Goal: Task Accomplishment & Management: Manage account settings

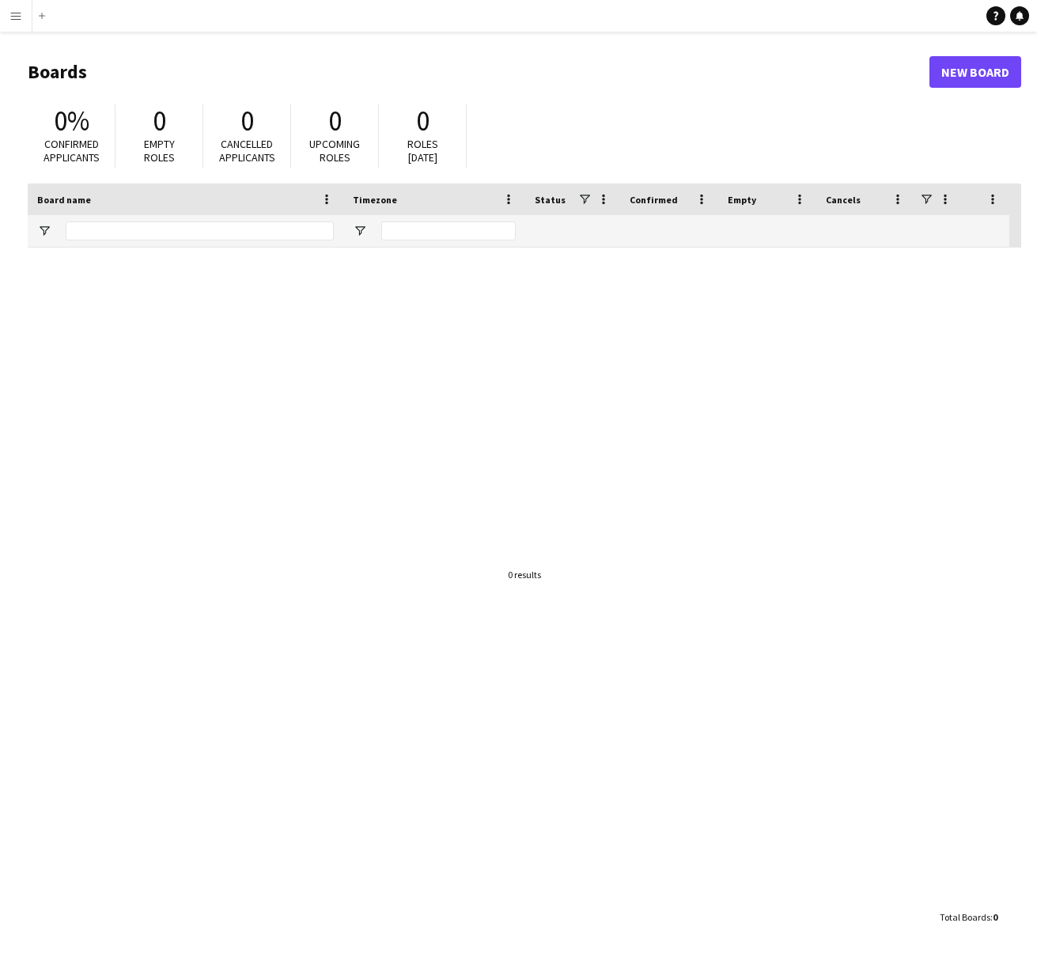
click at [15, 13] on app-icon "Menu" at bounding box center [15, 15] width 13 height 13
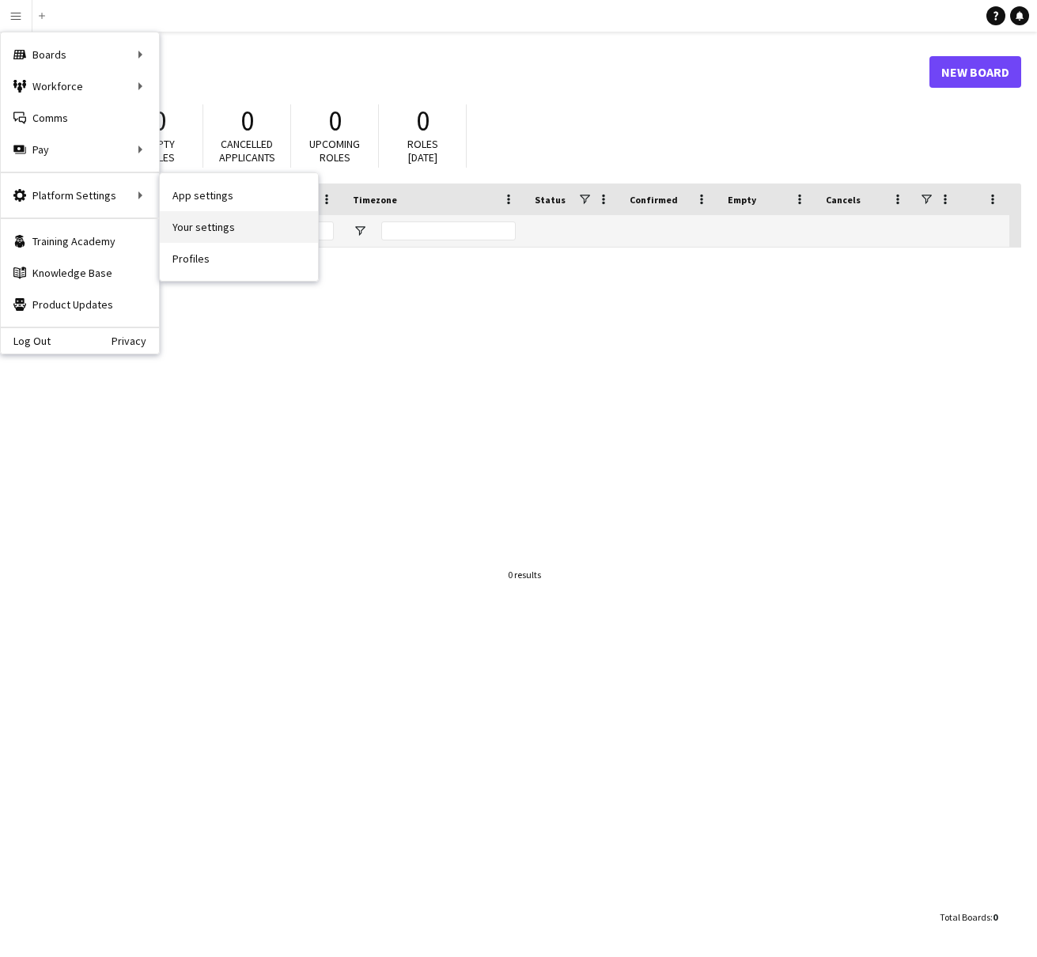
click at [198, 227] on link "Your settings" at bounding box center [239, 227] width 158 height 32
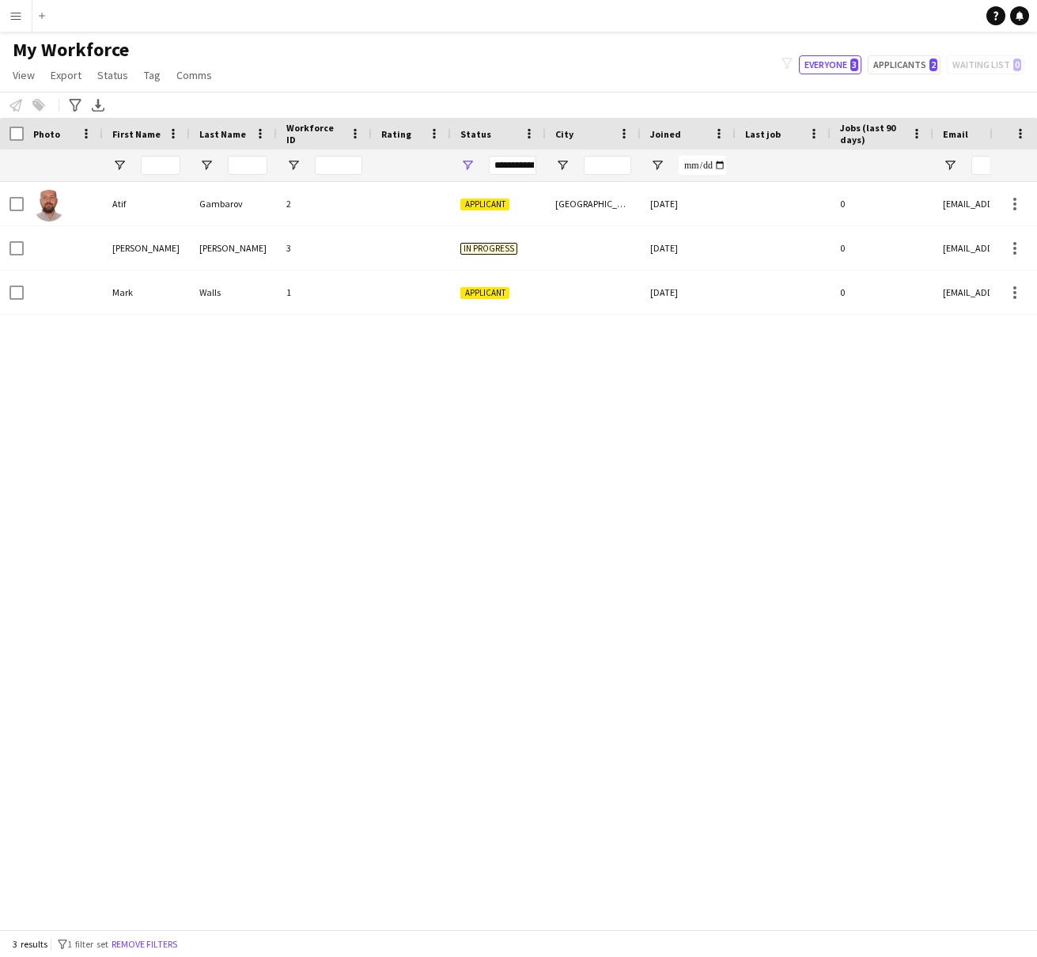
click at [17, 20] on app-icon "Menu" at bounding box center [15, 15] width 13 height 13
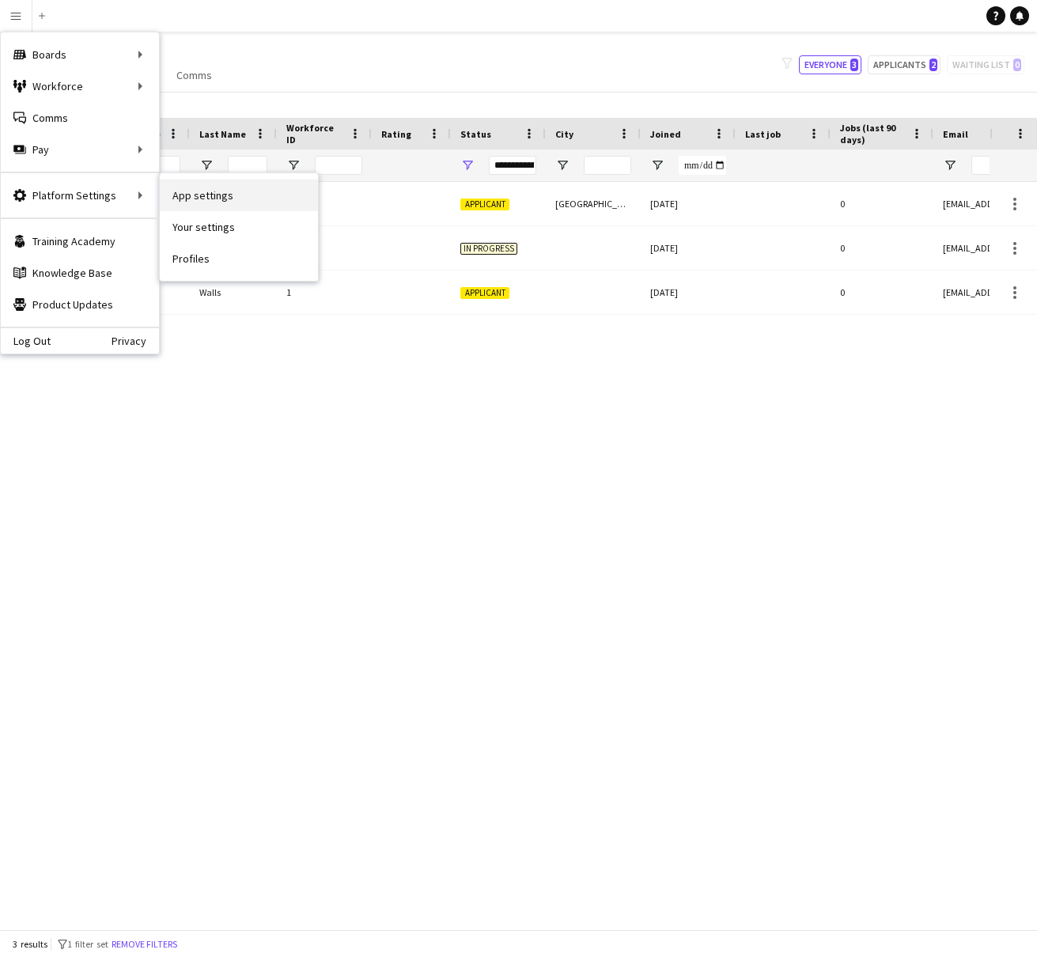
click at [197, 196] on link "App settings" at bounding box center [239, 195] width 158 height 32
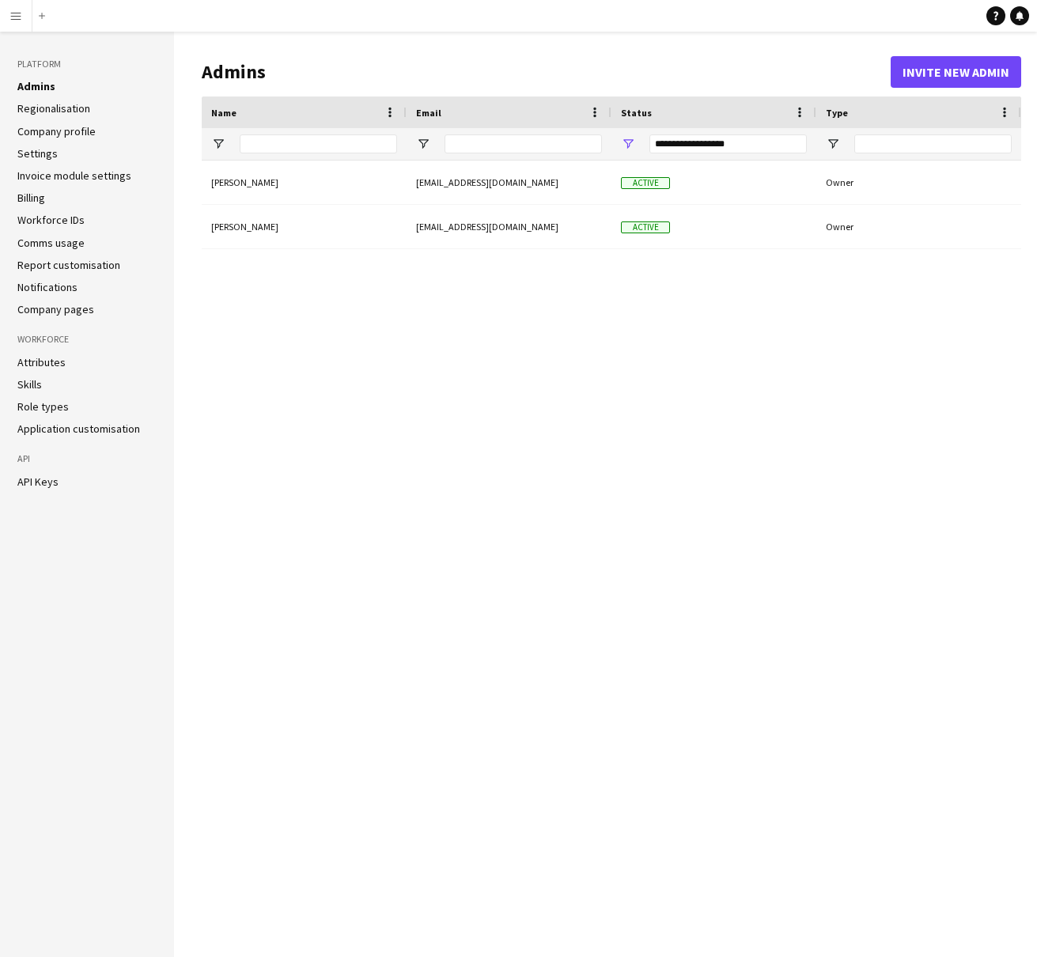
click at [105, 427] on link "Application customisation" at bounding box center [78, 428] width 123 height 14
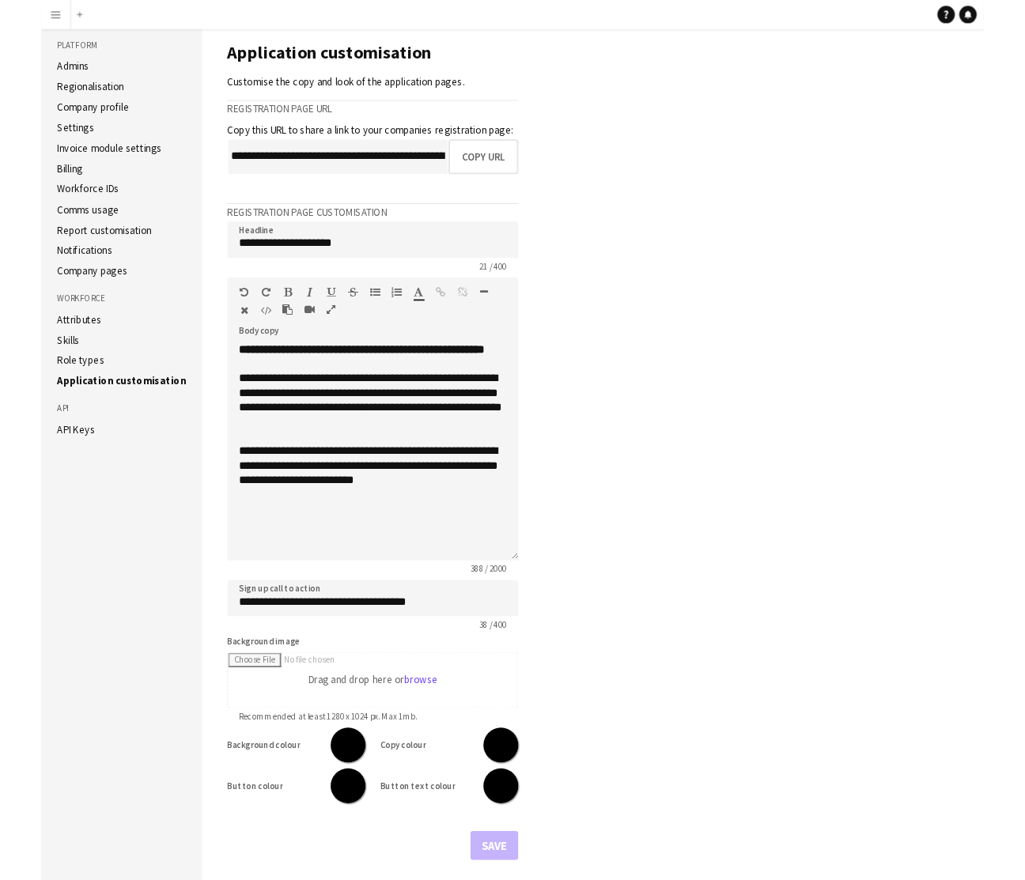
scroll to position [17, 0]
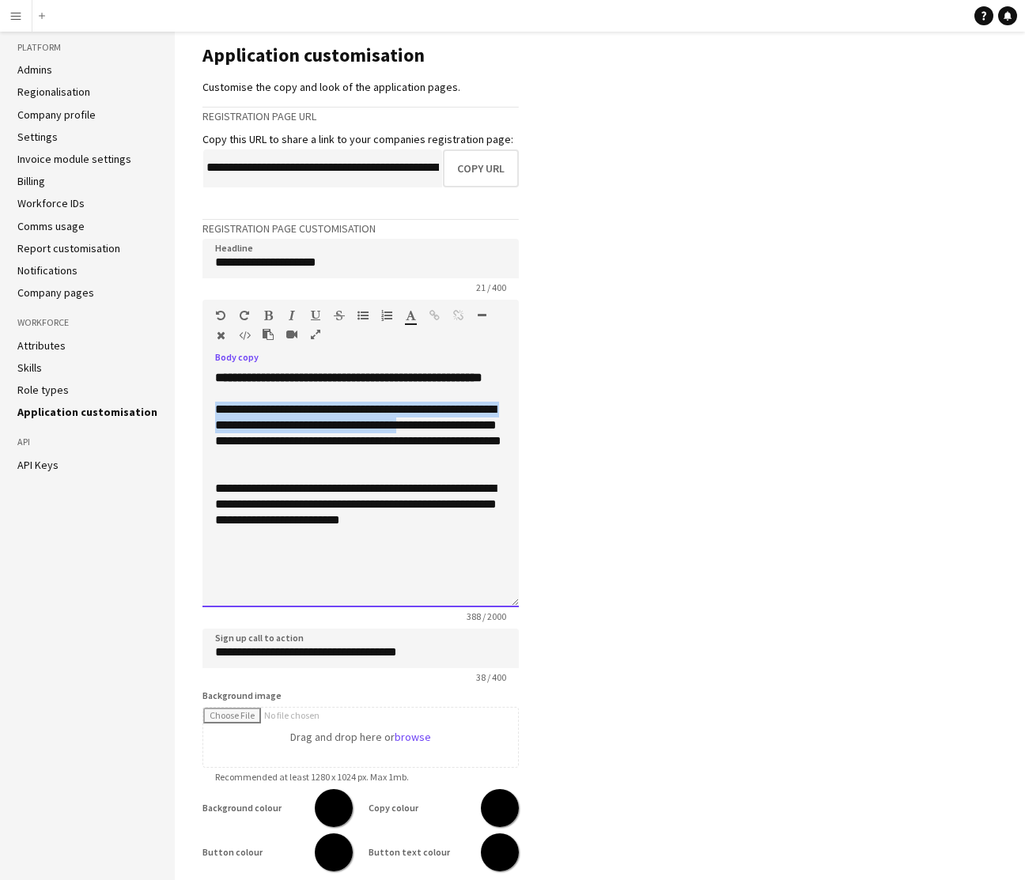
drag, startPoint x: 216, startPoint y: 428, endPoint x: 452, endPoint y: 441, distance: 236.8
click at [452, 441] on div "**********" at bounding box center [360, 433] width 291 height 63
copy div "**********"
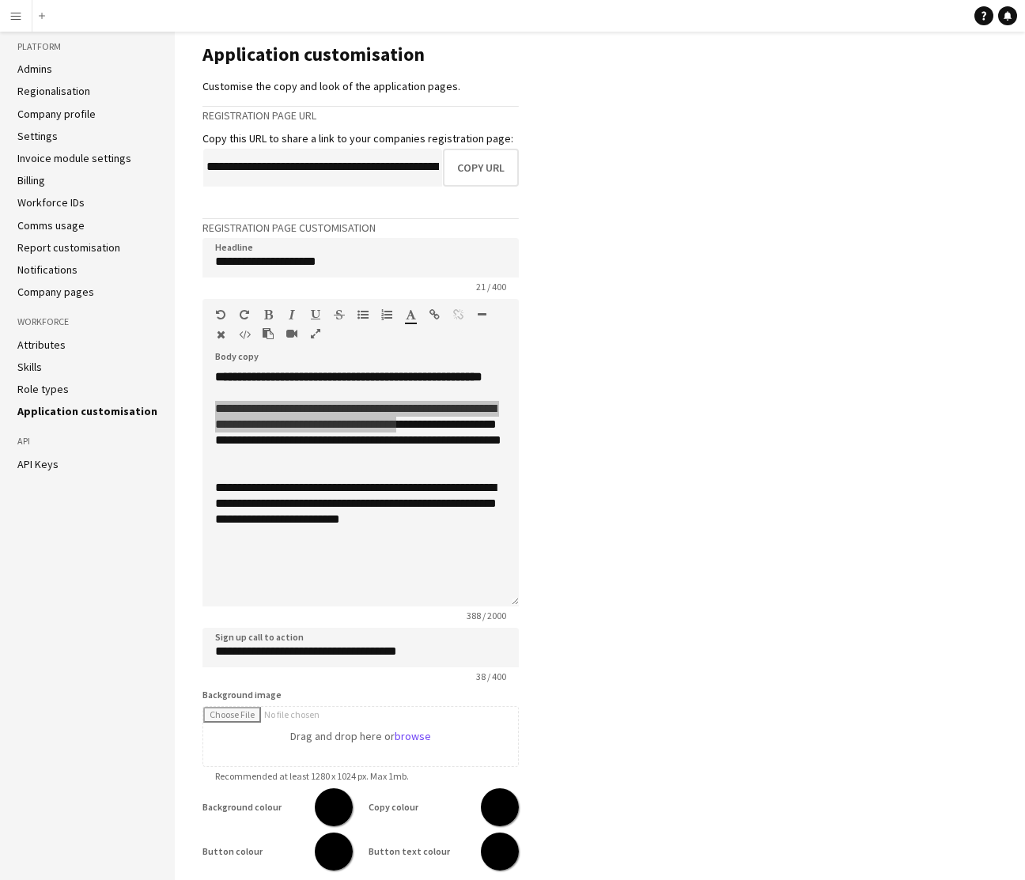
scroll to position [8, 0]
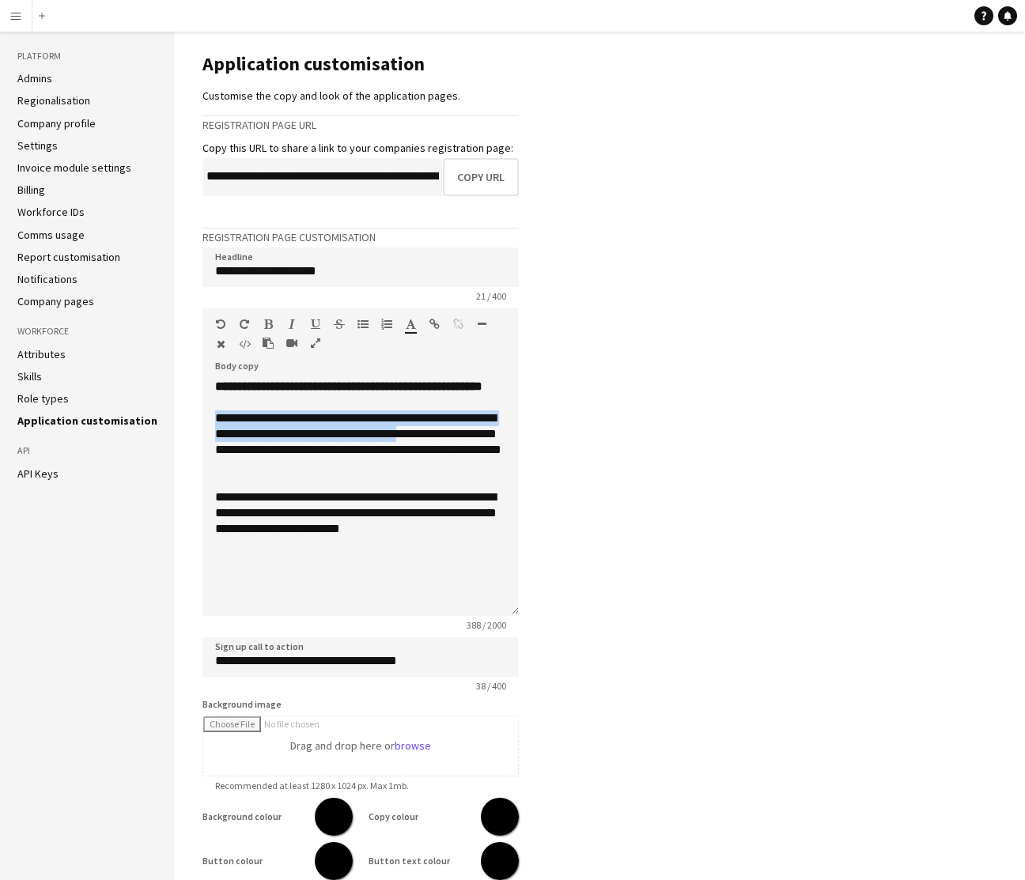
click at [77, 127] on link "Company profile" at bounding box center [56, 123] width 78 height 14
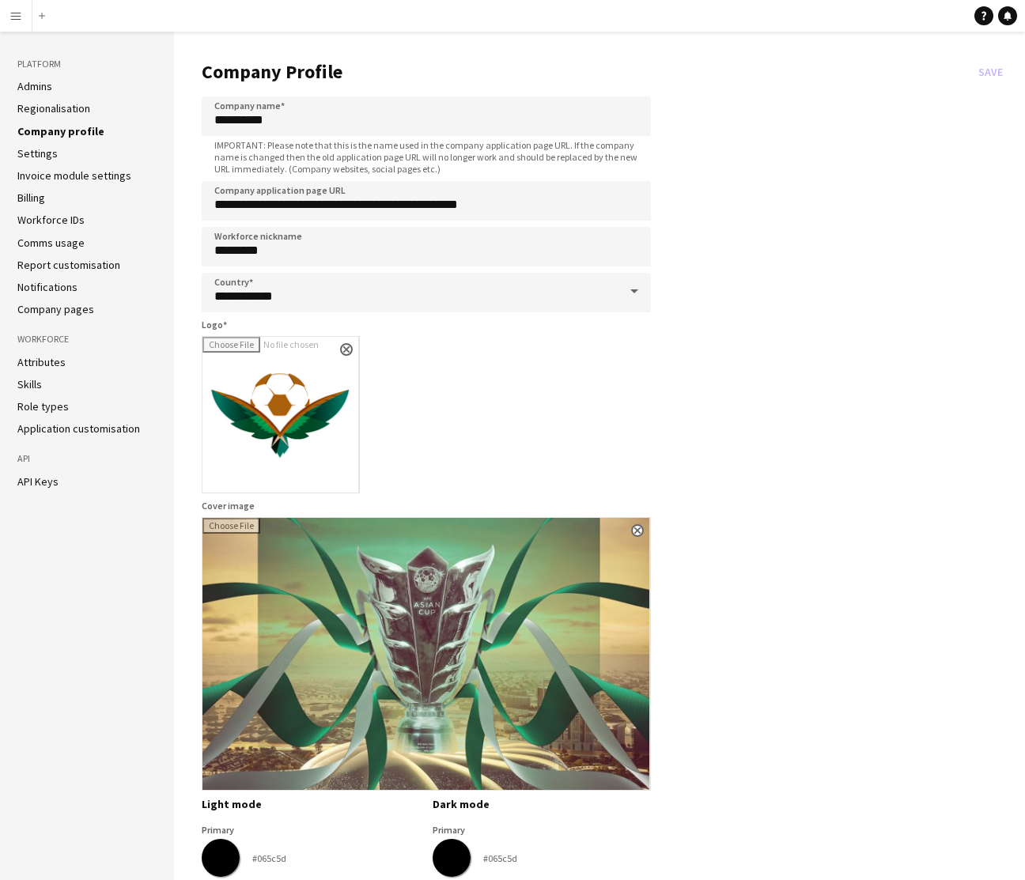
click at [42, 89] on link "Admins" at bounding box center [34, 86] width 35 height 14
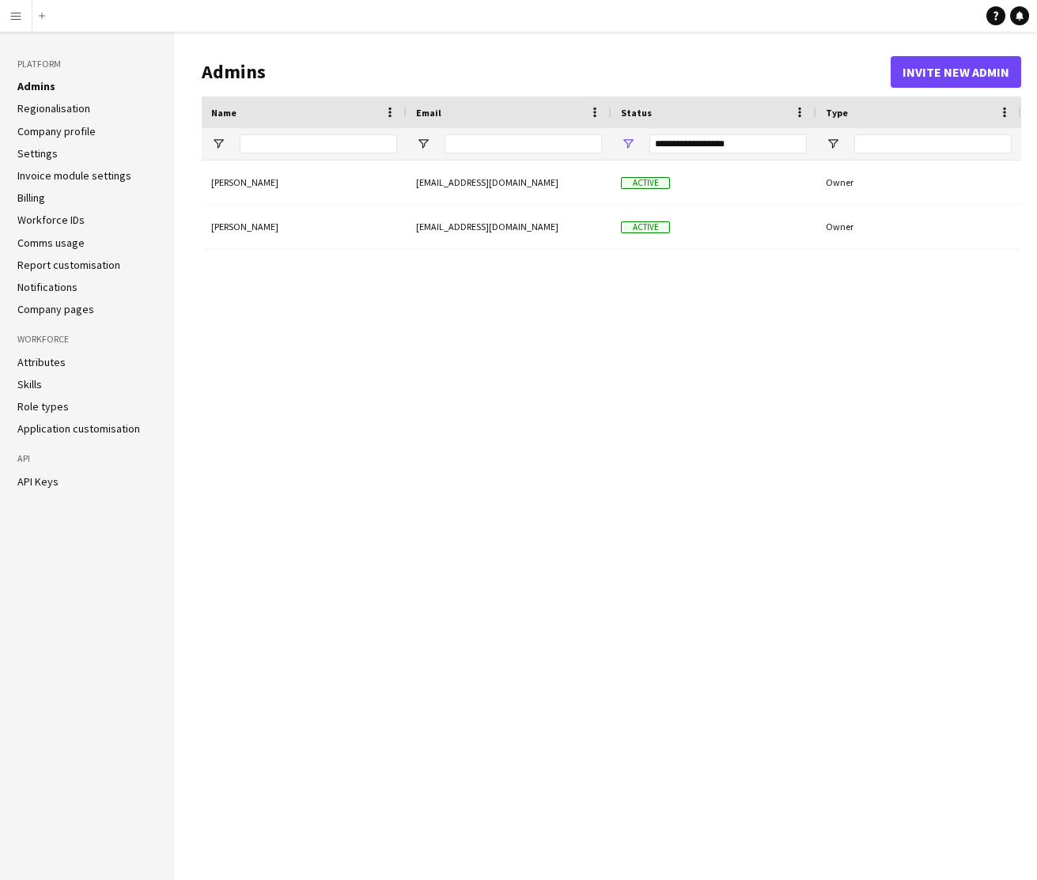
click at [18, 19] on app-icon "Menu" at bounding box center [15, 15] width 13 height 13
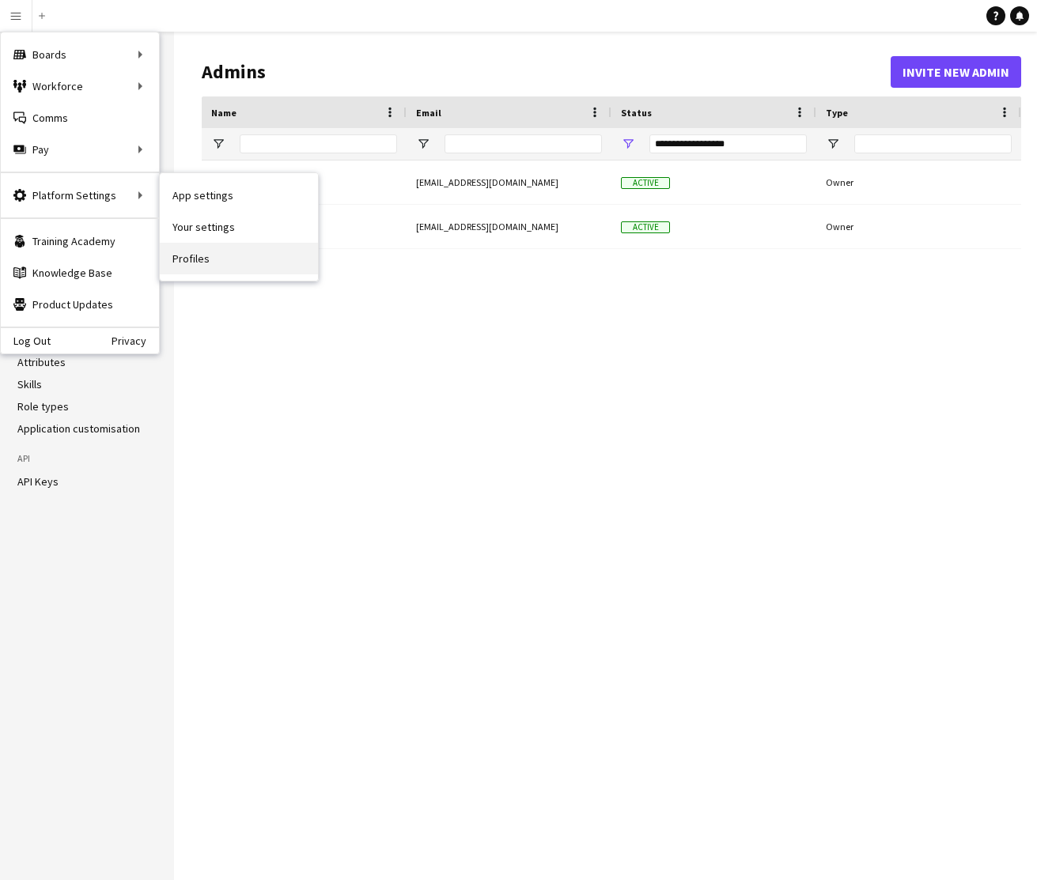
click at [194, 255] on link "Profiles" at bounding box center [239, 259] width 158 height 32
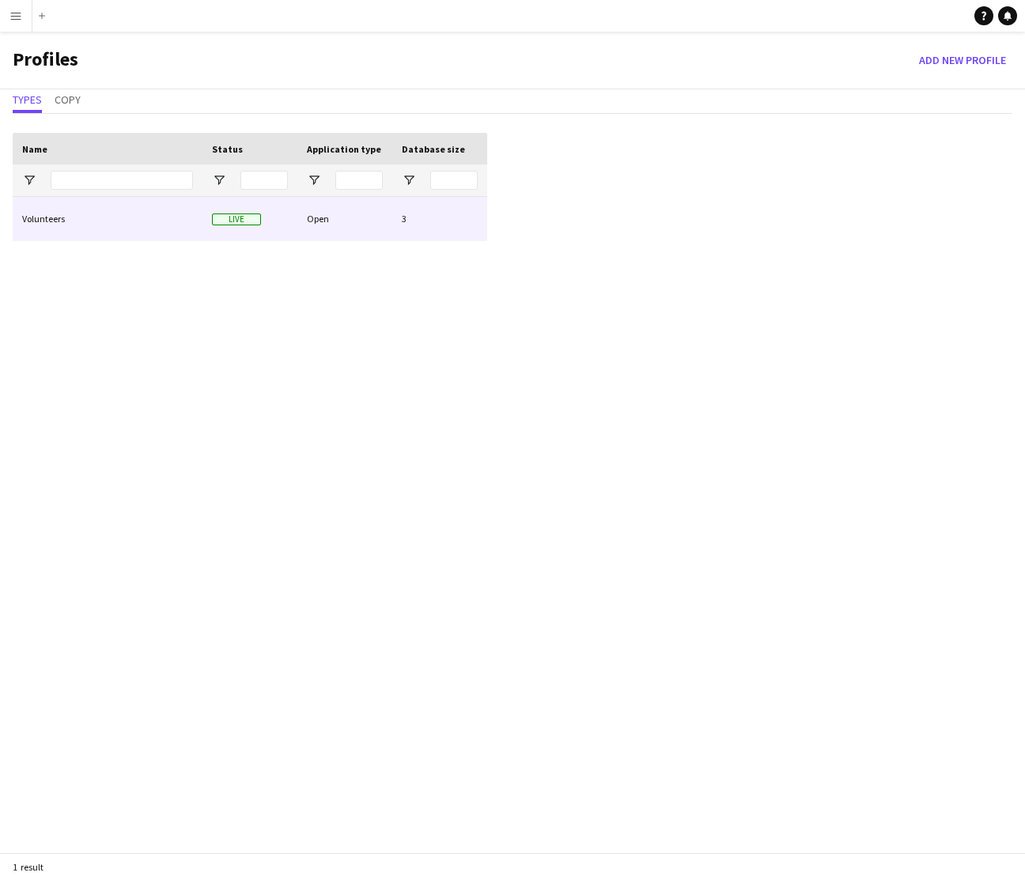
click at [127, 217] on div "Volunteers" at bounding box center [108, 218] width 190 height 43
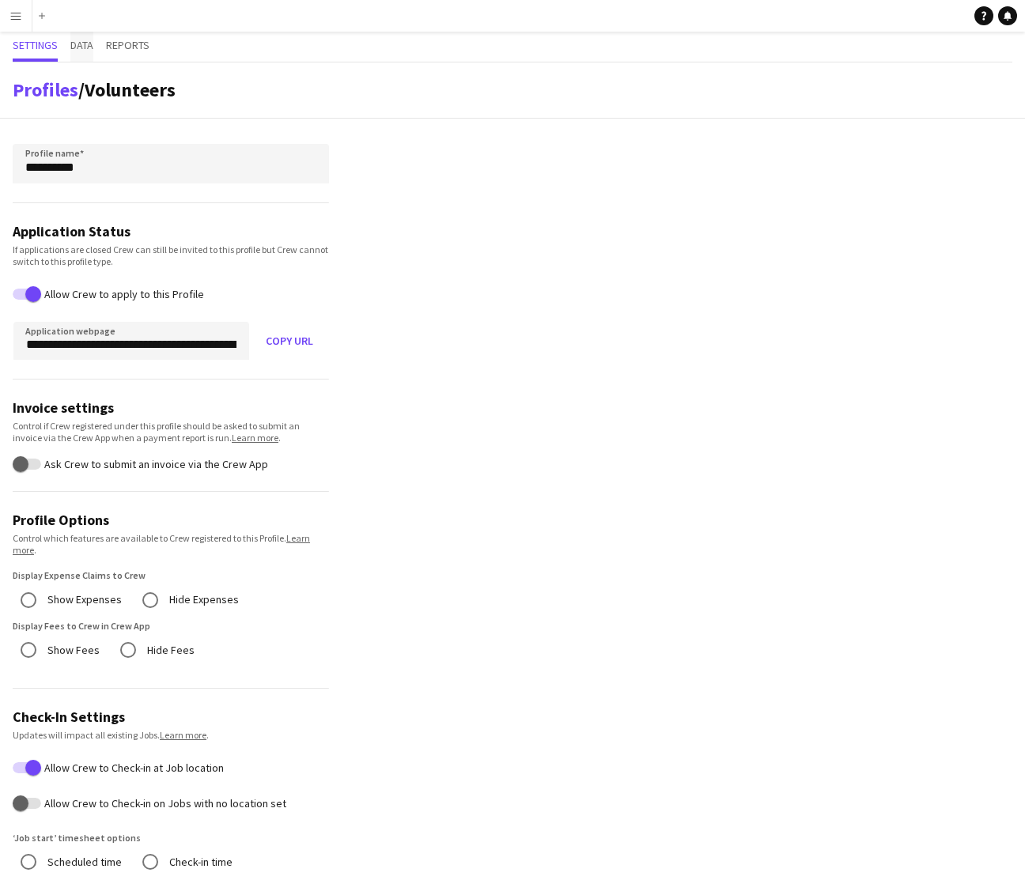
click at [82, 45] on span "Data" at bounding box center [81, 45] width 23 height 11
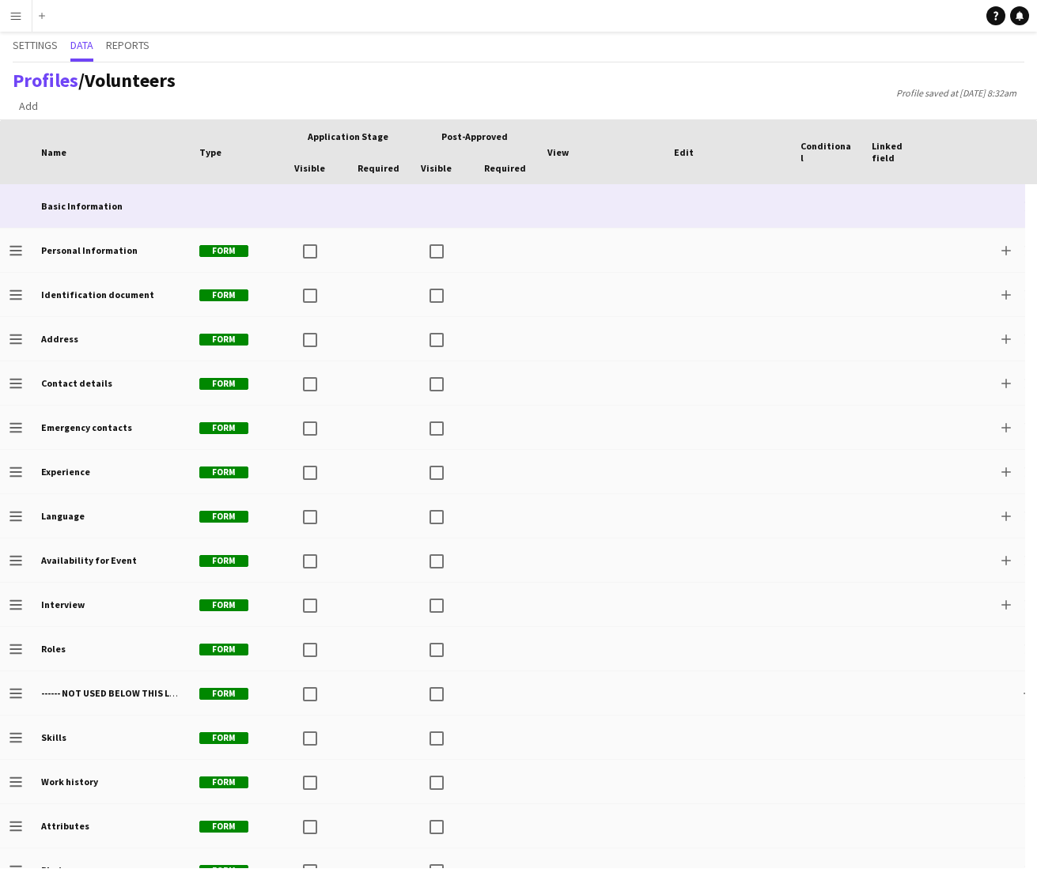
click at [909, 205] on div at bounding box center [897, 205] width 71 height 43
click at [136, 205] on div "Basic Information" at bounding box center [111, 205] width 158 height 43
click at [81, 206] on b "Basic Information" at bounding box center [81, 206] width 81 height 12
click at [76, 208] on b "Basic Information" at bounding box center [81, 206] width 81 height 12
click at [163, 198] on div "Basic Information" at bounding box center [111, 205] width 158 height 43
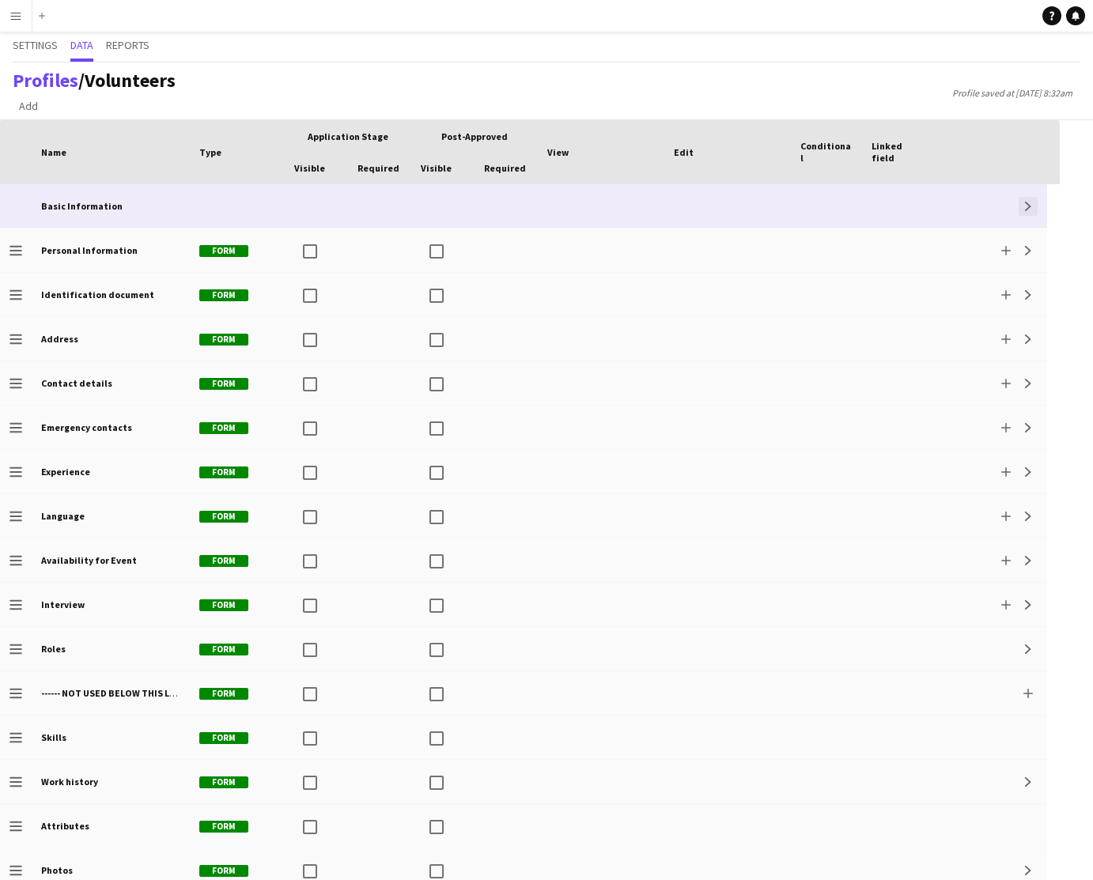
click at [1025, 208] on app-icon "Expand" at bounding box center [1027, 206] width 9 height 9
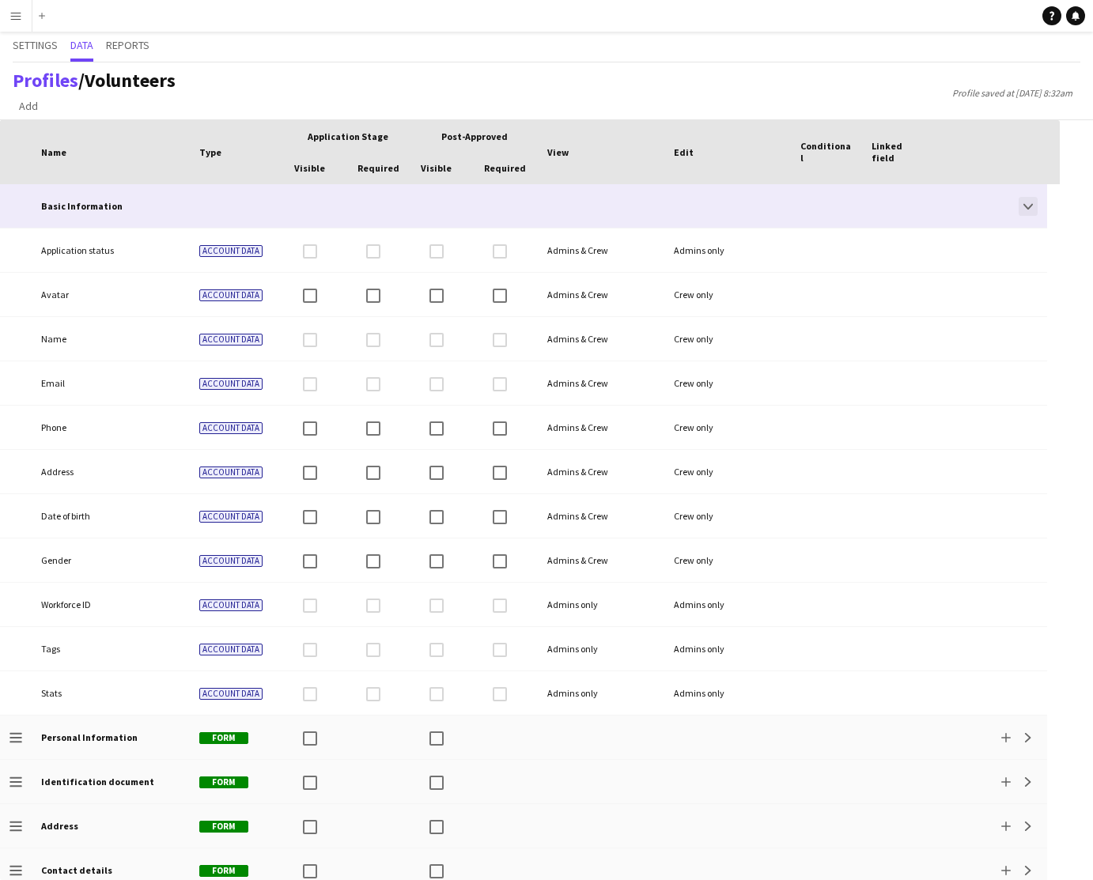
click at [1028, 209] on app-icon "Collapse" at bounding box center [1027, 206] width 9 height 9
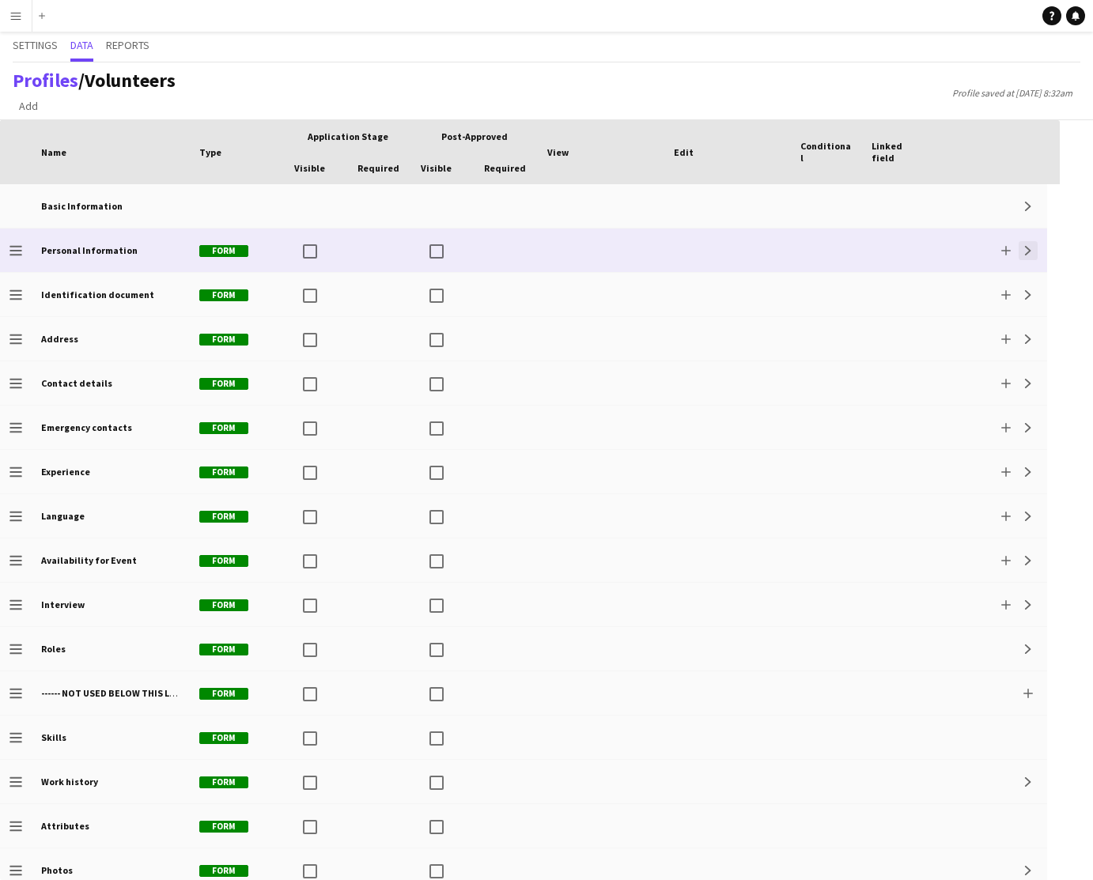
click at [1027, 254] on app-icon "Expand" at bounding box center [1027, 250] width 9 height 9
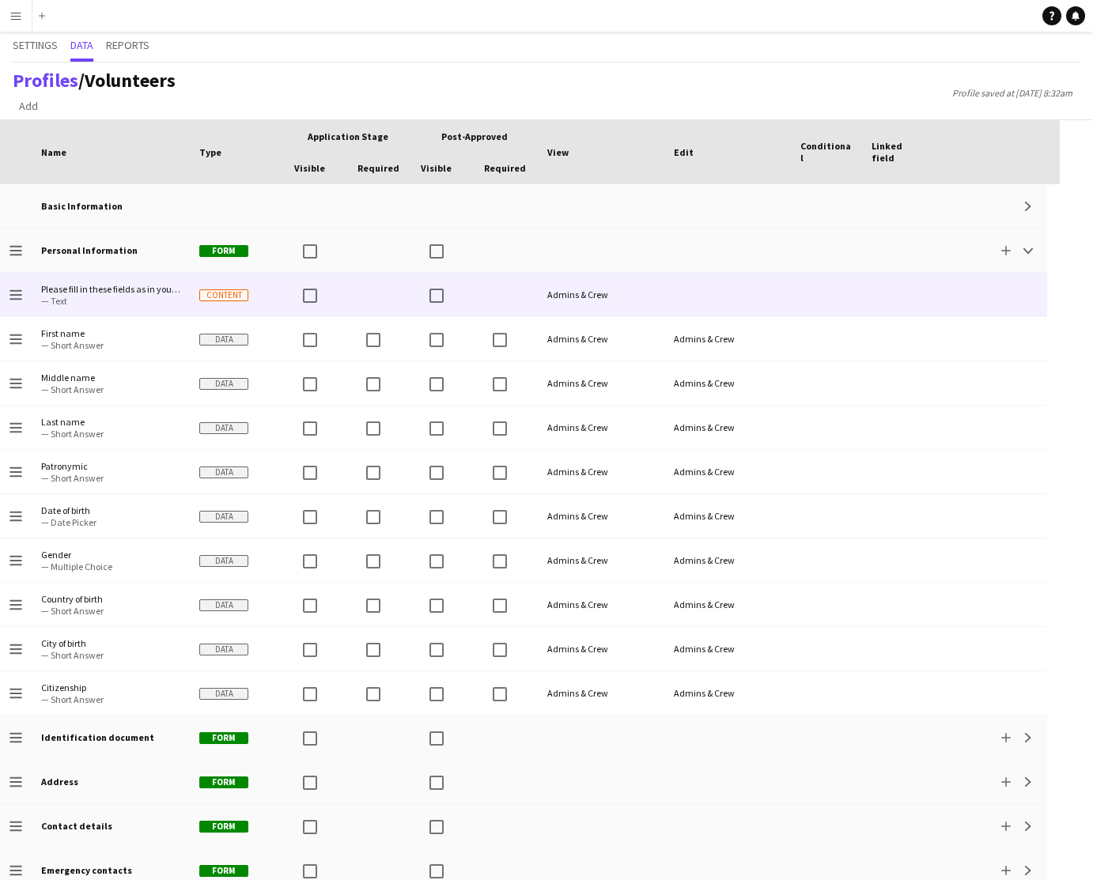
click at [157, 292] on span "Please fill in these fields as in your ID." at bounding box center [110, 289] width 139 height 12
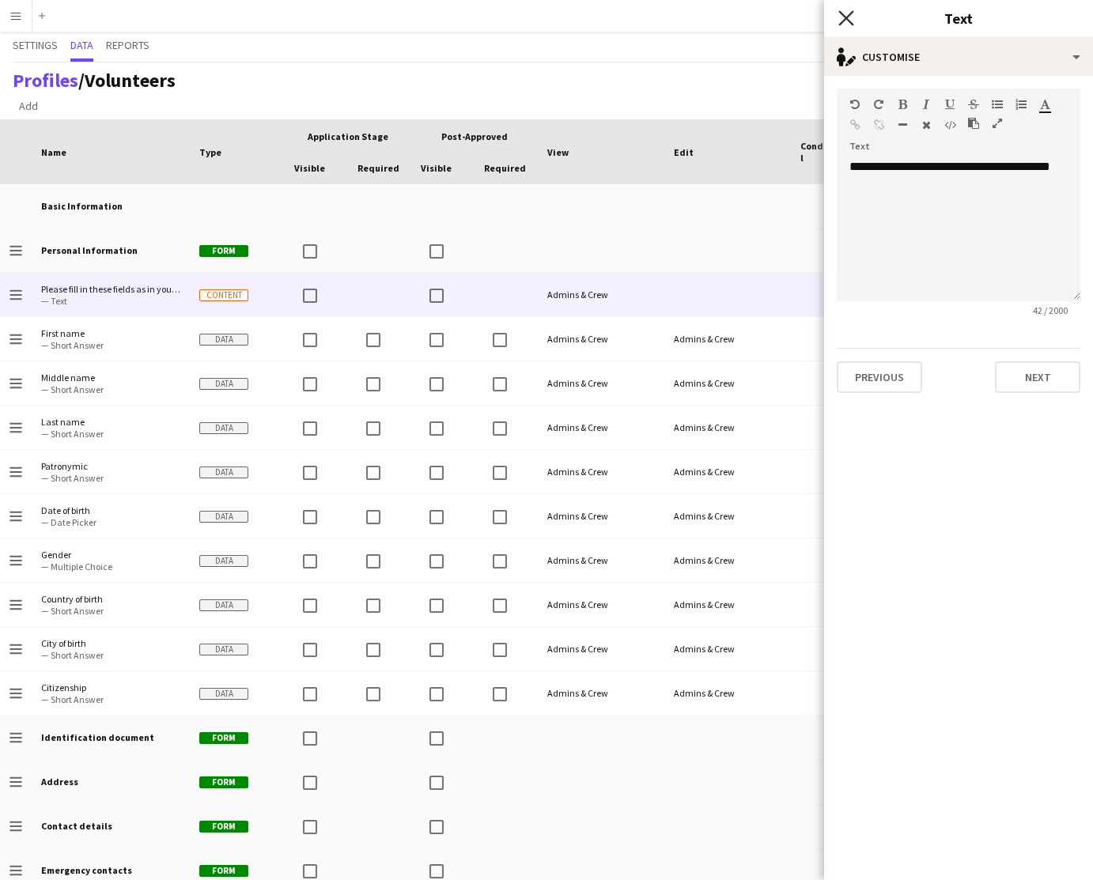
click at [847, 21] on icon at bounding box center [845, 17] width 15 height 15
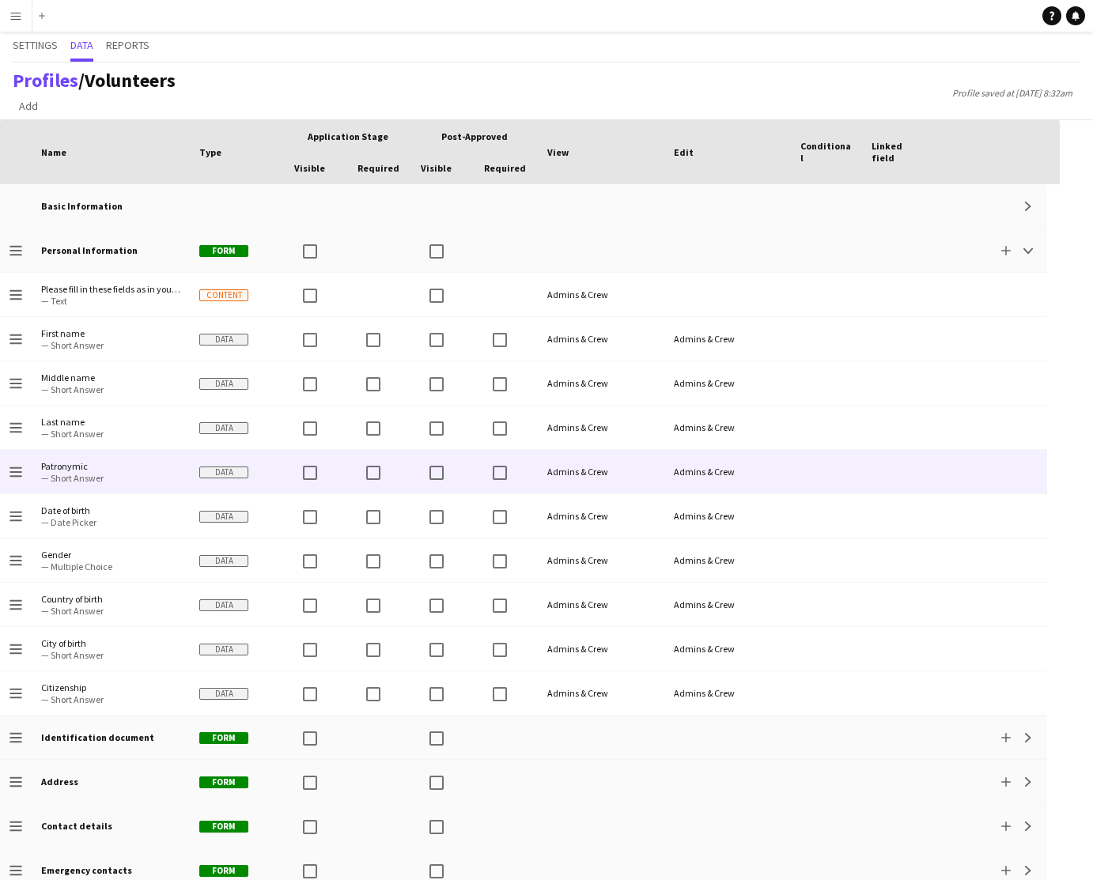
click at [175, 468] on span "Patronymic" at bounding box center [110, 466] width 139 height 12
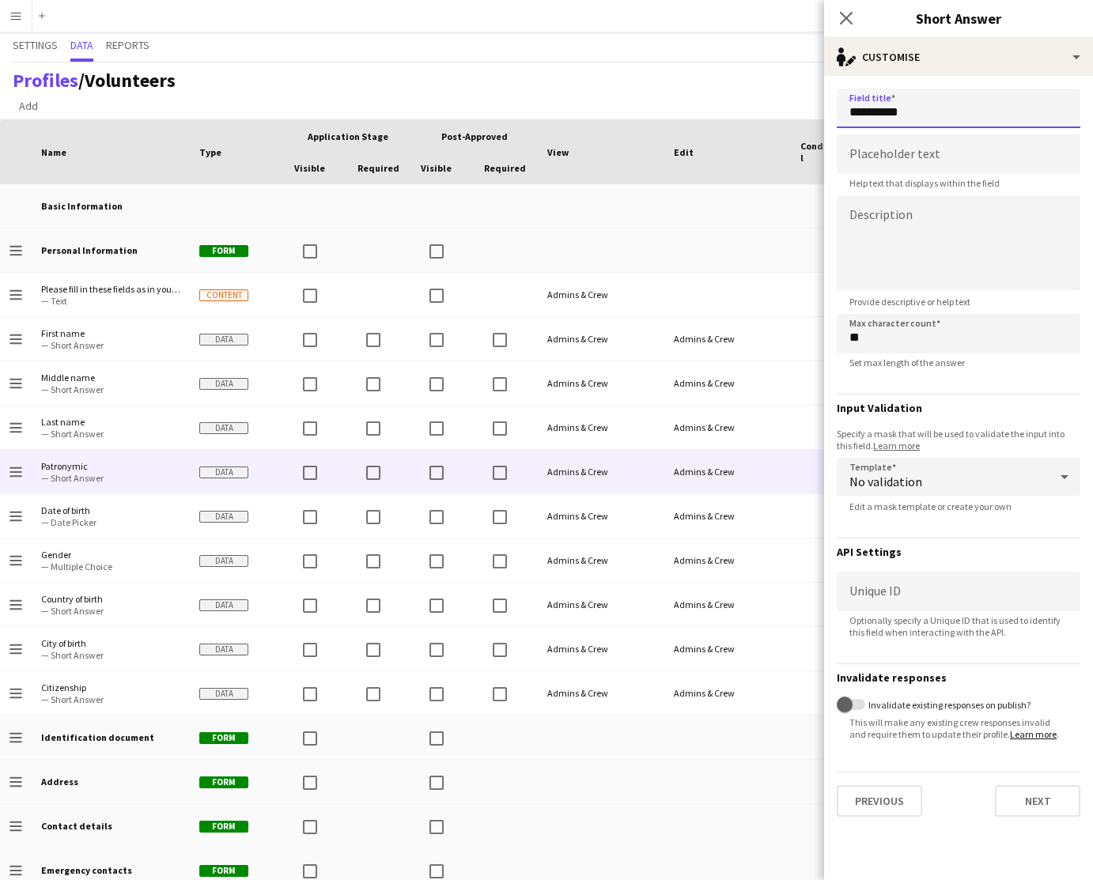
drag, startPoint x: 916, startPoint y: 115, endPoint x: 846, endPoint y: 115, distance: 69.6
click at [845, 115] on input "**********" at bounding box center [959, 109] width 244 height 40
click at [968, 106] on input "**********" at bounding box center [959, 109] width 244 height 40
click at [845, 21] on icon "Close pop-in" at bounding box center [845, 17] width 15 height 15
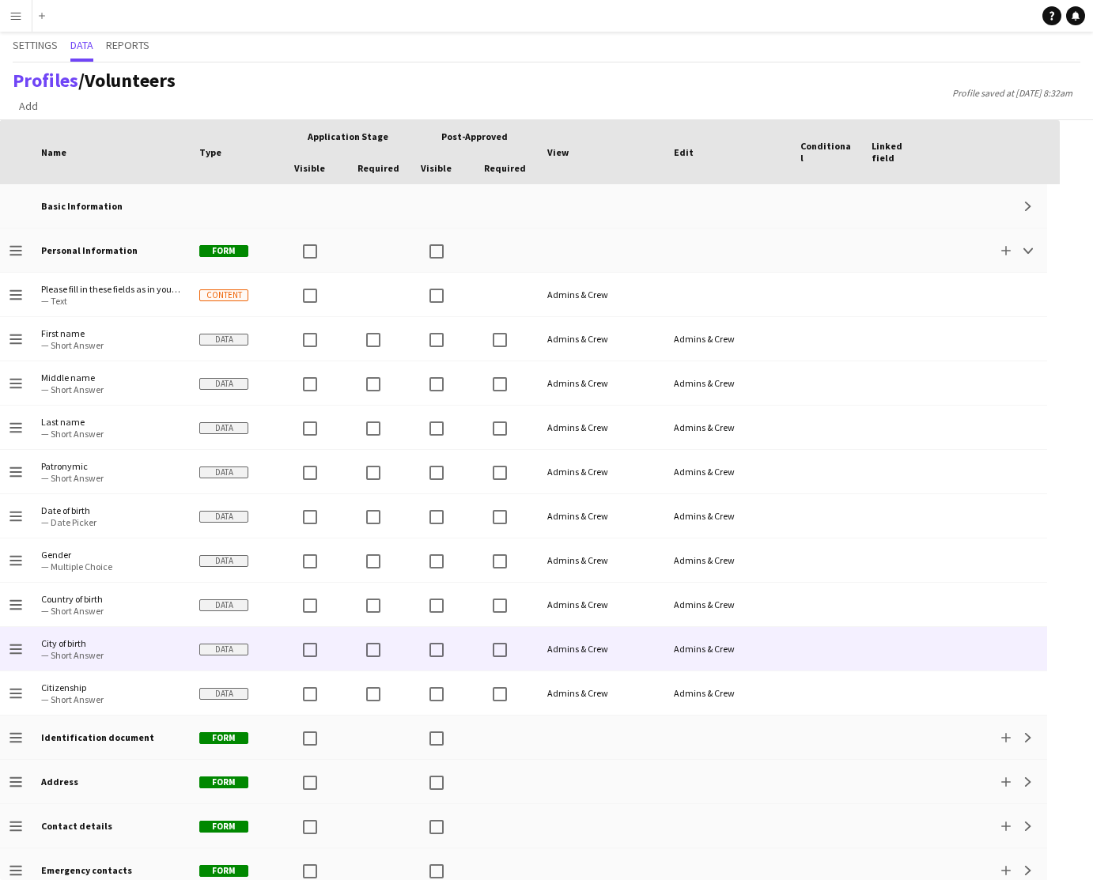
click at [143, 645] on span "City of birth" at bounding box center [110, 643] width 139 height 12
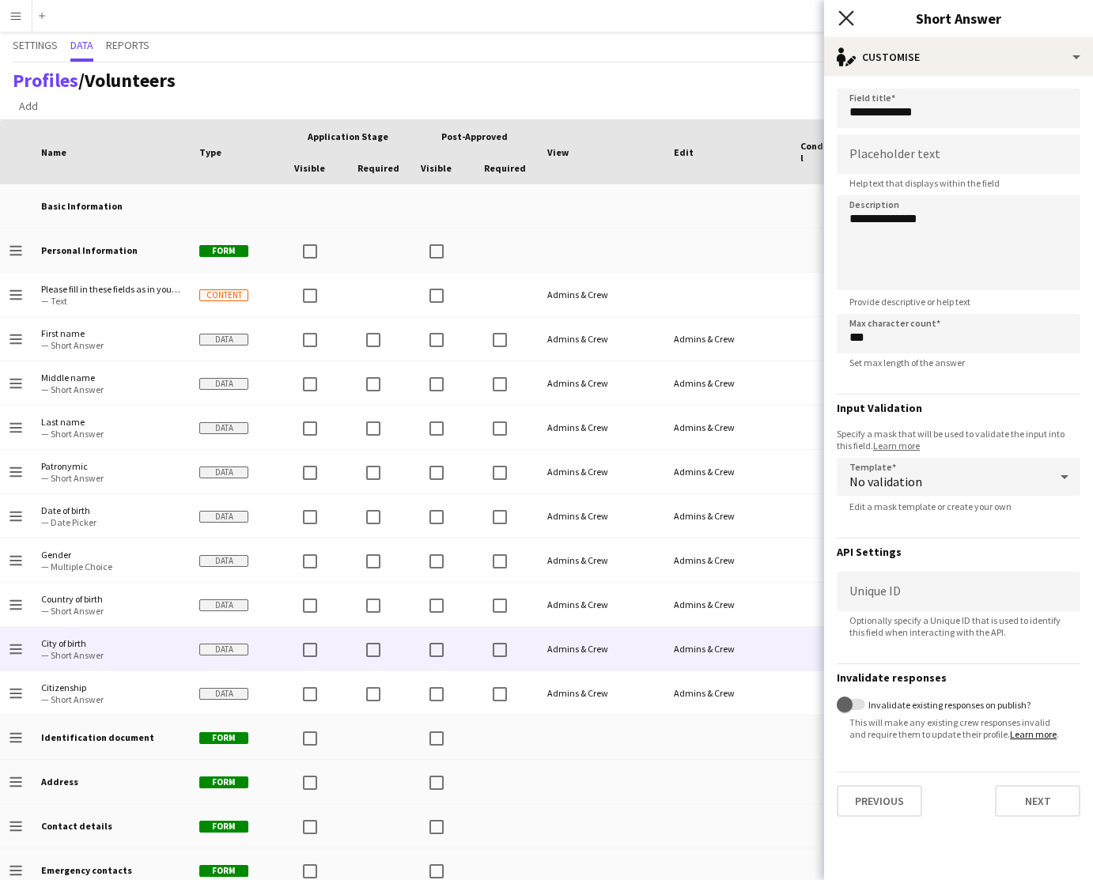
click at [842, 18] on icon "Close pop-in" at bounding box center [845, 17] width 15 height 15
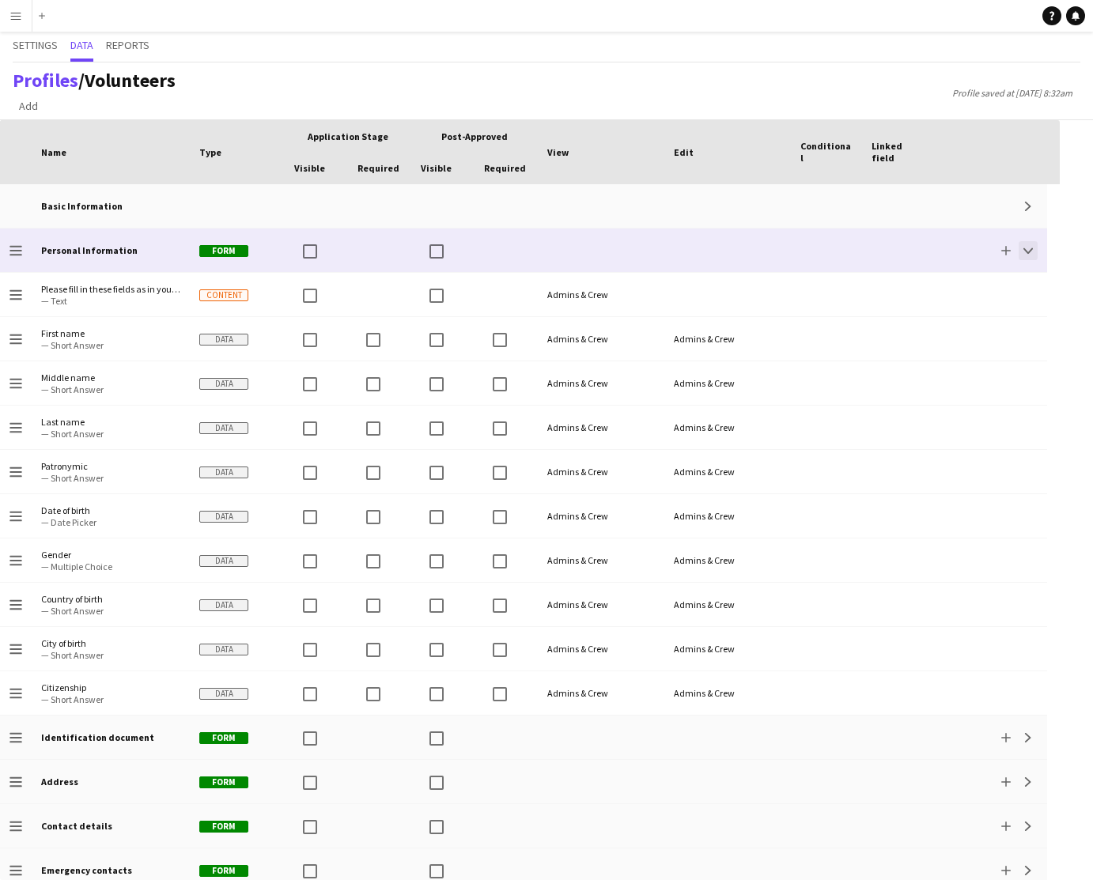
click at [1029, 251] on app-icon "Collapse" at bounding box center [1027, 250] width 9 height 9
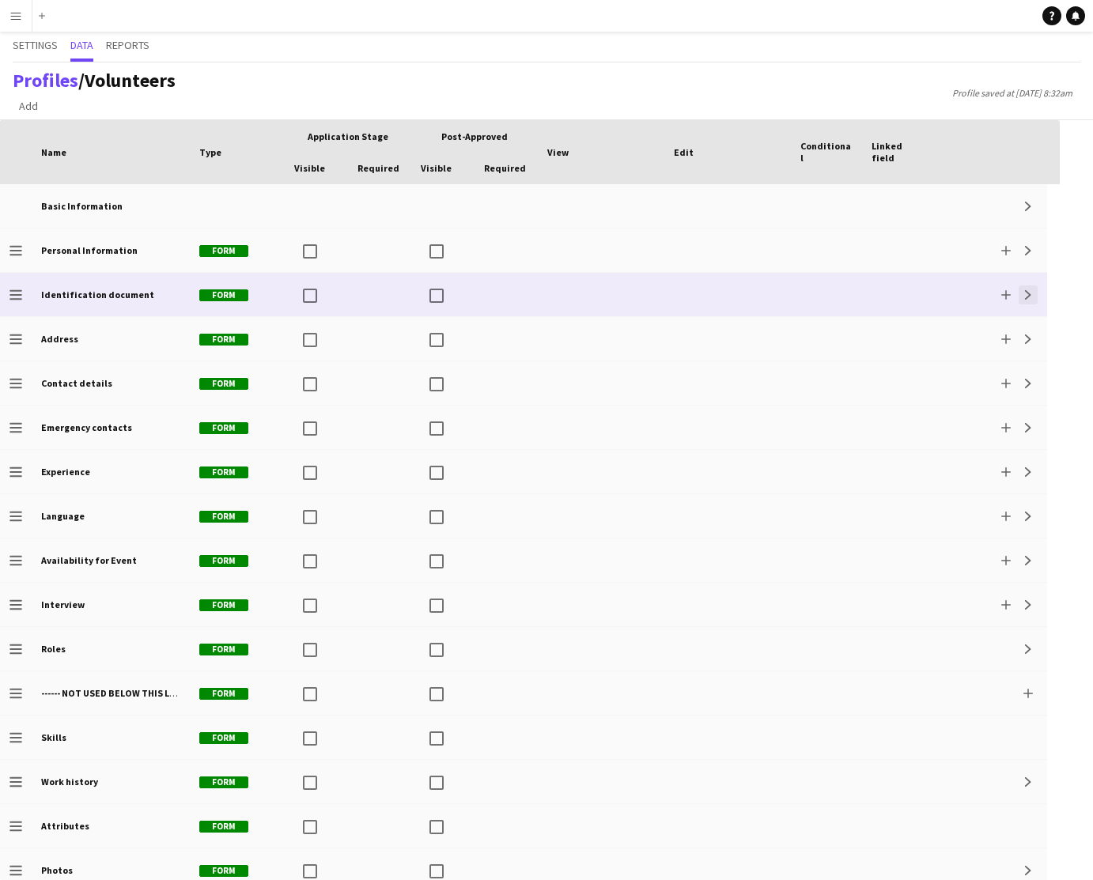
click at [1025, 295] on app-icon "Expand" at bounding box center [1027, 294] width 9 height 9
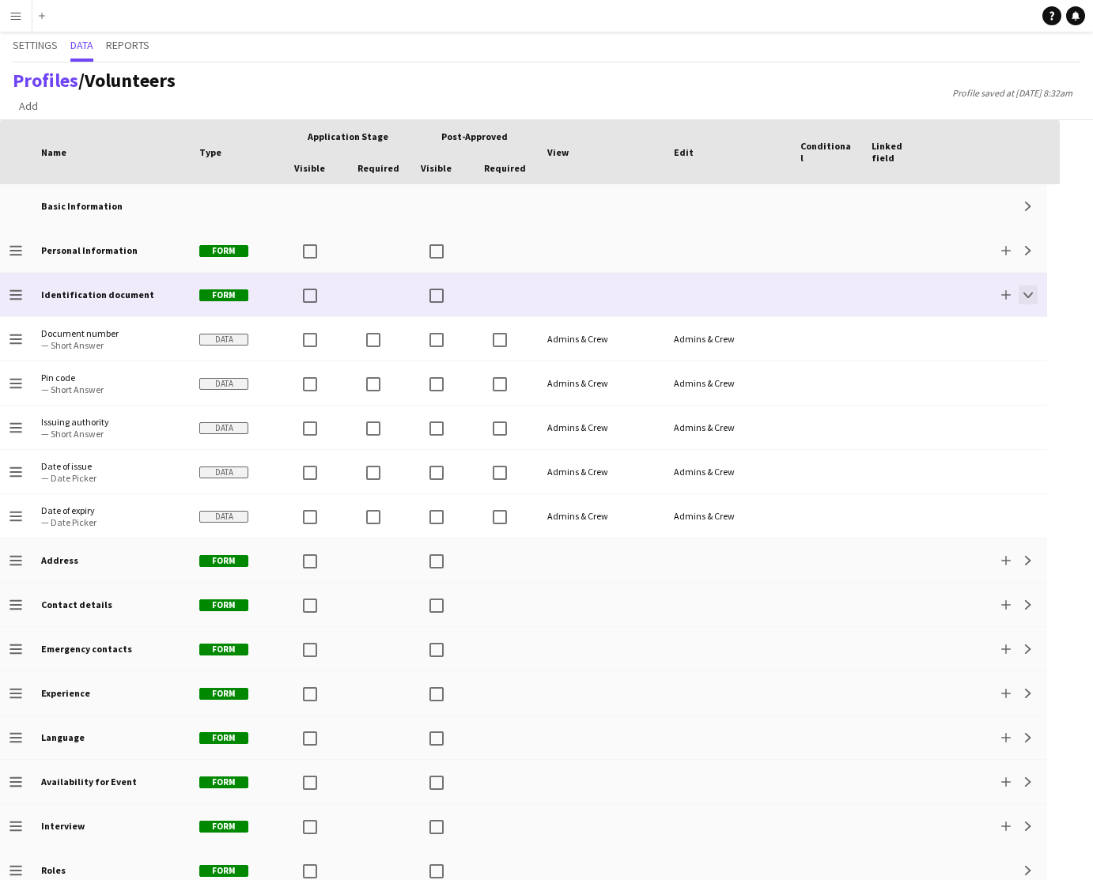
click at [1024, 295] on app-icon "Collapse" at bounding box center [1027, 294] width 9 height 9
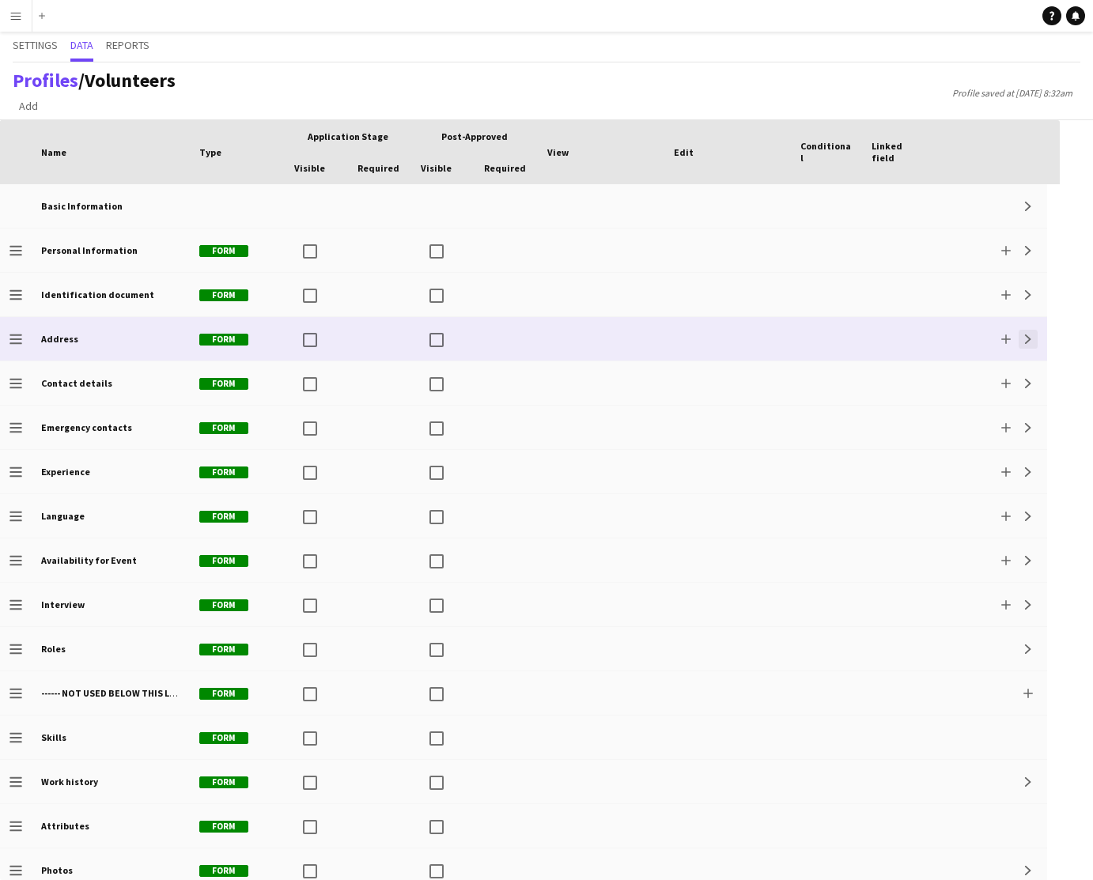
click at [1024, 338] on app-icon "Expand" at bounding box center [1027, 338] width 9 height 9
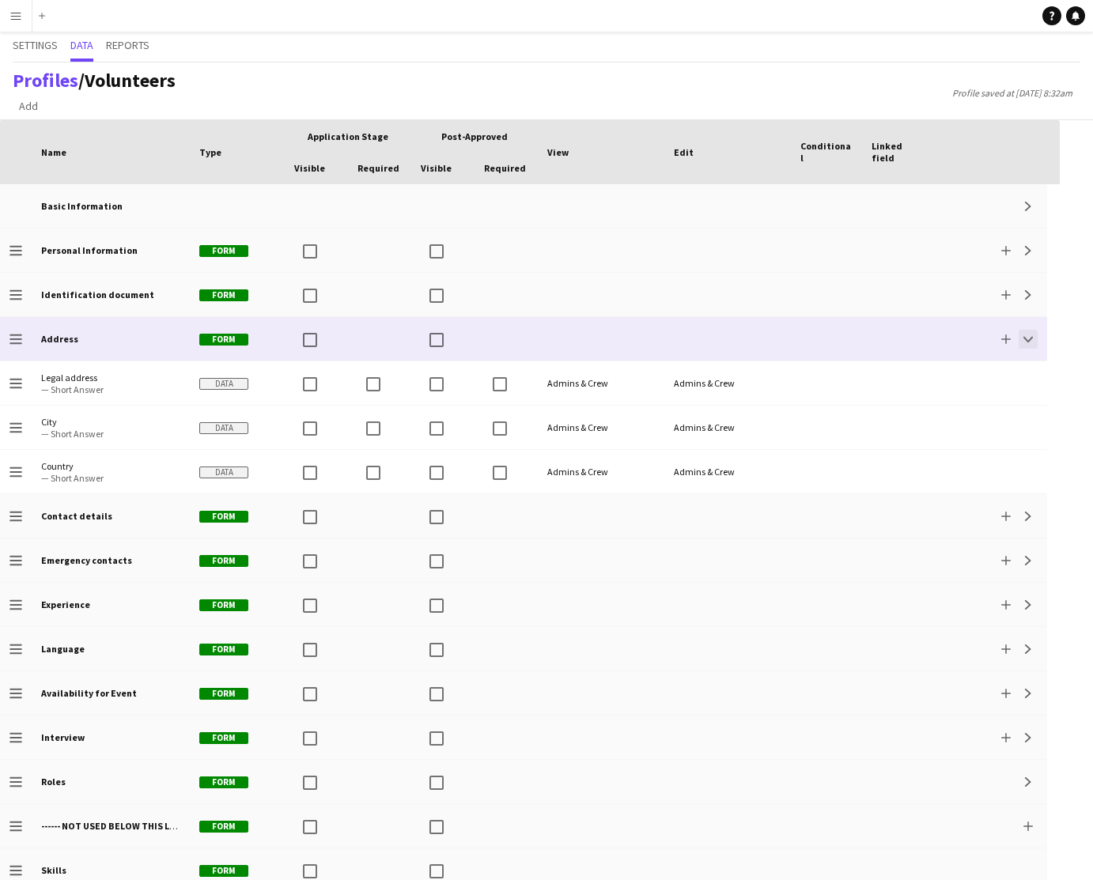
click at [1029, 341] on app-icon "Collapse" at bounding box center [1027, 338] width 9 height 9
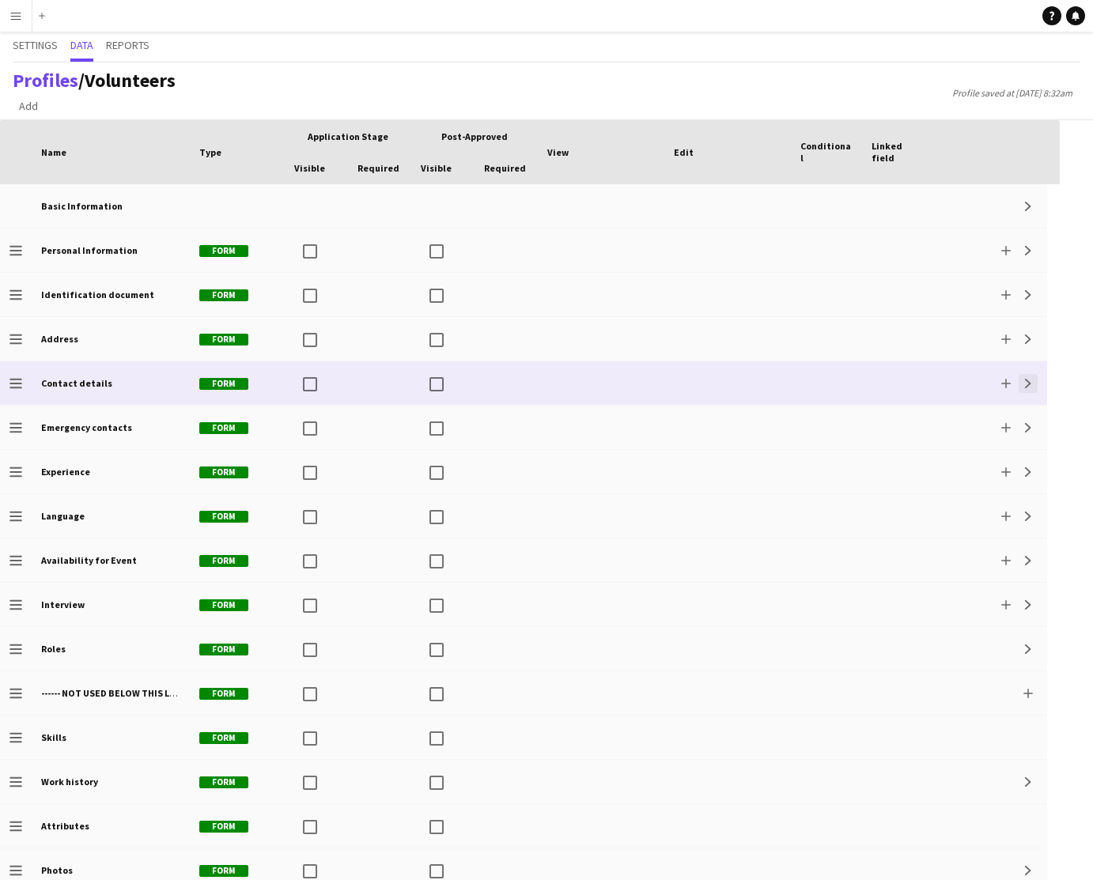
click at [1025, 376] on button "Expand" at bounding box center [1027, 383] width 19 height 19
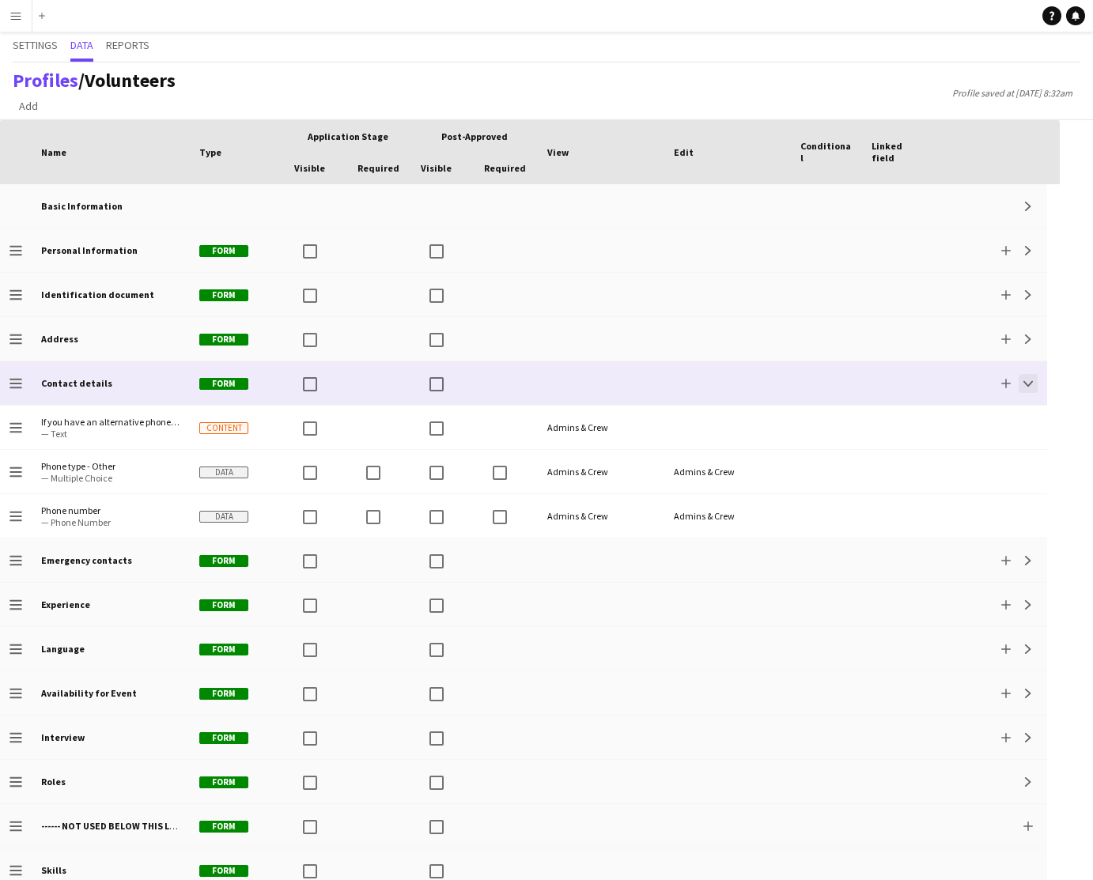
click at [1025, 387] on app-icon "Collapse" at bounding box center [1027, 383] width 9 height 9
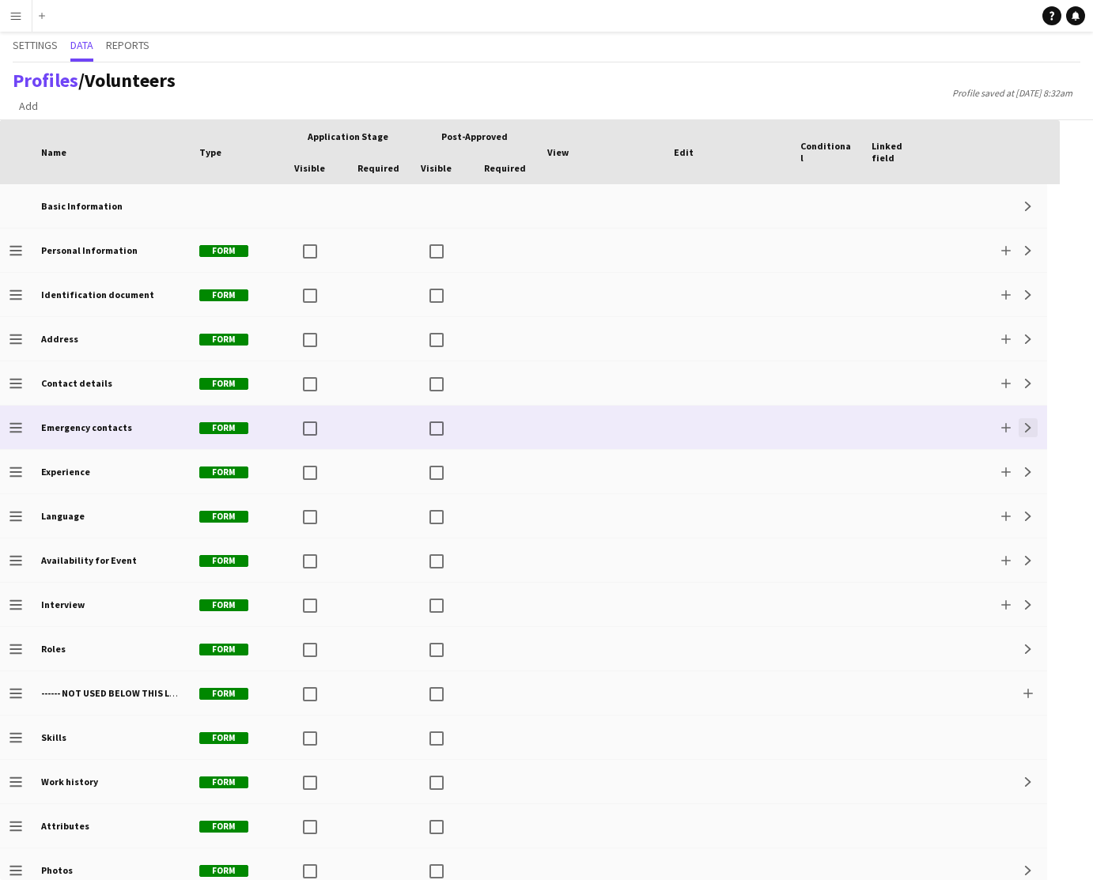
click at [1026, 429] on app-icon "Expand" at bounding box center [1027, 427] width 9 height 9
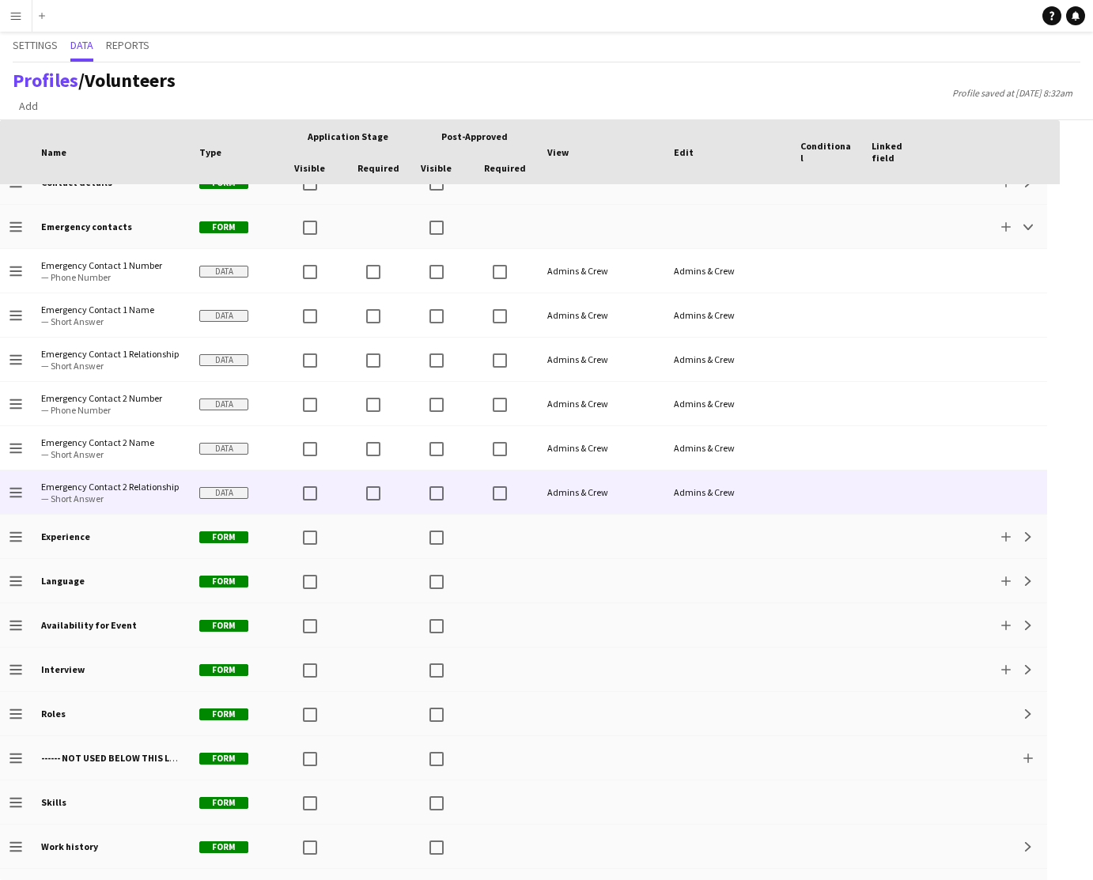
scroll to position [203, 0]
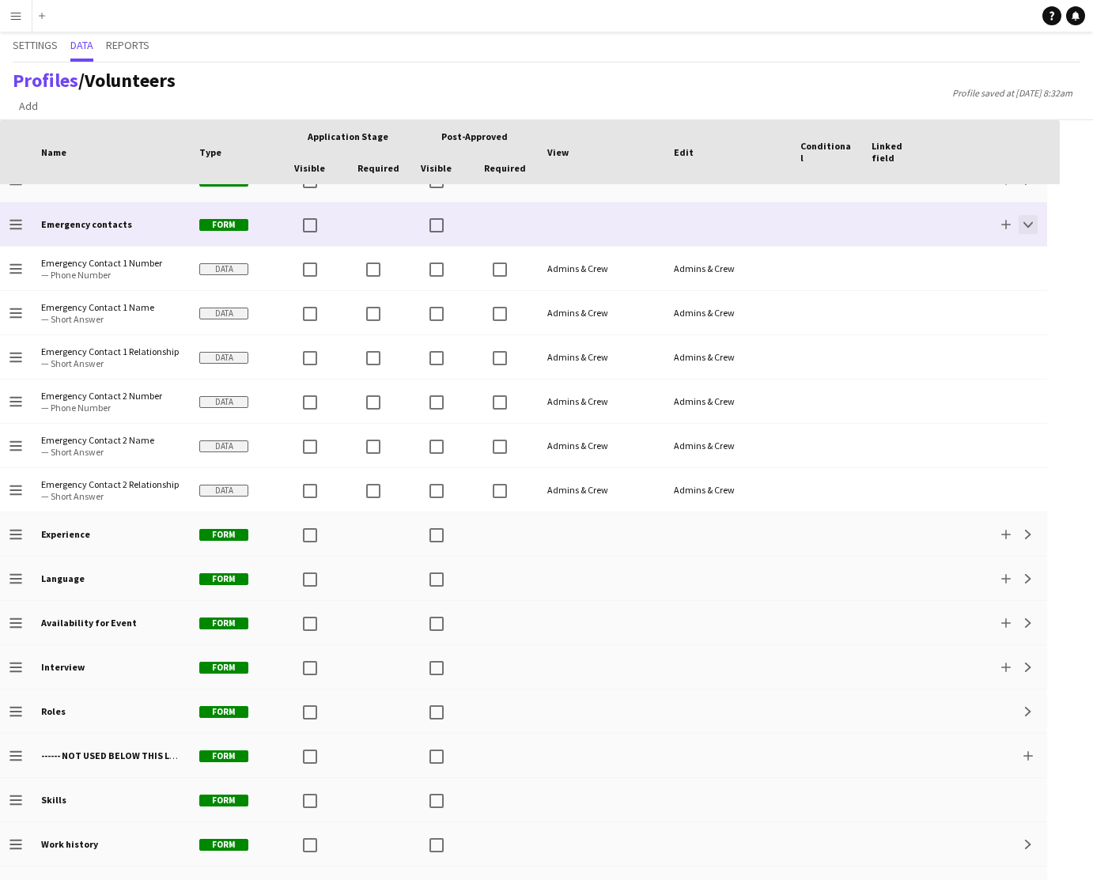
click at [1025, 228] on app-icon "Collapse" at bounding box center [1027, 224] width 9 height 9
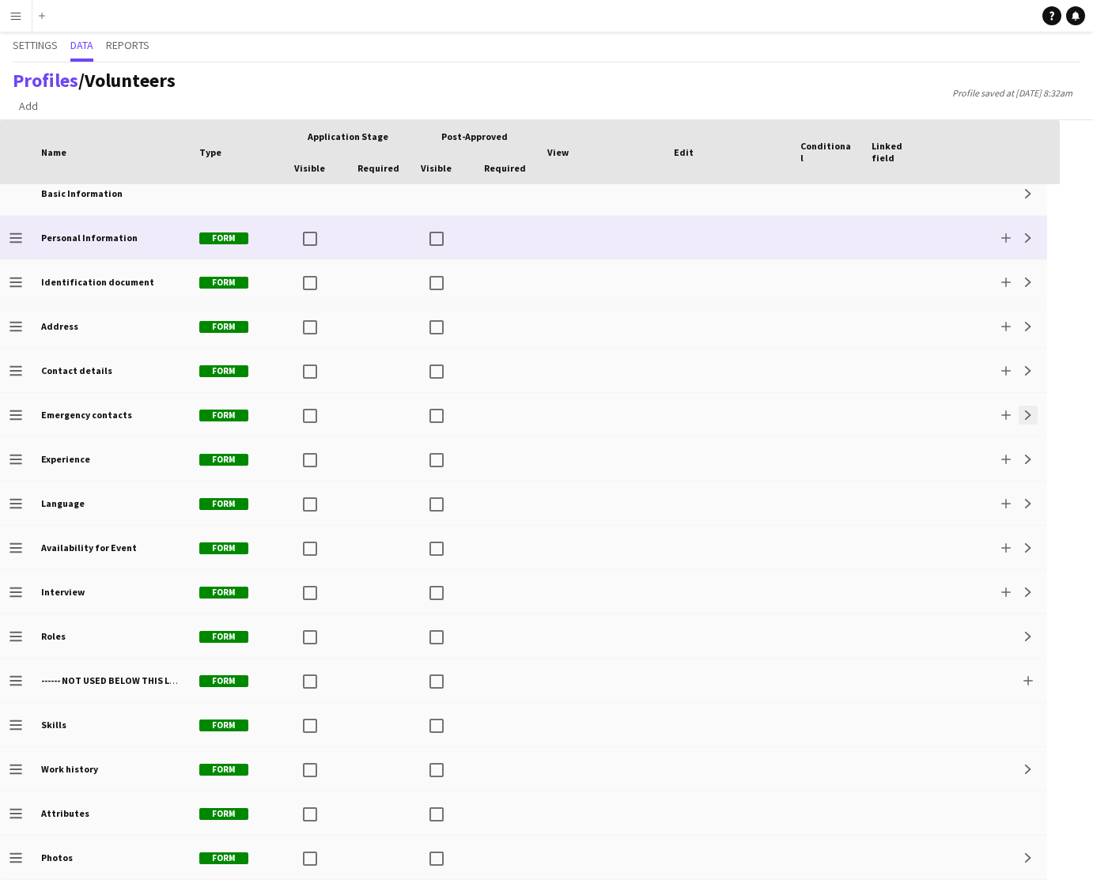
scroll to position [13, 0]
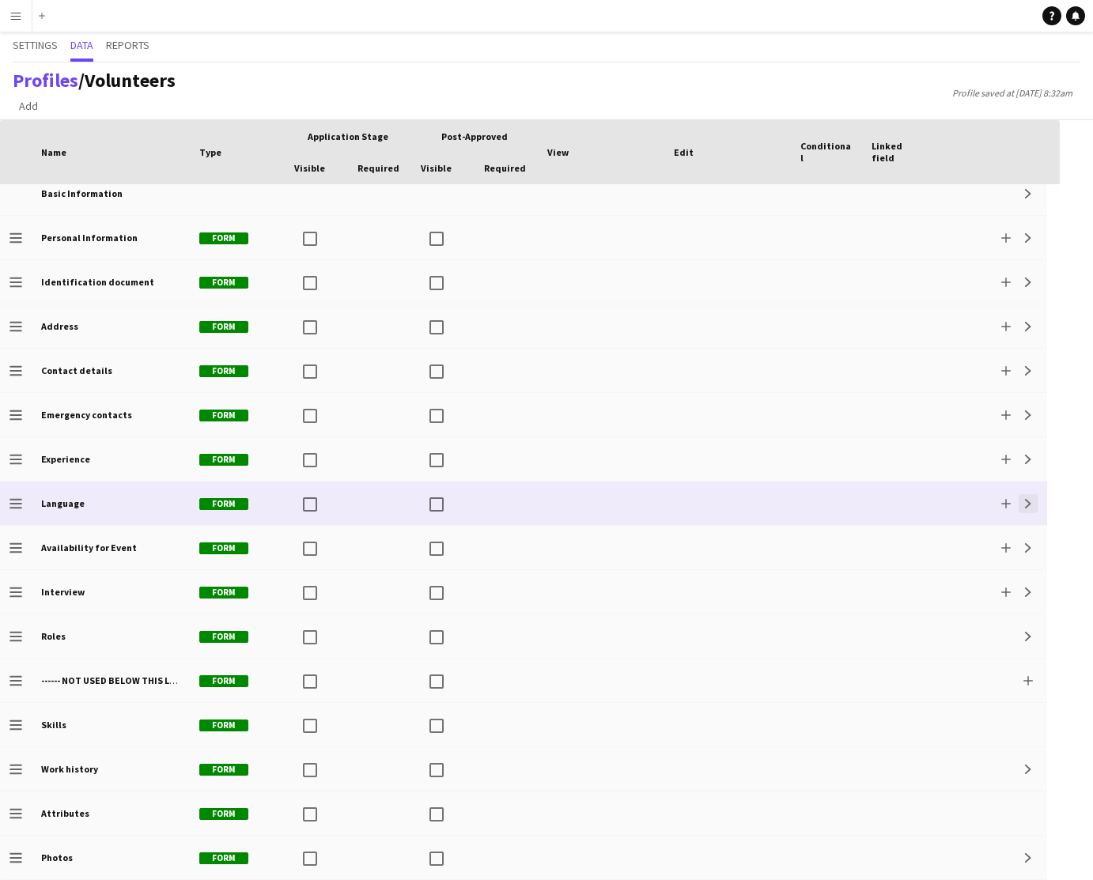
click at [1029, 504] on app-icon "Expand" at bounding box center [1027, 503] width 9 height 9
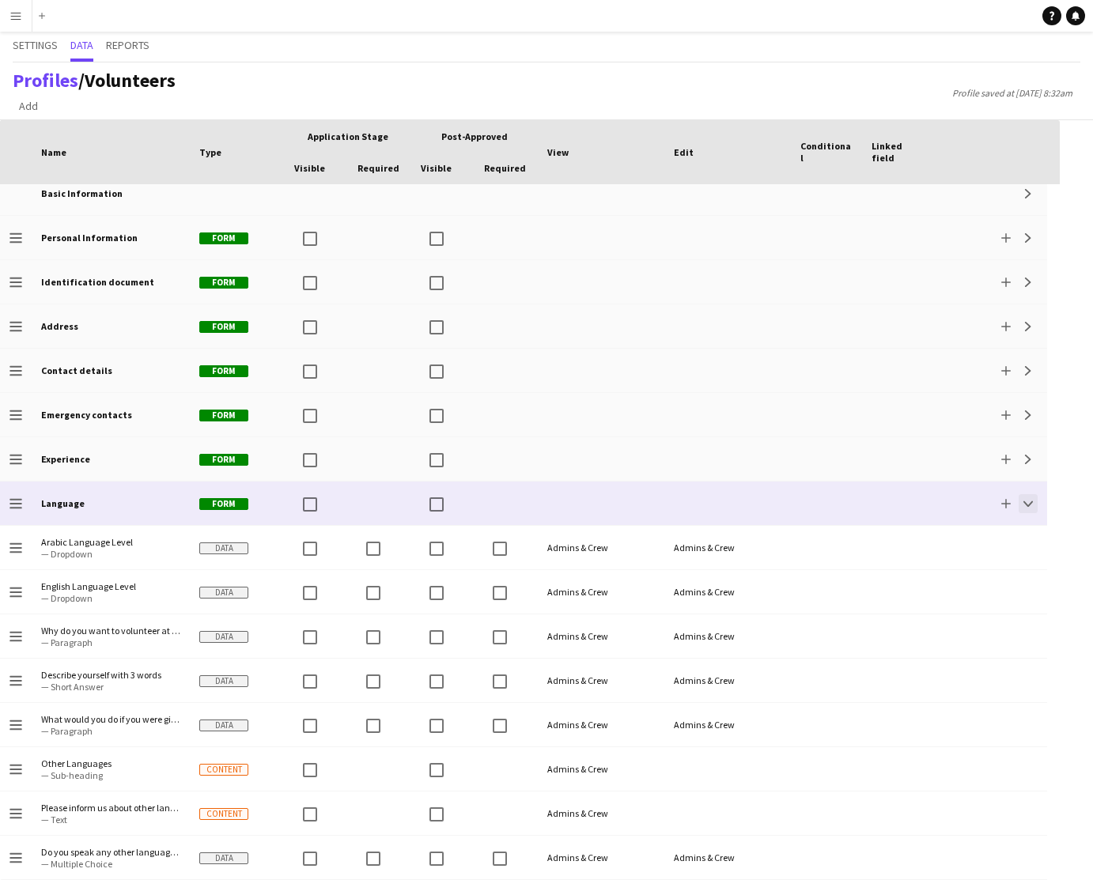
click at [1026, 505] on app-icon "Collapse" at bounding box center [1027, 503] width 9 height 9
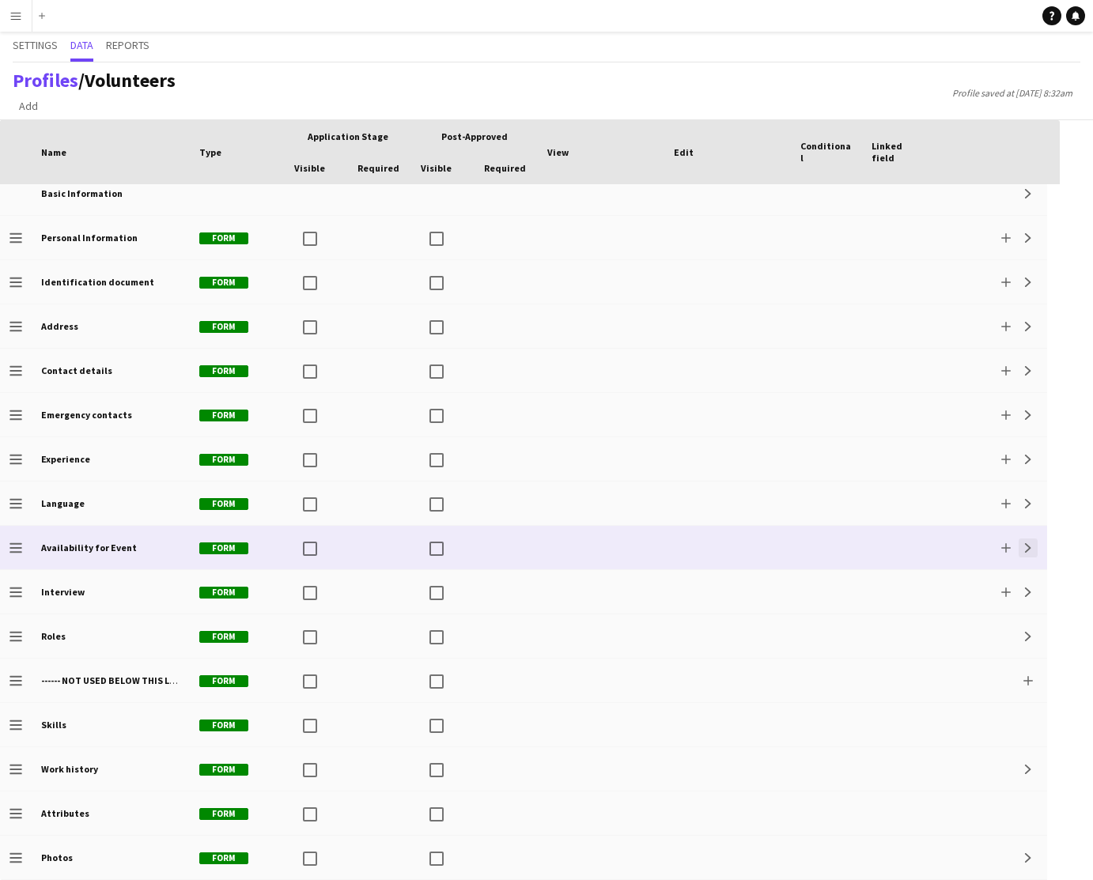
click at [1022, 549] on button "Expand" at bounding box center [1027, 547] width 19 height 19
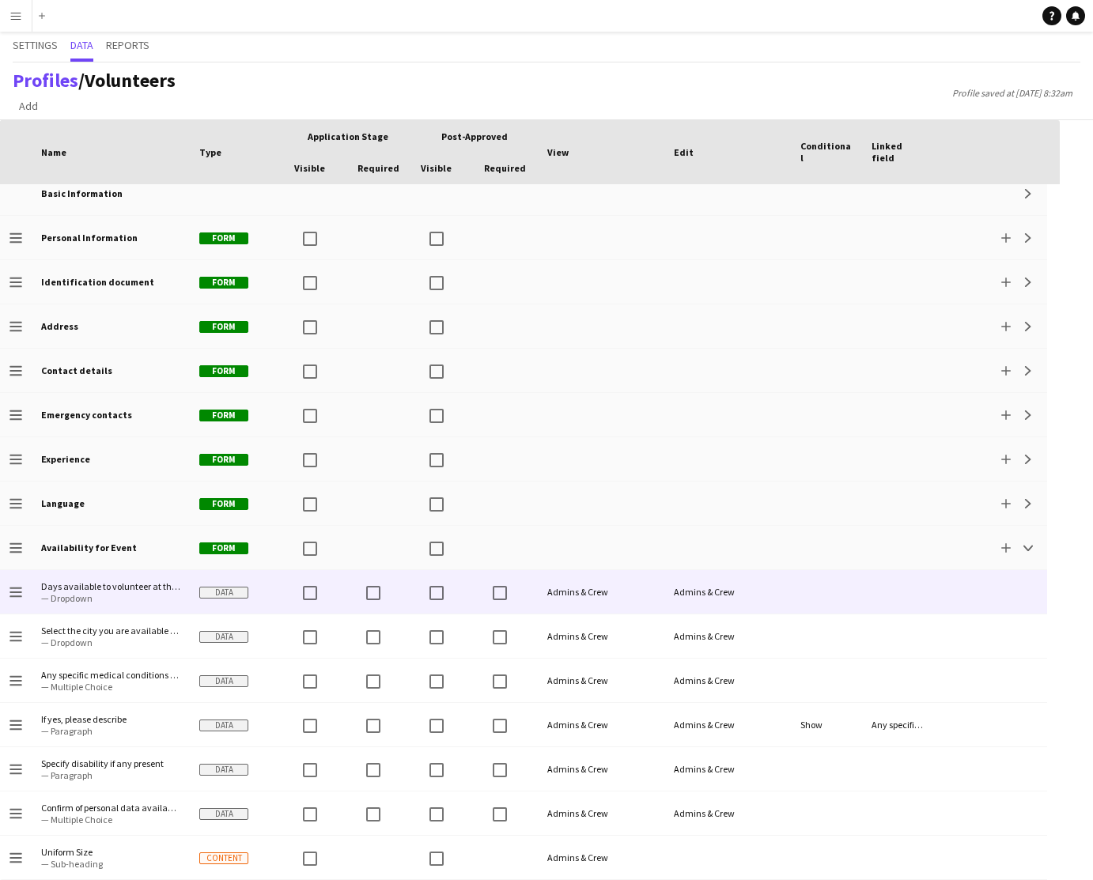
click at [134, 587] on span "Days available to volunteer at the Tournament?" at bounding box center [110, 586] width 139 height 12
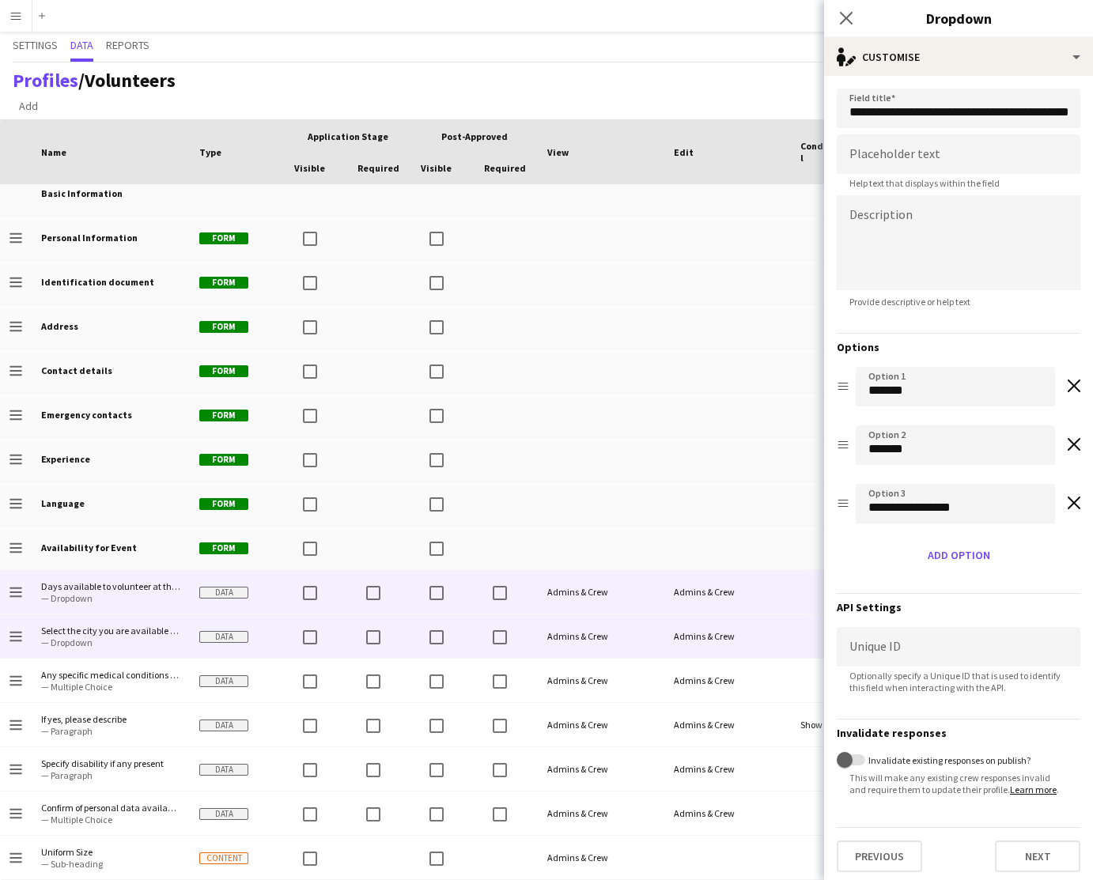
click at [131, 640] on span "— Dropdown" at bounding box center [110, 642] width 139 height 12
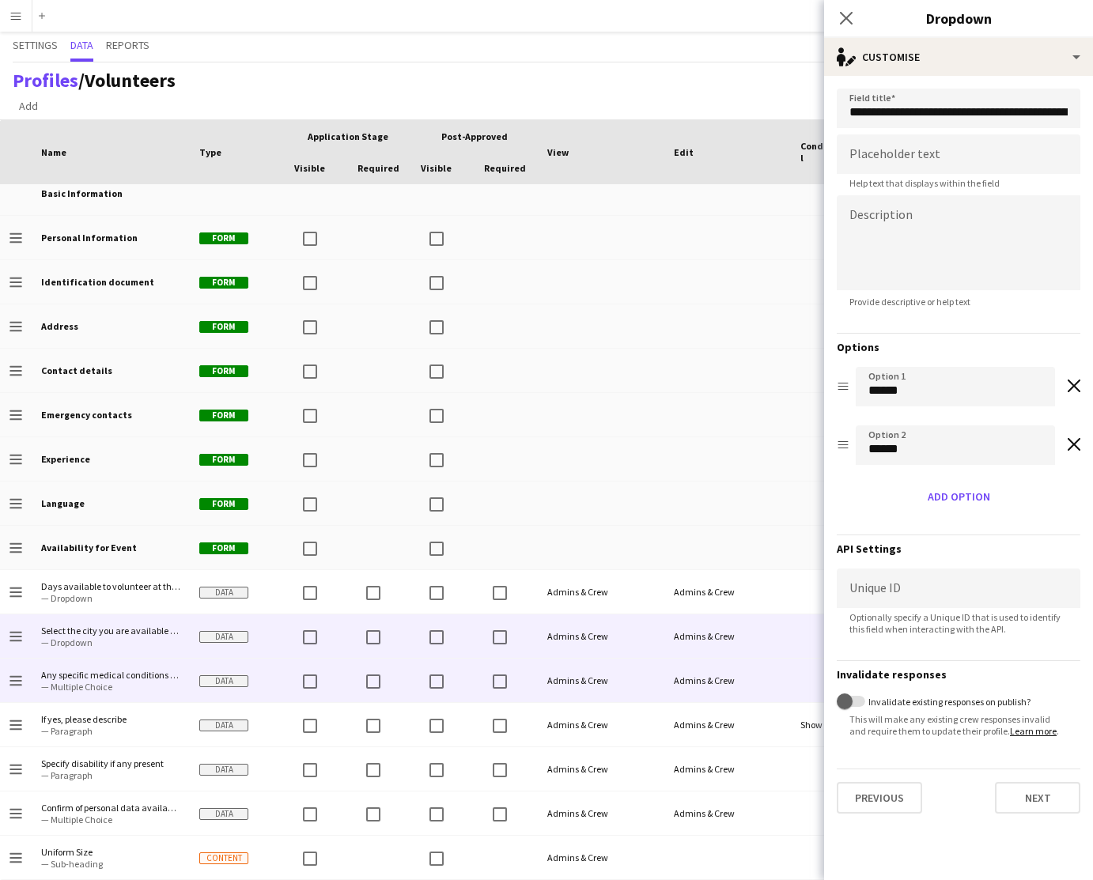
click at [136, 689] on span "— Multiple Choice" at bounding box center [110, 687] width 139 height 12
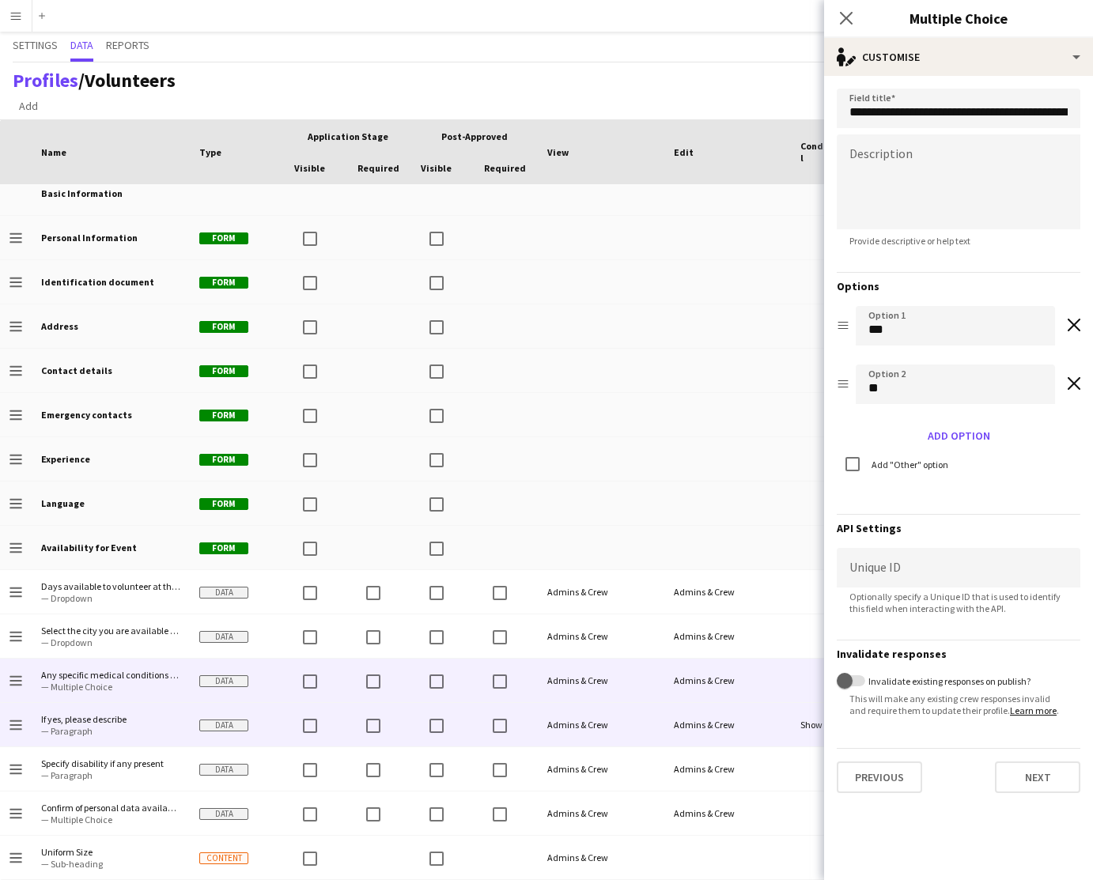
click at [139, 723] on span "If yes, please describe" at bounding box center [110, 719] width 139 height 12
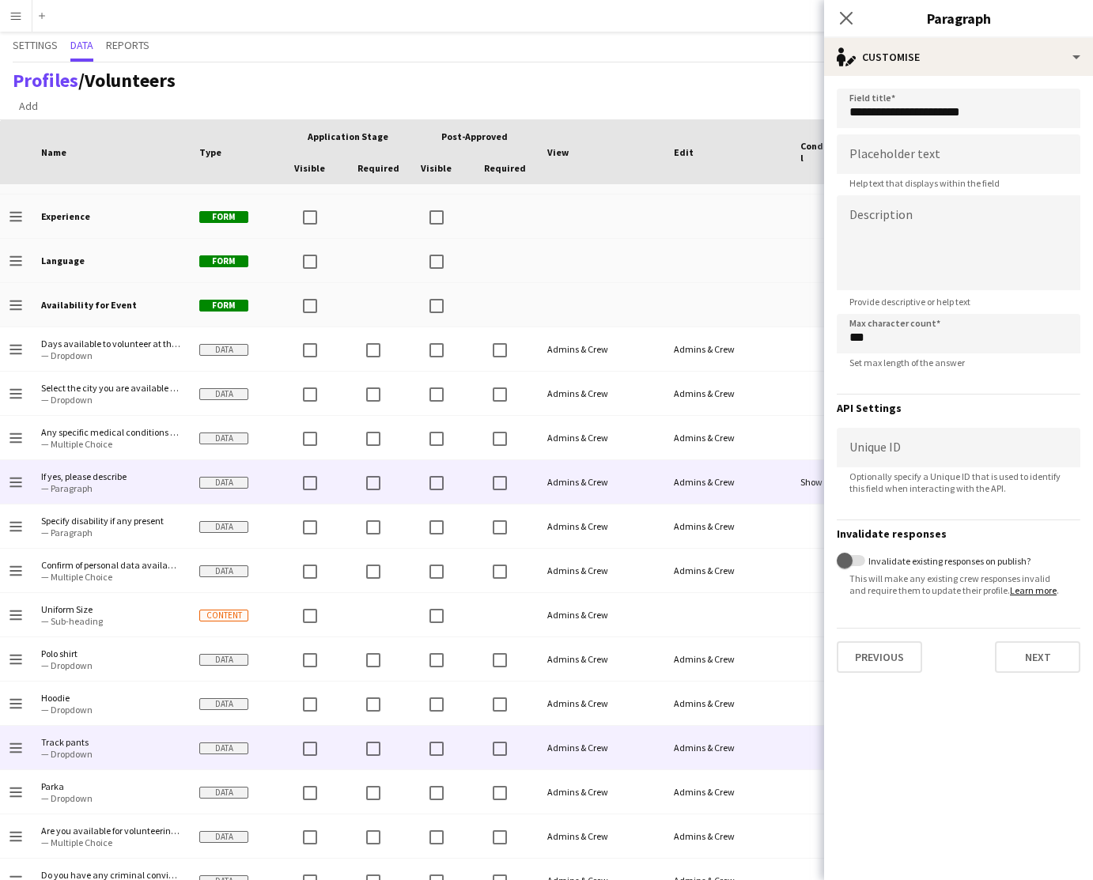
scroll to position [326, 0]
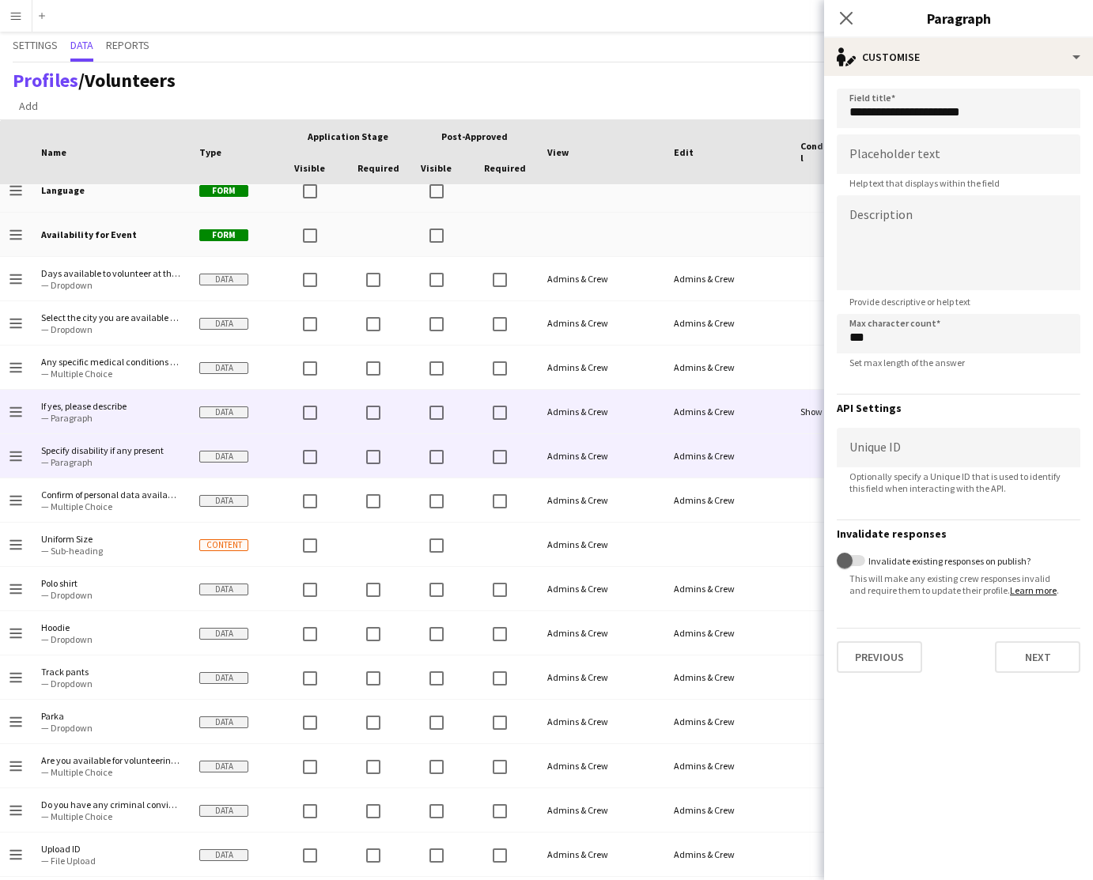
click at [147, 463] on span "— Paragraph" at bounding box center [110, 462] width 139 height 12
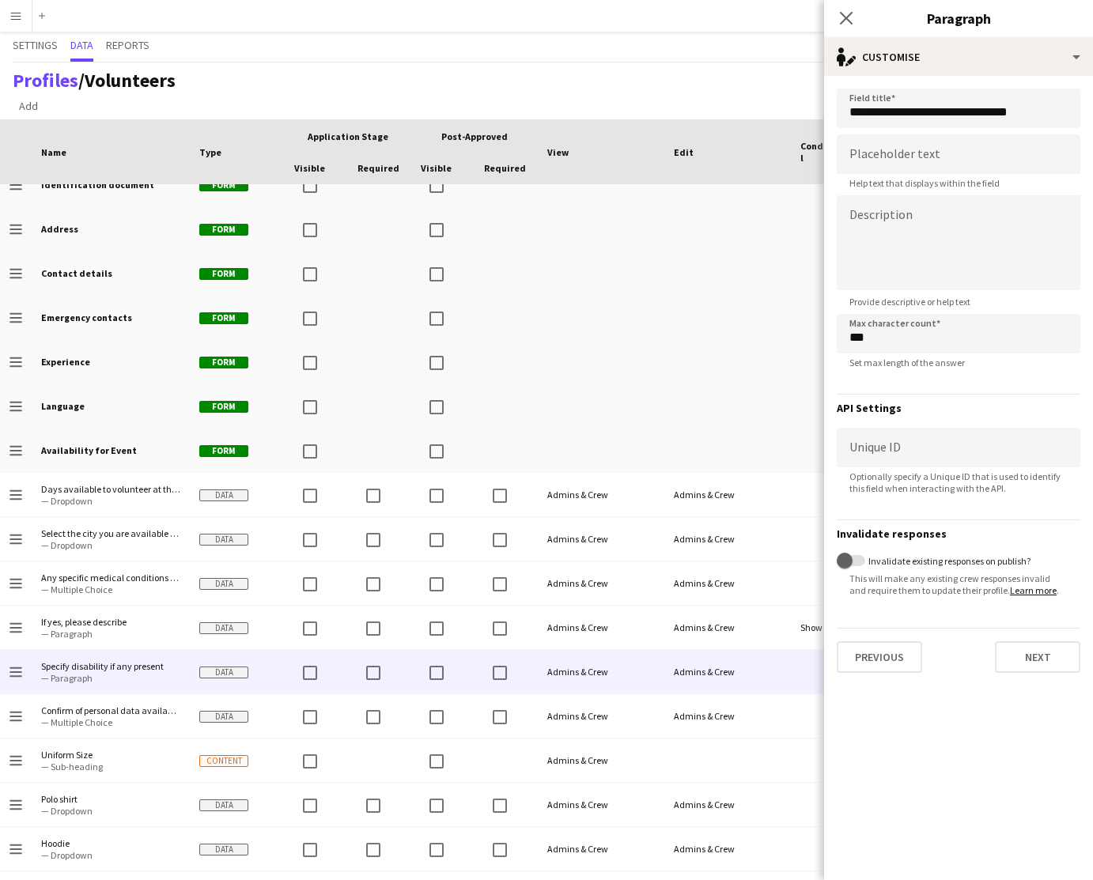
scroll to position [0, 0]
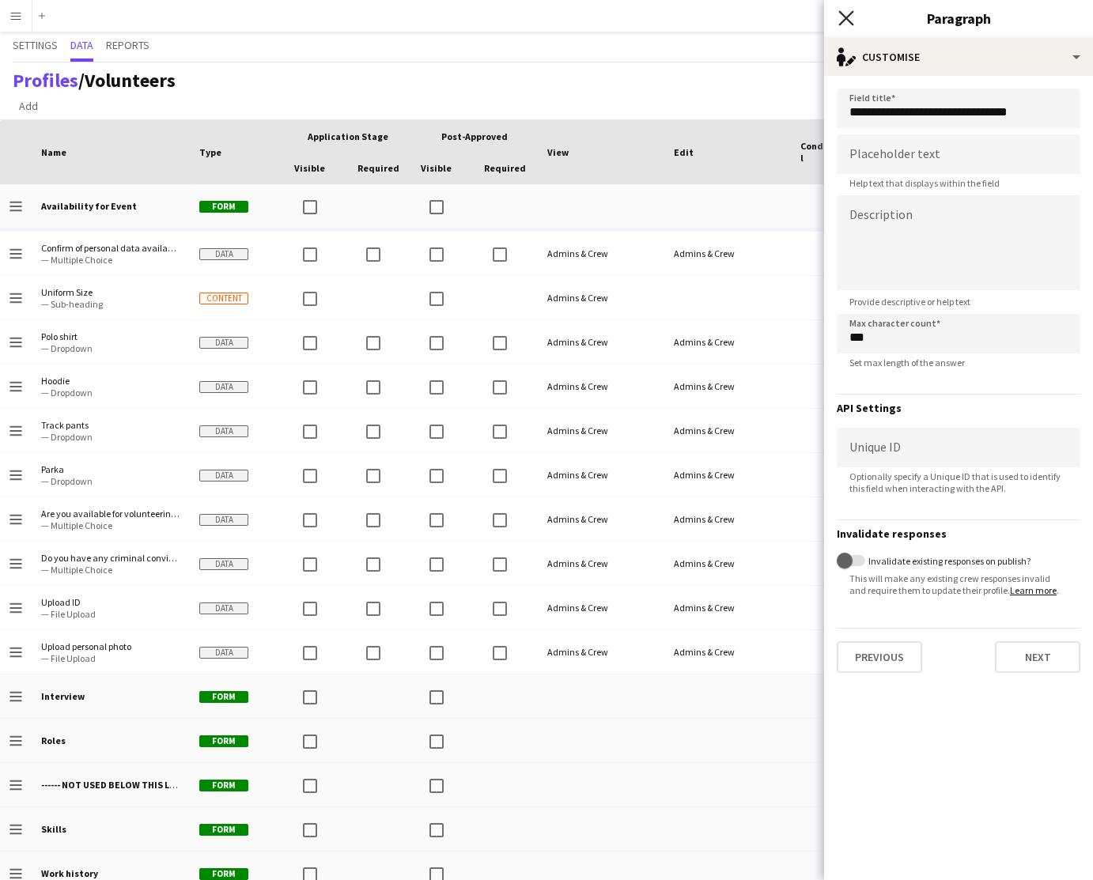
click at [852, 22] on icon at bounding box center [845, 17] width 15 height 15
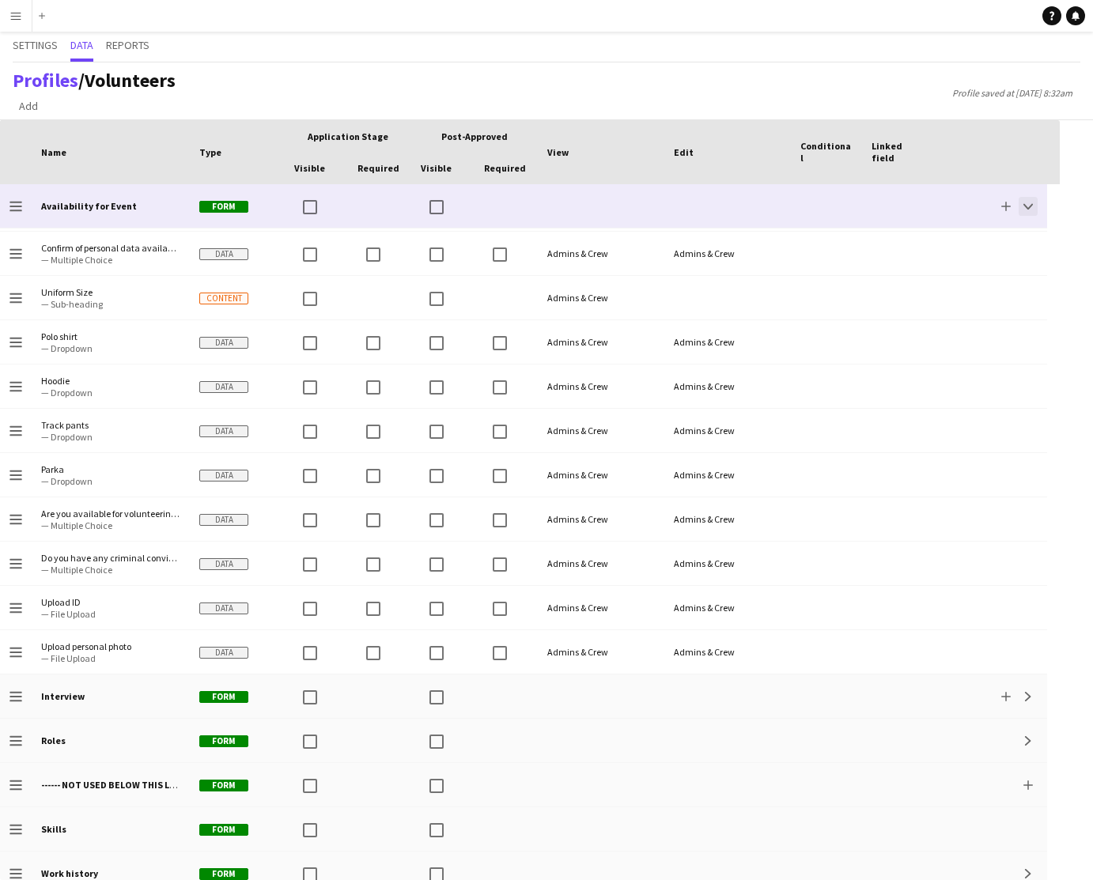
click at [1030, 210] on app-icon "Collapse" at bounding box center [1027, 206] width 9 height 9
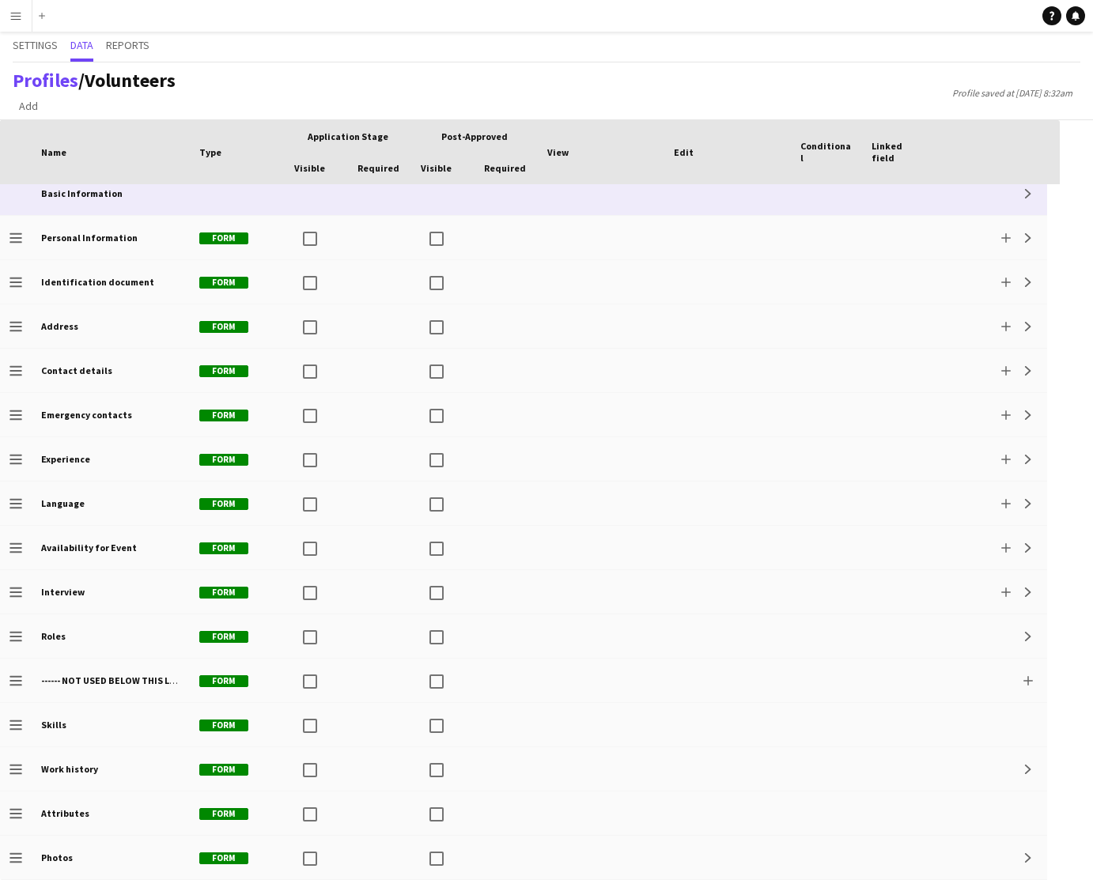
scroll to position [13, 0]
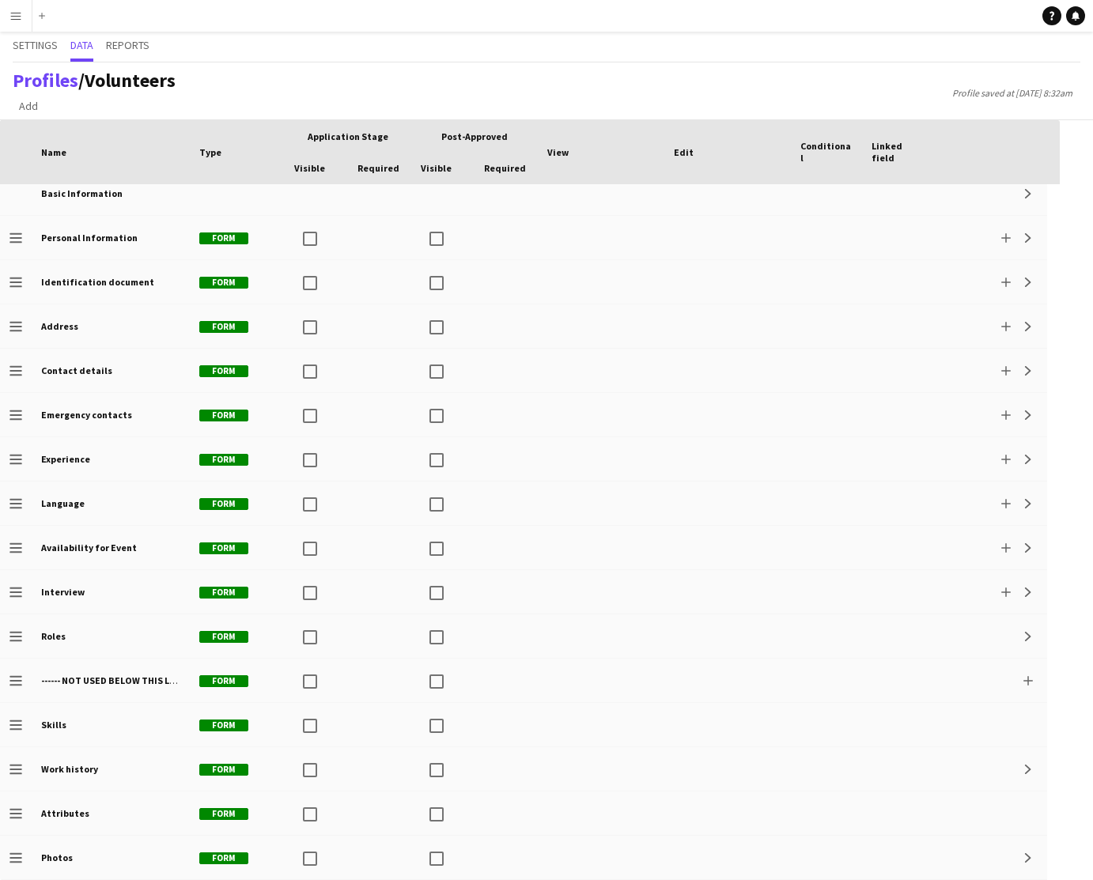
click at [16, 19] on app-icon "Menu" at bounding box center [15, 15] width 13 height 13
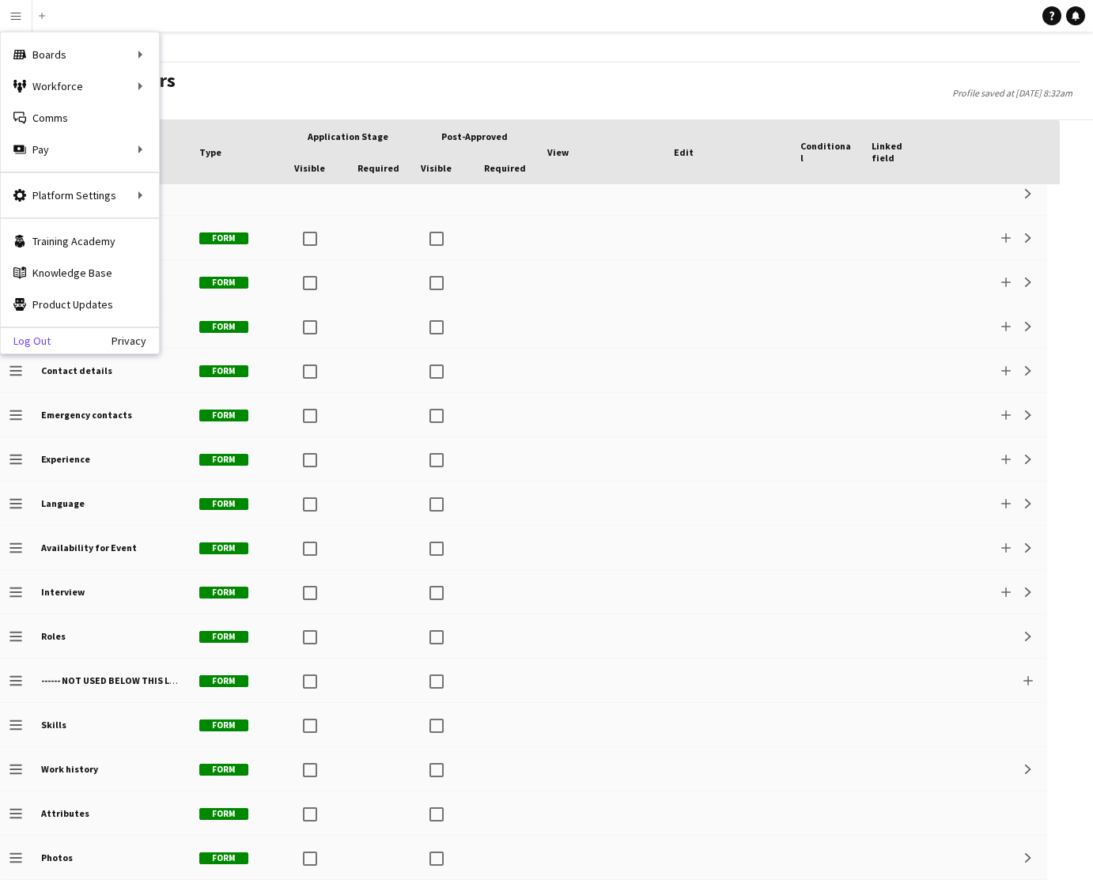
click at [37, 338] on link "Log Out" at bounding box center [26, 340] width 50 height 13
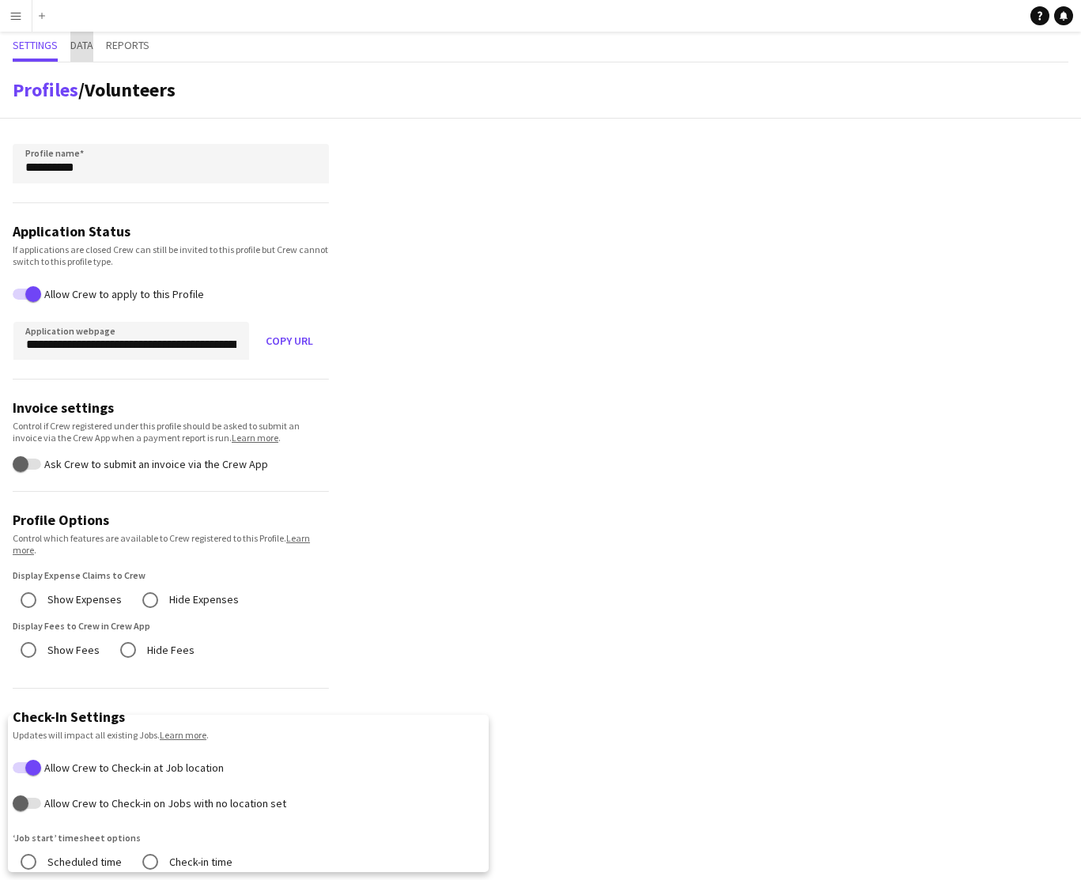
click at [85, 47] on span "Data" at bounding box center [81, 45] width 23 height 11
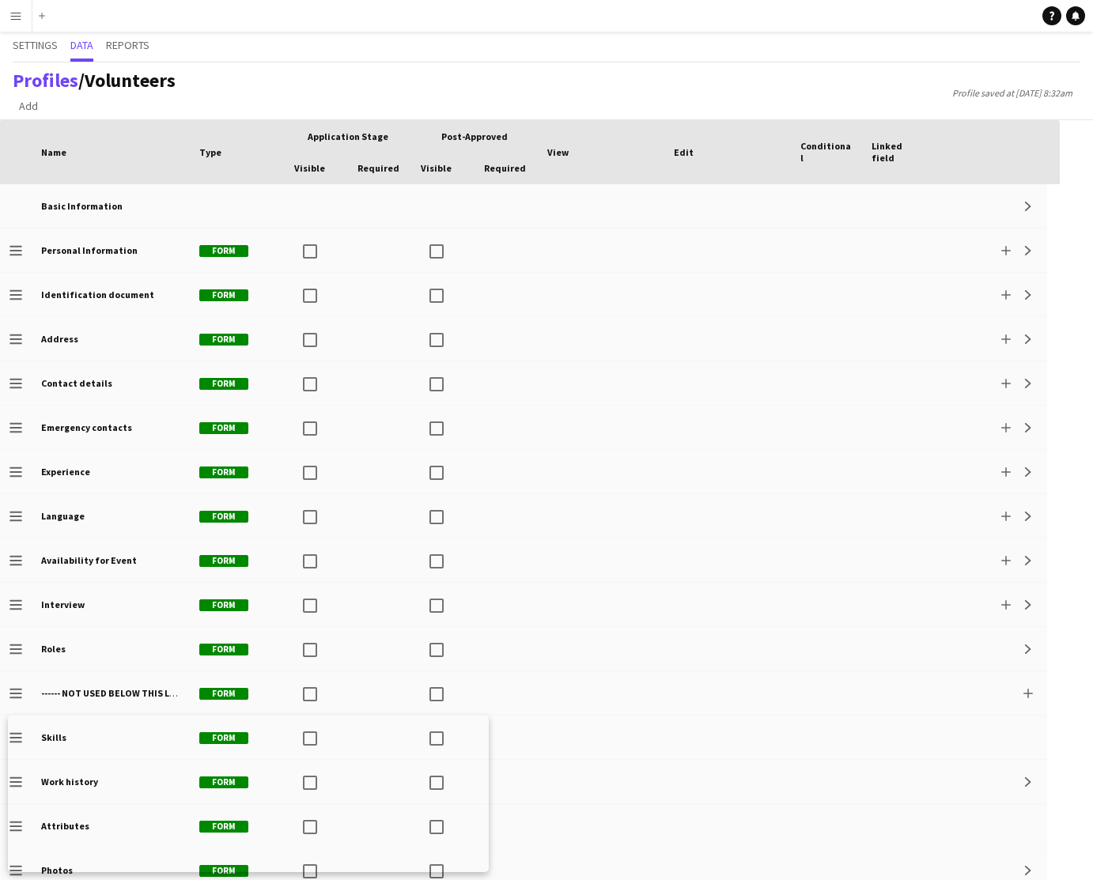
click at [17, 20] on app-icon "Menu" at bounding box center [15, 15] width 13 height 13
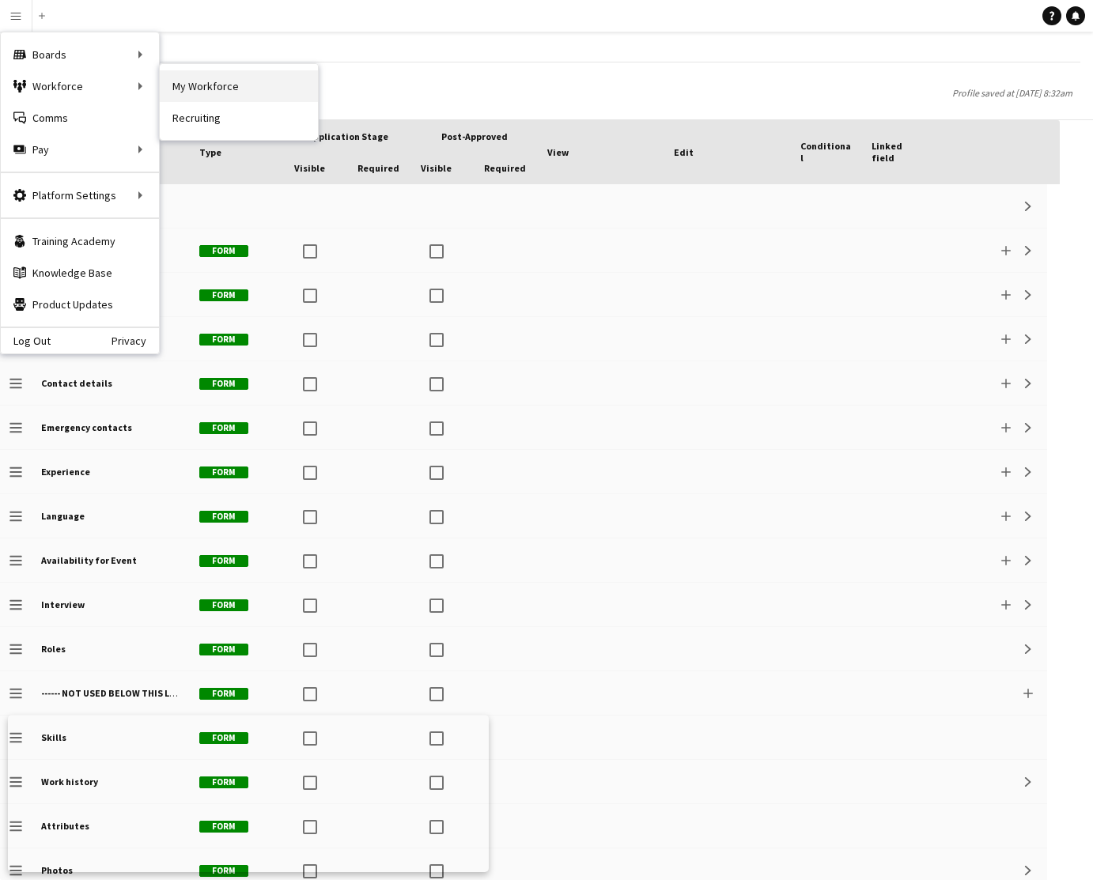
click at [199, 86] on link "My Workforce" at bounding box center [239, 86] width 158 height 32
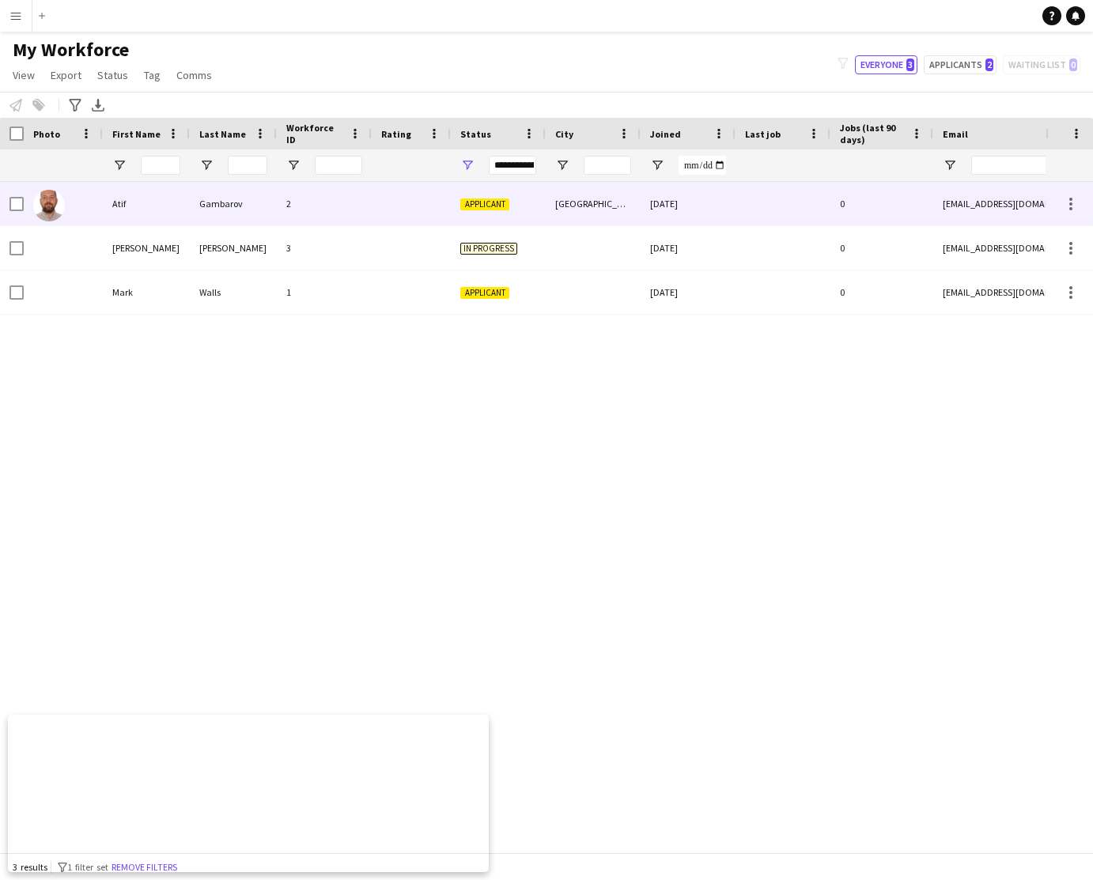
click at [362, 200] on div "2" at bounding box center [324, 203] width 95 height 43
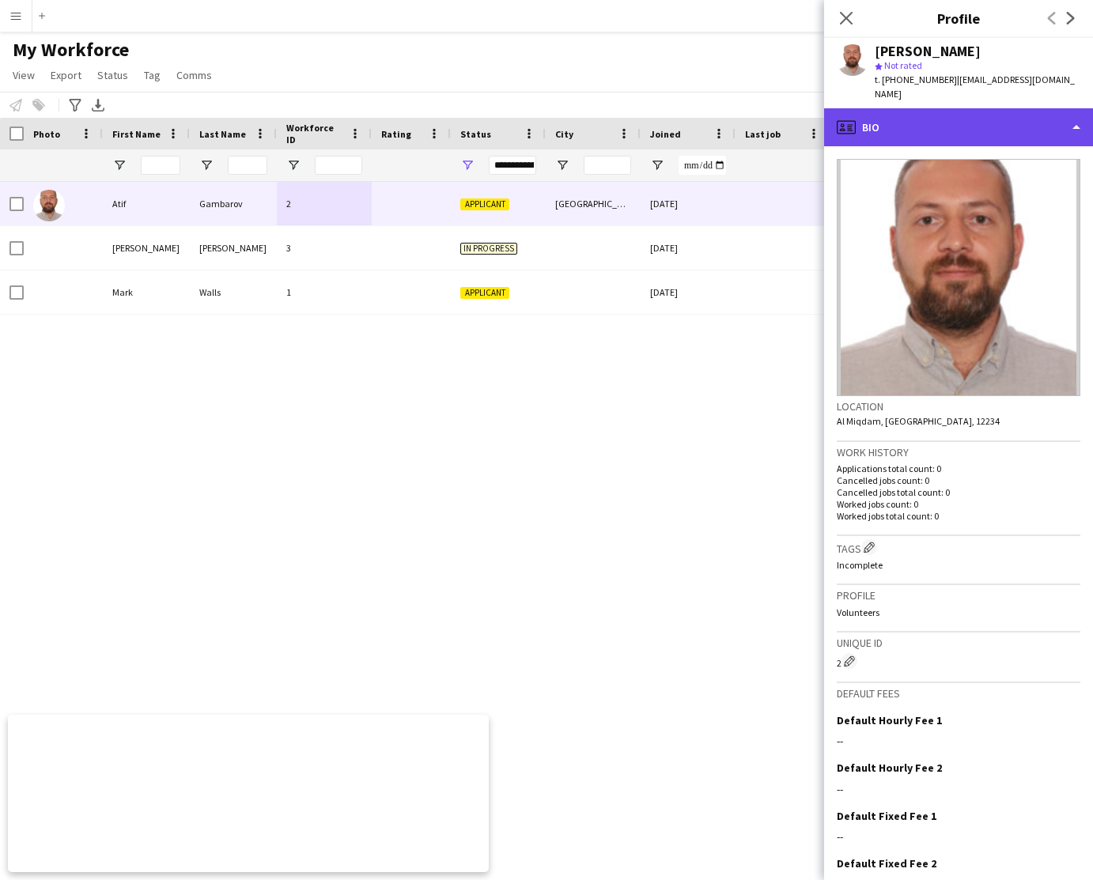
click at [1004, 118] on div "profile Bio" at bounding box center [958, 127] width 269 height 38
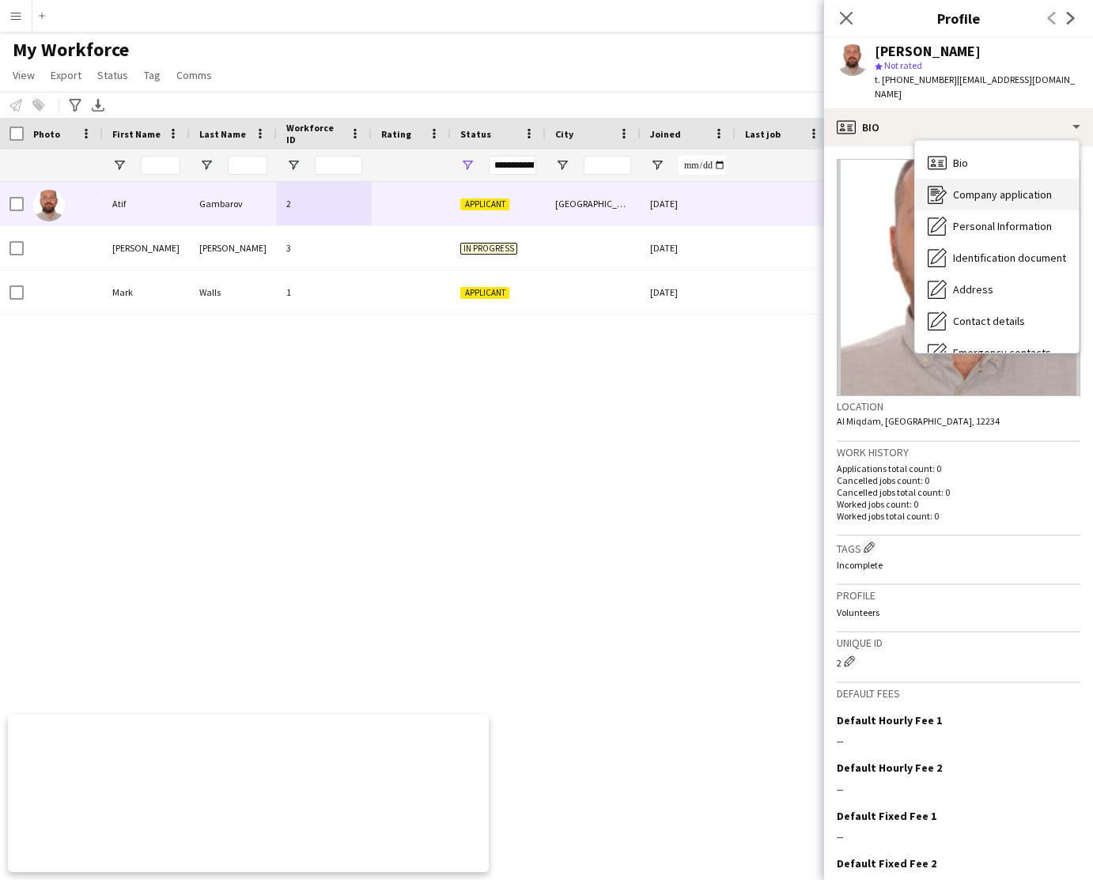
click at [1009, 187] on span "Company application" at bounding box center [1002, 194] width 99 height 14
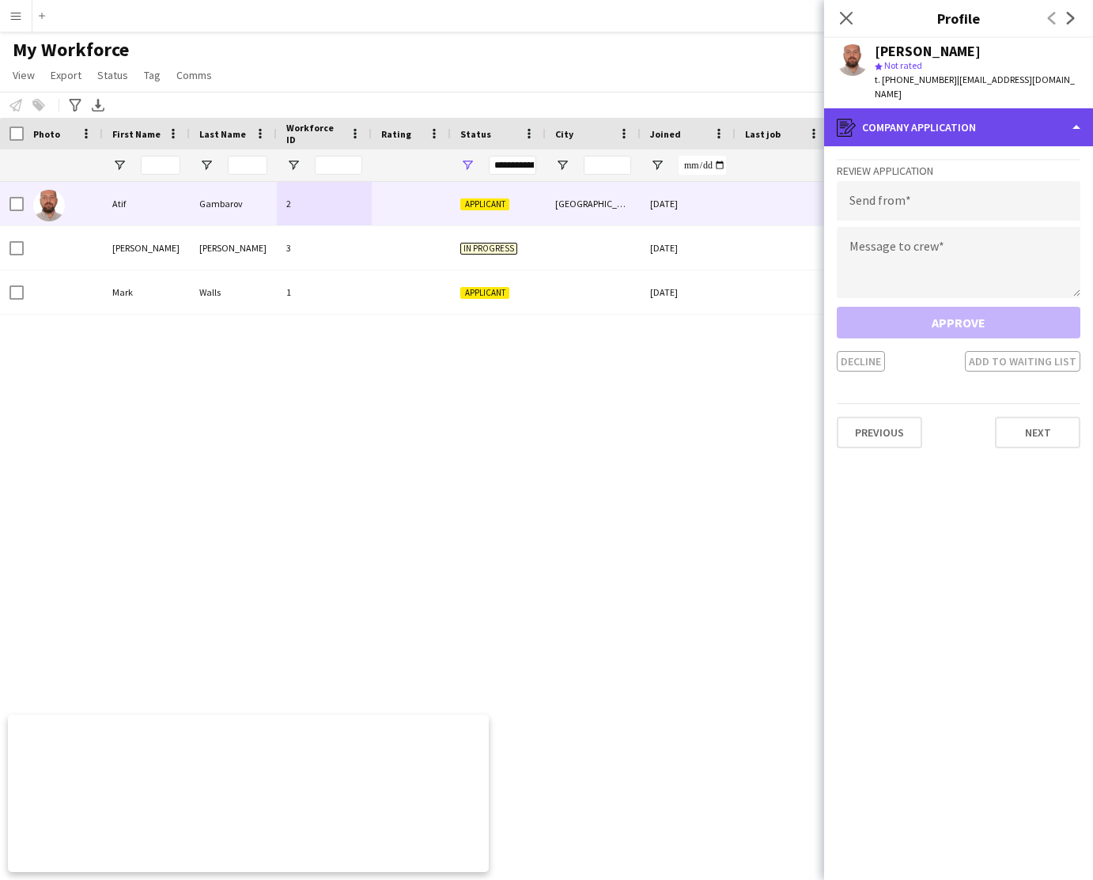
click at [995, 117] on div "register Company application" at bounding box center [958, 127] width 269 height 38
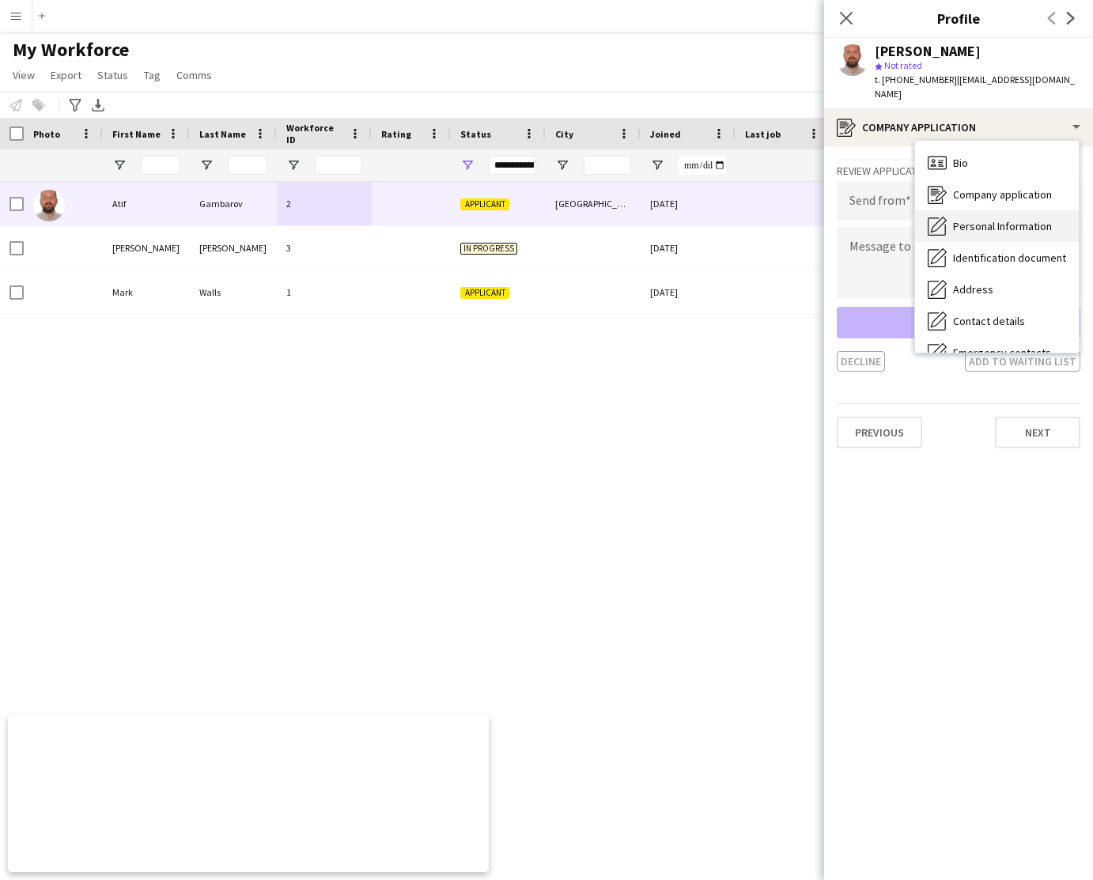
click at [1015, 219] on span "Personal Information" at bounding box center [1002, 226] width 99 height 14
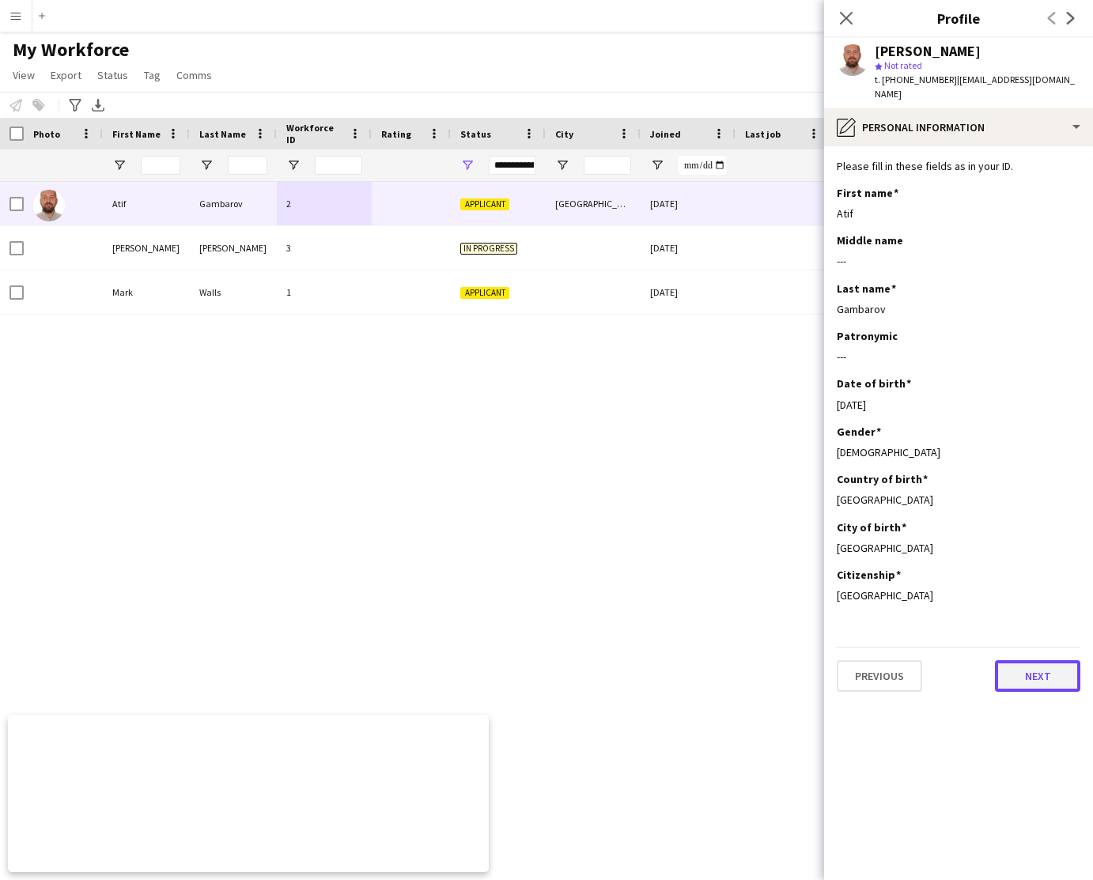
click at [1048, 660] on button "Next" at bounding box center [1037, 676] width 85 height 32
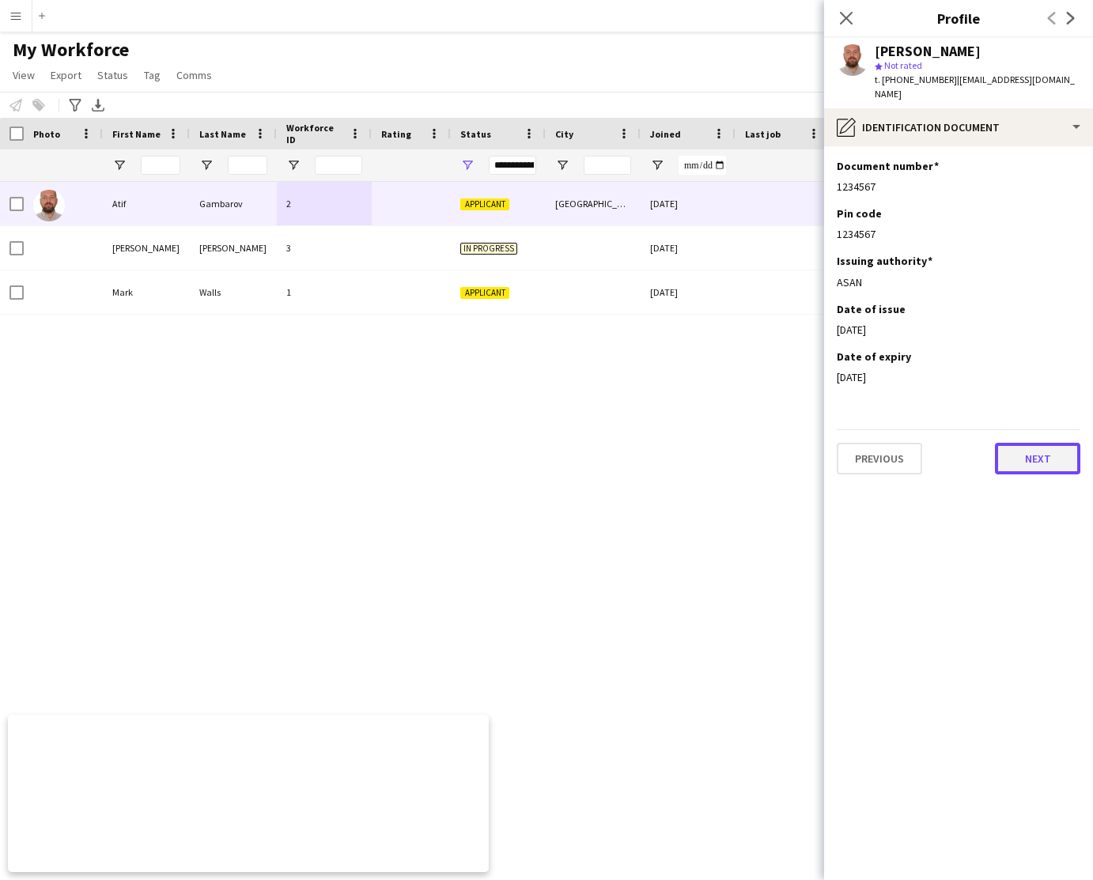
click at [1032, 443] on button "Next" at bounding box center [1037, 459] width 85 height 32
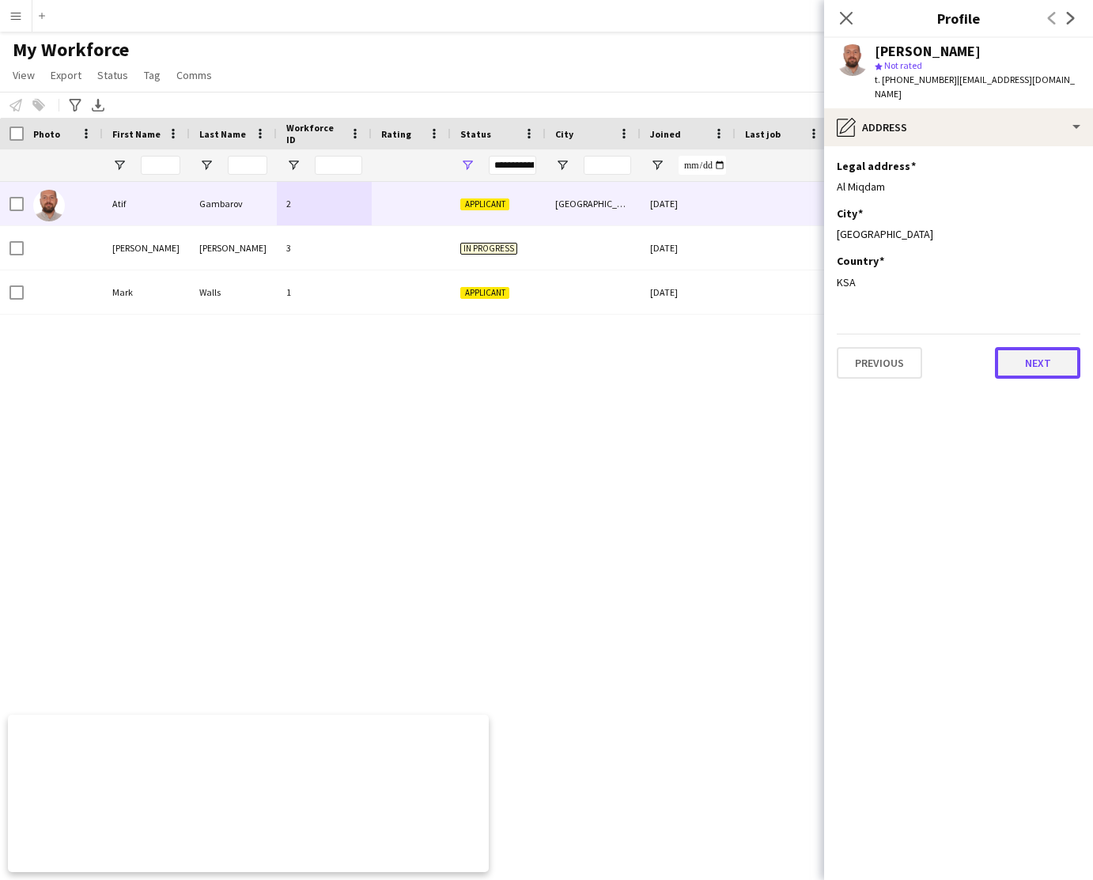
click at [1031, 351] on button "Next" at bounding box center [1037, 363] width 85 height 32
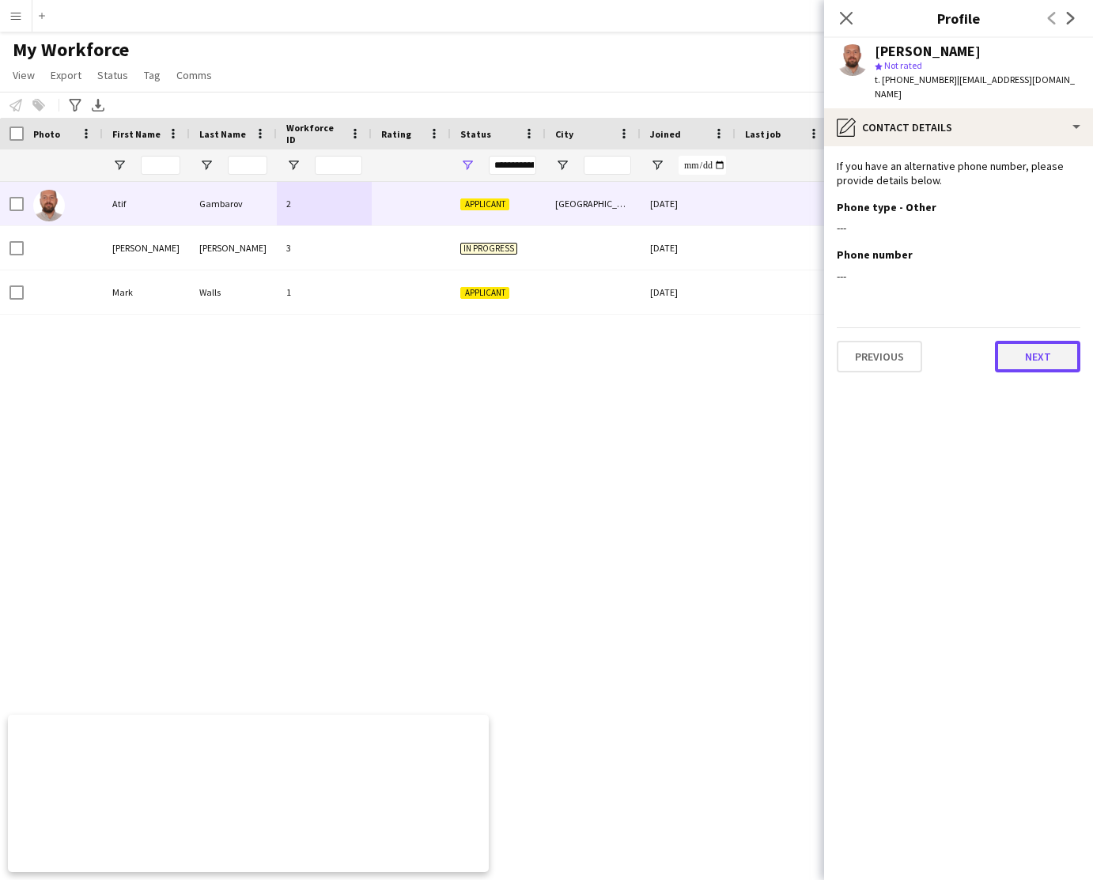
click at [1048, 342] on button "Next" at bounding box center [1037, 357] width 85 height 32
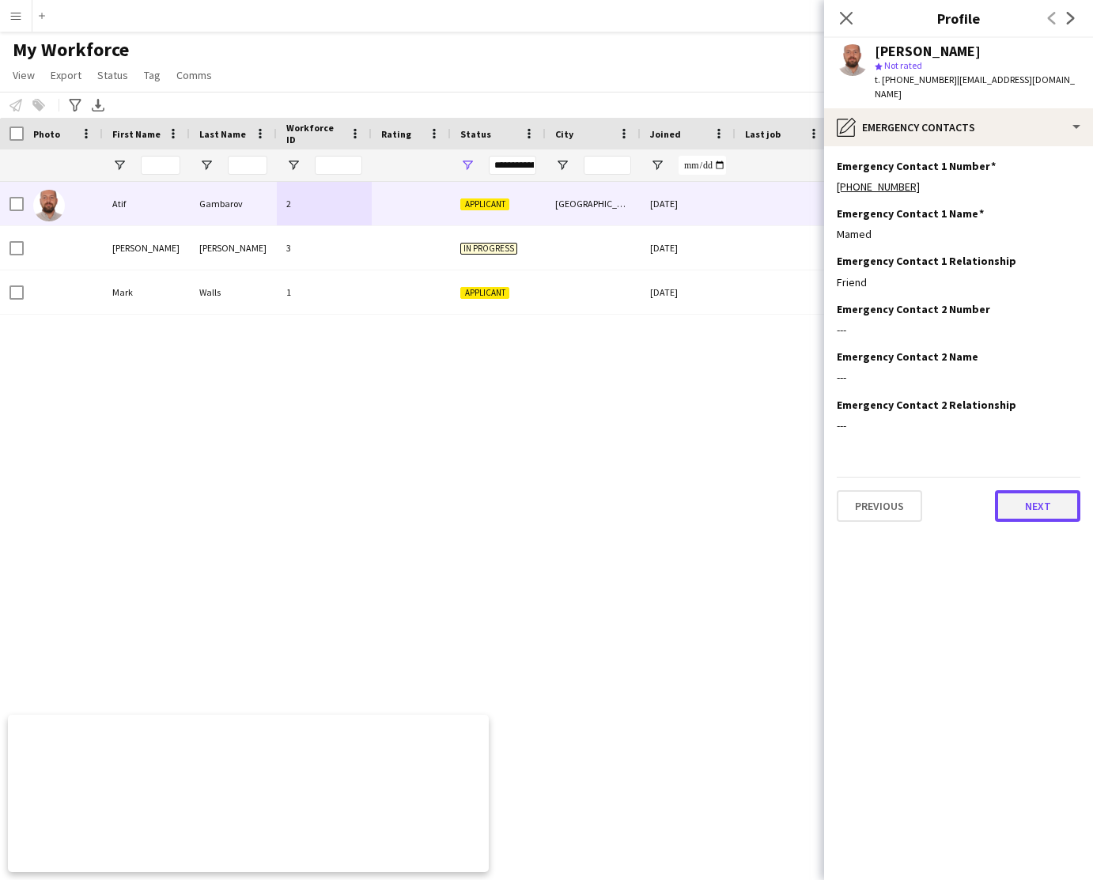
click at [1037, 492] on button "Next" at bounding box center [1037, 506] width 85 height 32
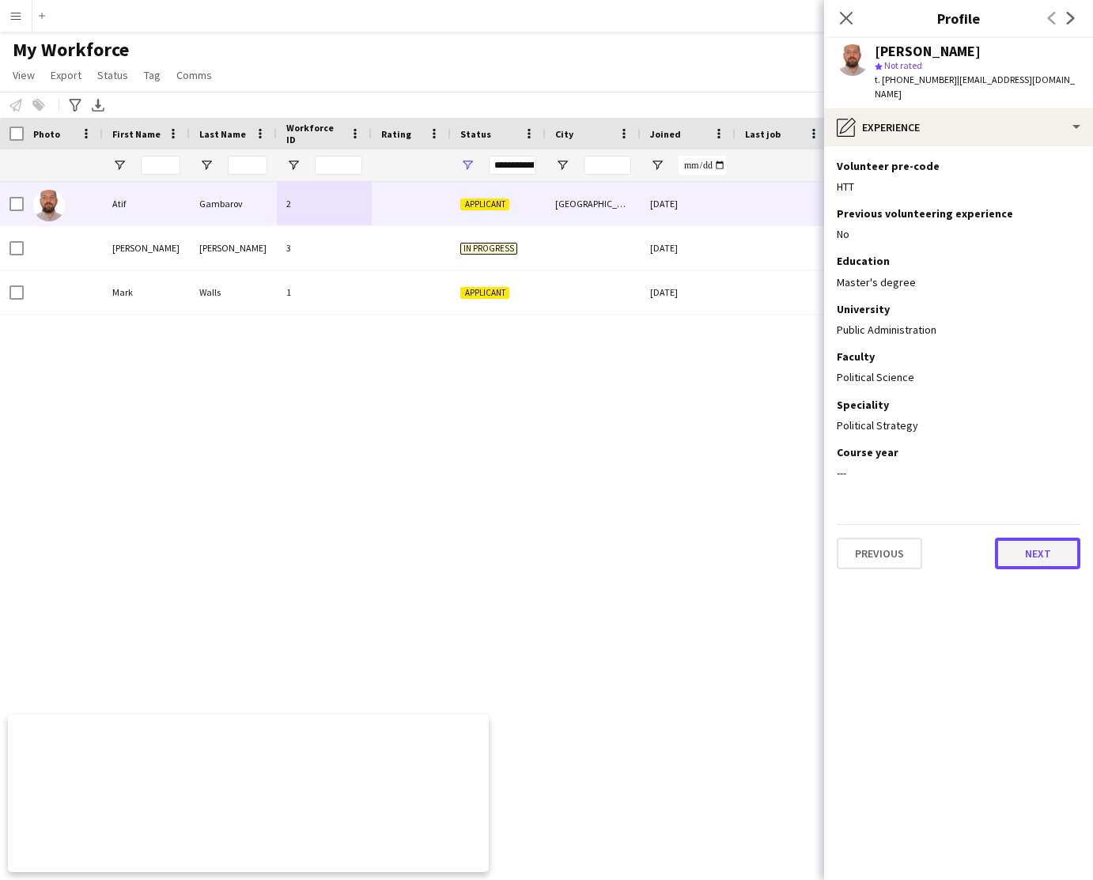
click at [1045, 539] on button "Next" at bounding box center [1037, 554] width 85 height 32
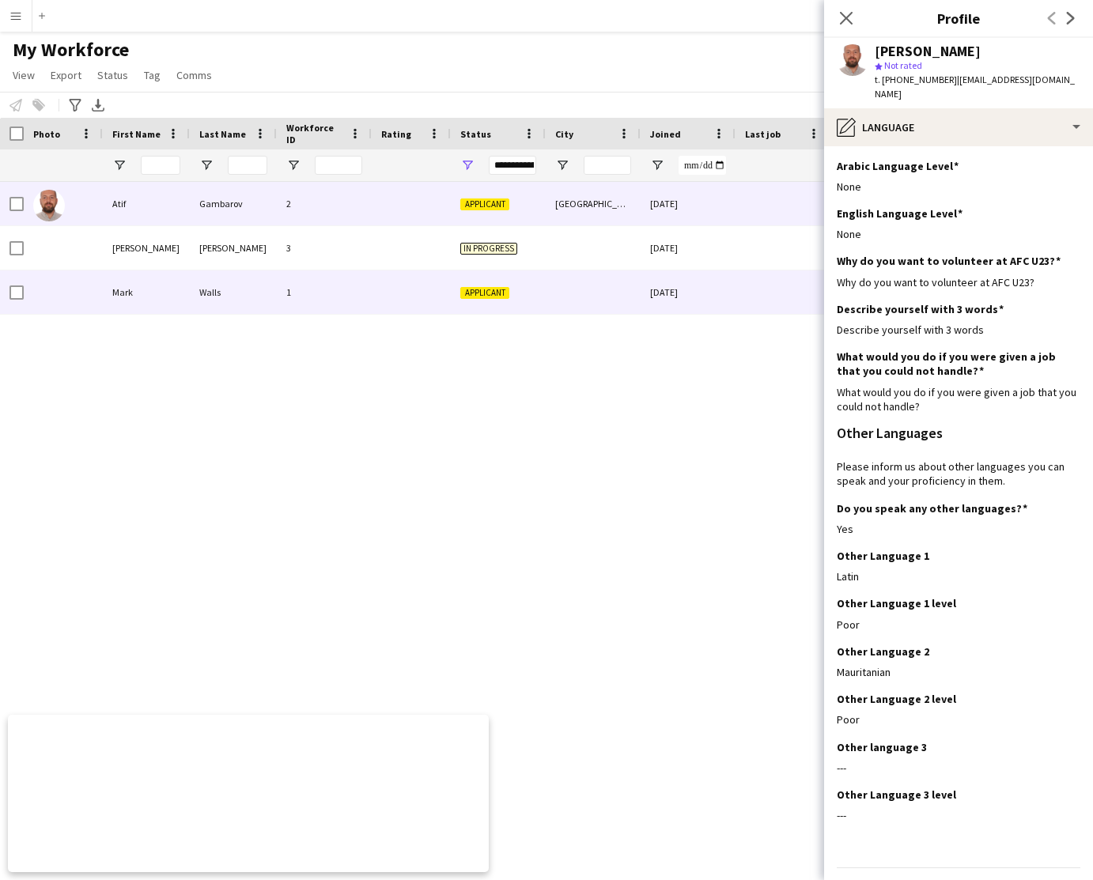
click at [581, 293] on div at bounding box center [593, 291] width 95 height 43
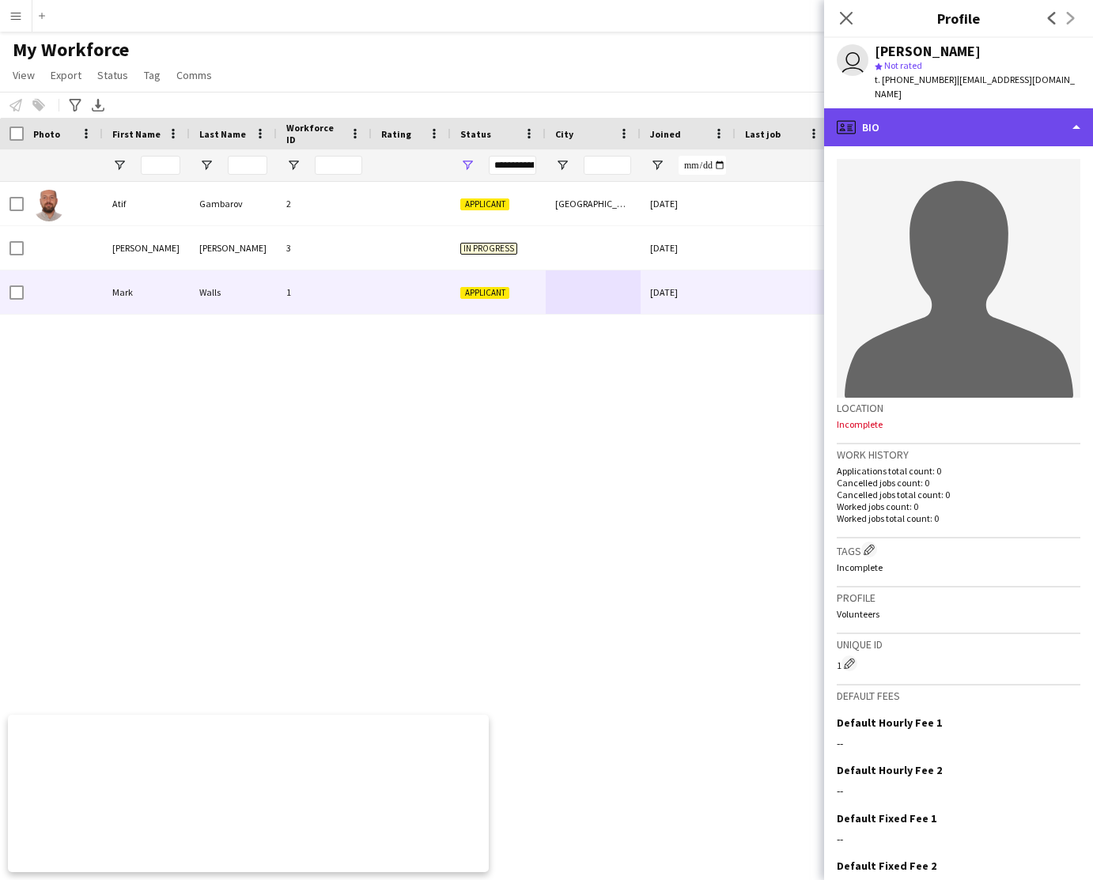
click at [1018, 137] on div "profile Bio" at bounding box center [958, 127] width 269 height 38
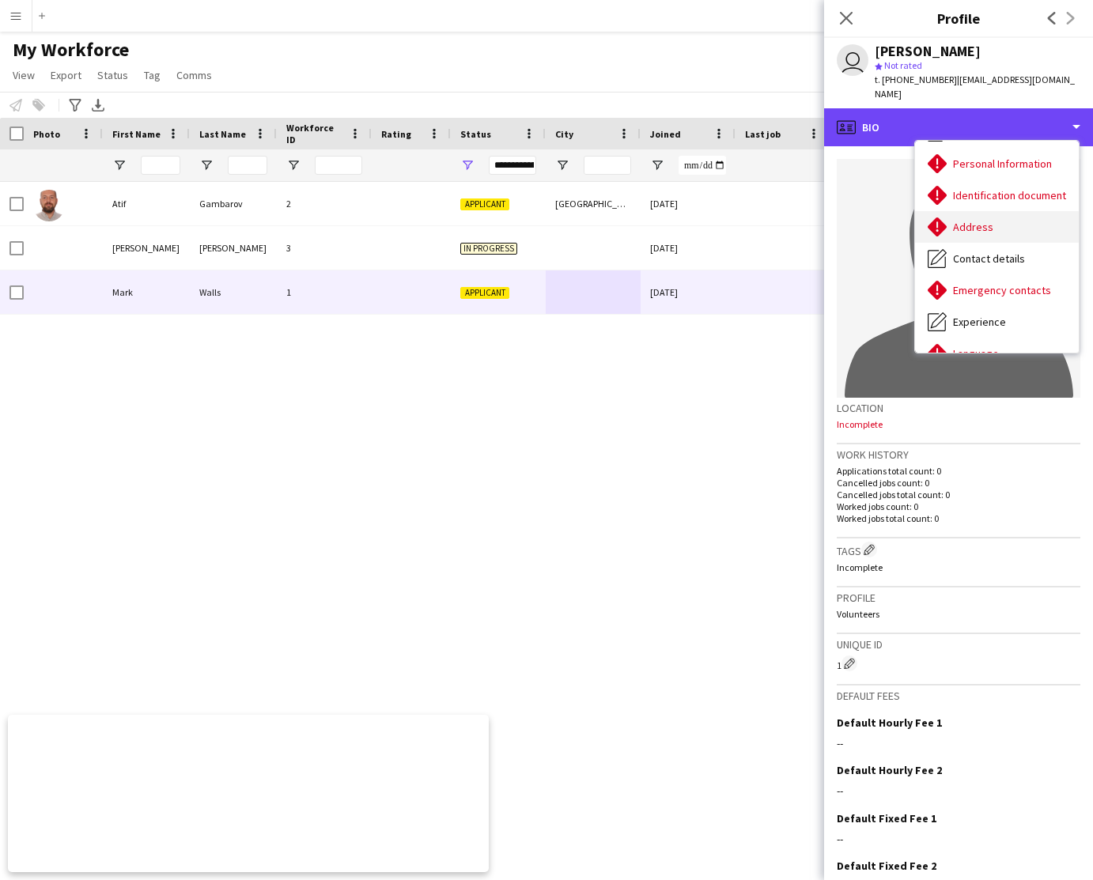
scroll to position [146, 0]
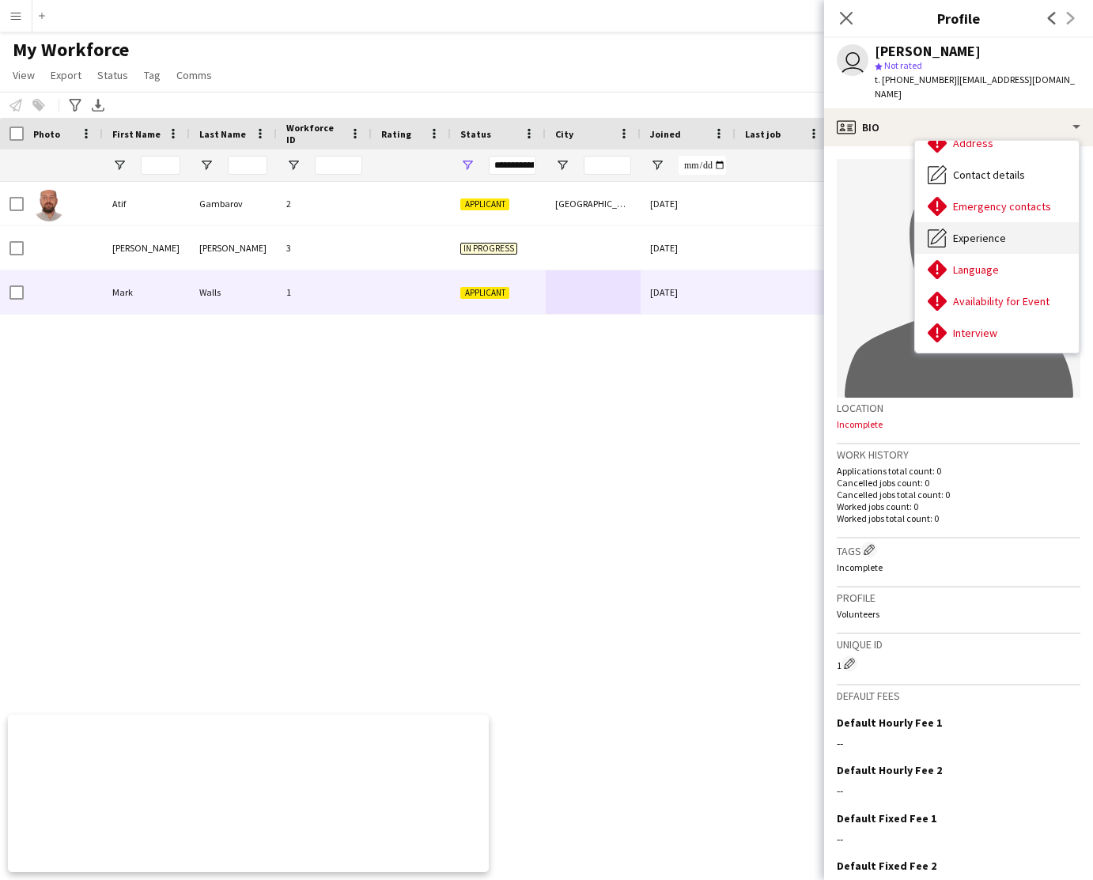
click at [1007, 239] on div "Experience Experience" at bounding box center [997, 238] width 164 height 32
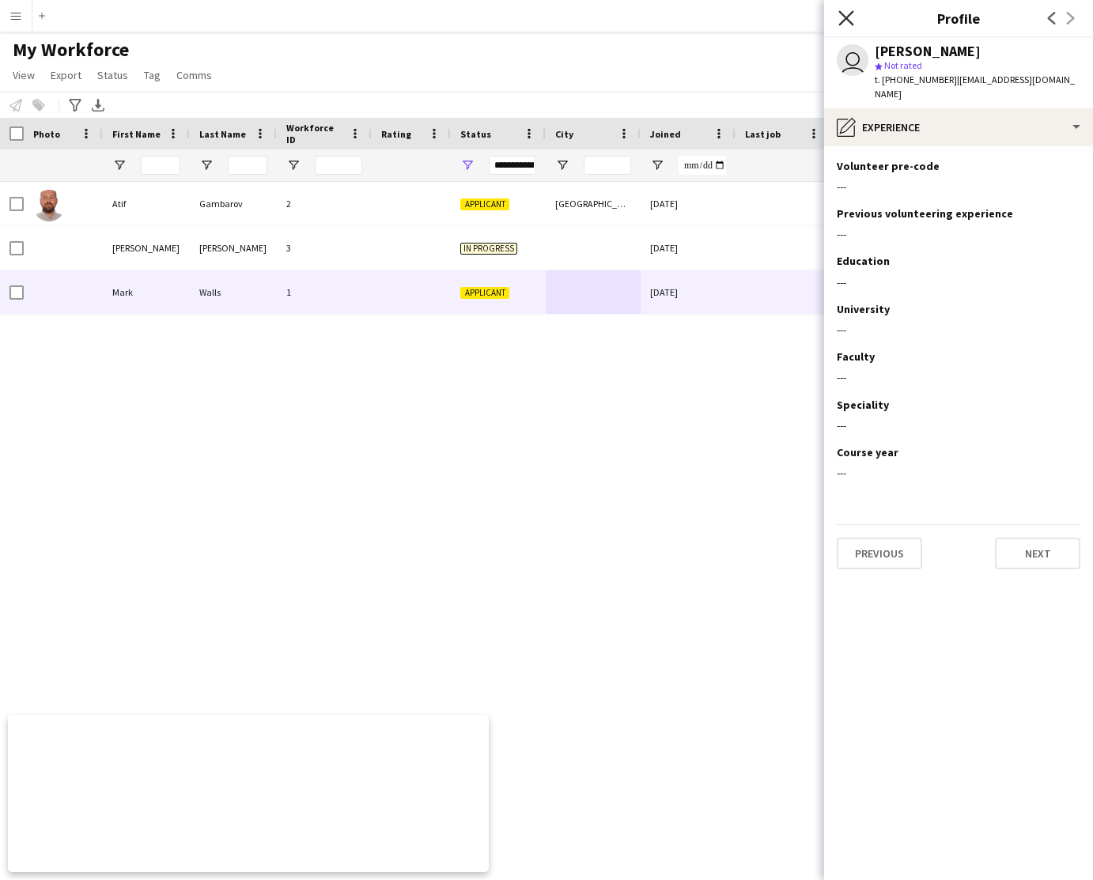
click at [844, 22] on icon "Close pop-in" at bounding box center [845, 17] width 15 height 15
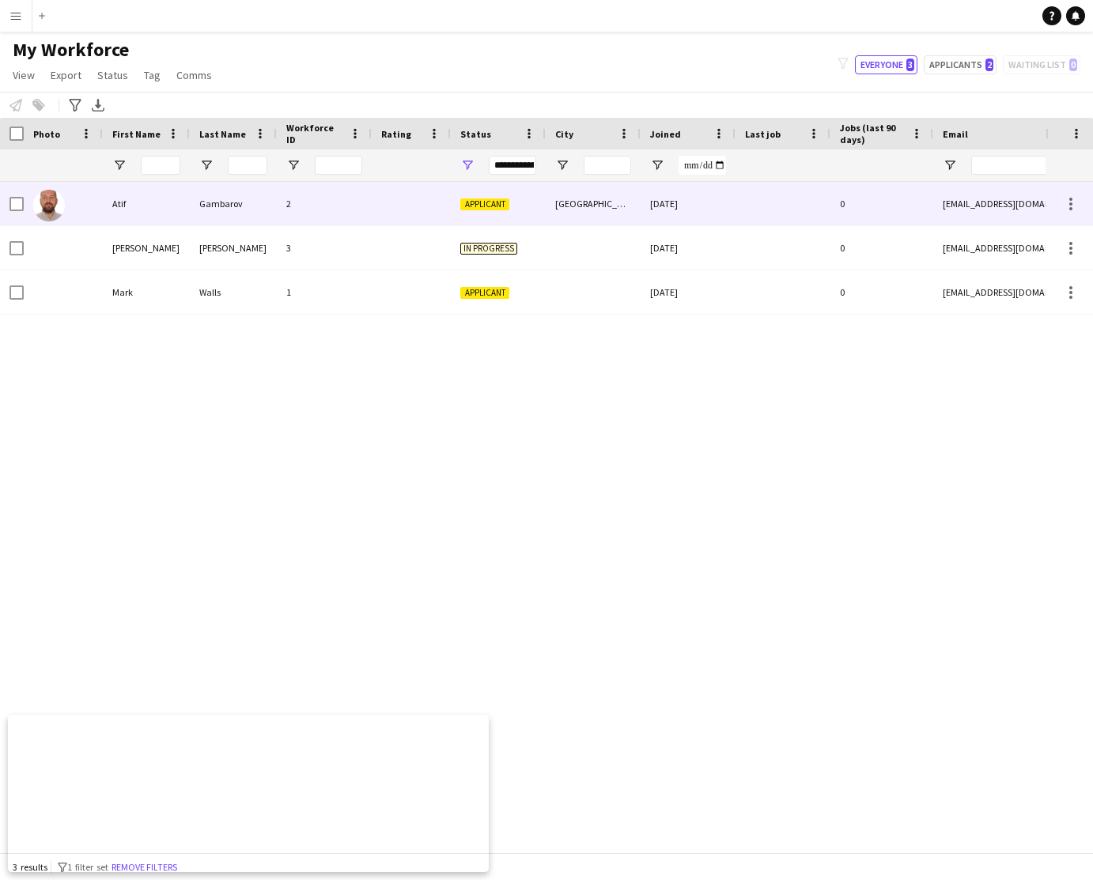
click at [789, 203] on div at bounding box center [782, 203] width 95 height 43
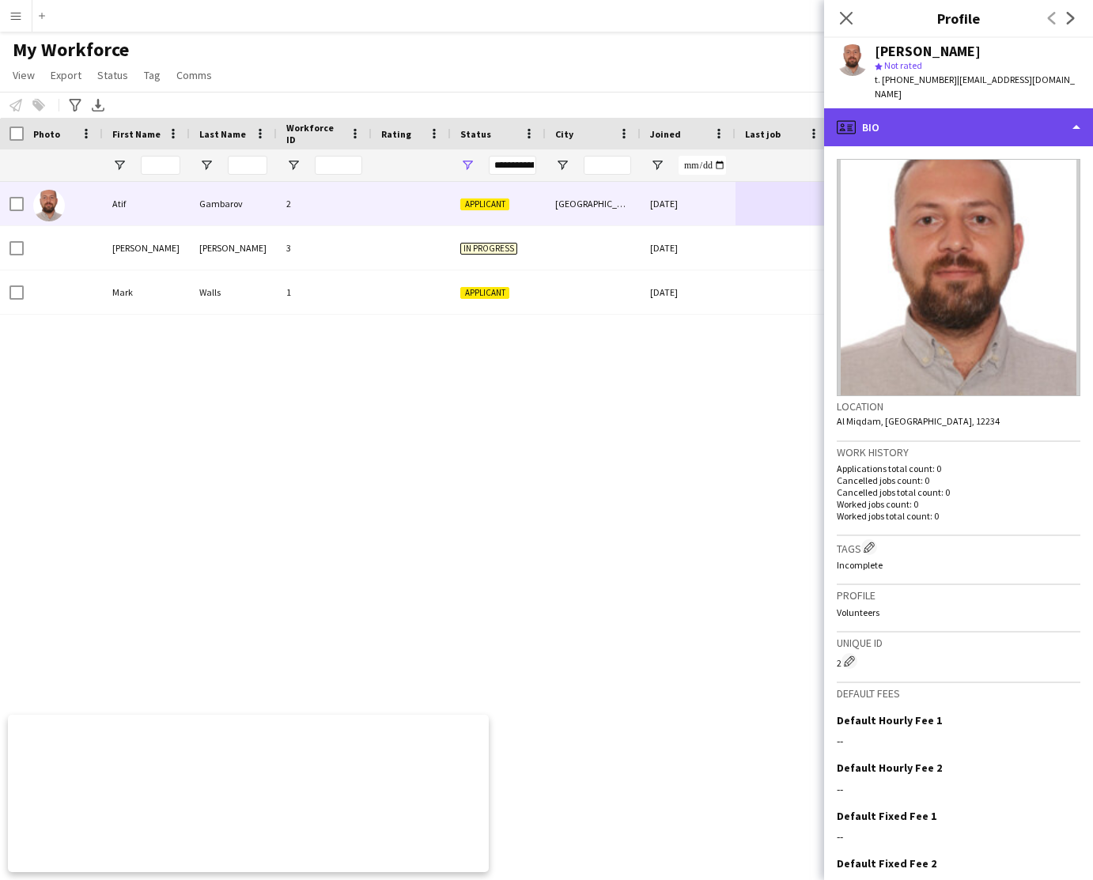
click at [1022, 110] on div "profile Bio" at bounding box center [958, 127] width 269 height 38
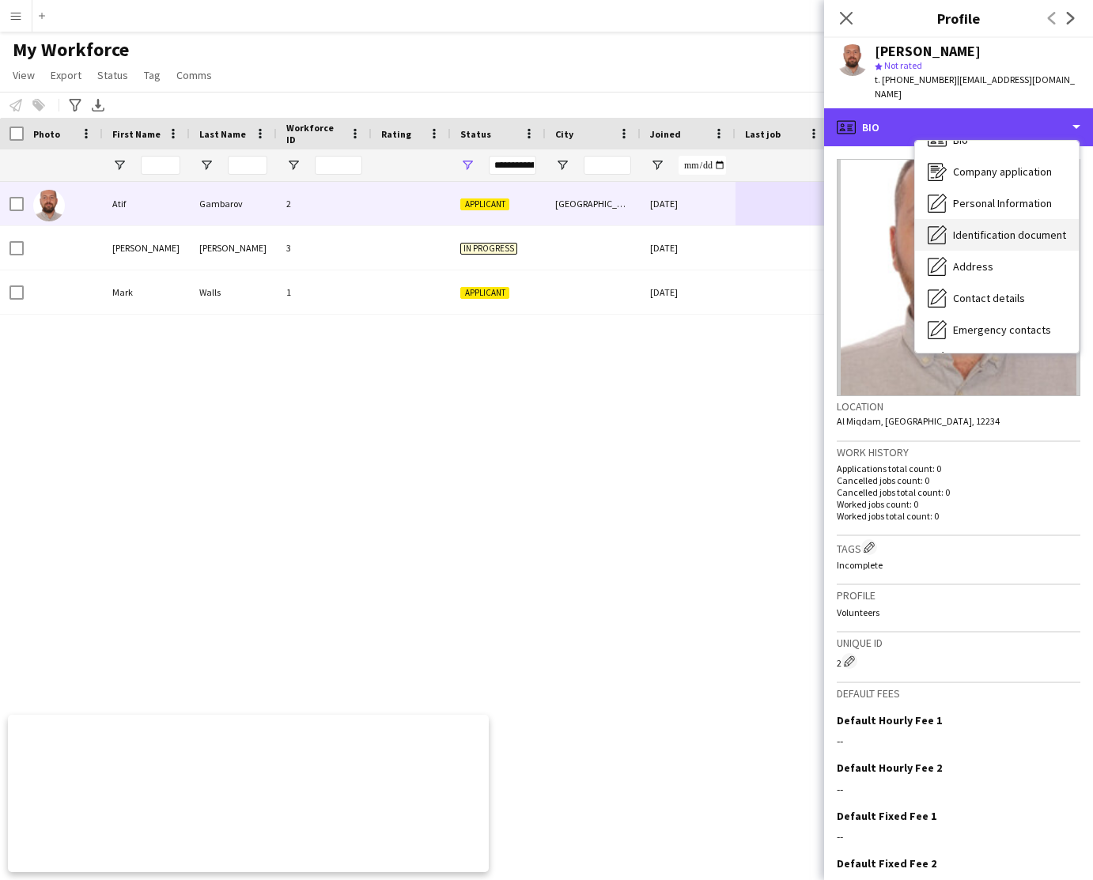
scroll to position [179, 0]
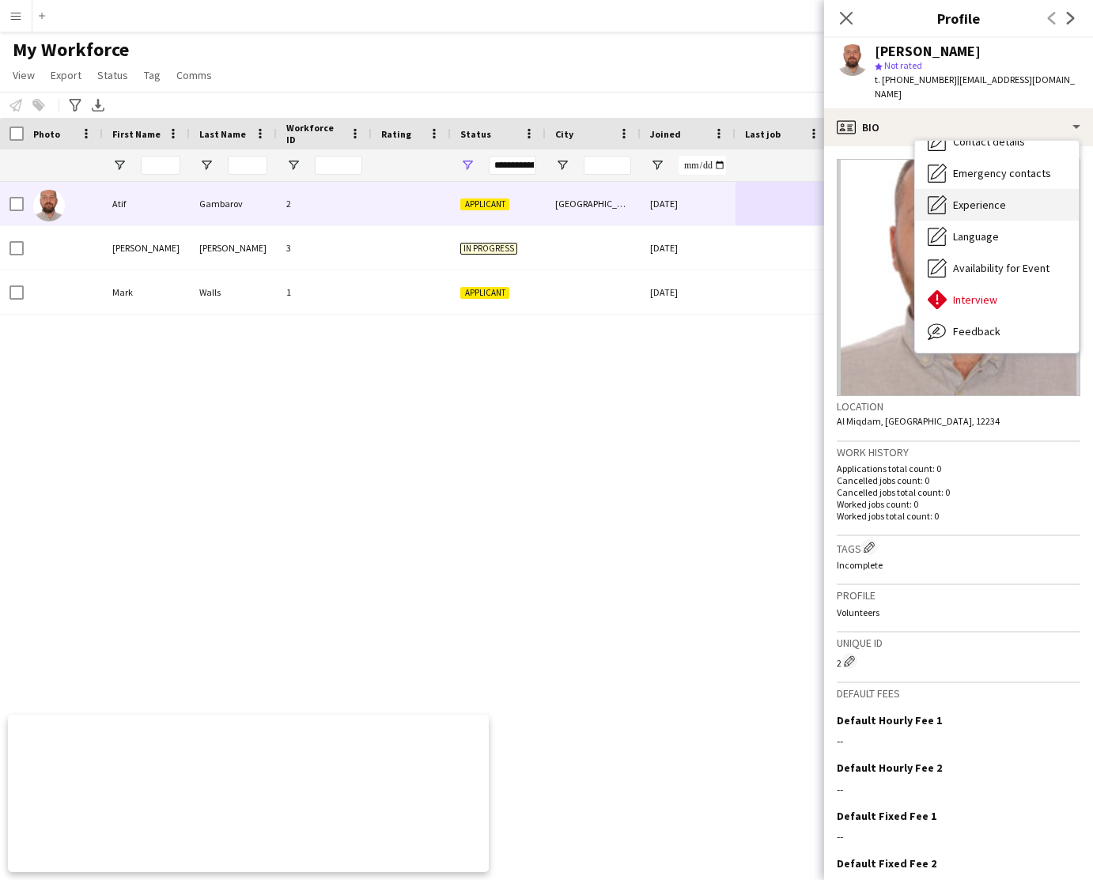
click at [1008, 192] on div "Experience Experience" at bounding box center [997, 205] width 164 height 32
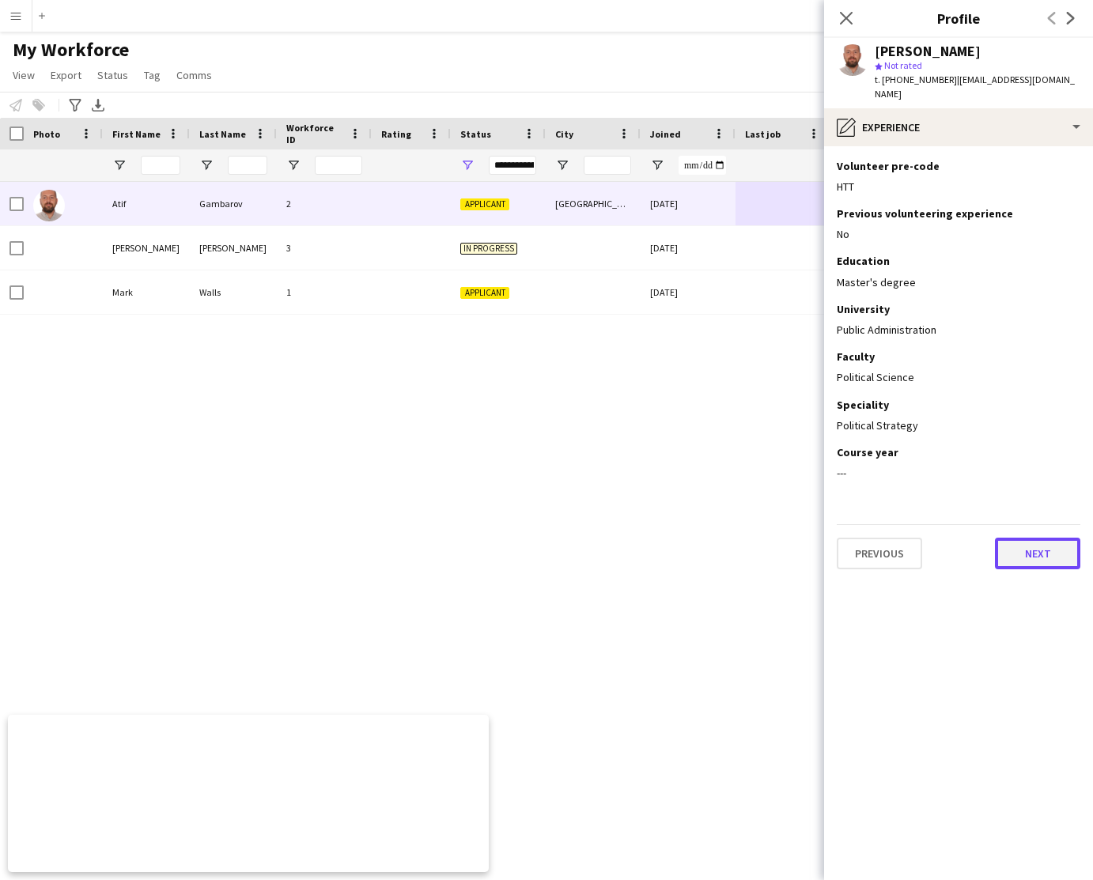
click at [1043, 538] on button "Next" at bounding box center [1037, 554] width 85 height 32
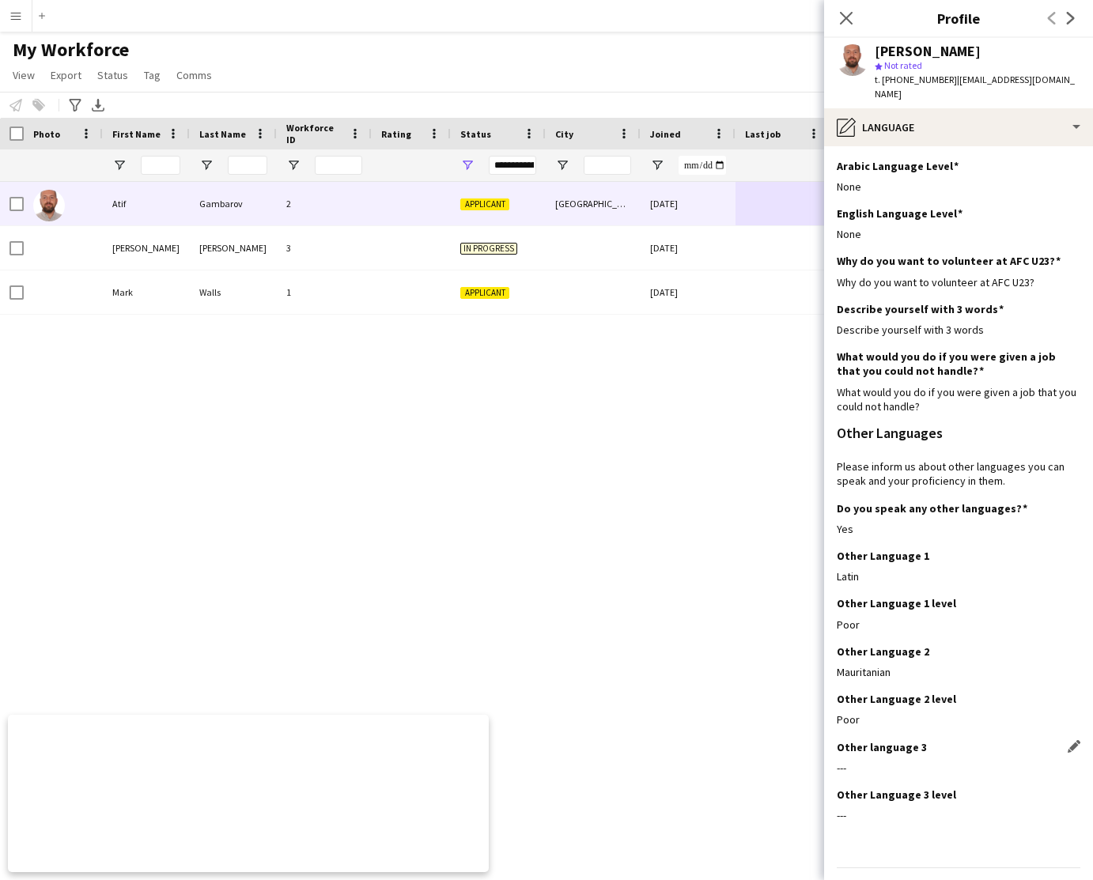
scroll to position [30, 0]
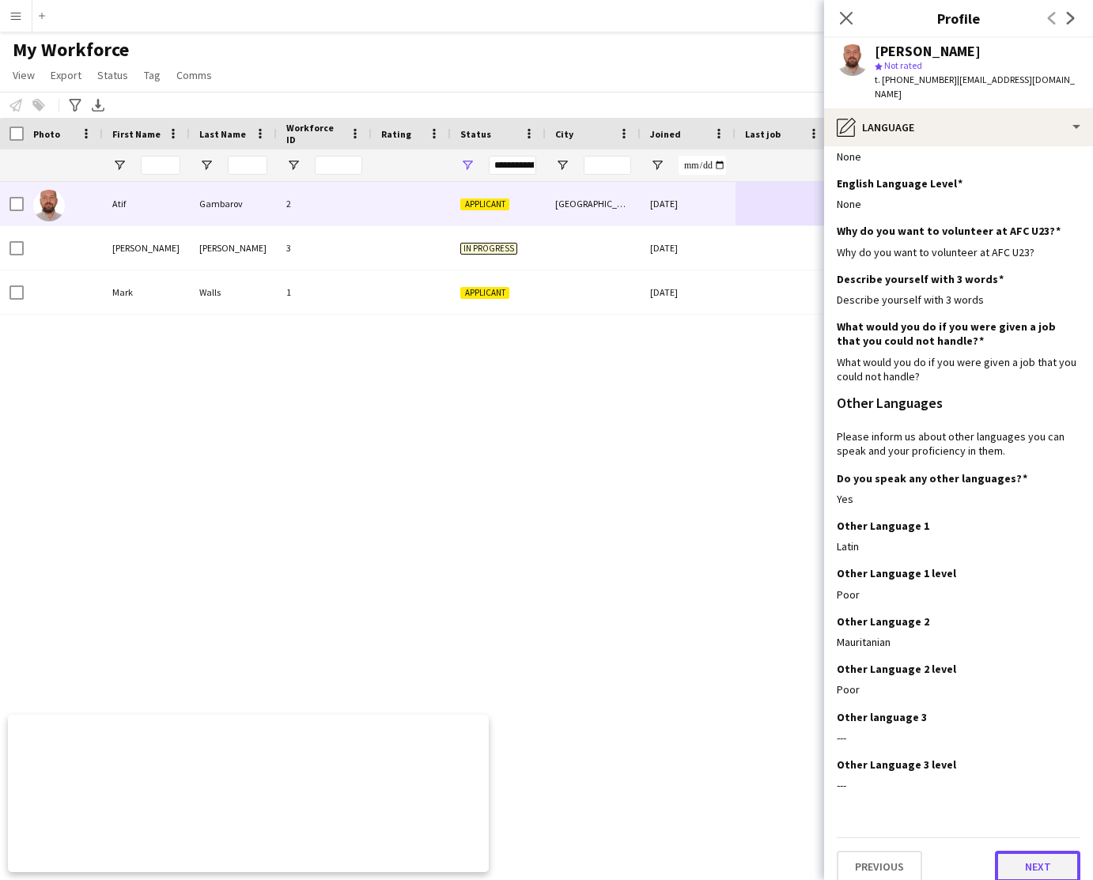
click at [1033, 856] on button "Next" at bounding box center [1037, 867] width 85 height 32
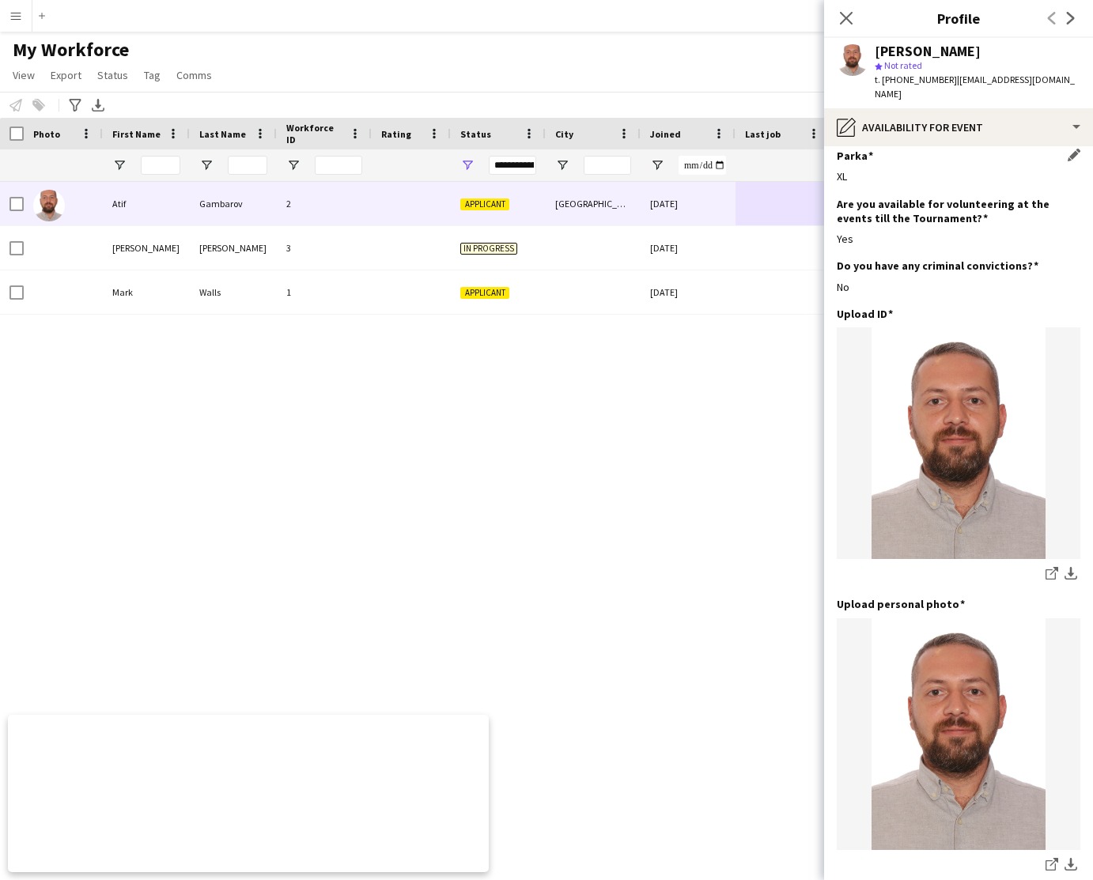
scroll to position [614, 0]
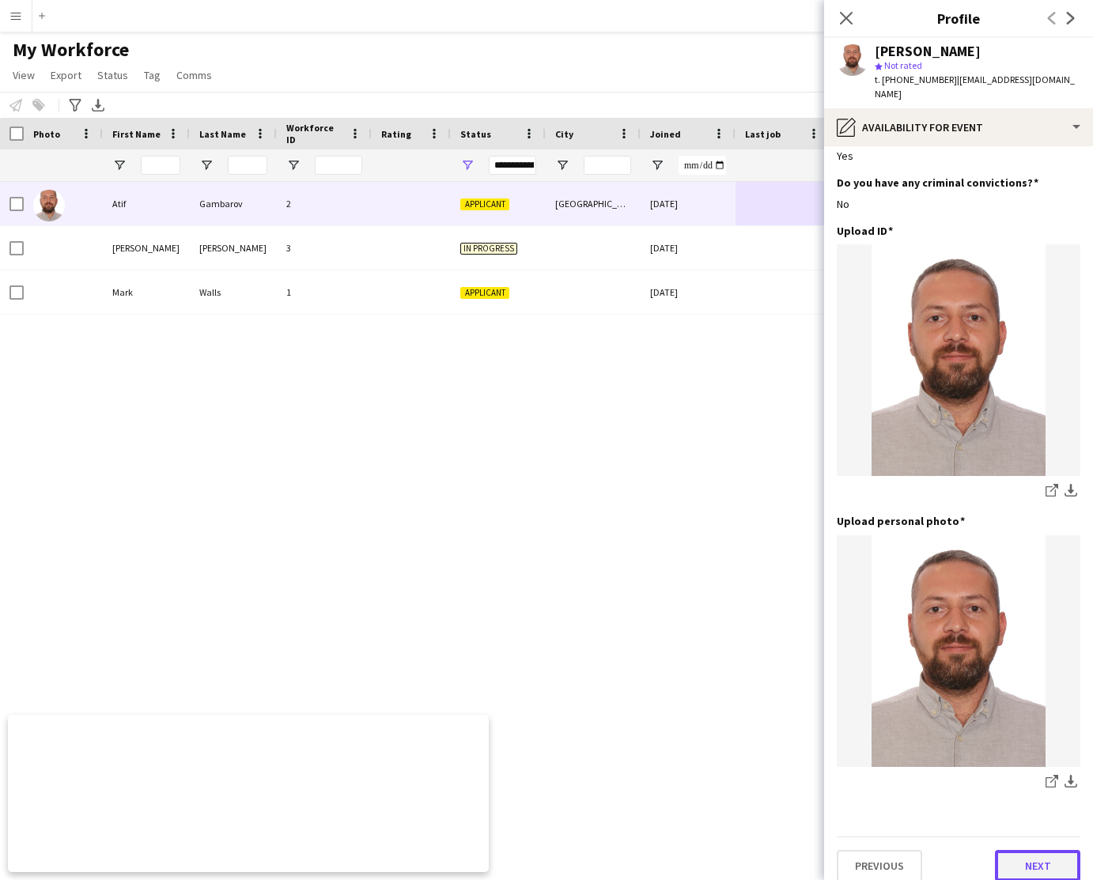
click at [1039, 850] on button "Next" at bounding box center [1037, 866] width 85 height 32
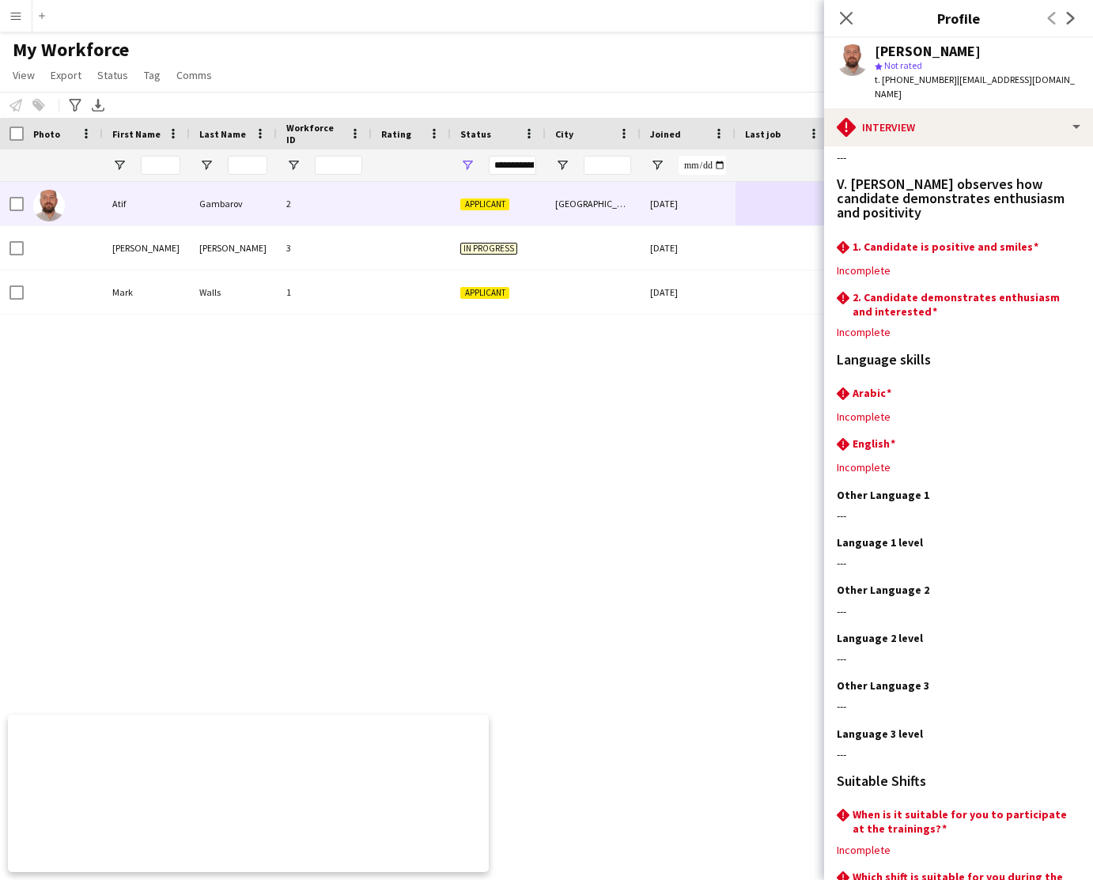
scroll to position [2361, 0]
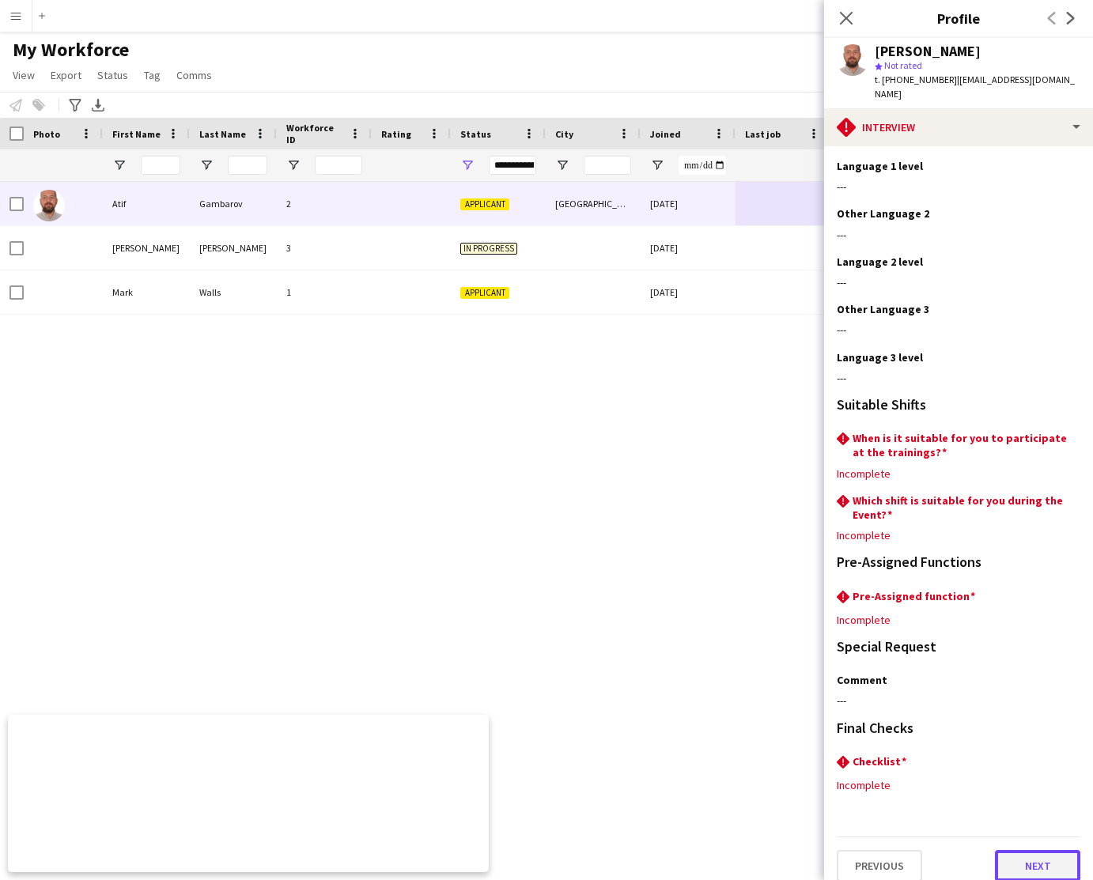
click at [1035, 855] on button "Next" at bounding box center [1037, 866] width 85 height 32
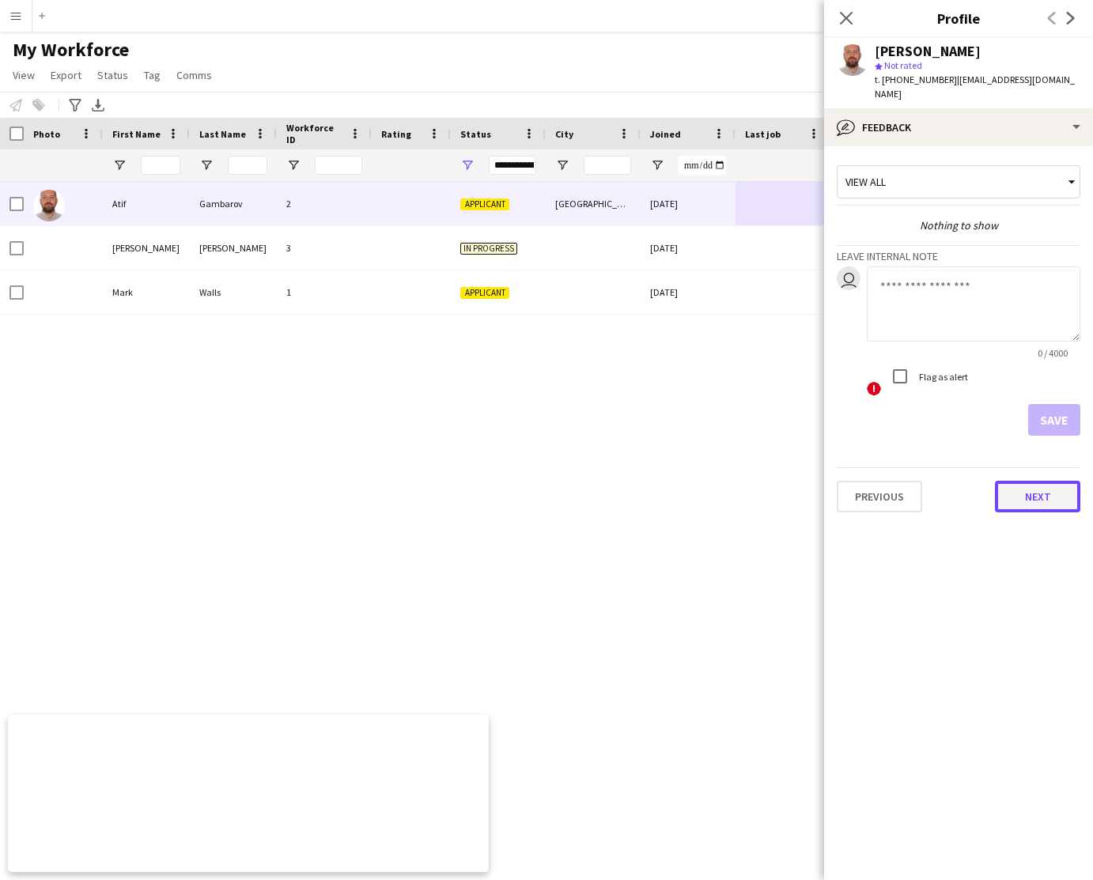
click at [1056, 485] on button "Next" at bounding box center [1037, 497] width 85 height 32
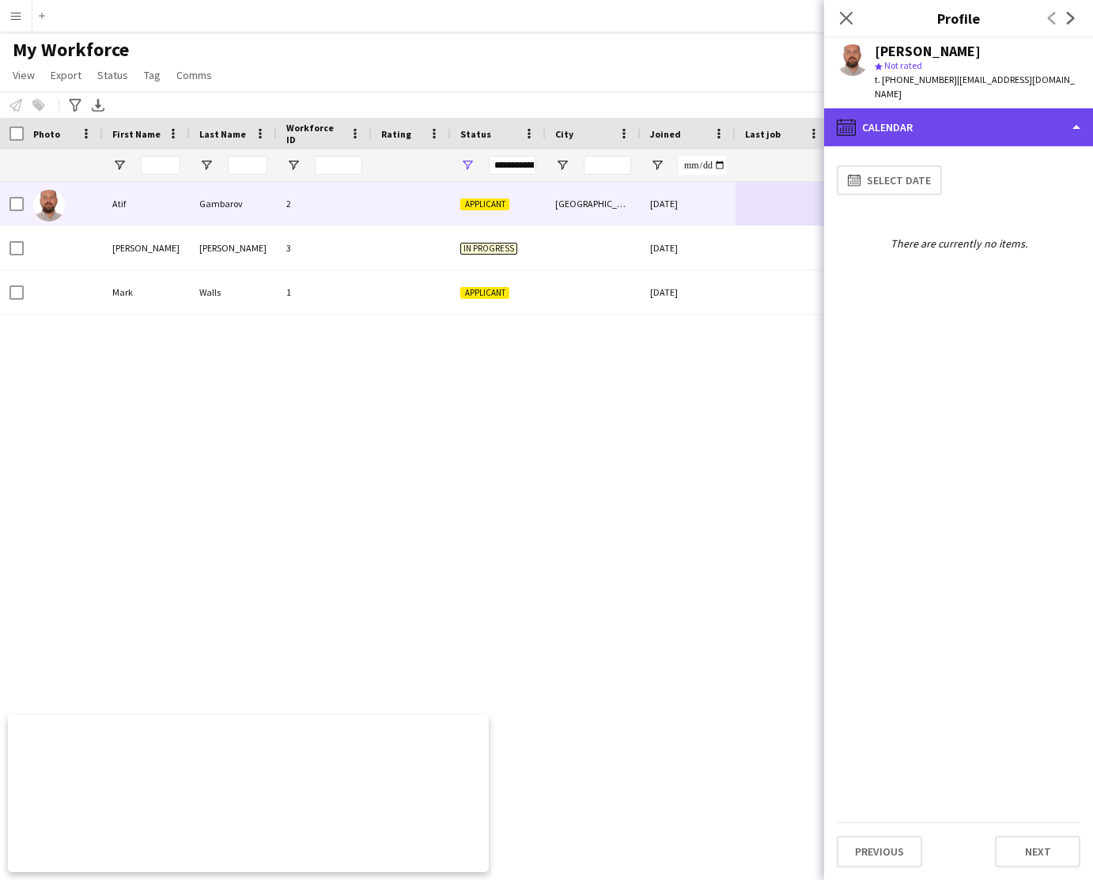
click at [1006, 113] on div "calendar-full Calendar" at bounding box center [958, 127] width 269 height 38
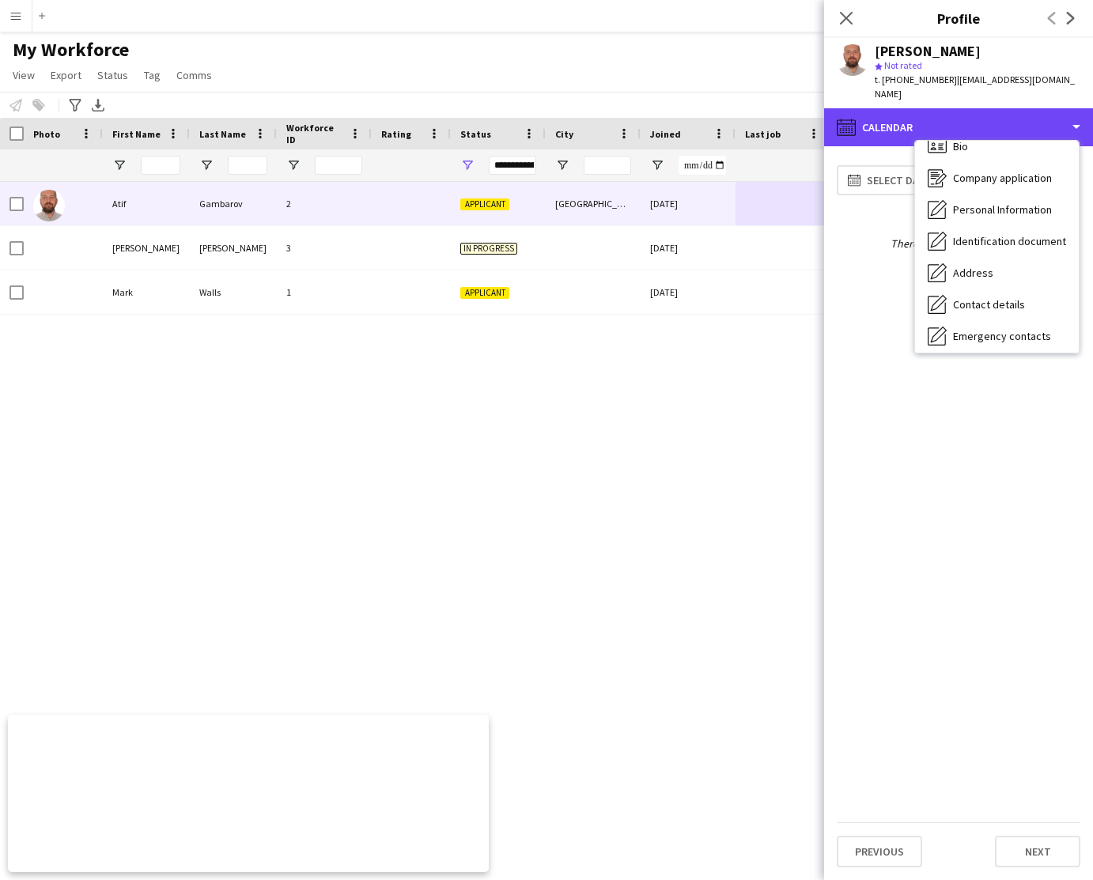
scroll to position [0, 0]
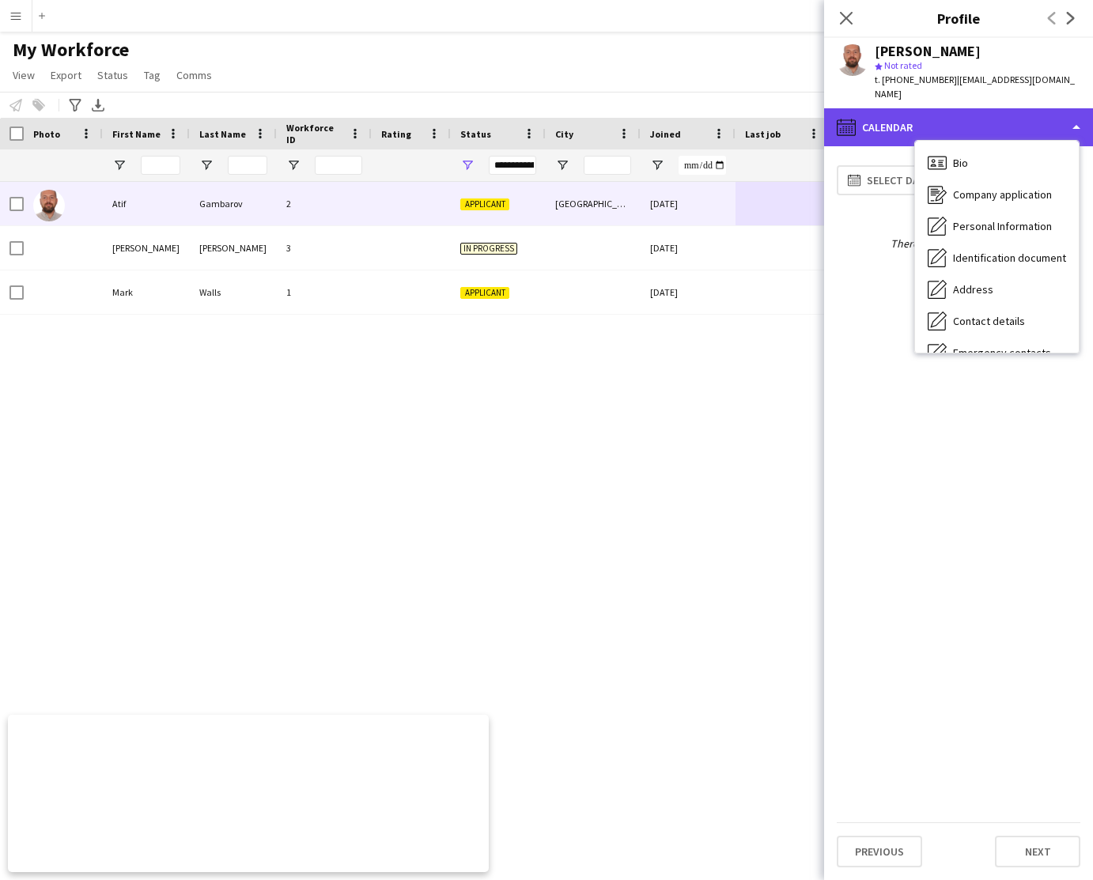
click at [1076, 111] on div "calendar-full Calendar" at bounding box center [958, 127] width 269 height 38
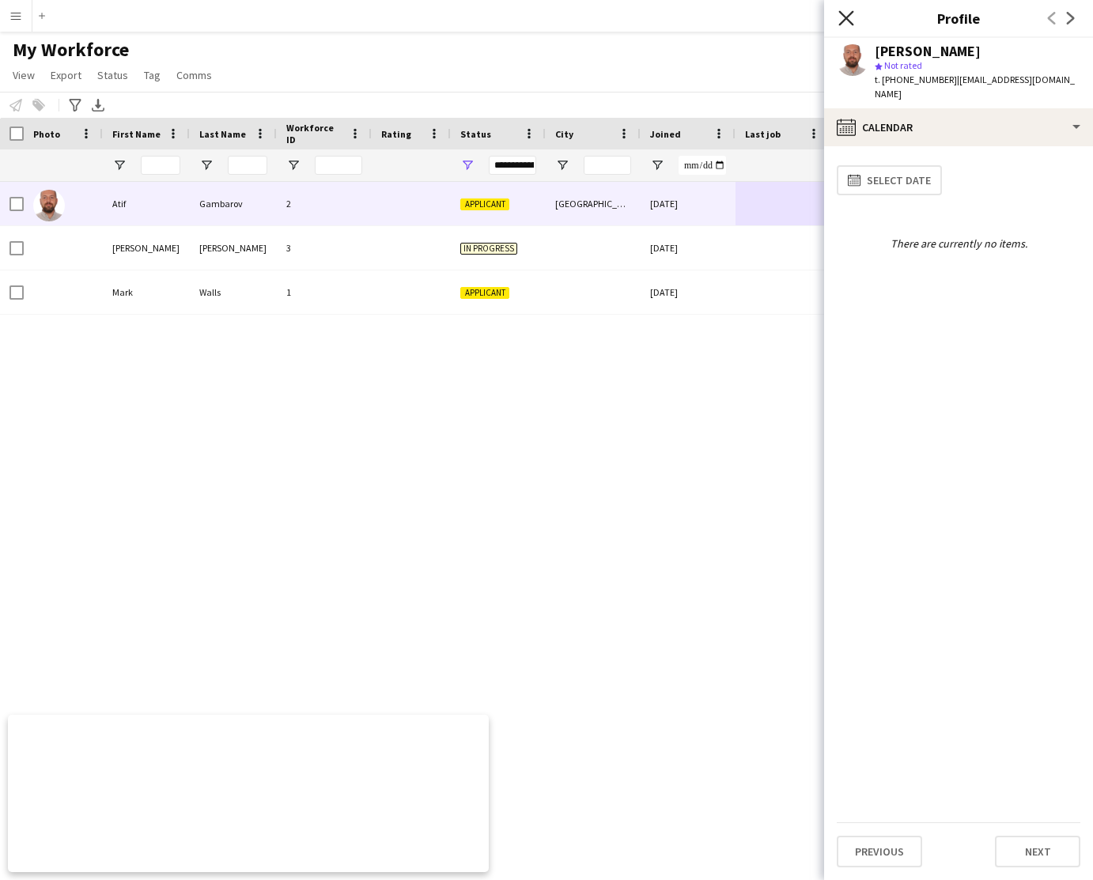
click at [844, 17] on icon at bounding box center [845, 17] width 15 height 15
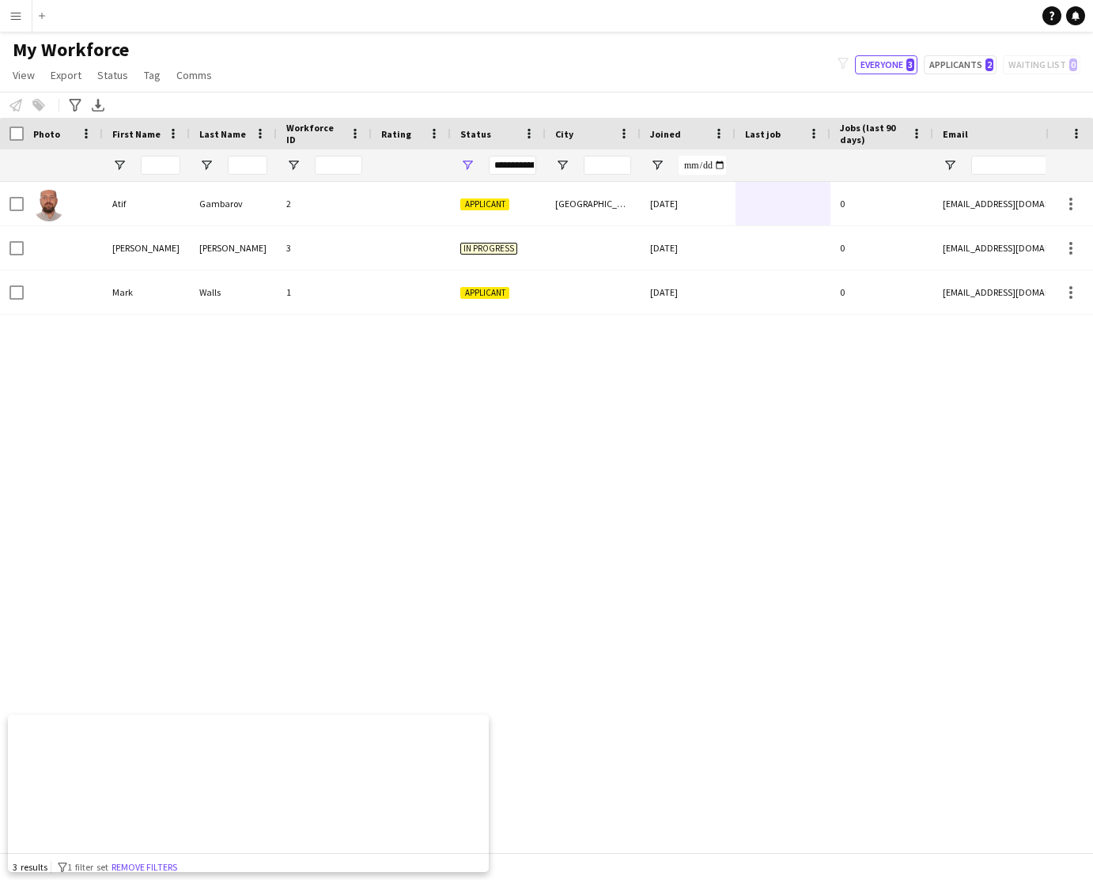
click at [15, 20] on app-icon "Menu" at bounding box center [15, 15] width 13 height 13
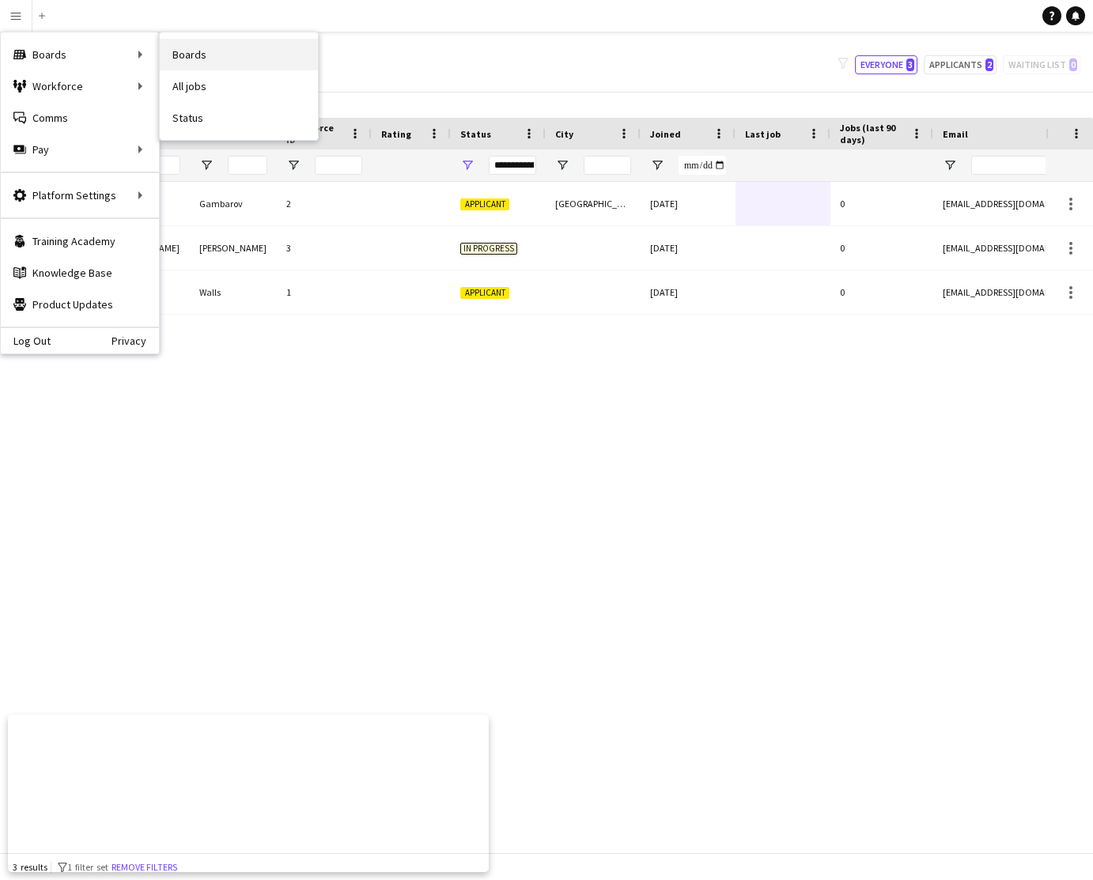
click at [202, 55] on link "Boards" at bounding box center [239, 55] width 158 height 32
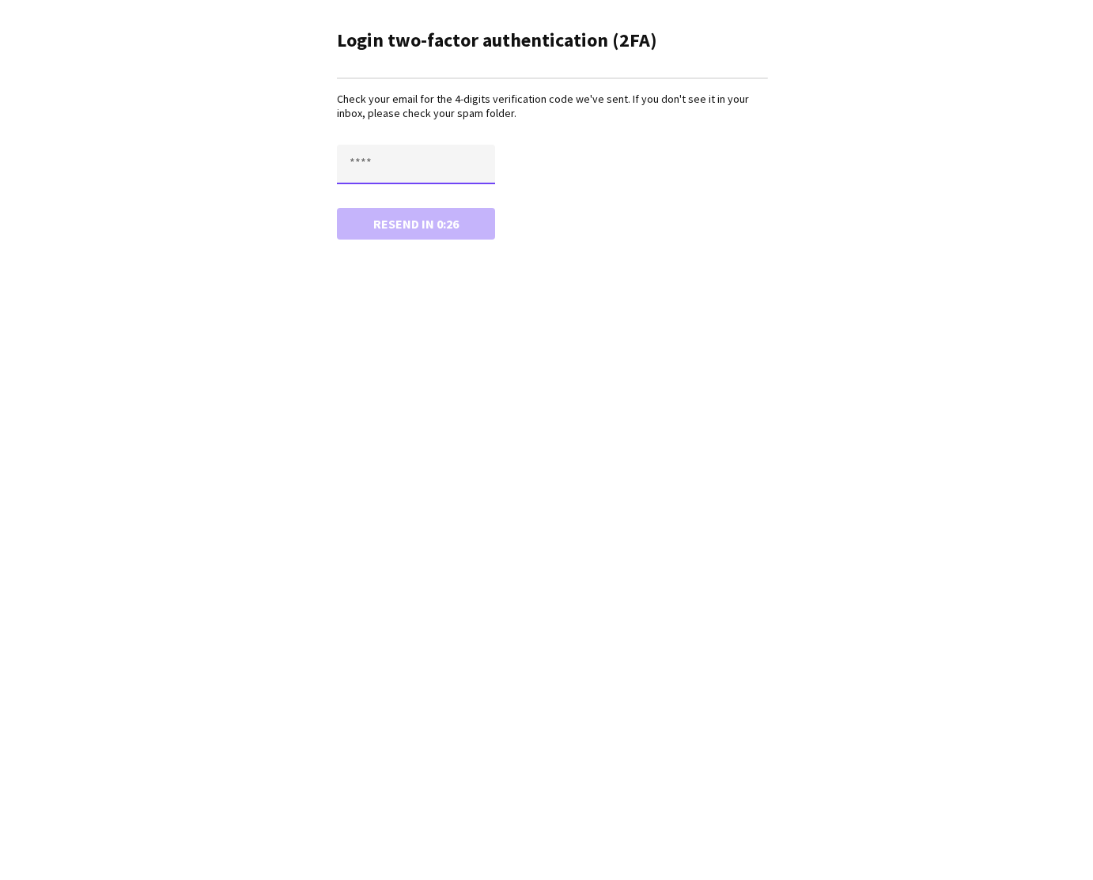
click at [368, 159] on input "text" at bounding box center [416, 165] width 158 height 40
type input "****"
click at [411, 219] on button "Confirm" at bounding box center [416, 224] width 158 height 32
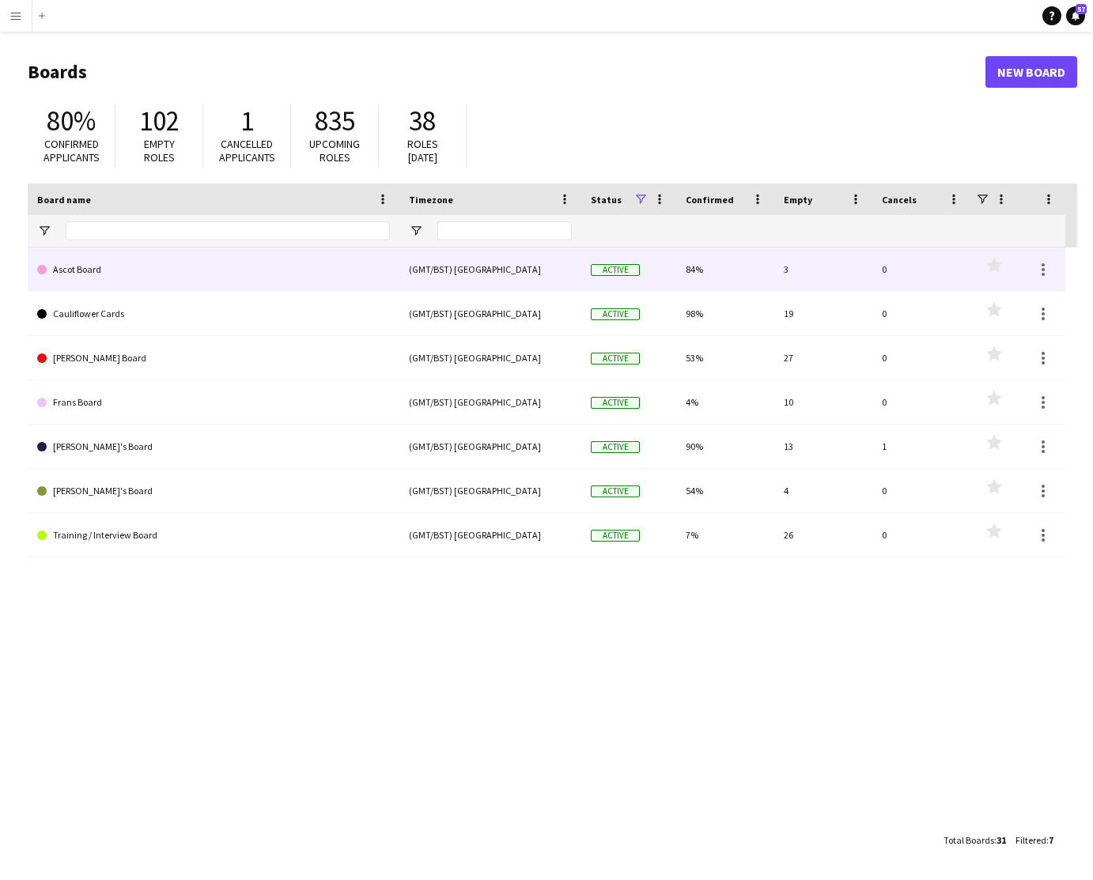
click at [224, 266] on link "Ascot Board" at bounding box center [213, 269] width 353 height 44
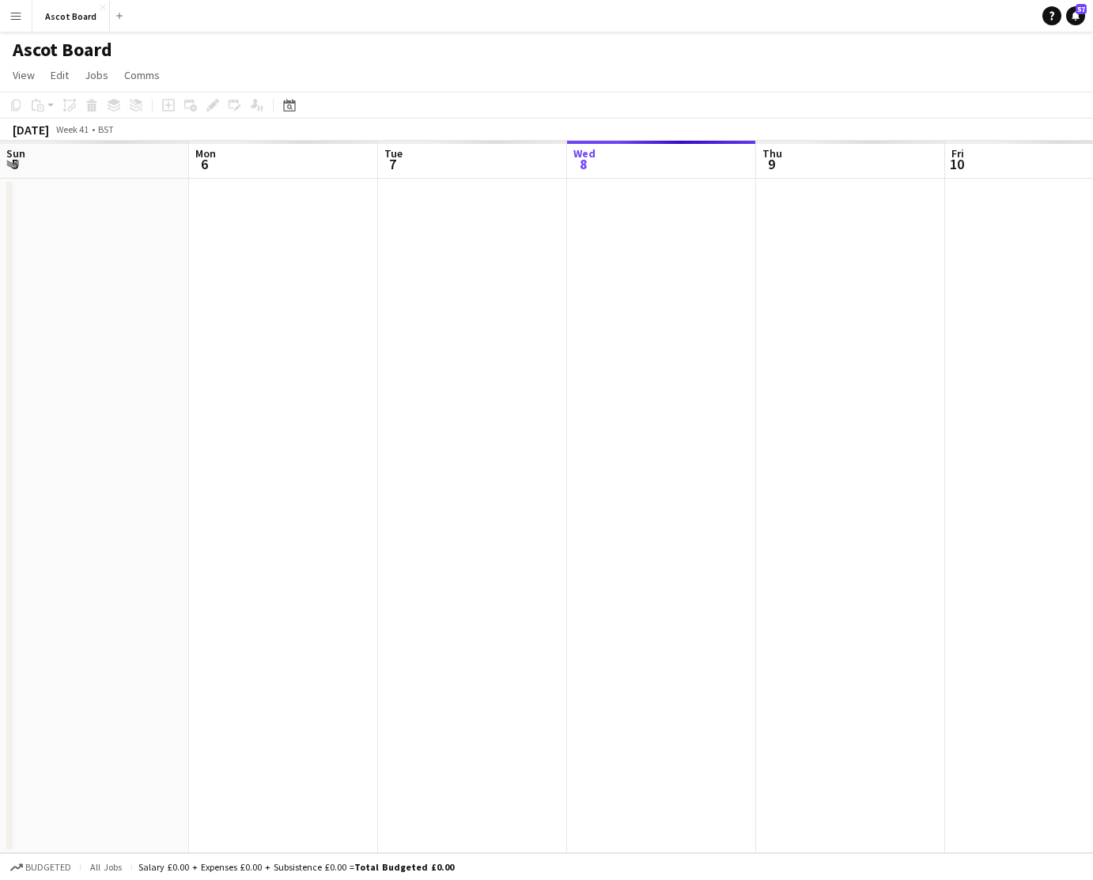
scroll to position [0, 378]
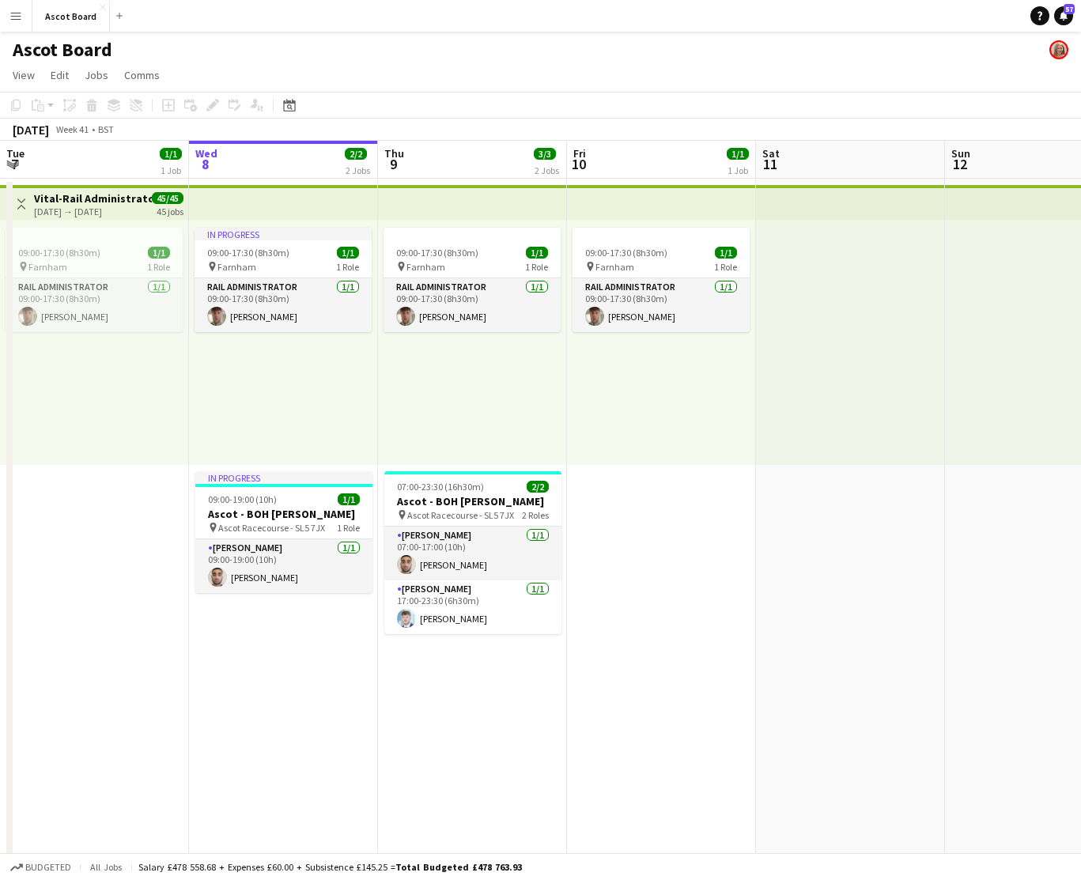
click at [19, 18] on app-icon "Menu" at bounding box center [15, 15] width 13 height 13
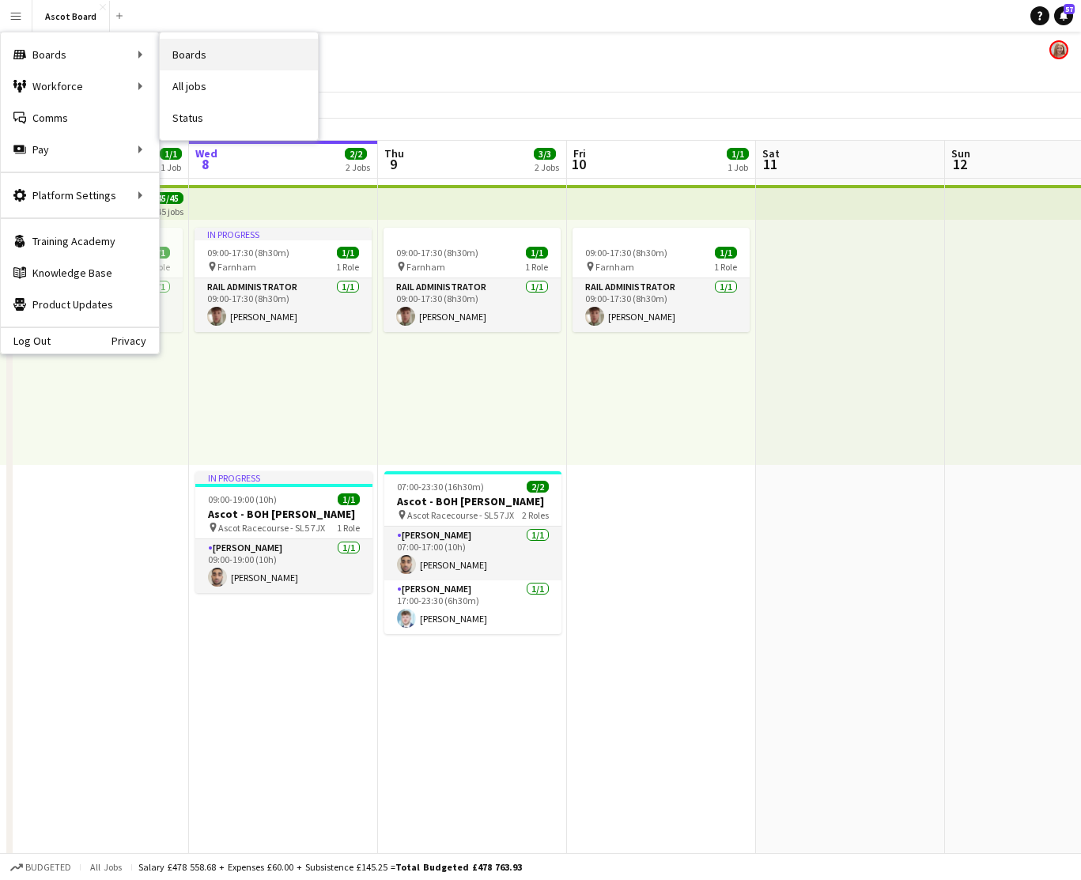
click at [185, 54] on link "Boards" at bounding box center [239, 55] width 158 height 32
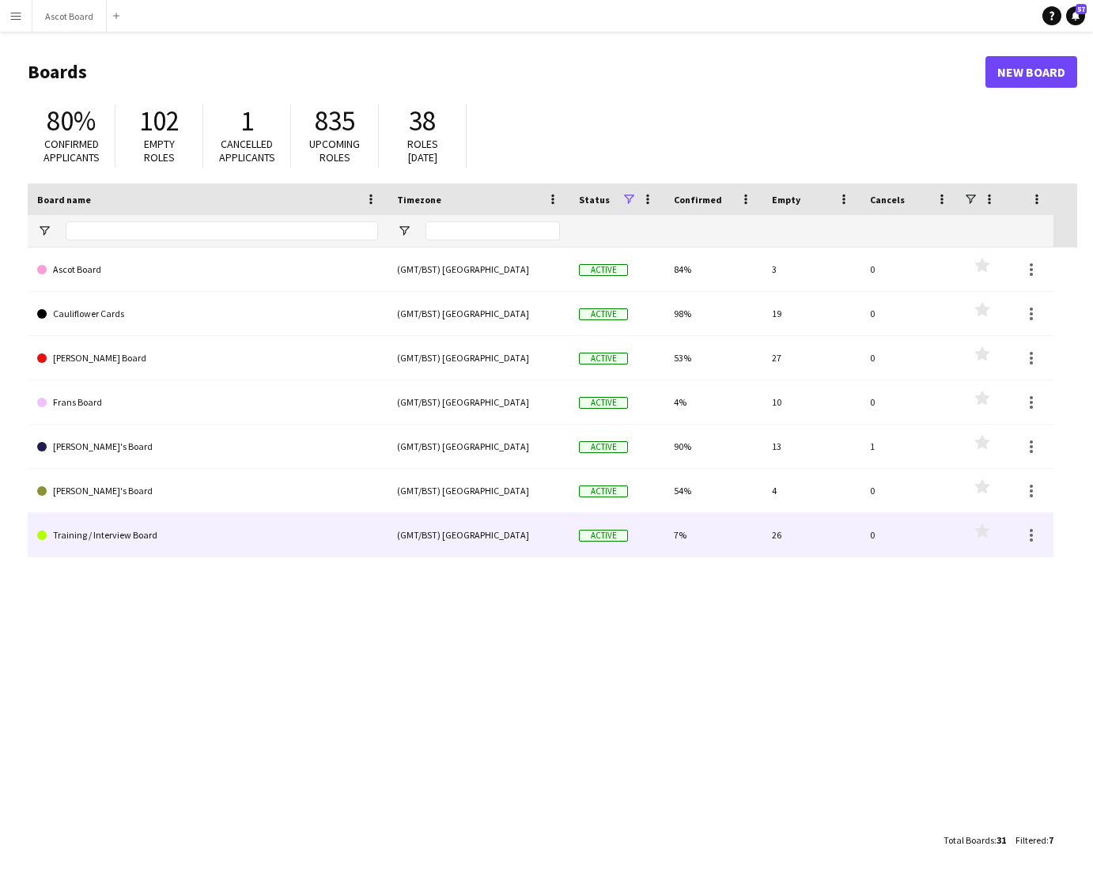
click at [278, 541] on link "Training / Interview Board" at bounding box center [207, 535] width 341 height 44
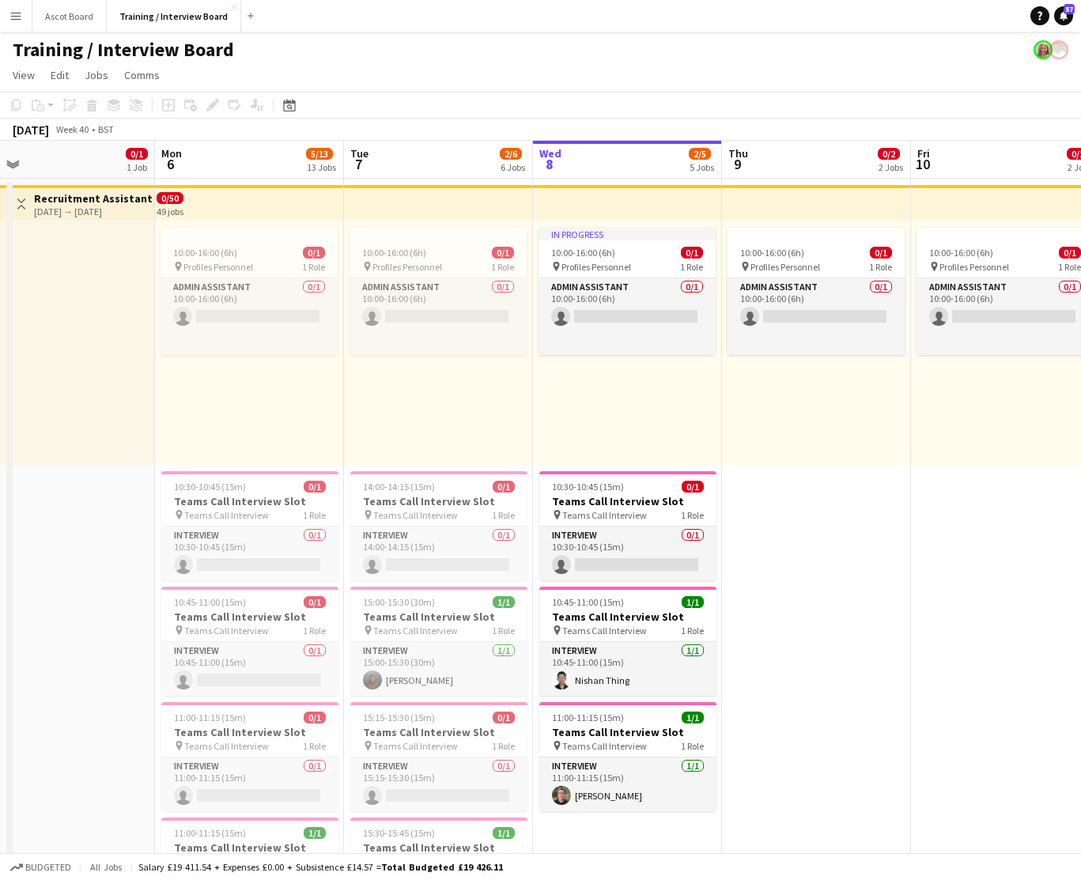
scroll to position [0, 369]
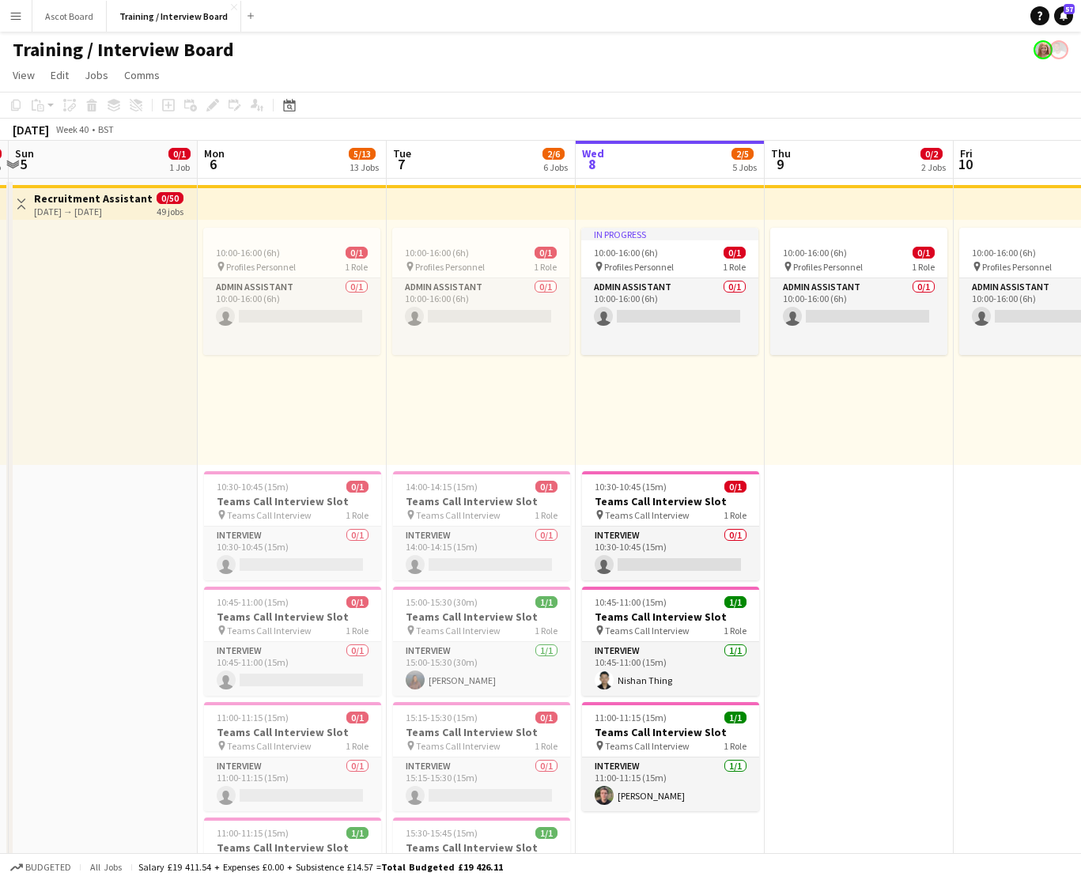
drag, startPoint x: 520, startPoint y: 682, endPoint x: 907, endPoint y: 656, distance: 387.5
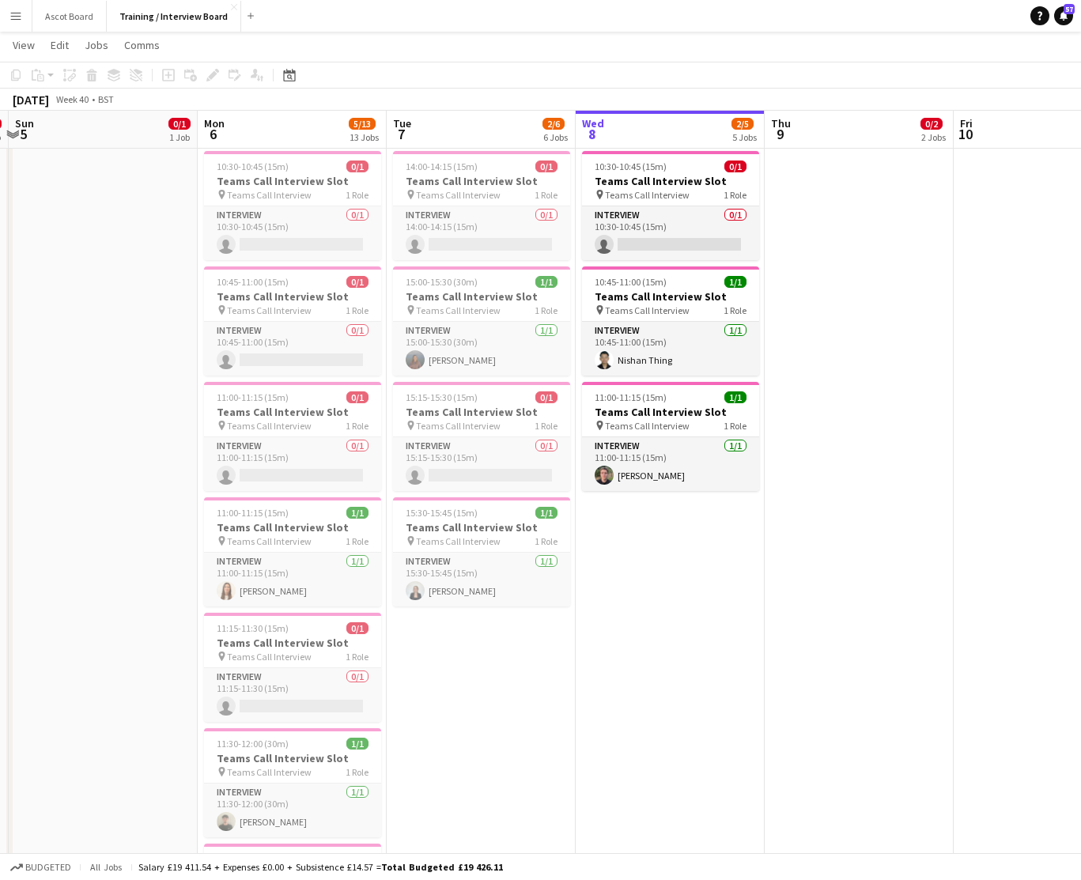
scroll to position [263, 0]
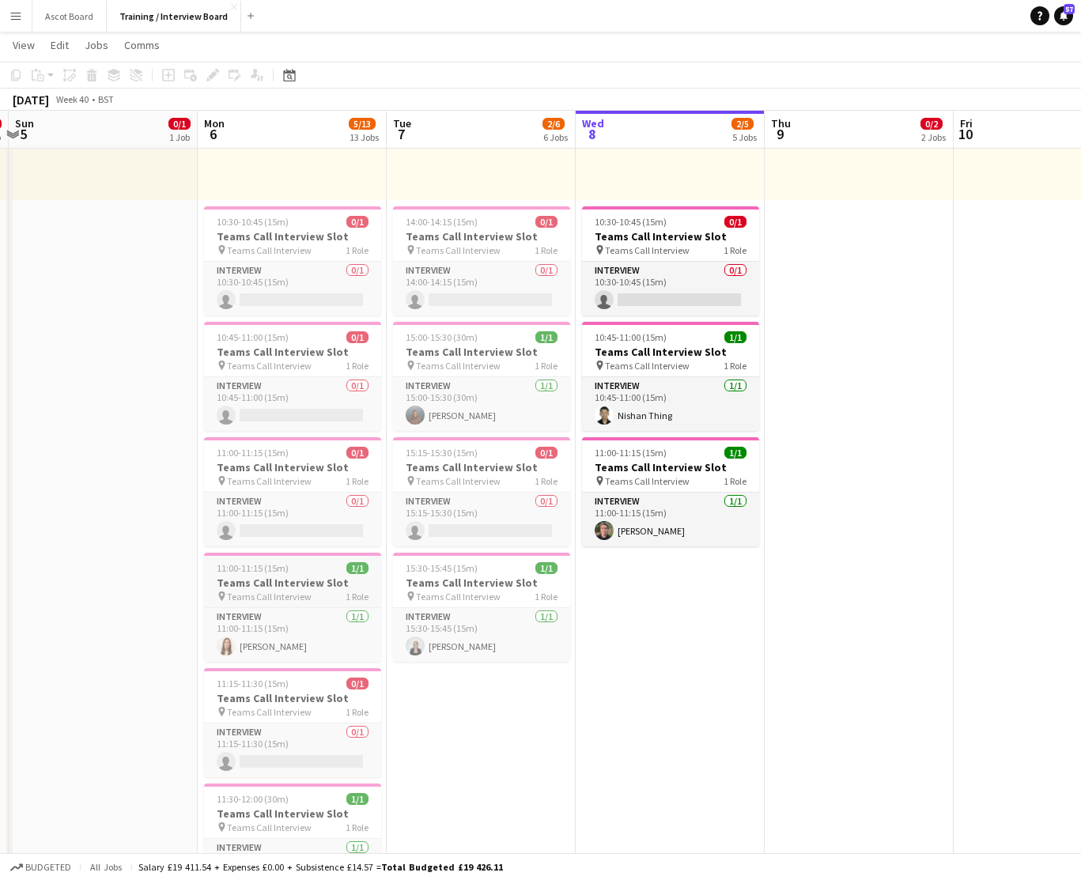
click at [293, 587] on h3 "Teams Call Interview Slot" at bounding box center [292, 583] width 177 height 14
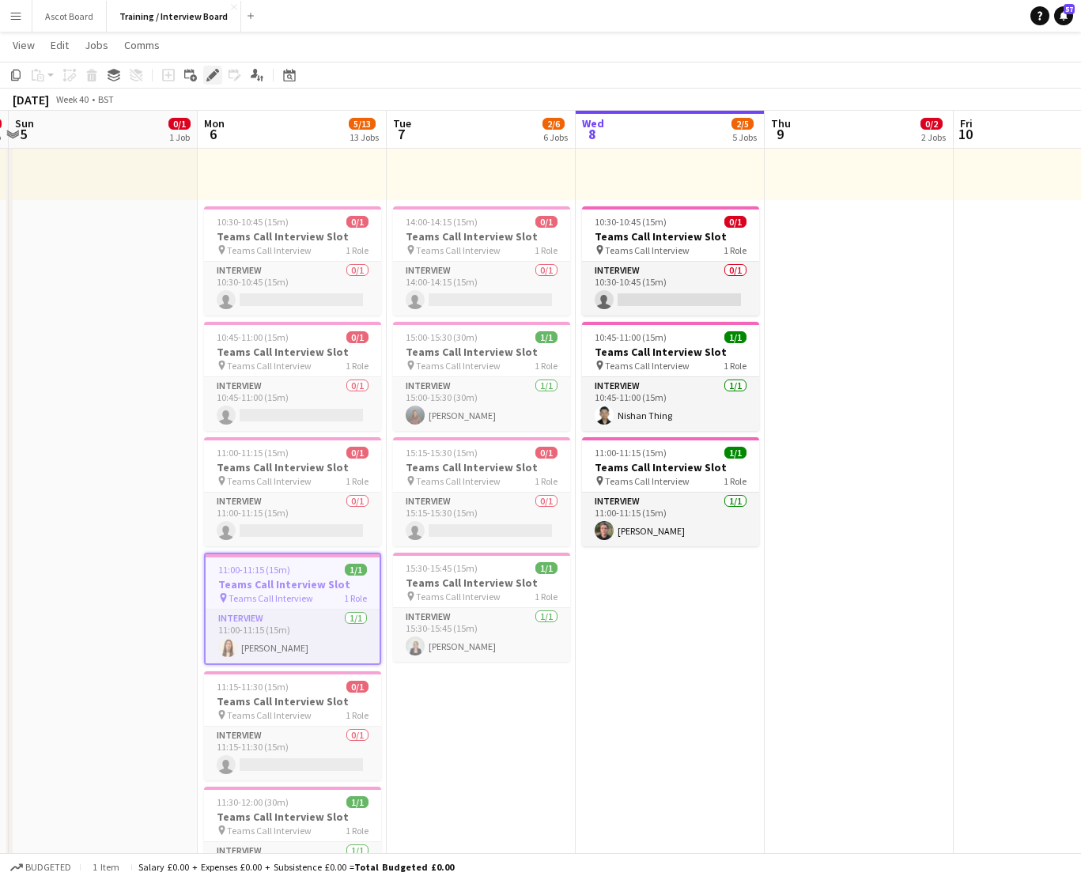
click at [210, 75] on icon at bounding box center [212, 75] width 9 height 9
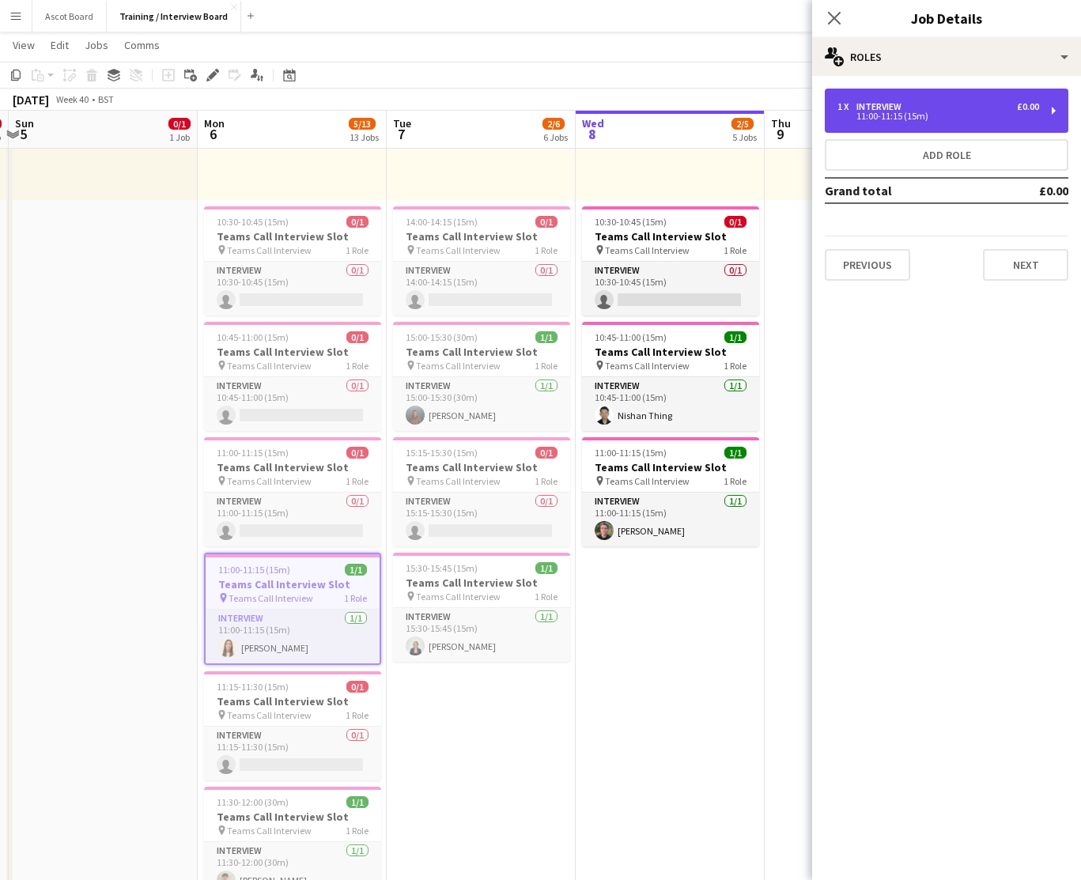
click at [1029, 115] on div "11:00-11:15 (15m)" at bounding box center [938, 116] width 202 height 8
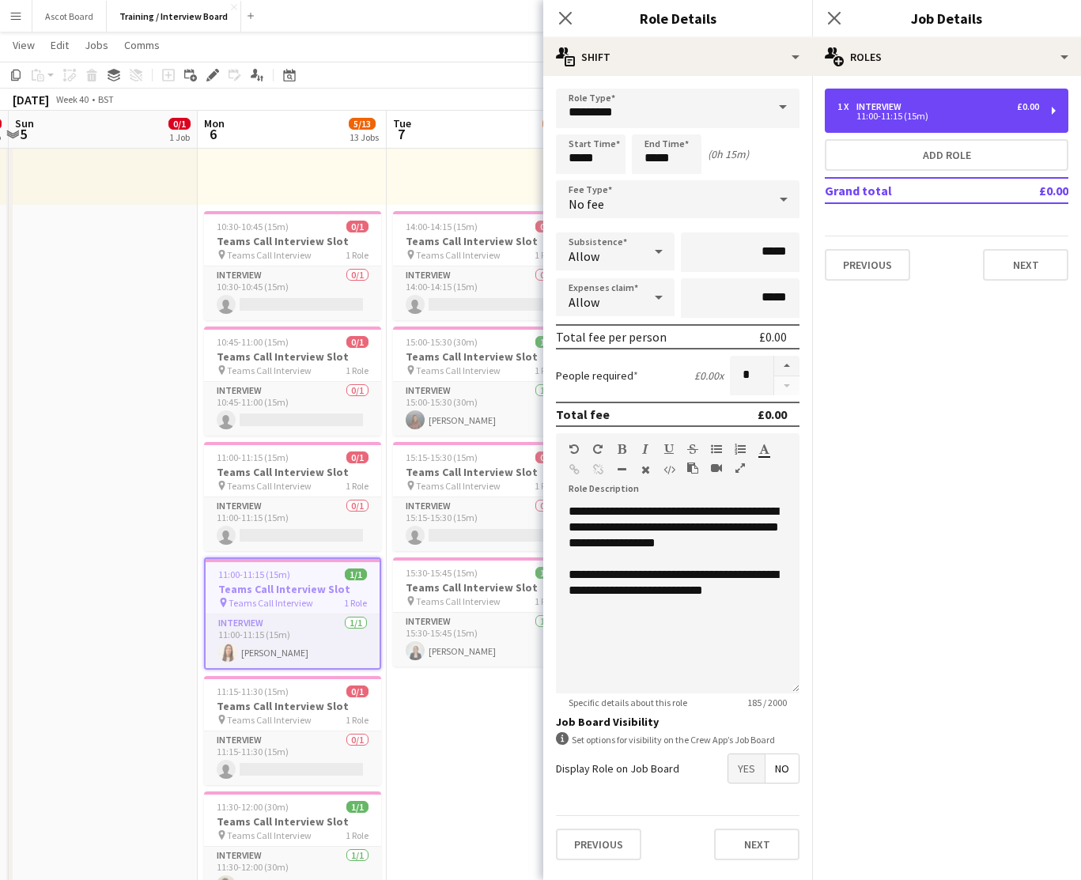
scroll to position [258, 0]
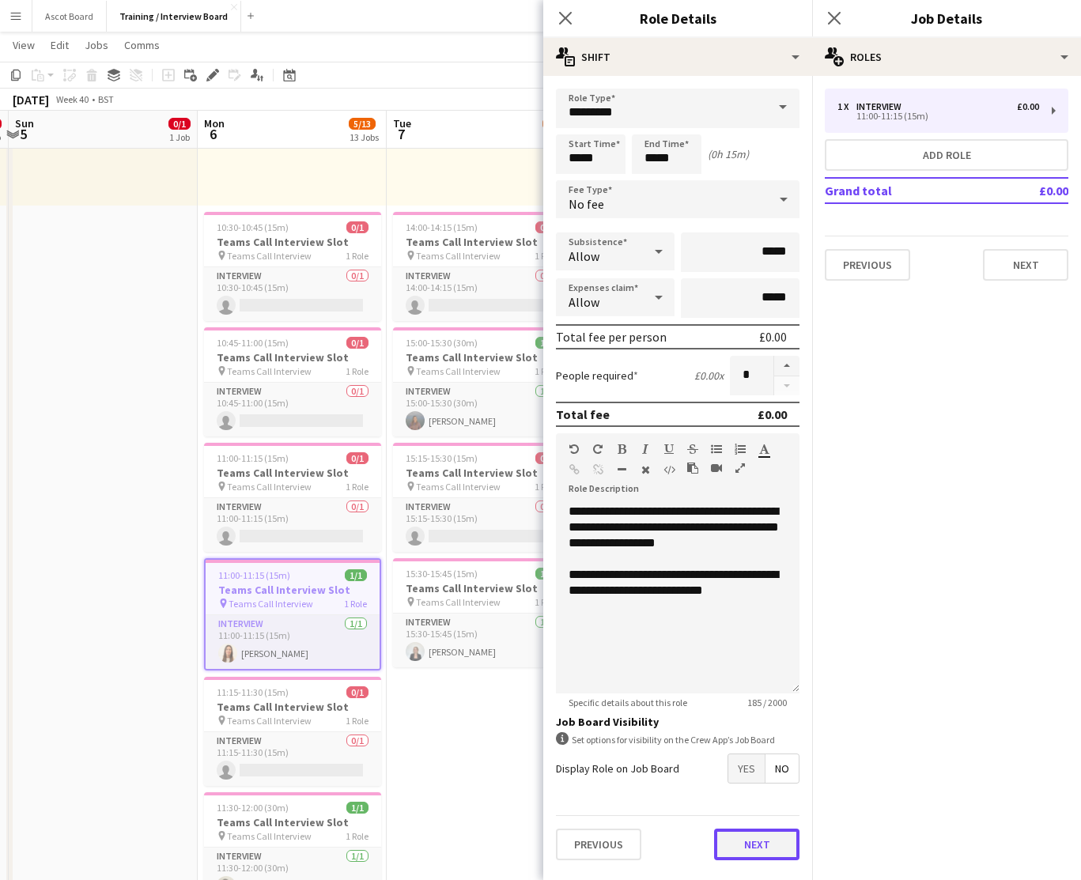
click at [761, 849] on button "Next" at bounding box center [756, 845] width 85 height 32
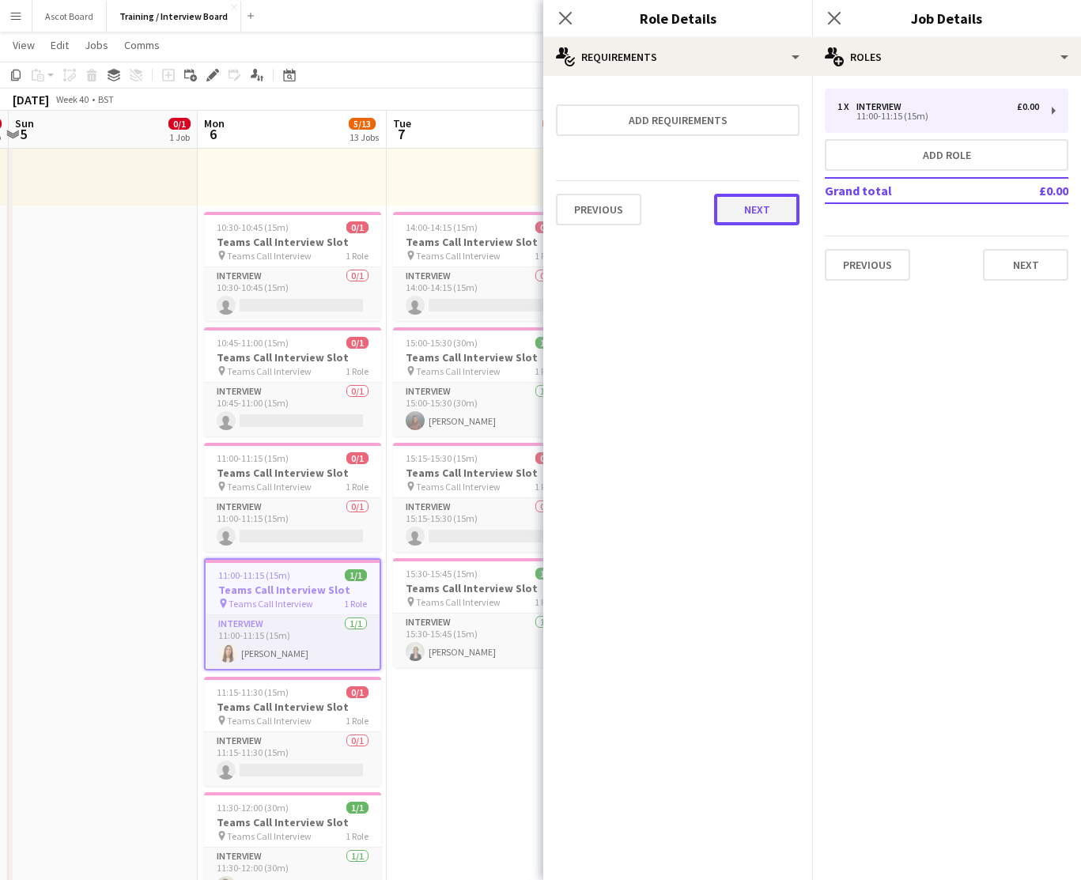
click at [762, 213] on button "Next" at bounding box center [756, 210] width 85 height 32
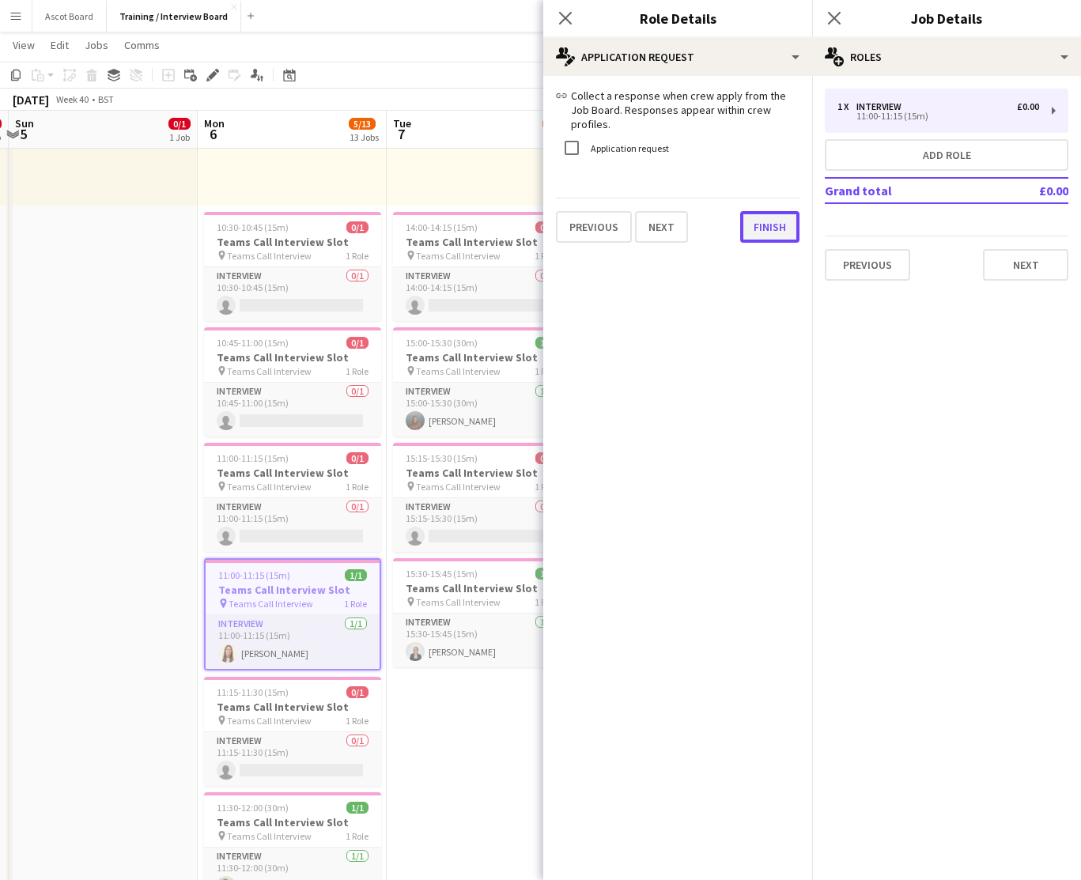
click at [761, 228] on div "link Collect a response when crew apply from the Job Board. Responses appear wi…" at bounding box center [677, 165] width 269 height 179
click at [767, 218] on button "Finish" at bounding box center [769, 227] width 59 height 32
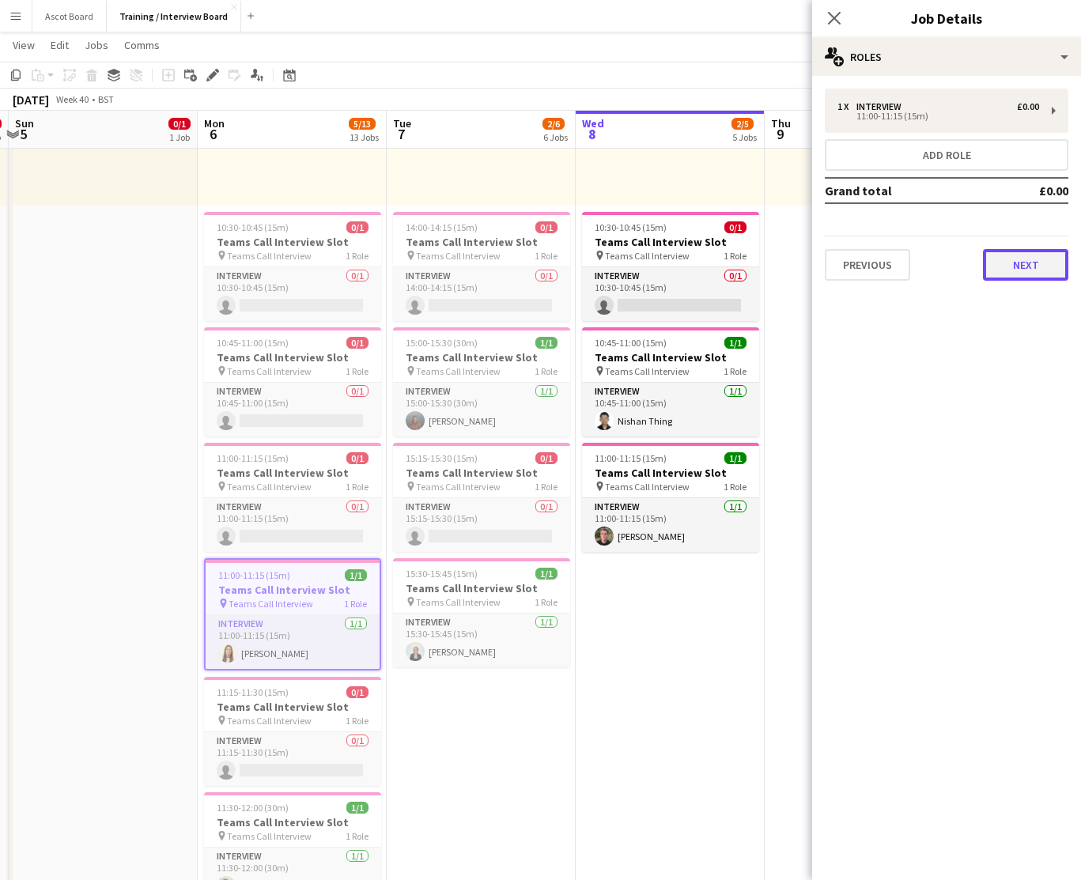
click at [1024, 262] on button "Next" at bounding box center [1025, 265] width 85 height 32
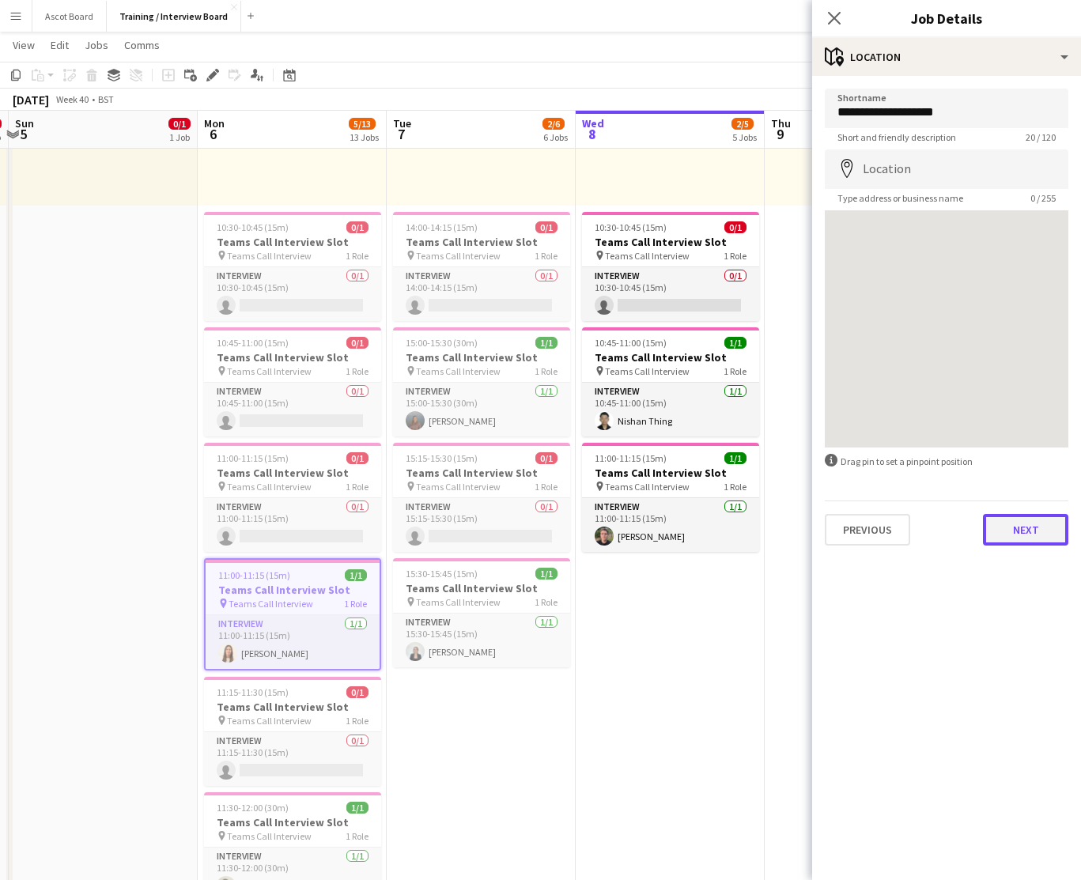
click at [1027, 527] on button "Next" at bounding box center [1025, 530] width 85 height 32
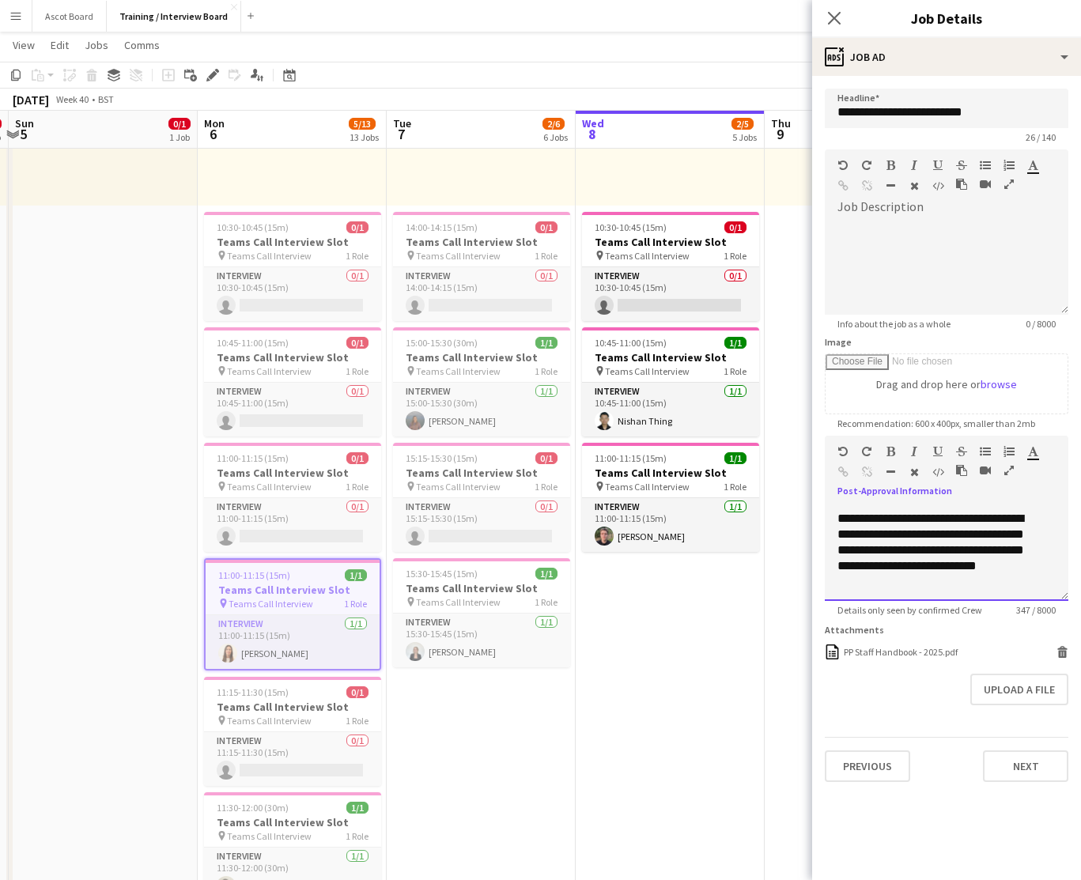
scroll to position [155, 0]
click at [901, 653] on div "PP Staff Handbook - 2025.pdf" at bounding box center [901, 652] width 114 height 12
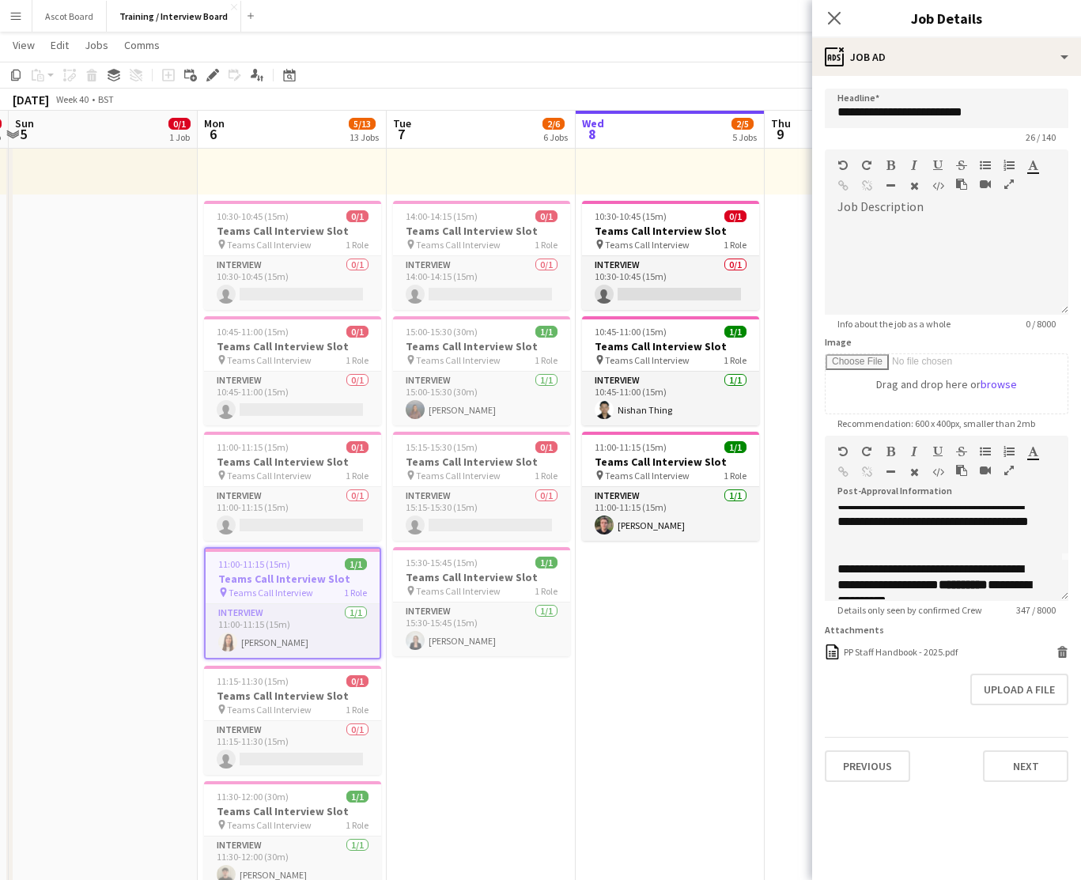
scroll to position [59, 0]
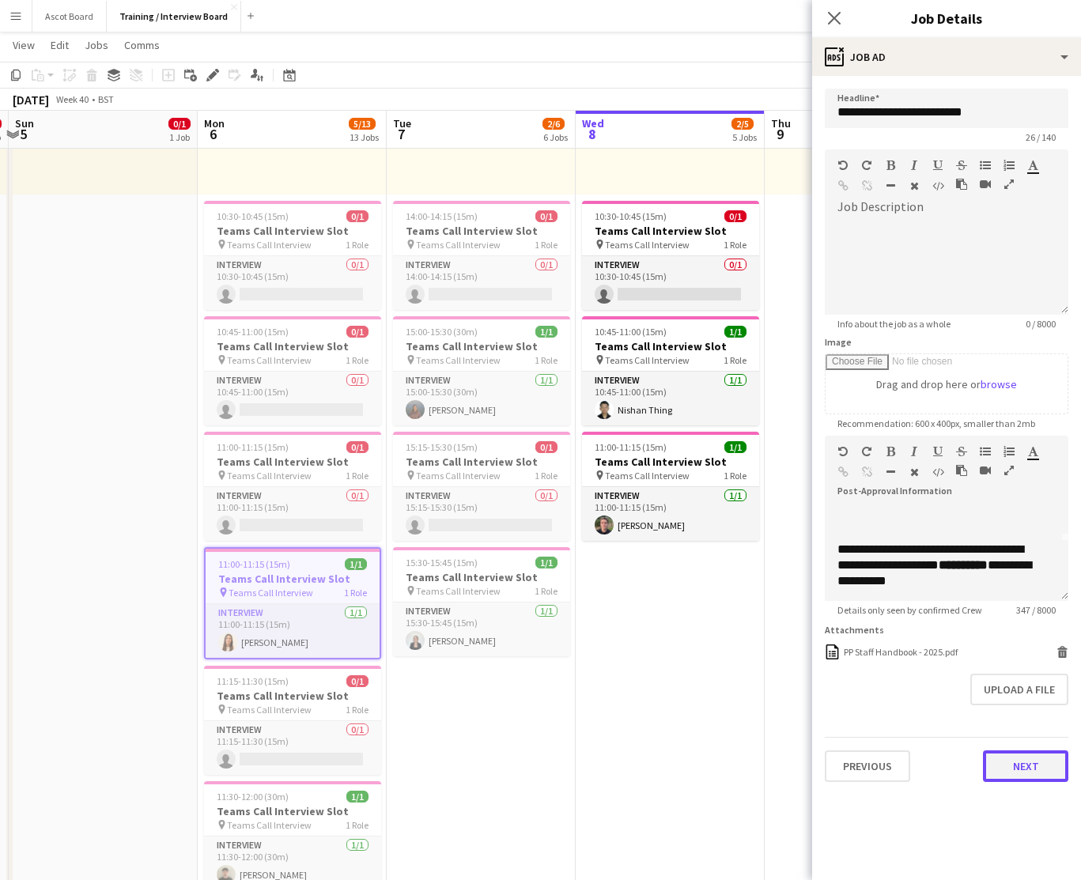
click at [1028, 767] on button "Next" at bounding box center [1025, 766] width 85 height 32
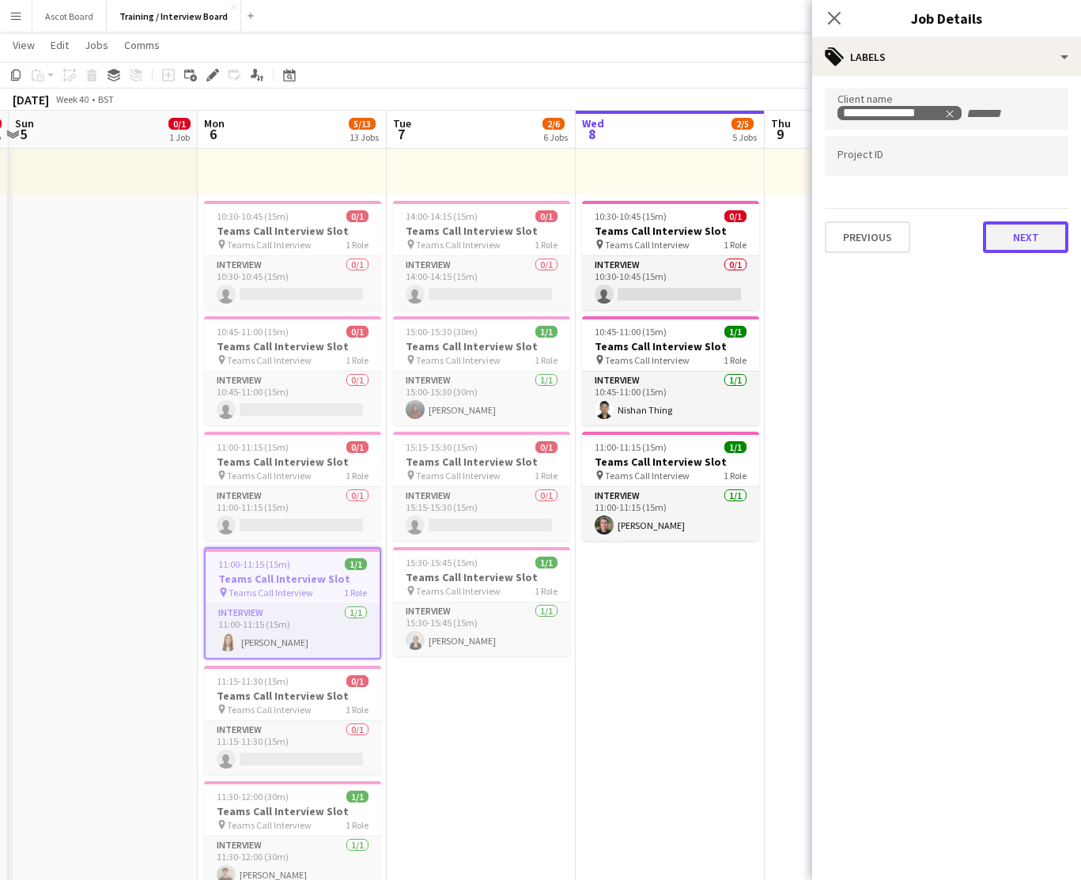
click at [1029, 237] on button "Next" at bounding box center [1025, 237] width 85 height 32
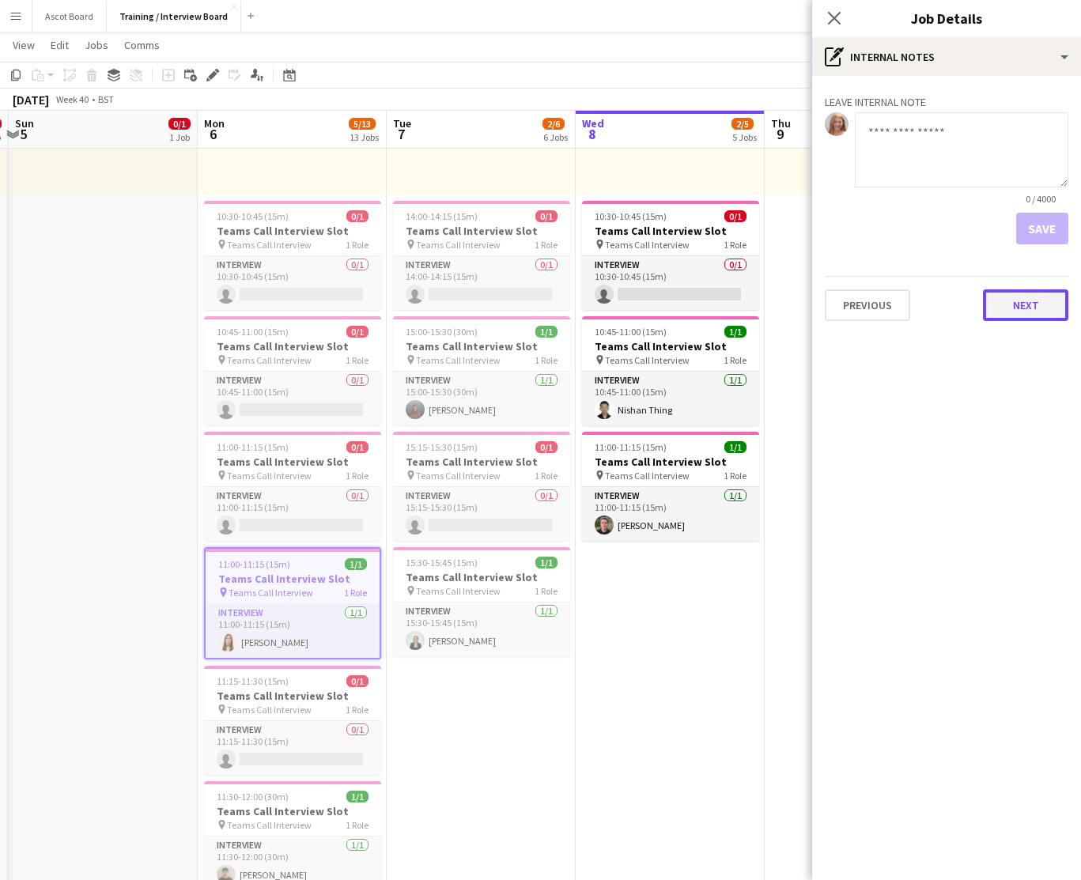
click at [1038, 309] on button "Next" at bounding box center [1025, 305] width 85 height 32
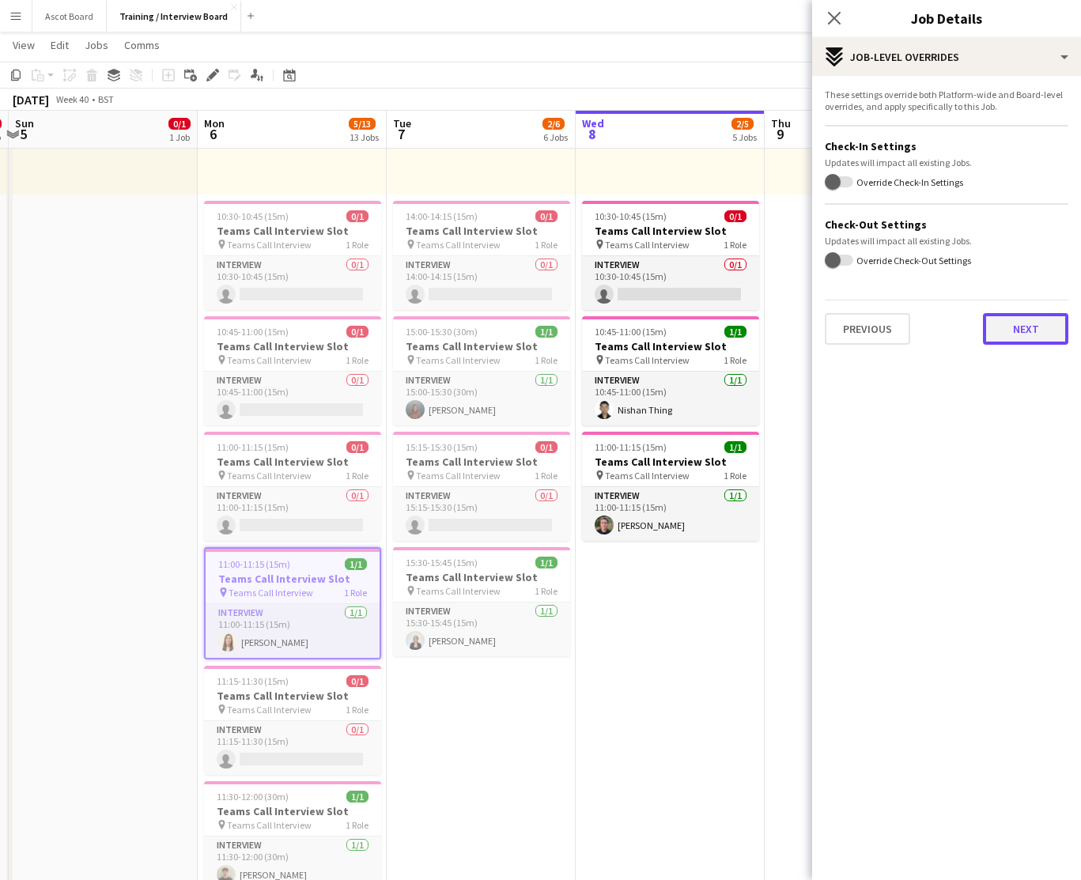
click at [1029, 334] on button "Next" at bounding box center [1025, 329] width 85 height 32
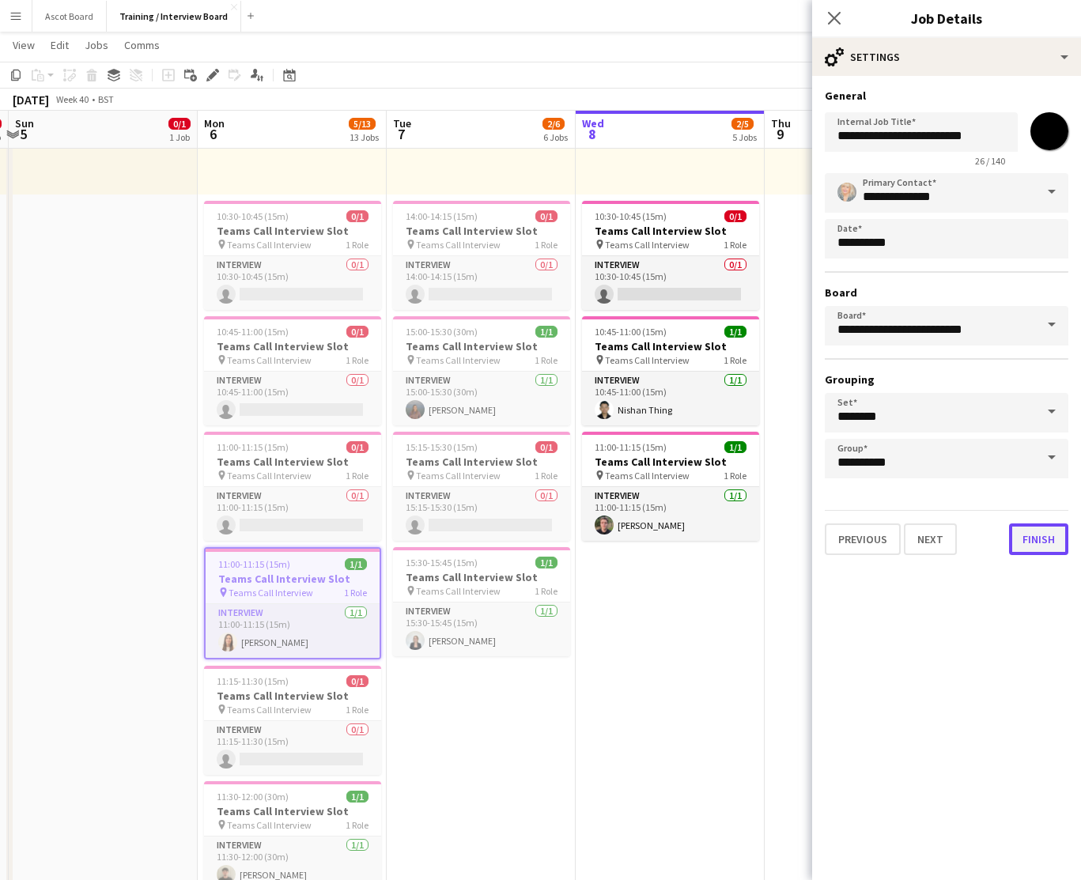
click at [1044, 542] on button "Finish" at bounding box center [1038, 539] width 59 height 32
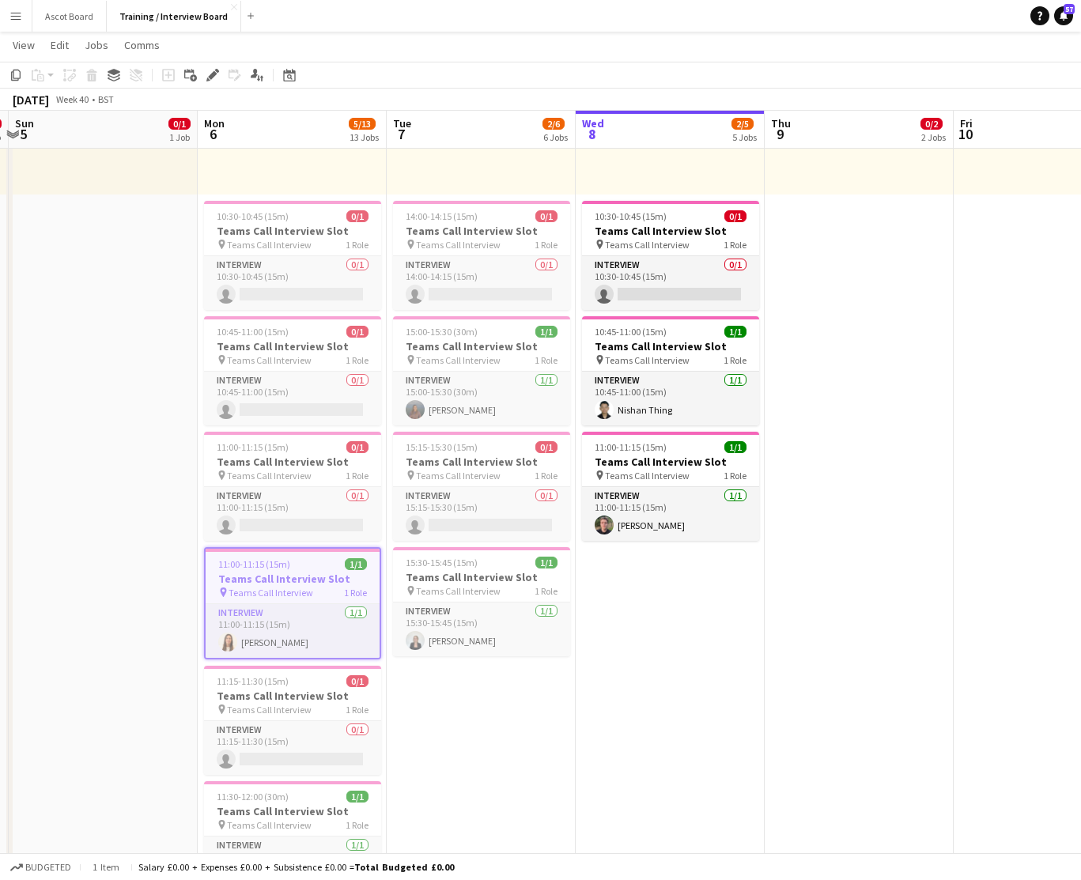
click at [603, 59] on app-page-menu "View Day view expanded Day view collapsed Month view Date picker Jump to today …" at bounding box center [540, 47] width 1081 height 30
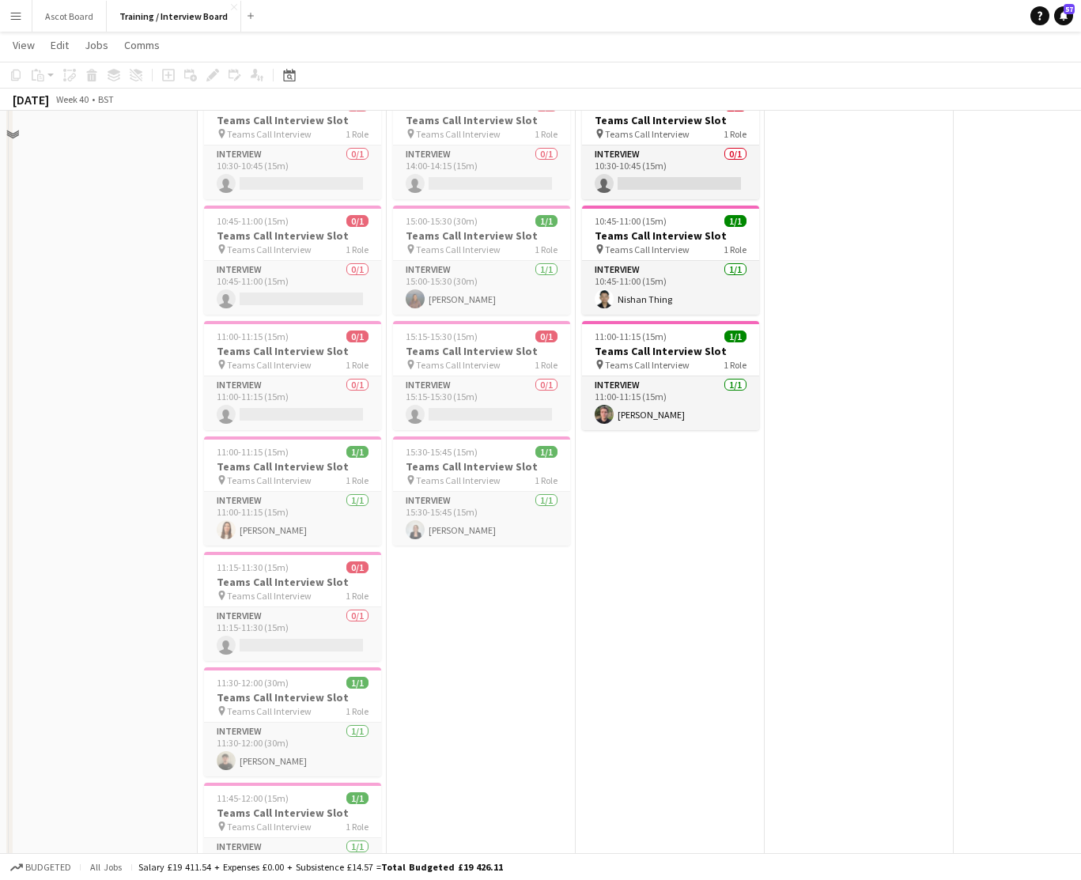
scroll to position [380, 0]
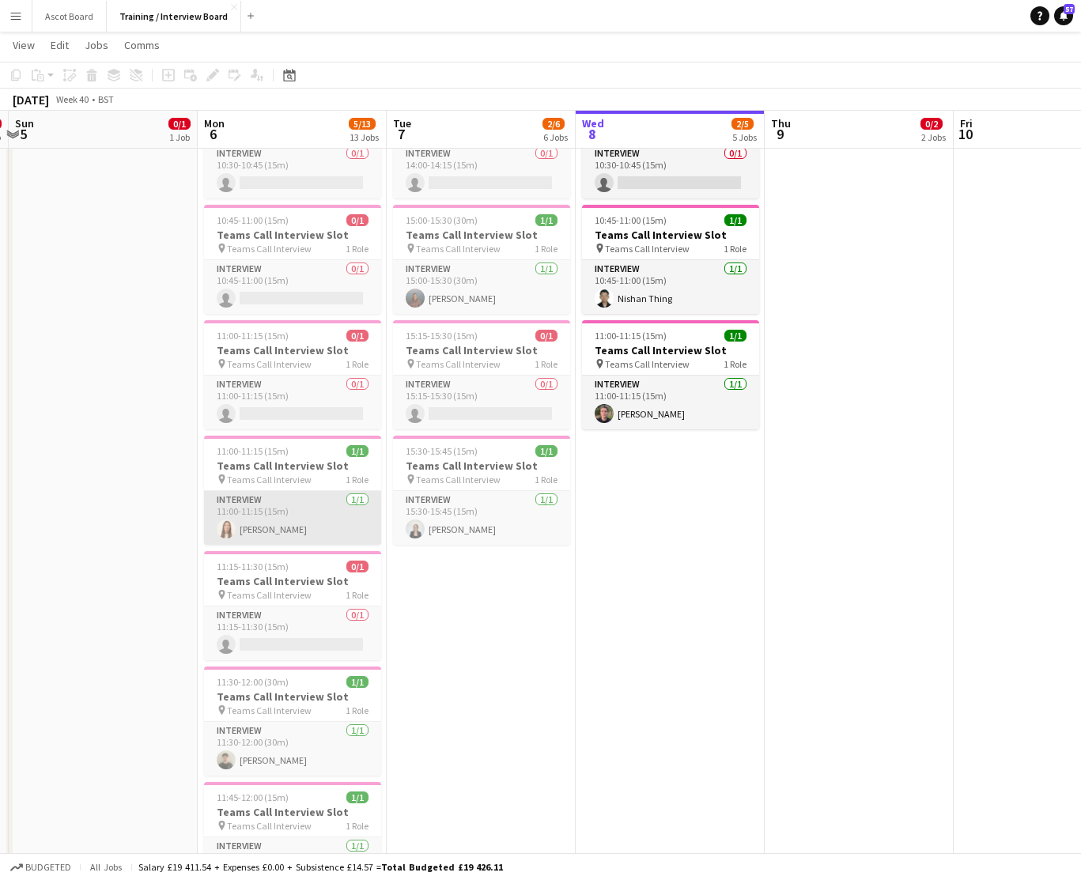
click at [321, 519] on app-card-role "Interview 1/1 11:00-11:15 (15m) Maria Cunha" at bounding box center [292, 518] width 177 height 54
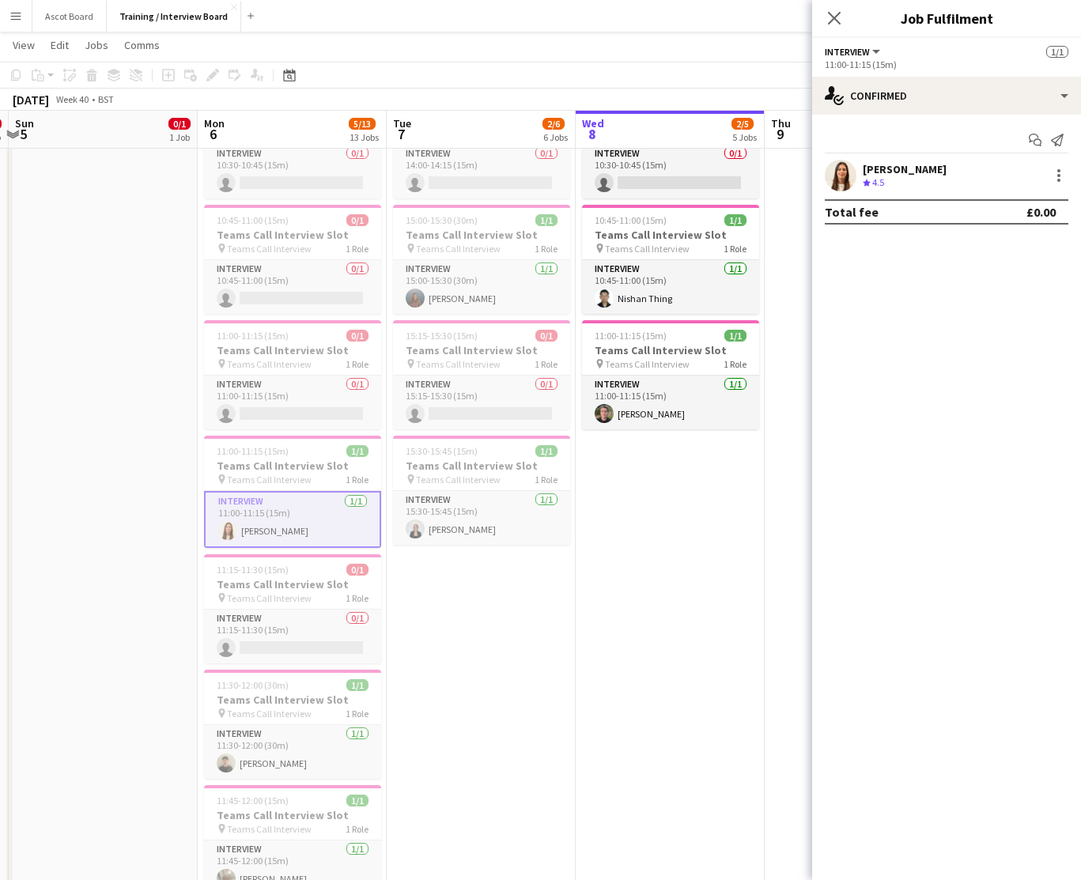
click at [1004, 170] on div "Maria Cunha Crew rating 4.5" at bounding box center [946, 176] width 269 height 32
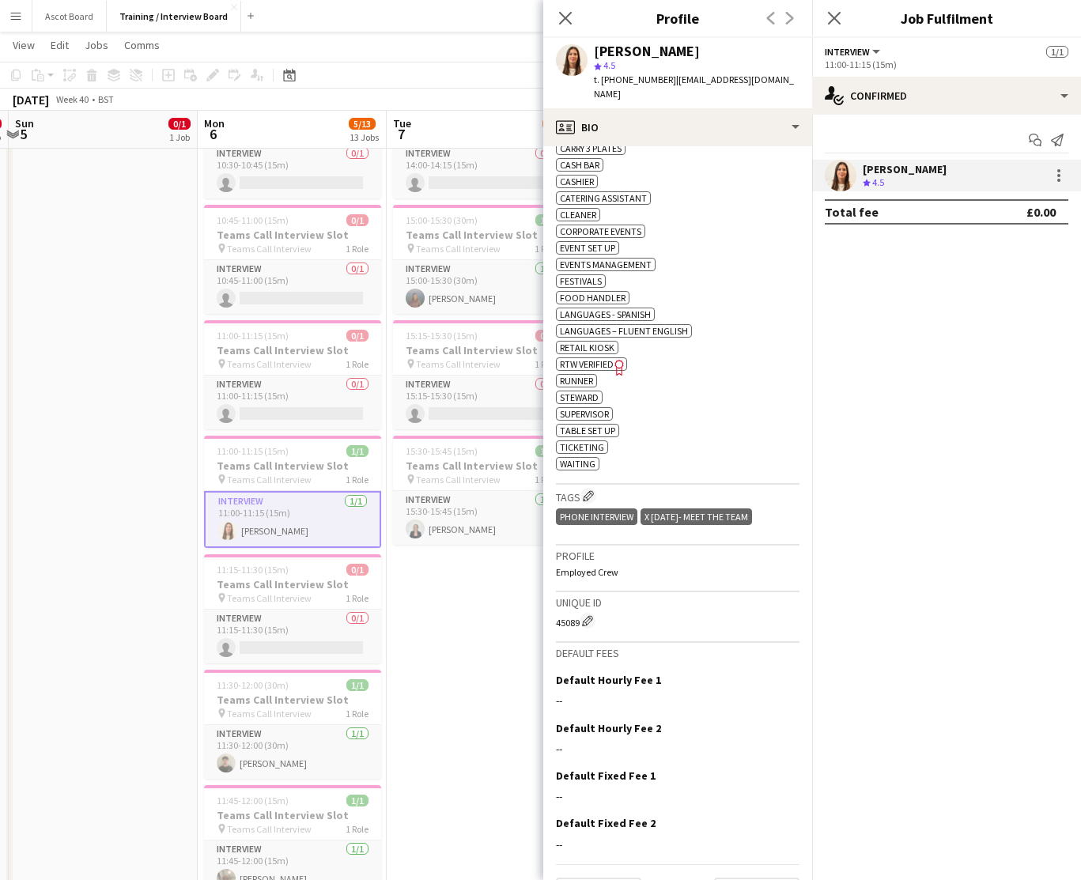
scroll to position [591, 0]
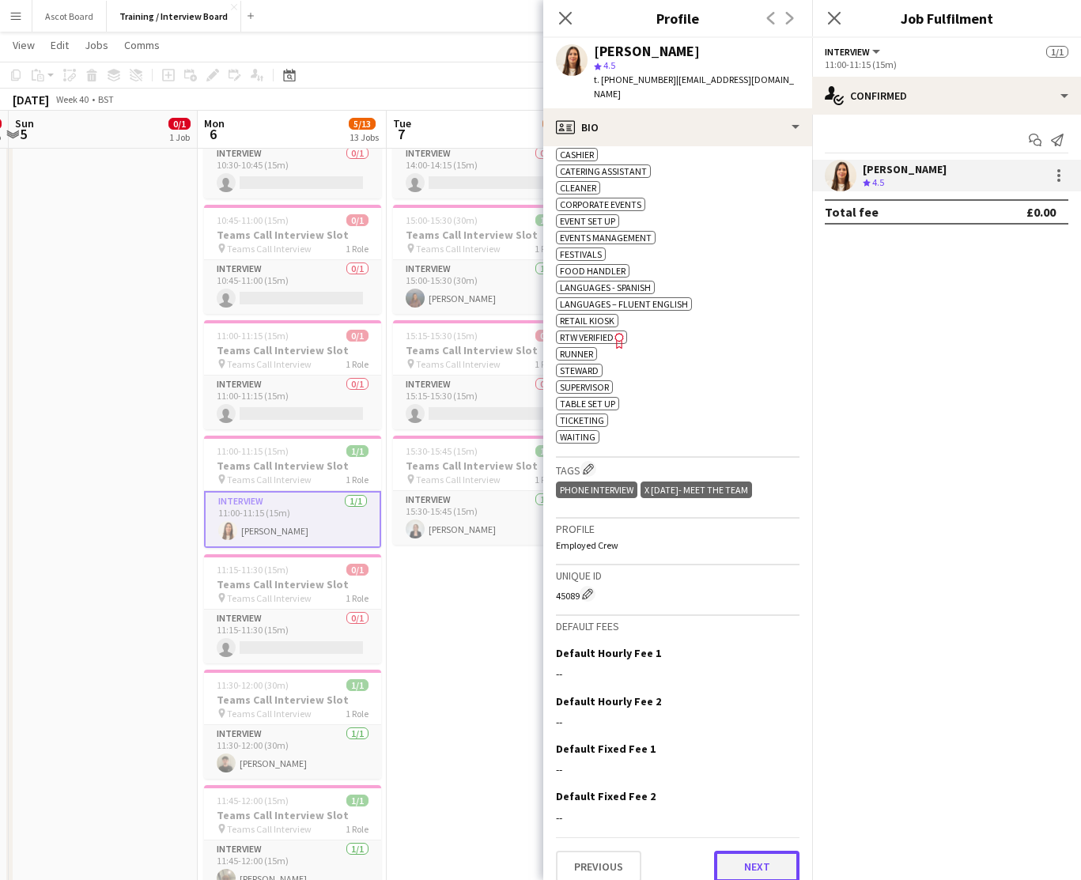
click at [743, 857] on button "Next" at bounding box center [756, 867] width 85 height 32
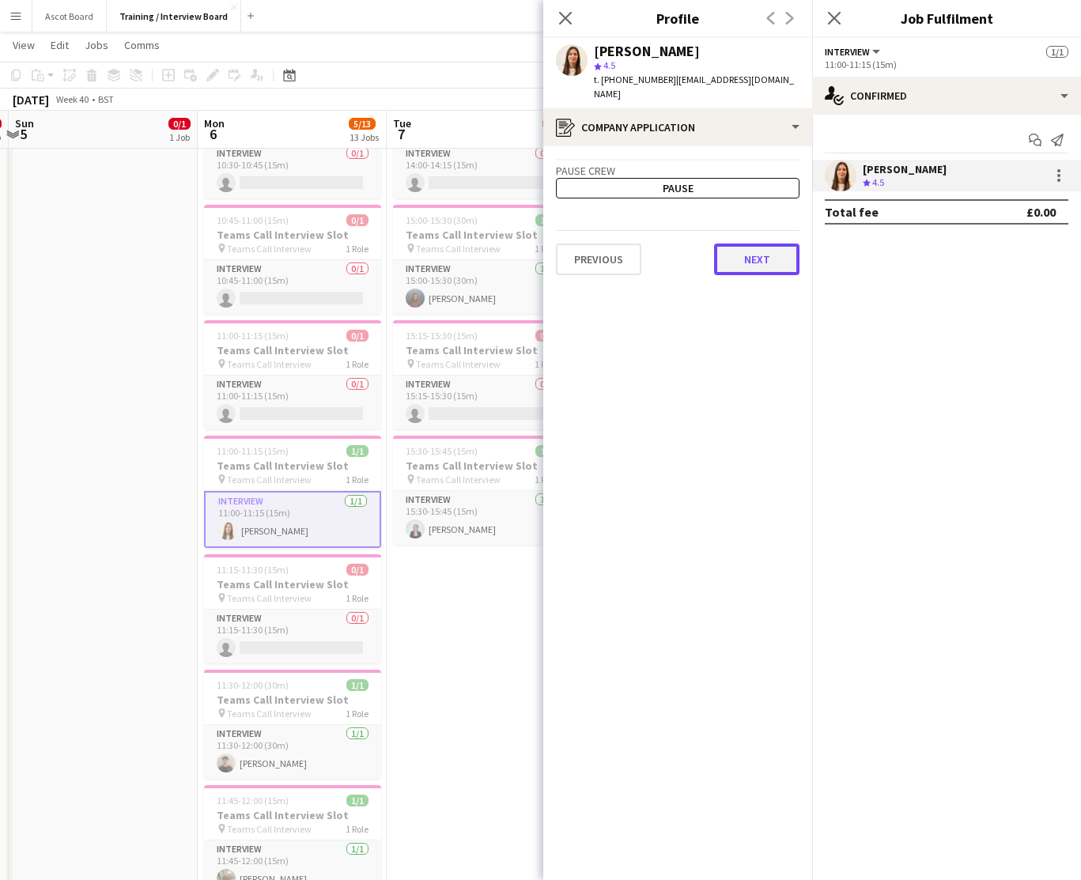
click at [752, 244] on button "Next" at bounding box center [756, 260] width 85 height 32
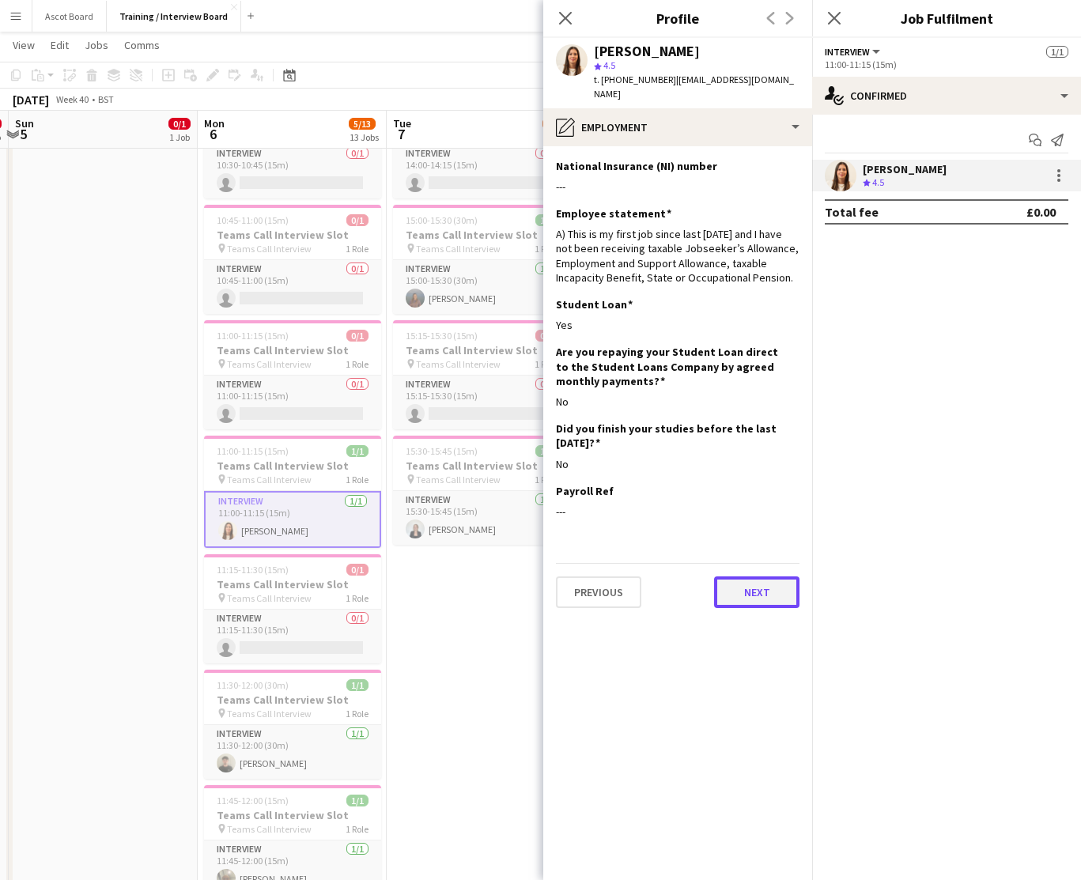
click at [768, 577] on button "Next" at bounding box center [756, 592] width 85 height 32
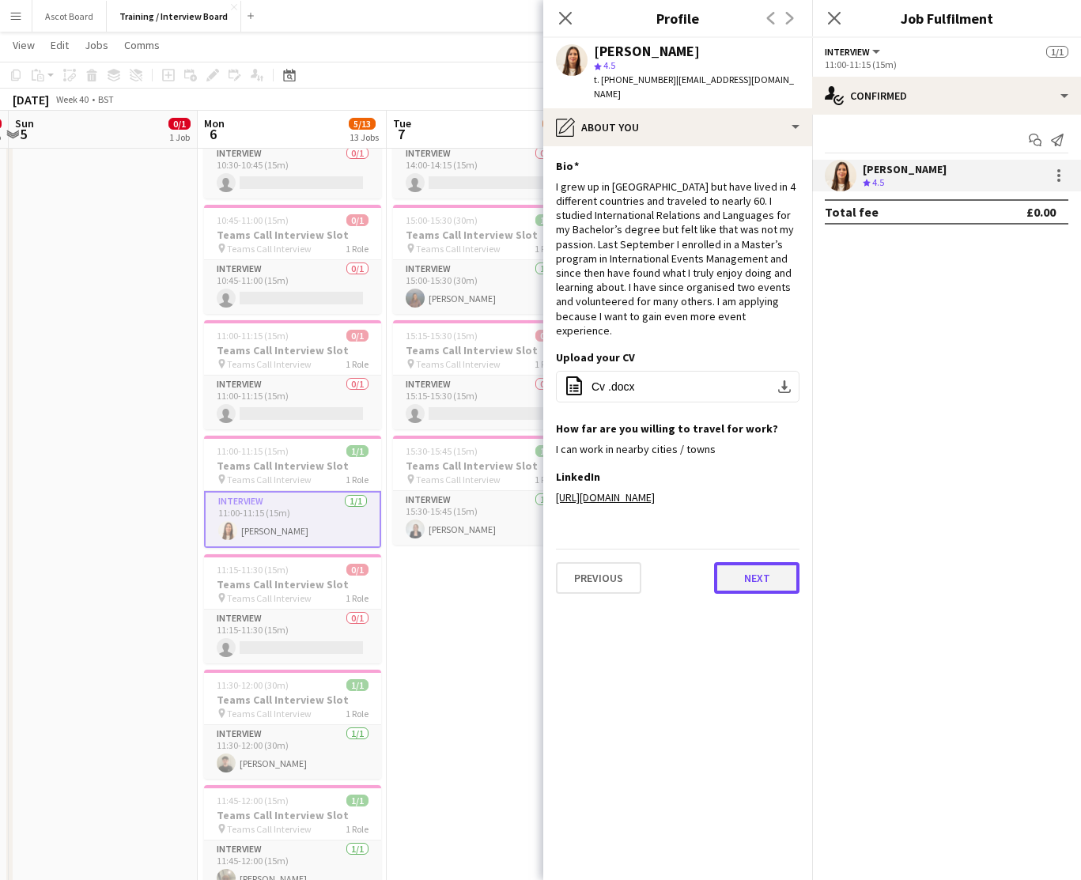
click at [763, 583] on button "Next" at bounding box center [756, 578] width 85 height 32
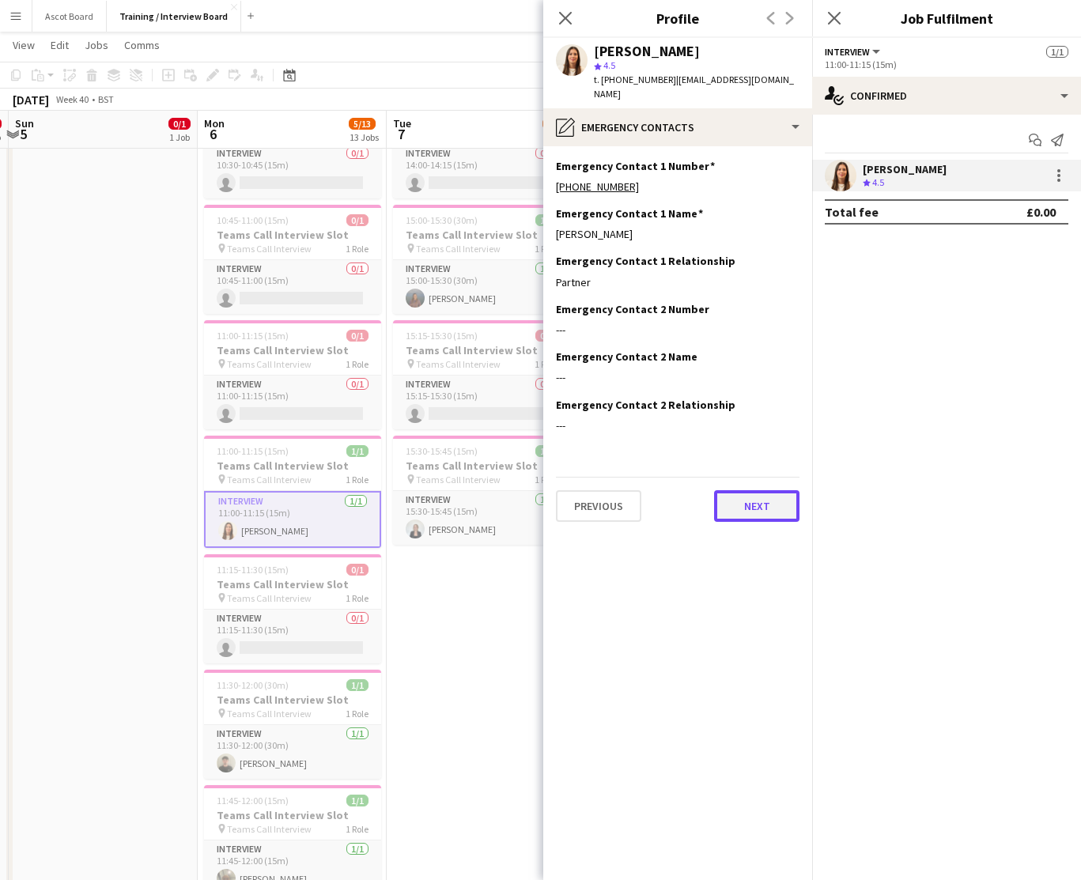
click at [765, 497] on button "Next" at bounding box center [756, 506] width 85 height 32
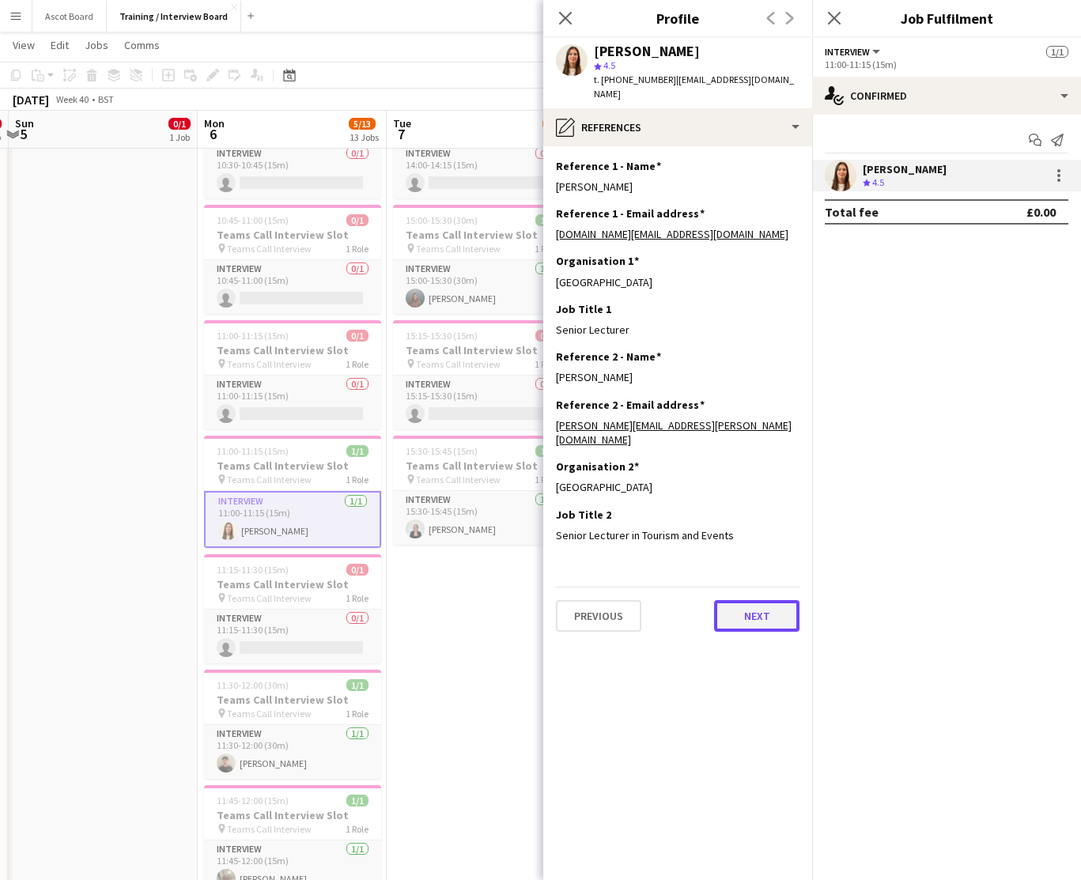
click at [761, 600] on button "Next" at bounding box center [756, 616] width 85 height 32
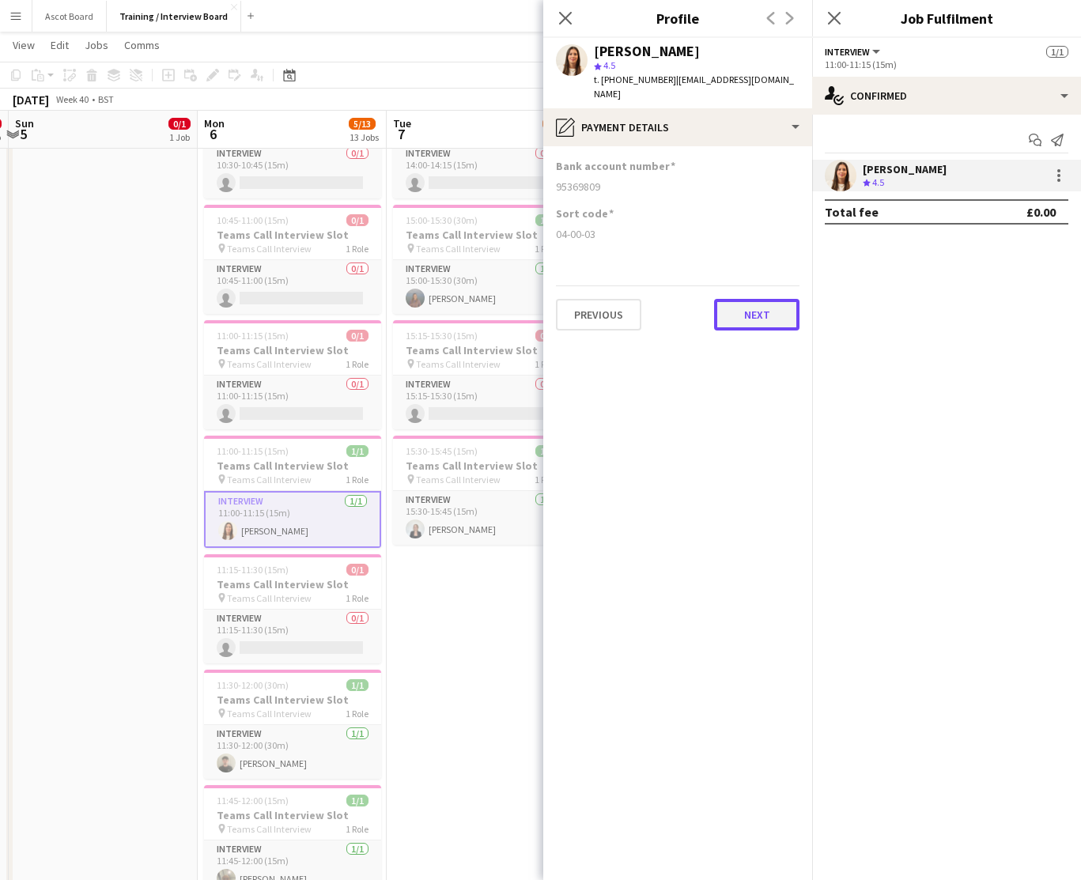
click at [759, 299] on button "Next" at bounding box center [756, 315] width 85 height 32
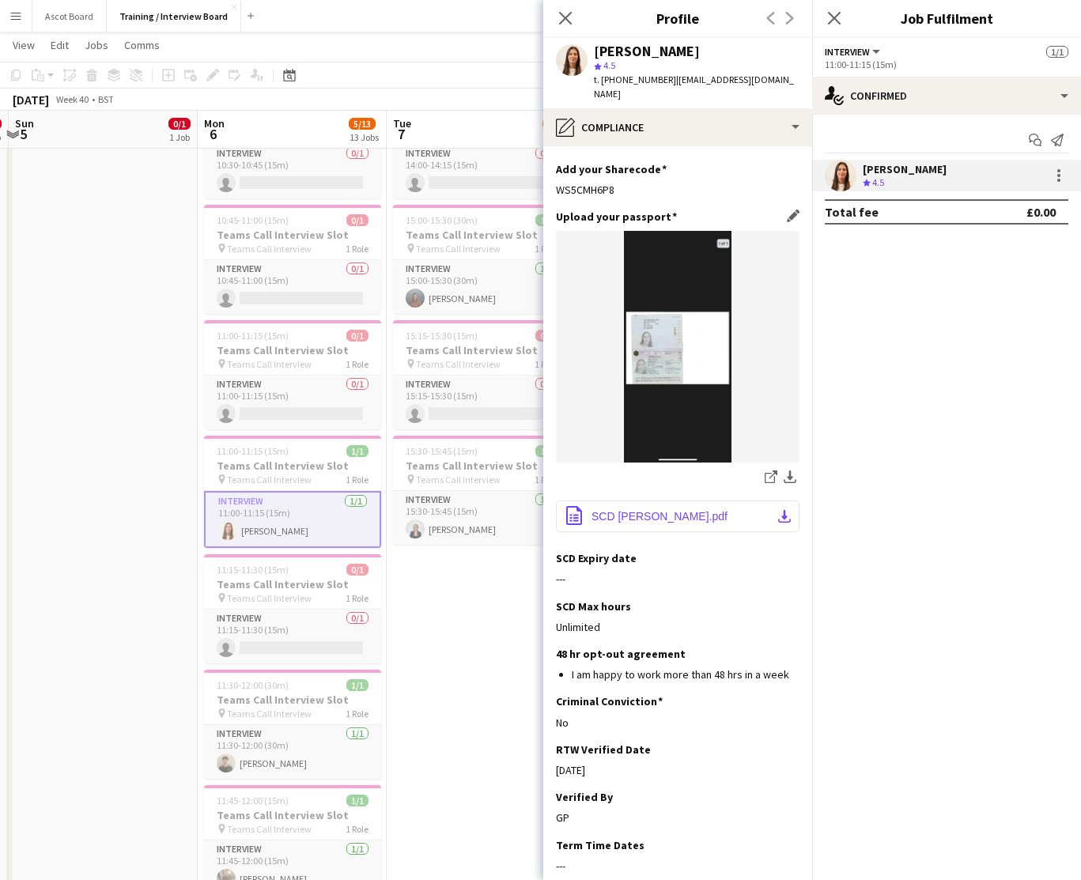
scroll to position [220, 0]
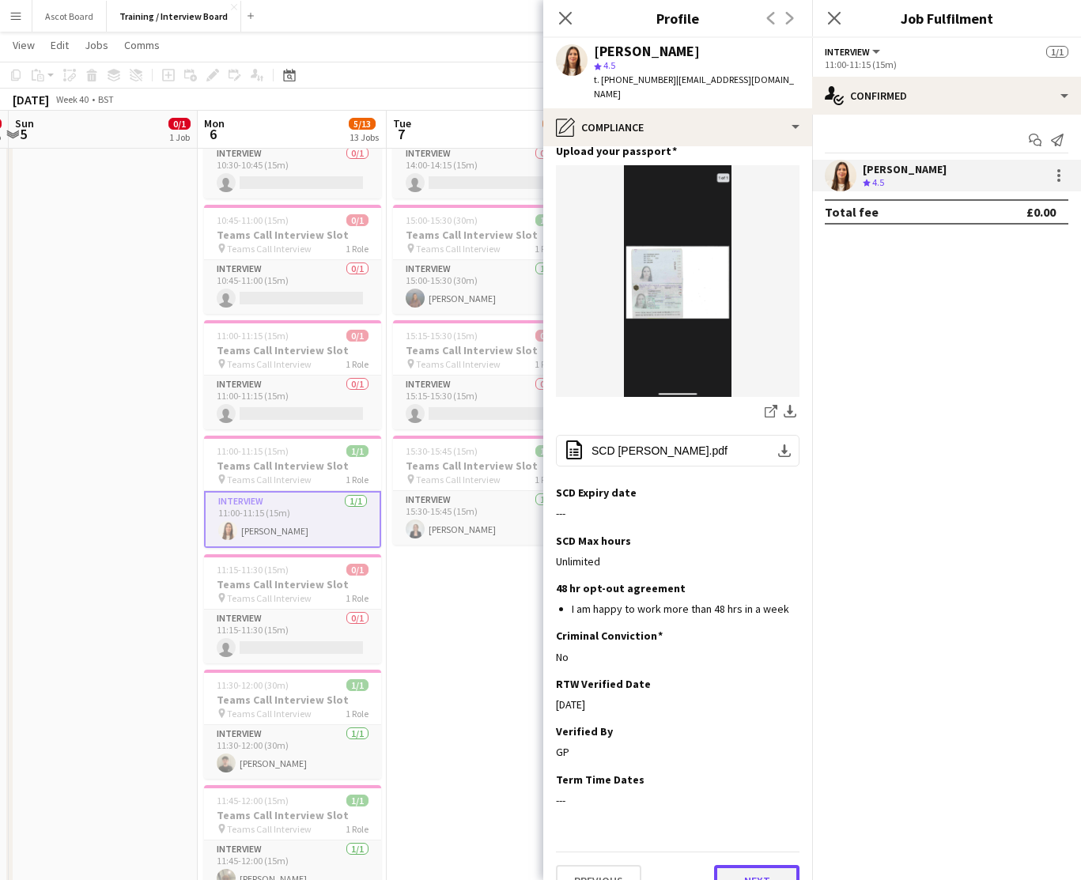
click at [749, 865] on button "Next" at bounding box center [756, 881] width 85 height 32
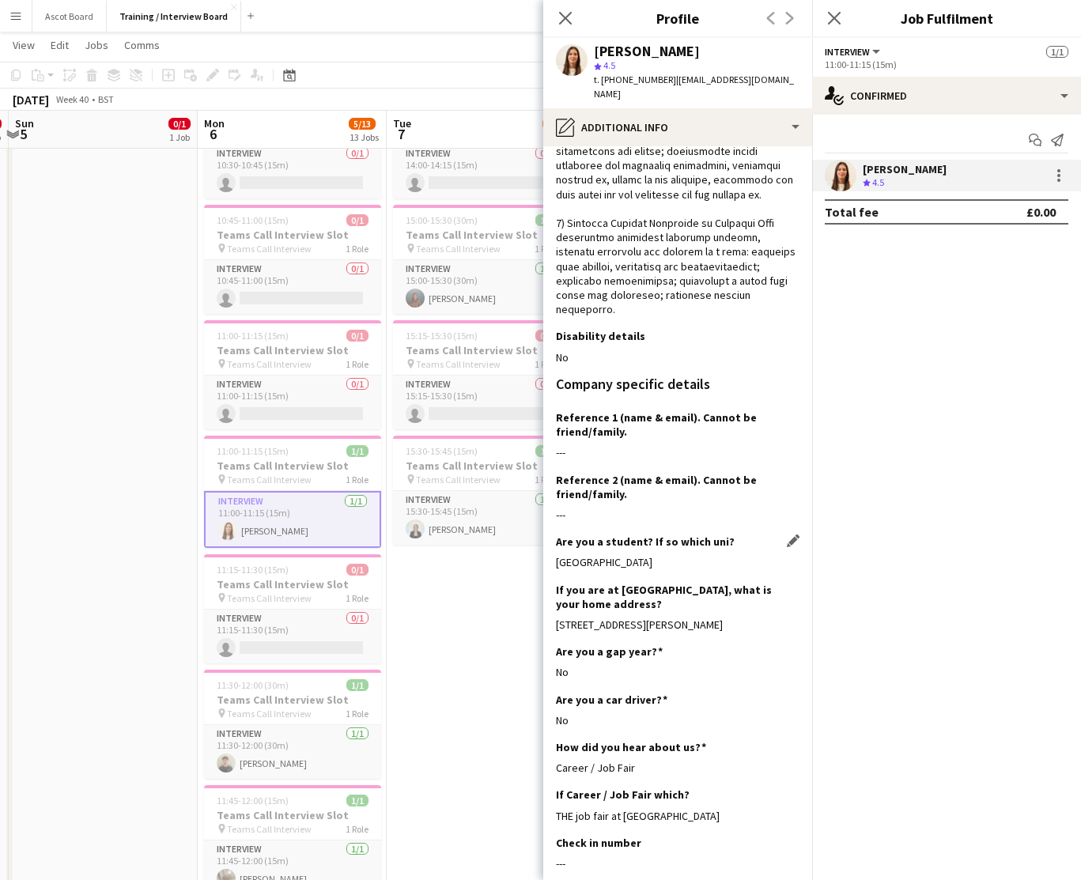
scroll to position [521, 0]
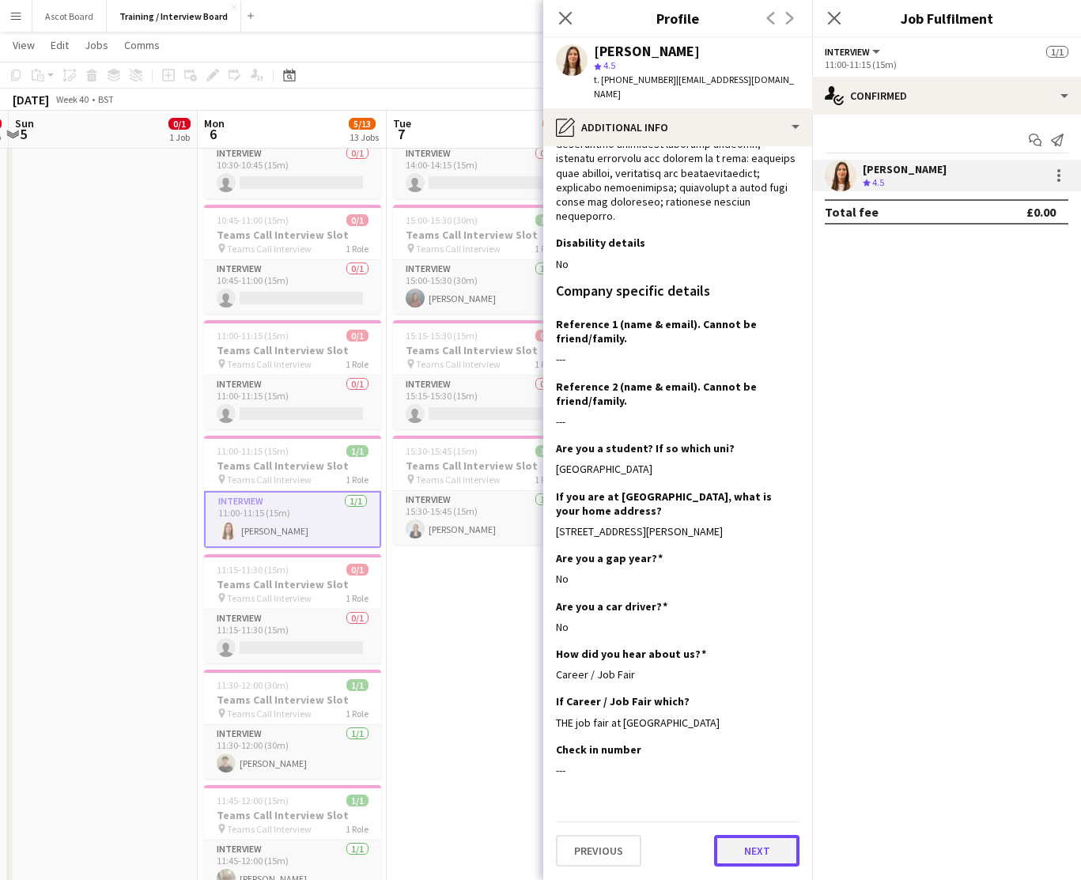
click at [753, 859] on button "Next" at bounding box center [756, 851] width 85 height 32
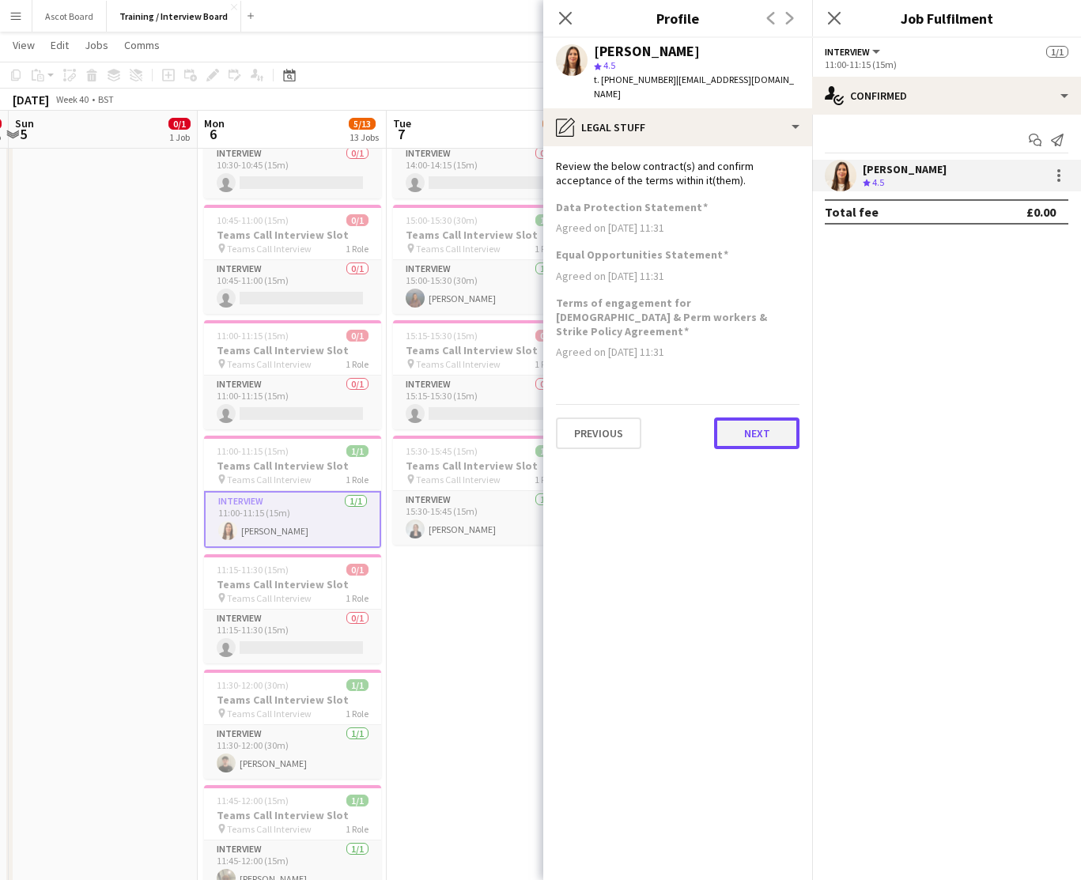
click at [765, 417] on button "Next" at bounding box center [756, 433] width 85 height 32
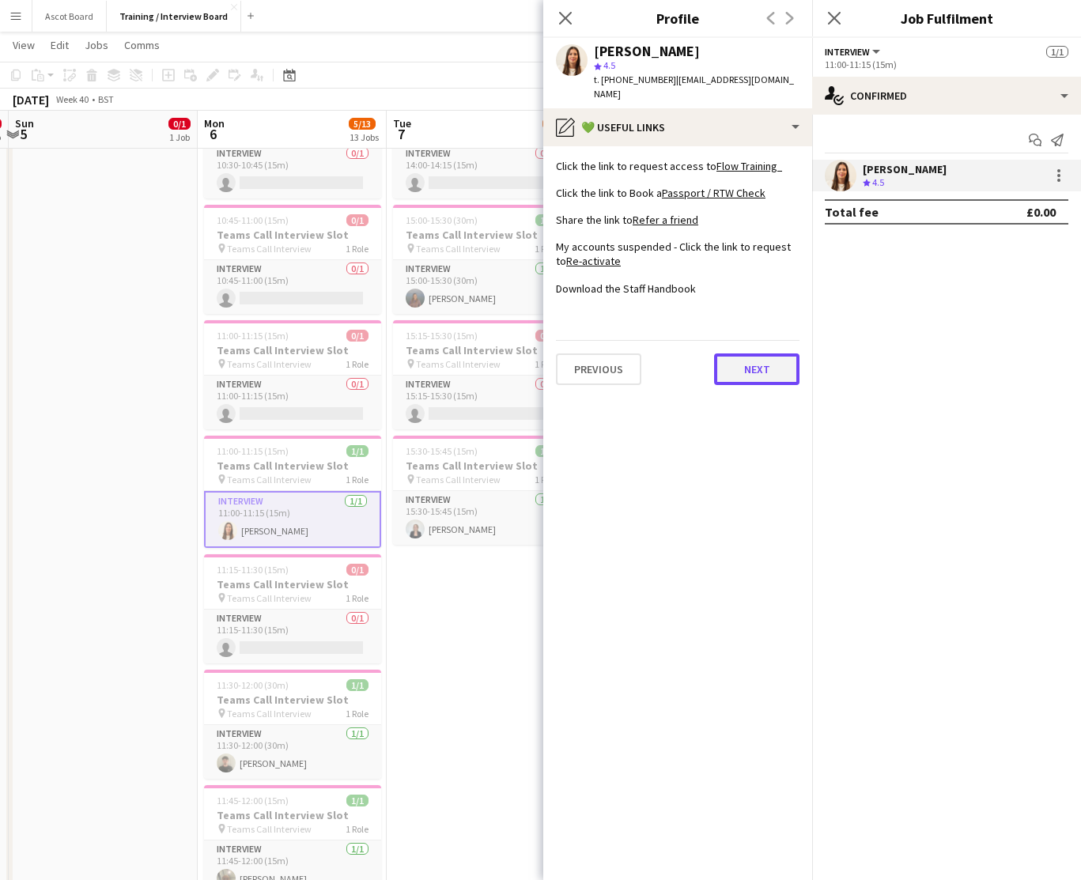
click at [750, 353] on button "Next" at bounding box center [756, 369] width 85 height 32
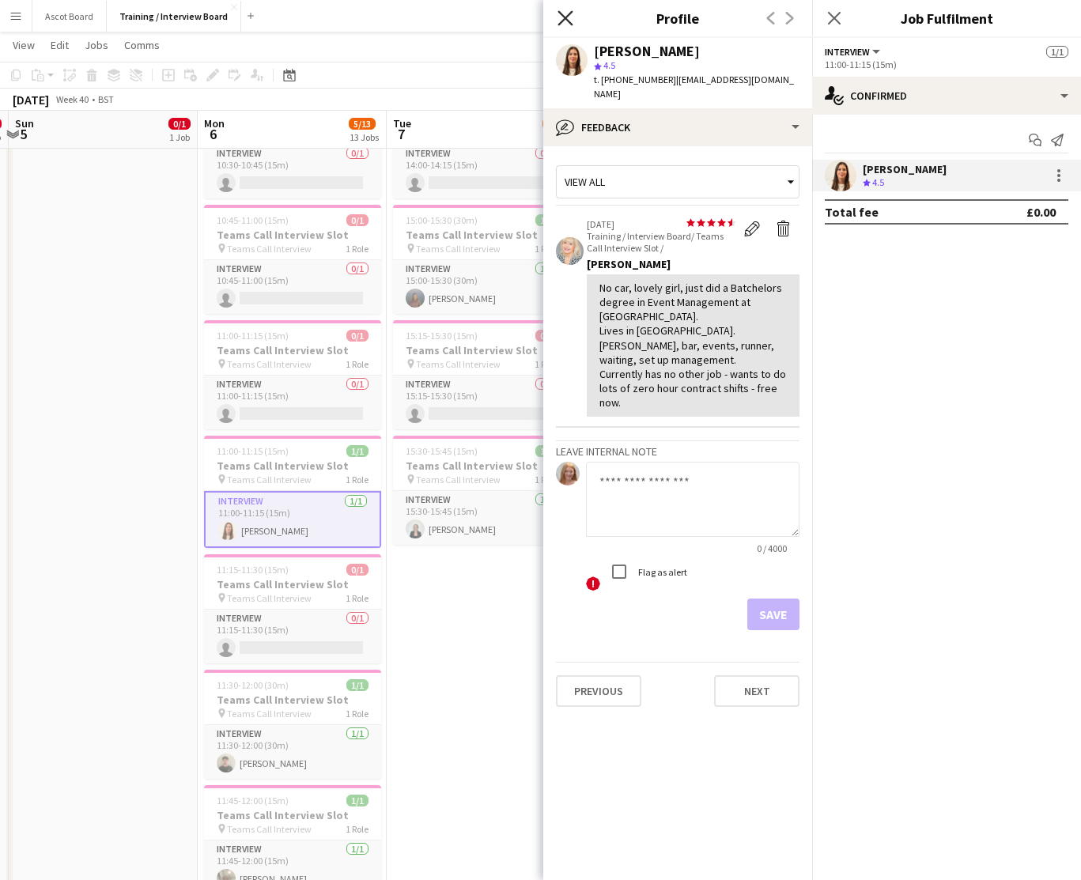
click at [563, 17] on icon "Close pop-in" at bounding box center [564, 17] width 15 height 15
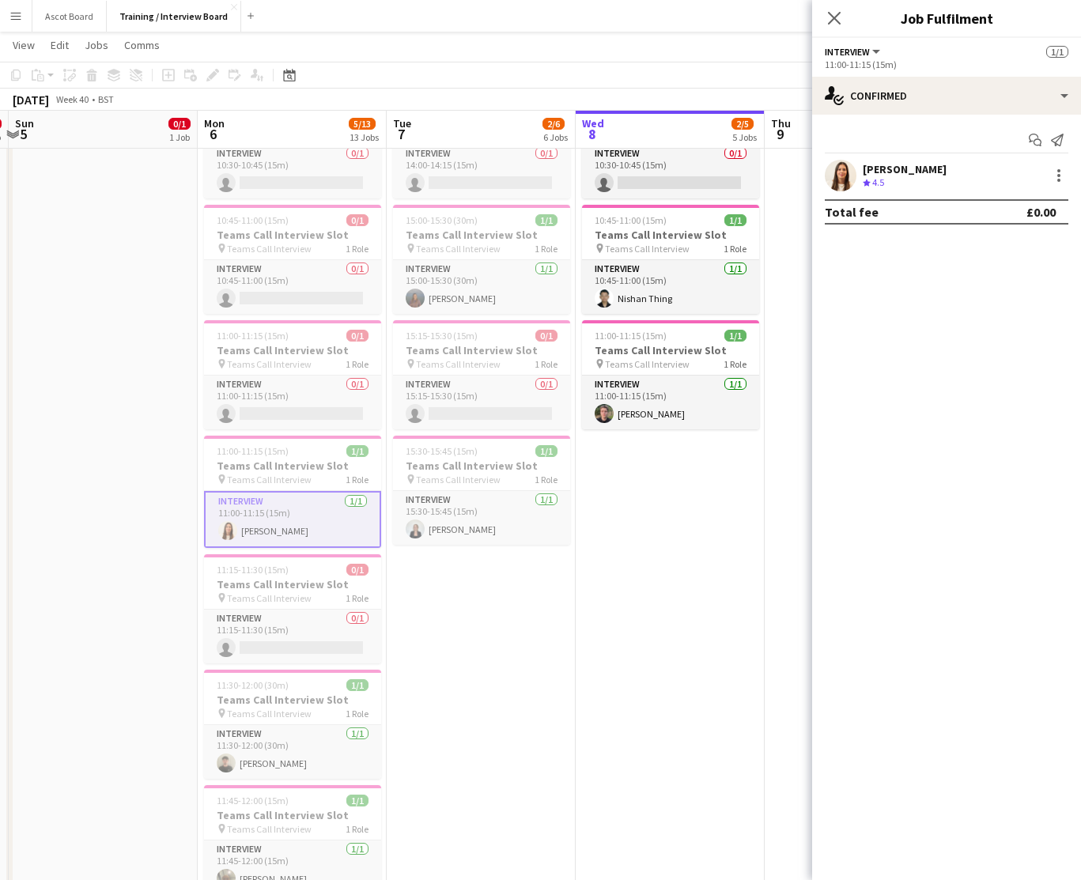
click at [487, 25] on app-navbar "Menu Boards Boards Boards All jobs Status Workforce Workforce My Workforce Recr…" at bounding box center [540, 16] width 1081 height 32
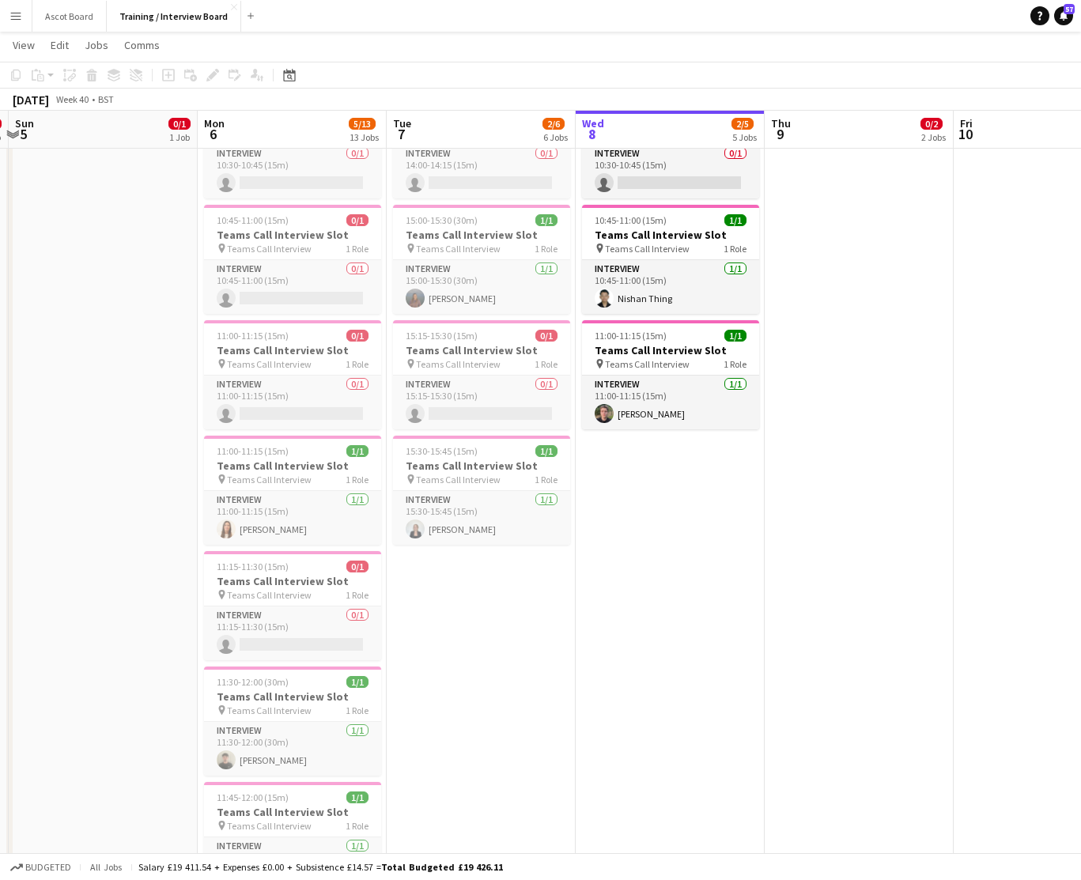
click at [16, 17] on app-icon "Menu" at bounding box center [15, 15] width 13 height 13
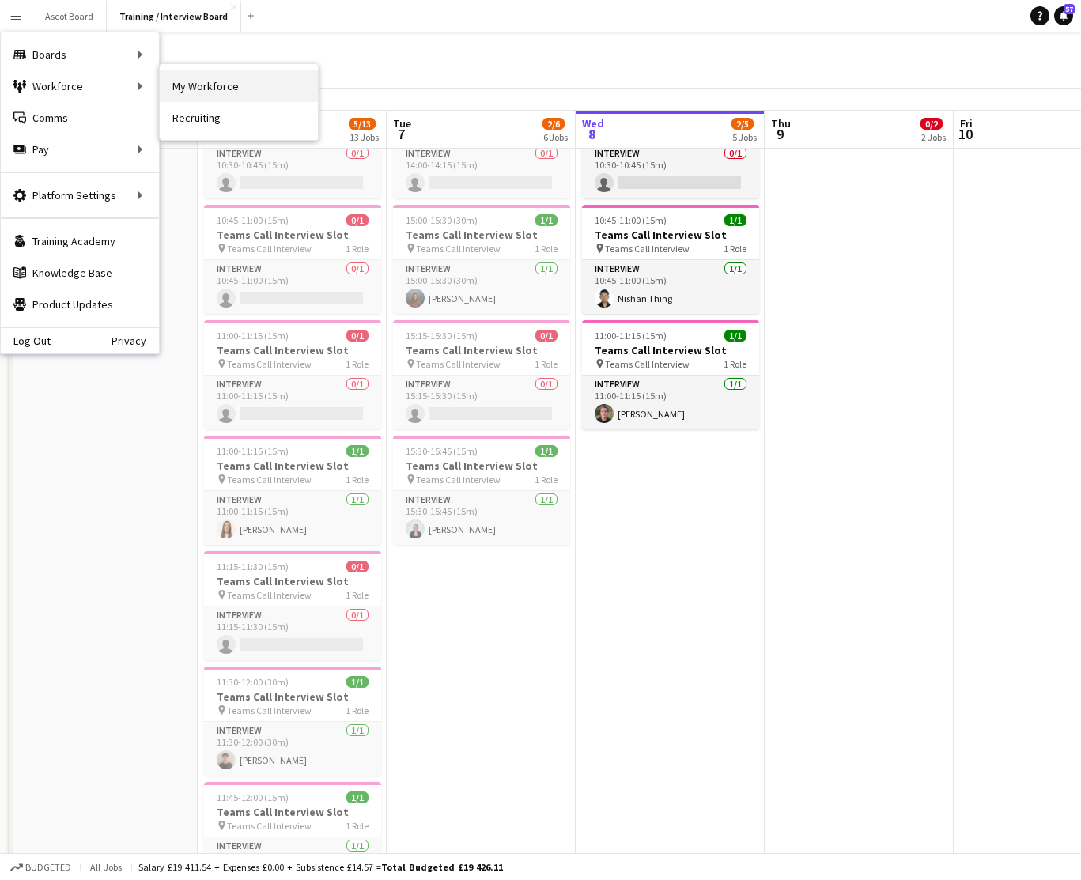
click at [205, 82] on link "My Workforce" at bounding box center [239, 86] width 158 height 32
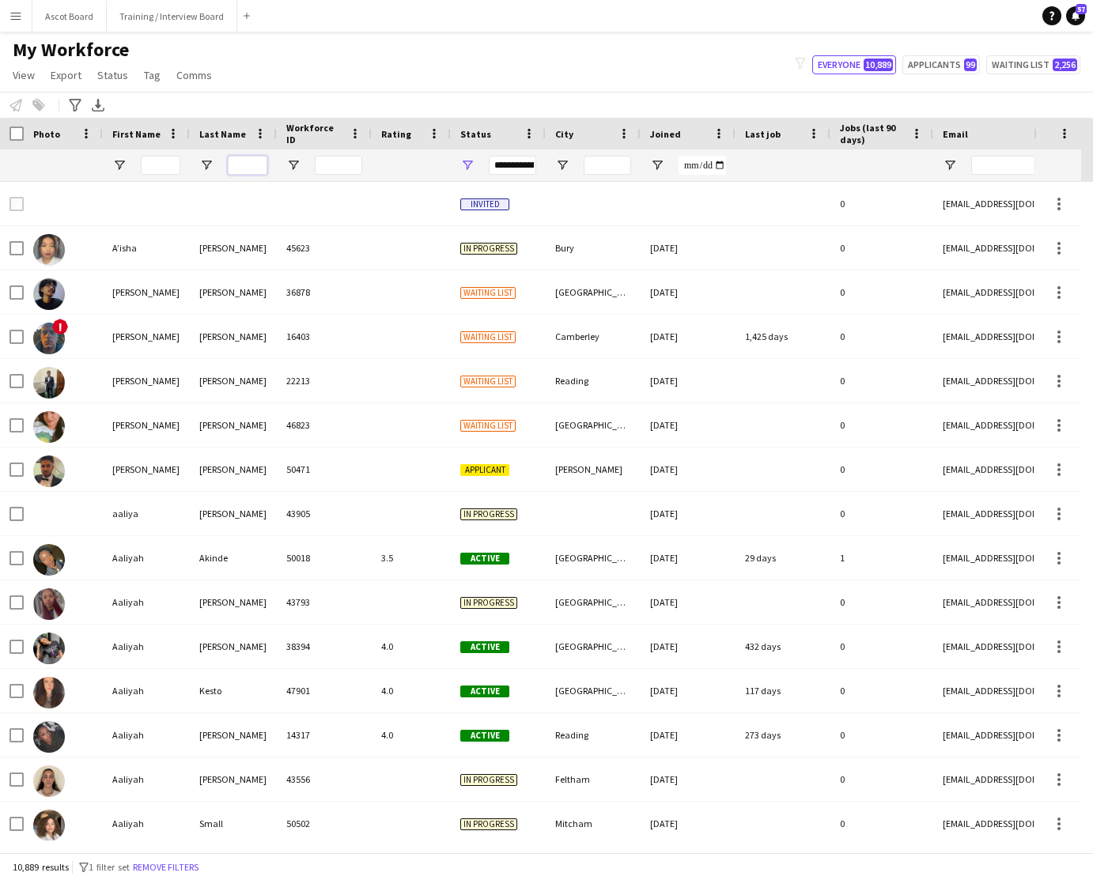
click at [247, 166] on input "Last Name Filter Input" at bounding box center [248, 165] width 40 height 19
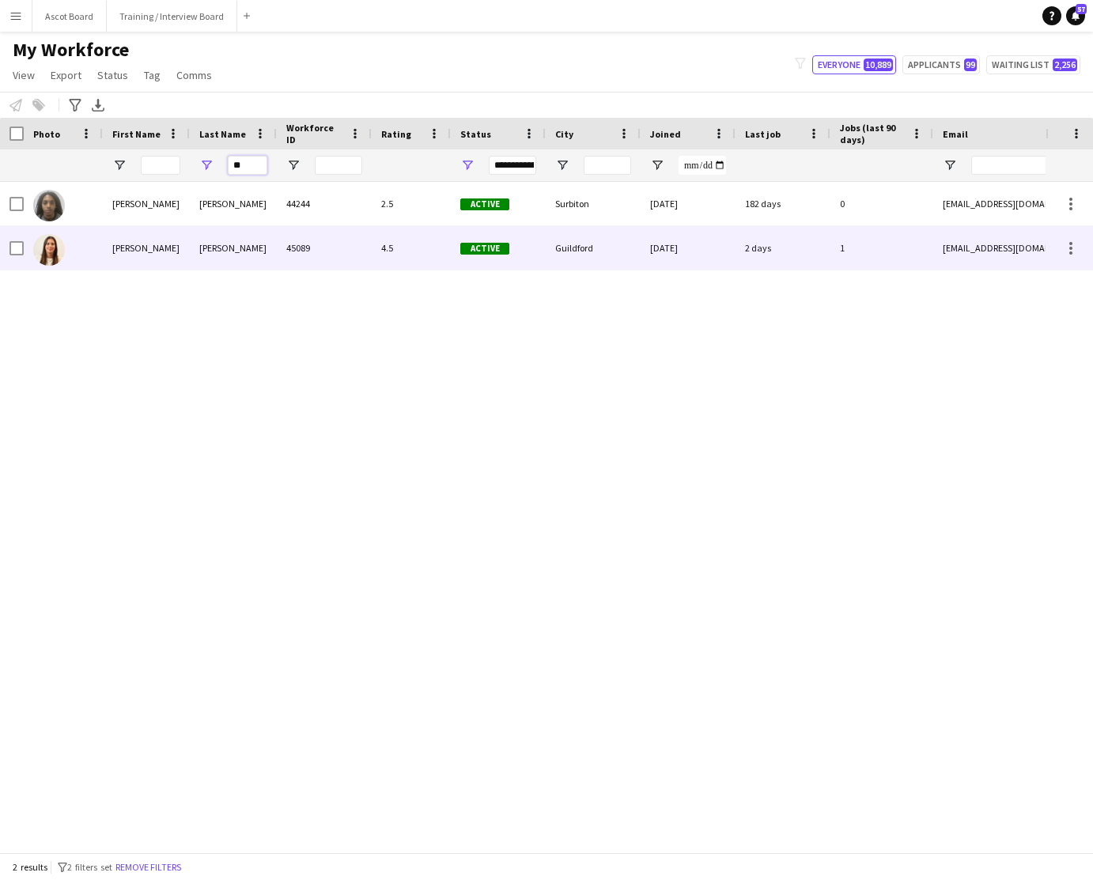
type input "*"
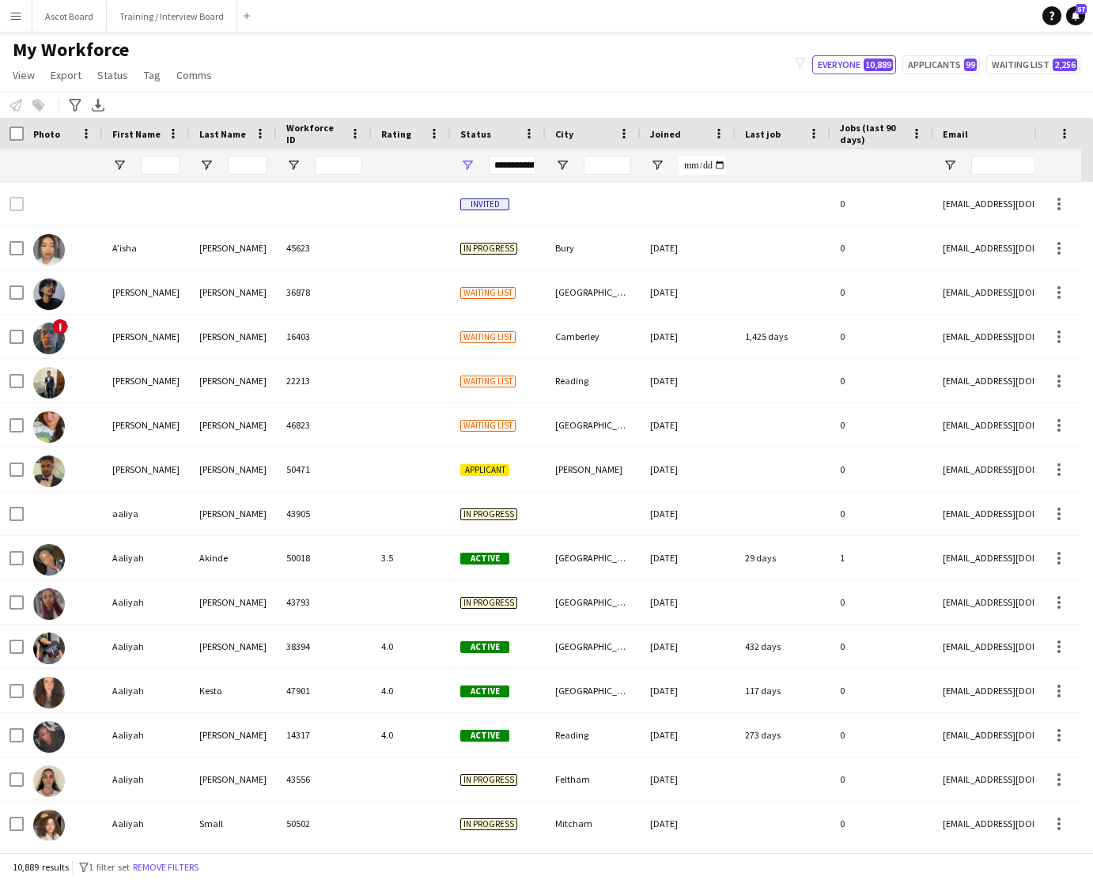
click at [10, 20] on app-icon "Menu" at bounding box center [15, 15] width 13 height 13
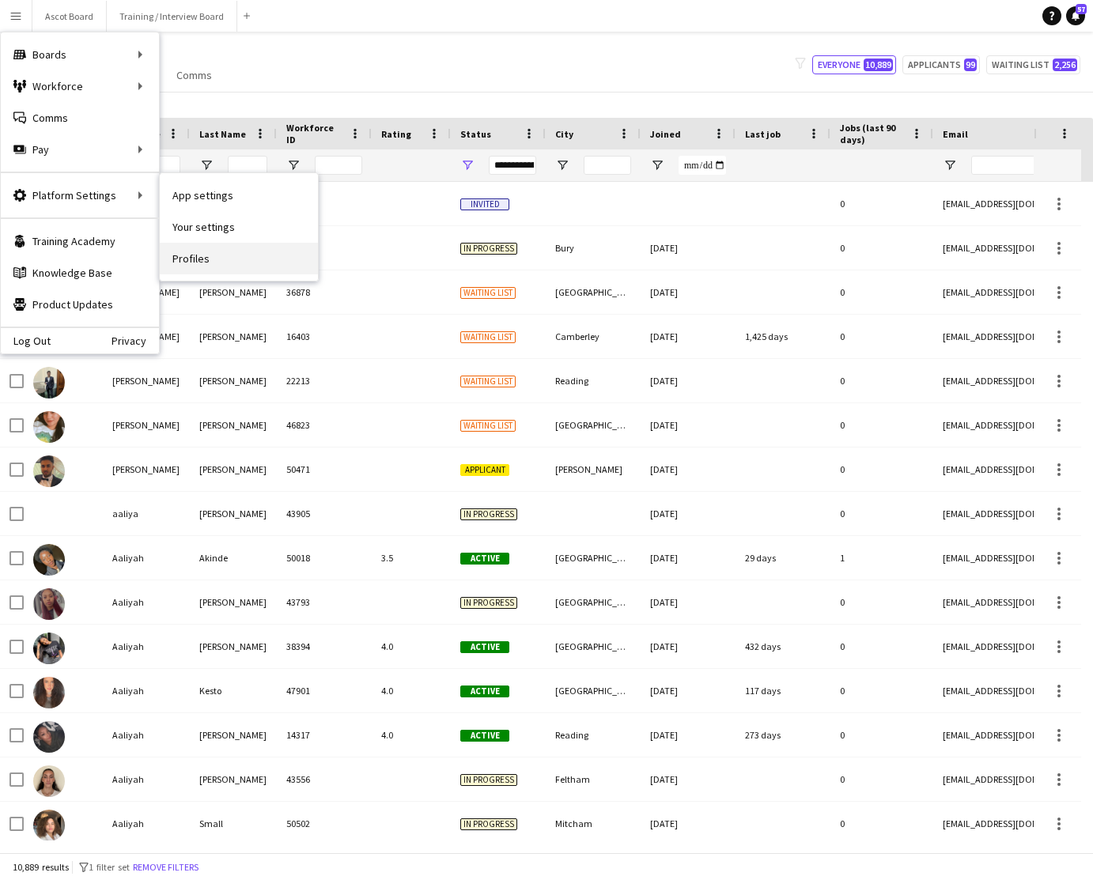
click at [195, 260] on link "Profiles" at bounding box center [239, 259] width 158 height 32
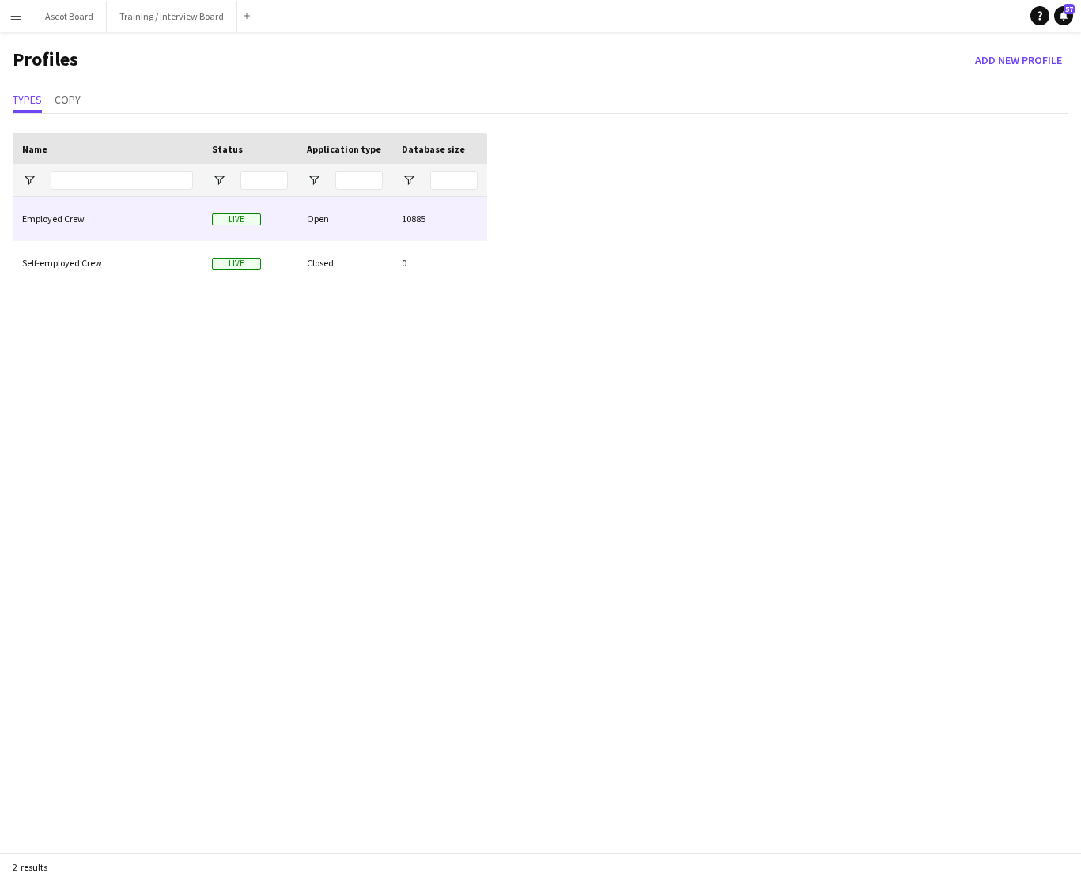
click at [344, 217] on div "Open" at bounding box center [344, 218] width 95 height 43
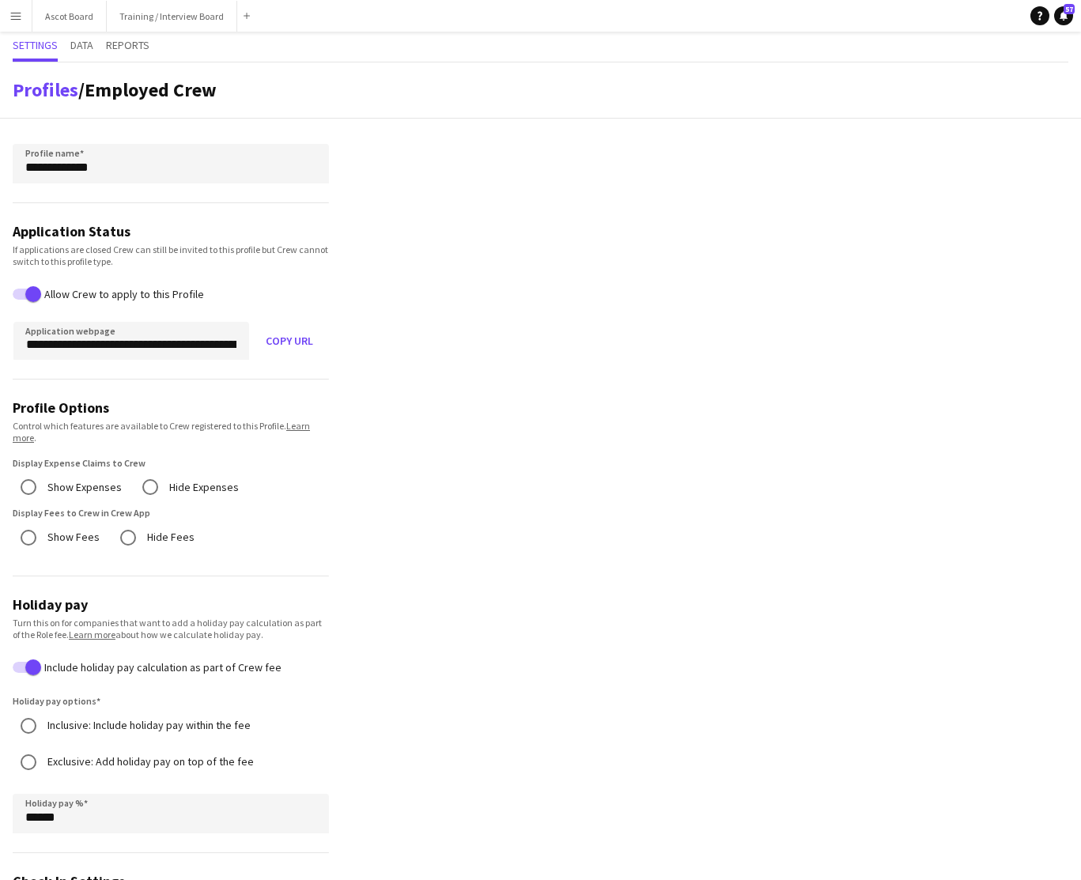
click at [17, 21] on app-icon "Menu" at bounding box center [15, 15] width 13 height 13
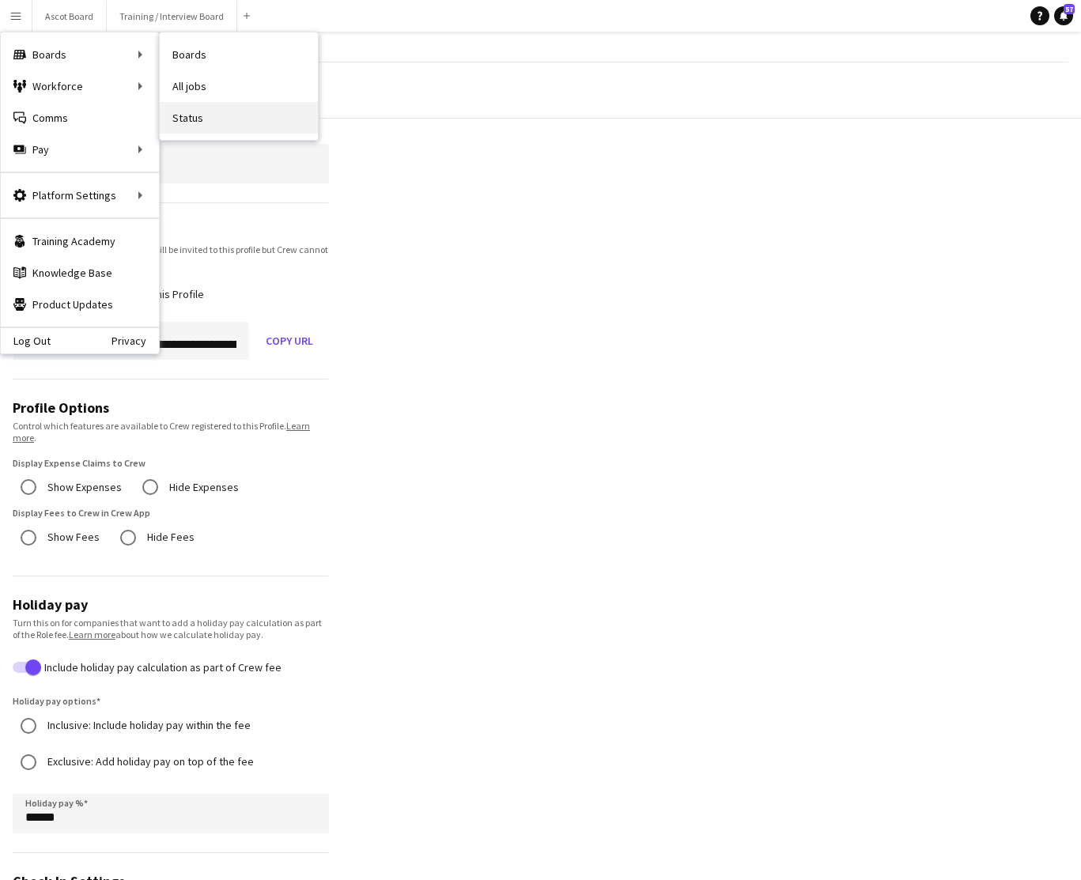
click at [187, 122] on link "Status" at bounding box center [239, 118] width 158 height 32
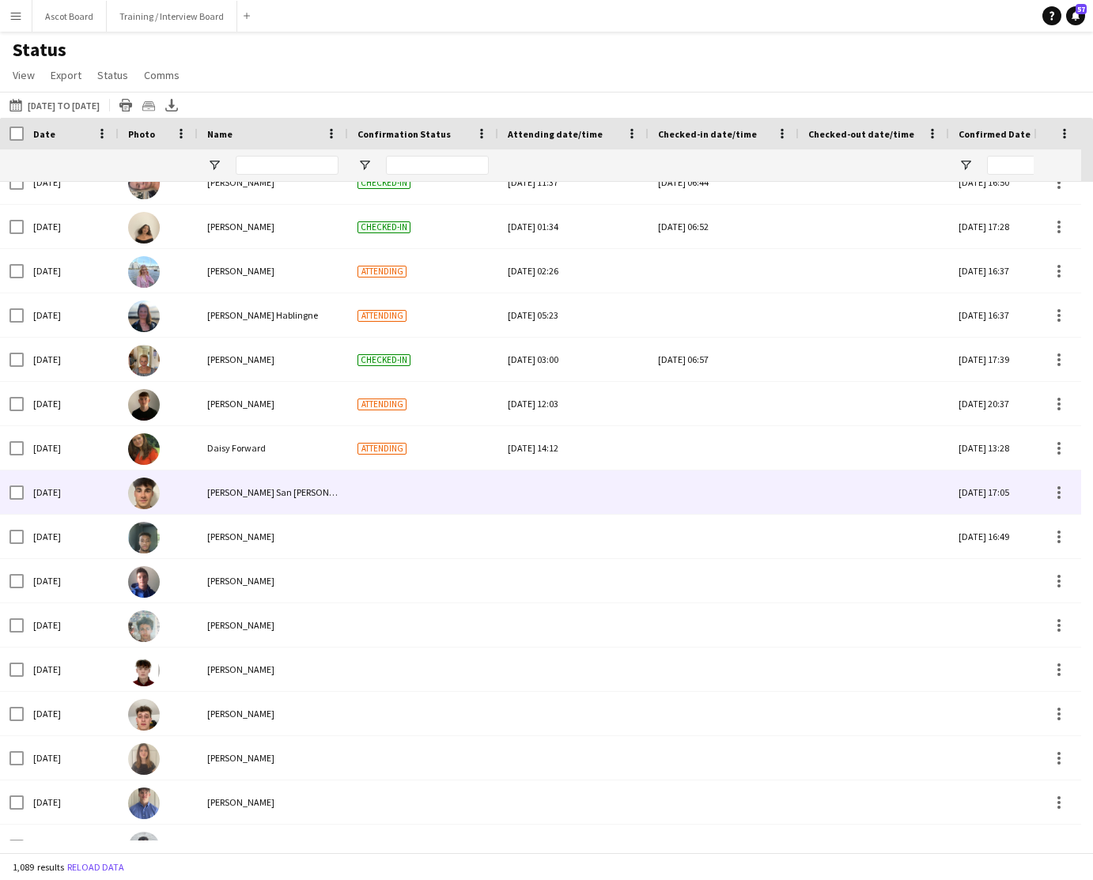
scroll to position [1170, 0]
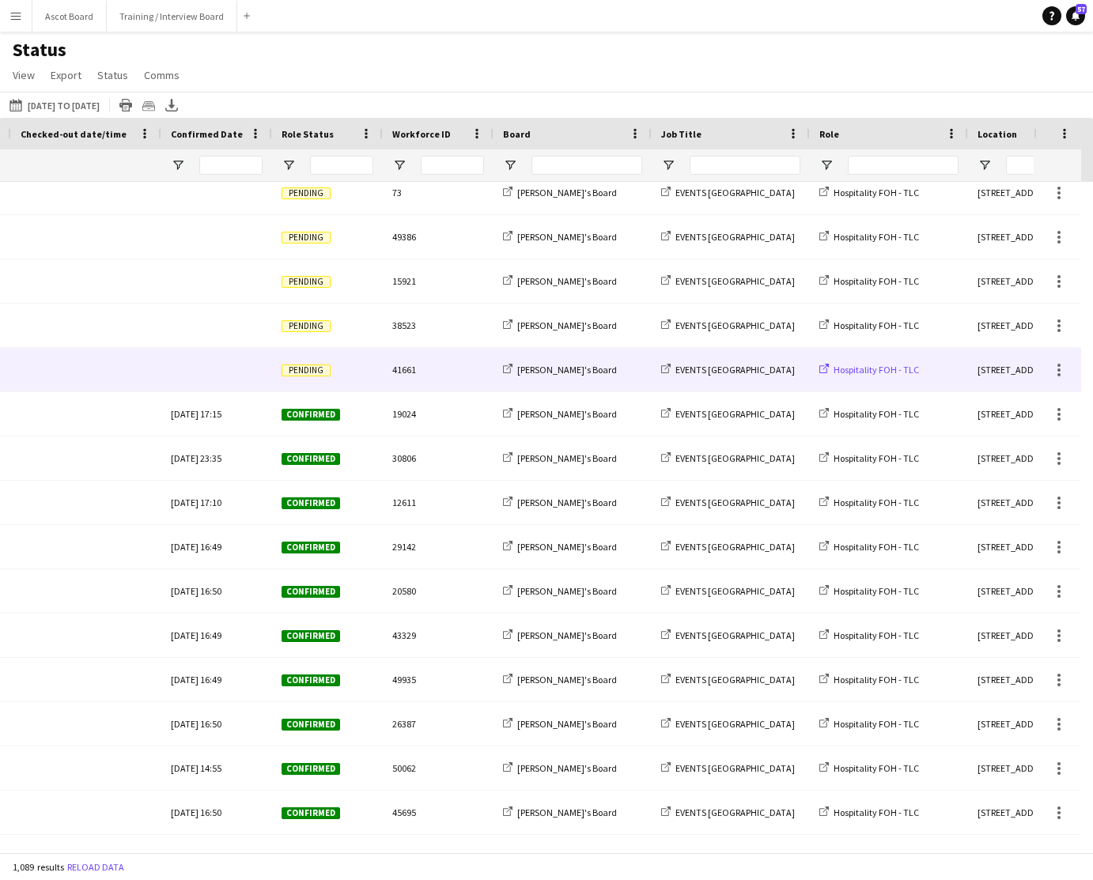
click at [822, 369] on icon at bounding box center [825, 367] width 6 height 6
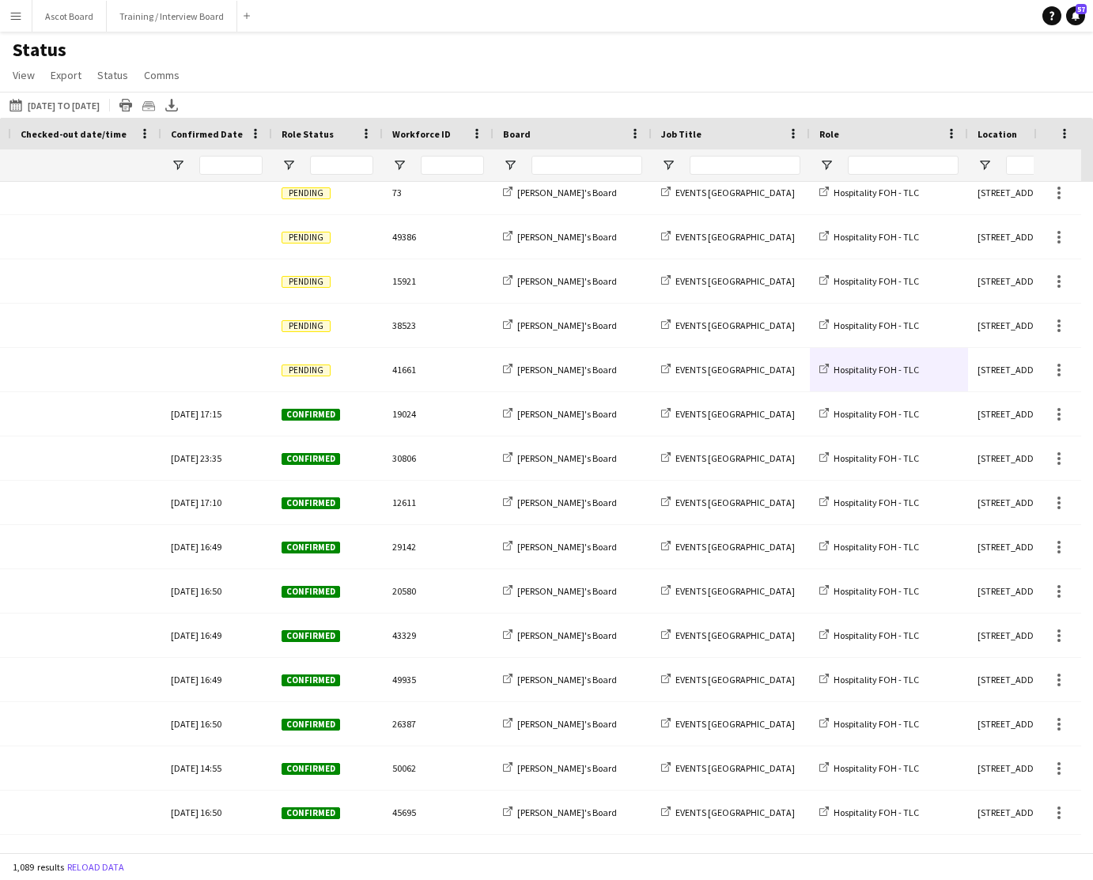
click at [17, 20] on app-icon "Menu" at bounding box center [15, 15] width 13 height 13
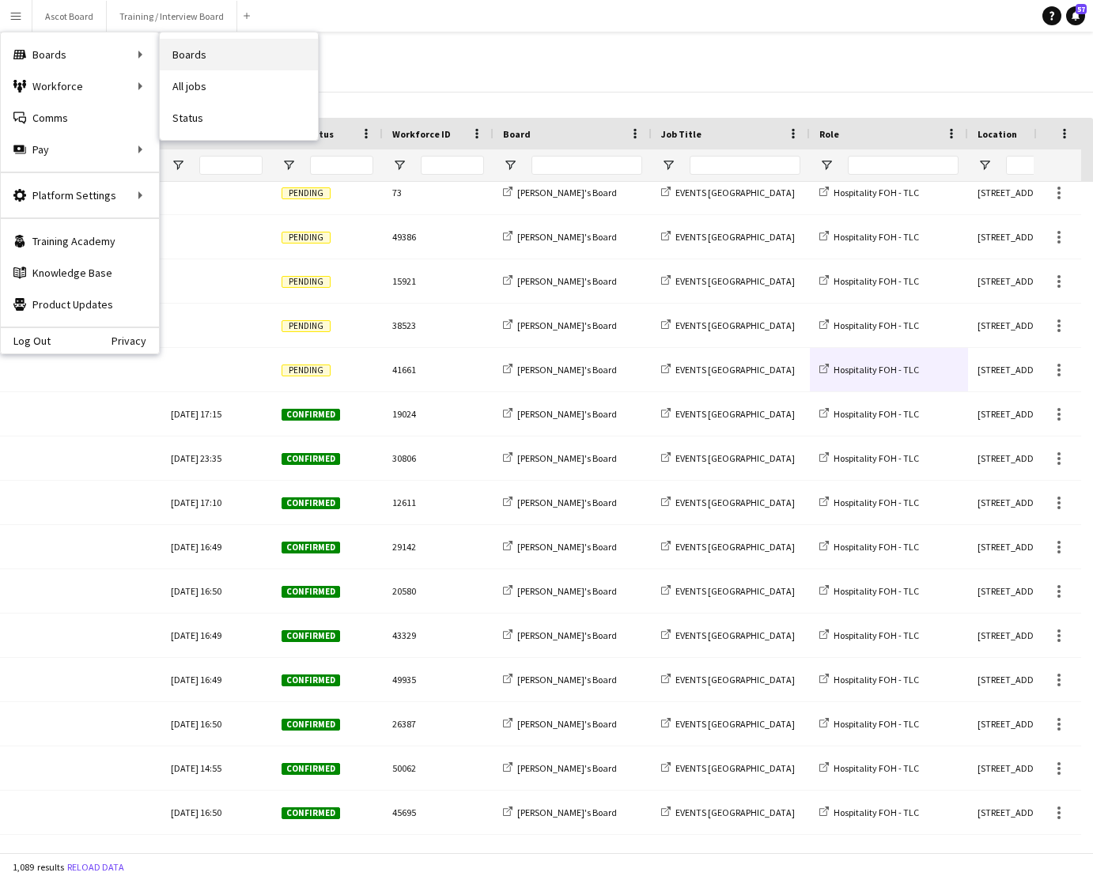
click at [184, 54] on link "Boards" at bounding box center [239, 55] width 158 height 32
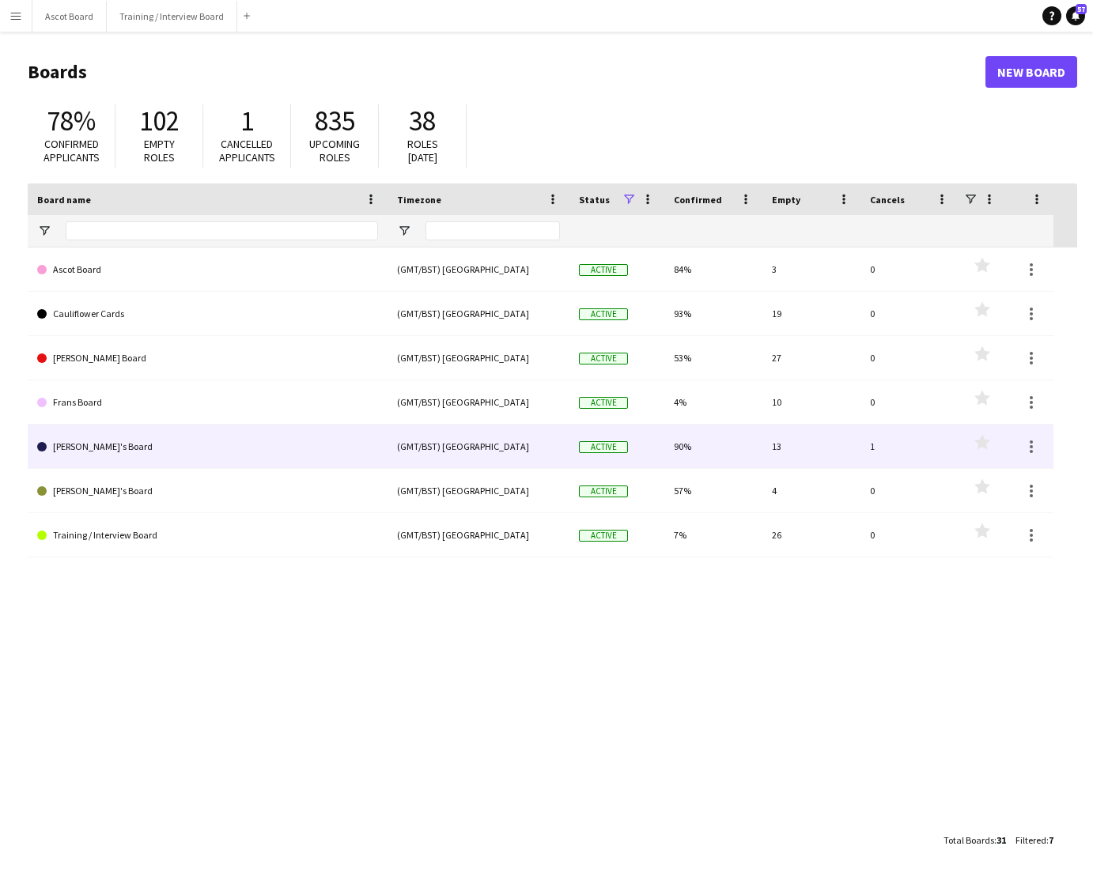
click at [273, 455] on link "Jakub's Board" at bounding box center [207, 447] width 341 height 44
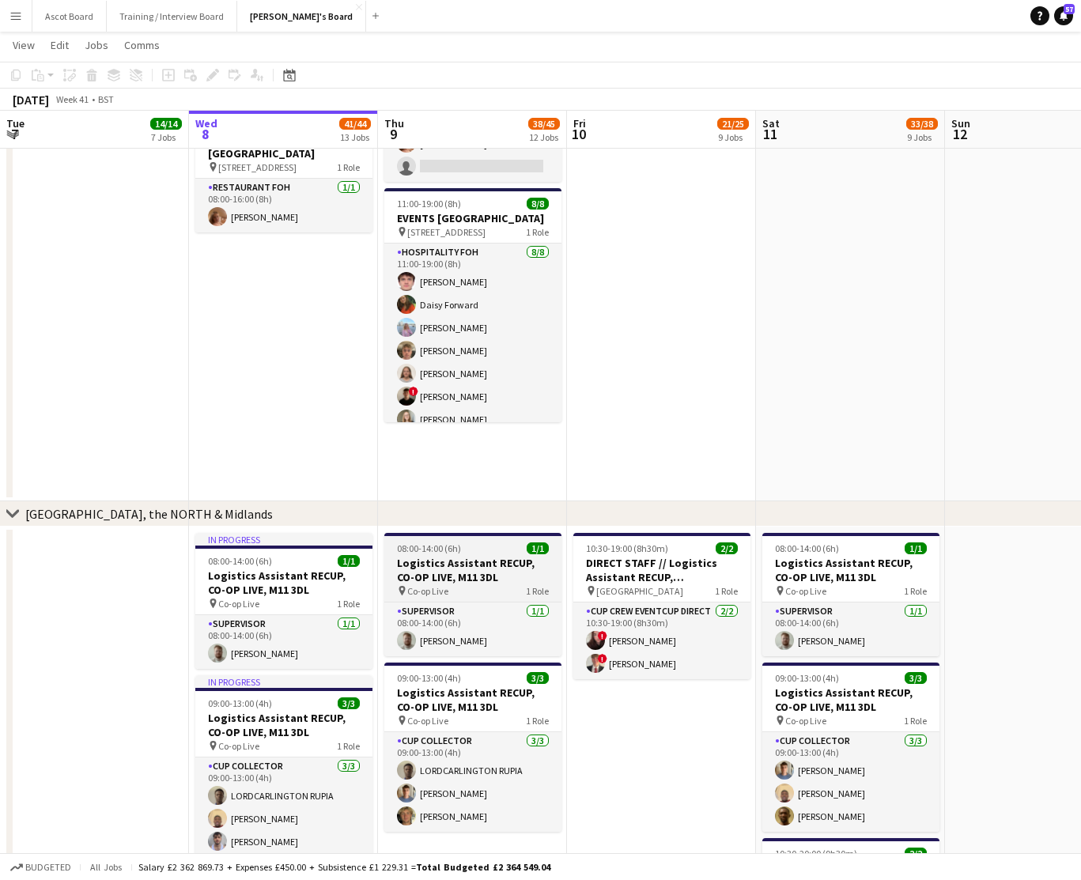
scroll to position [1524, 0]
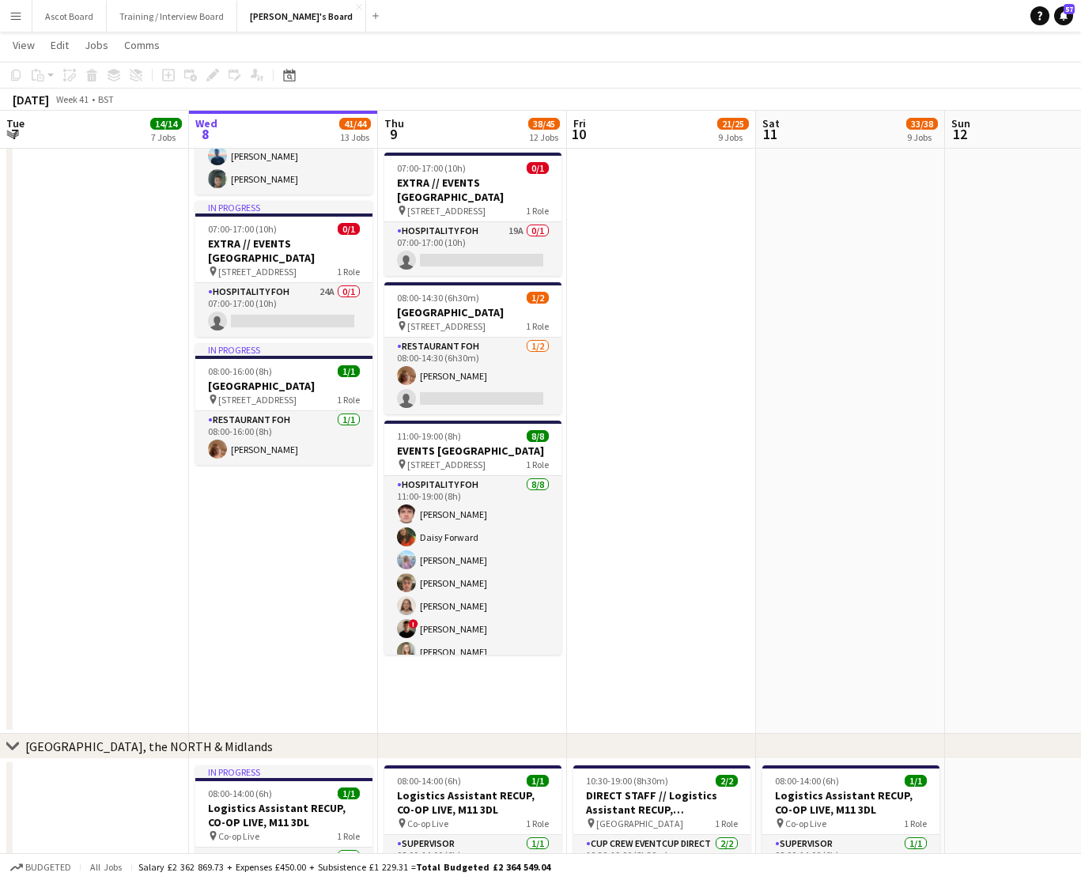
click at [13, 15] on app-icon "Menu" at bounding box center [15, 15] width 13 height 13
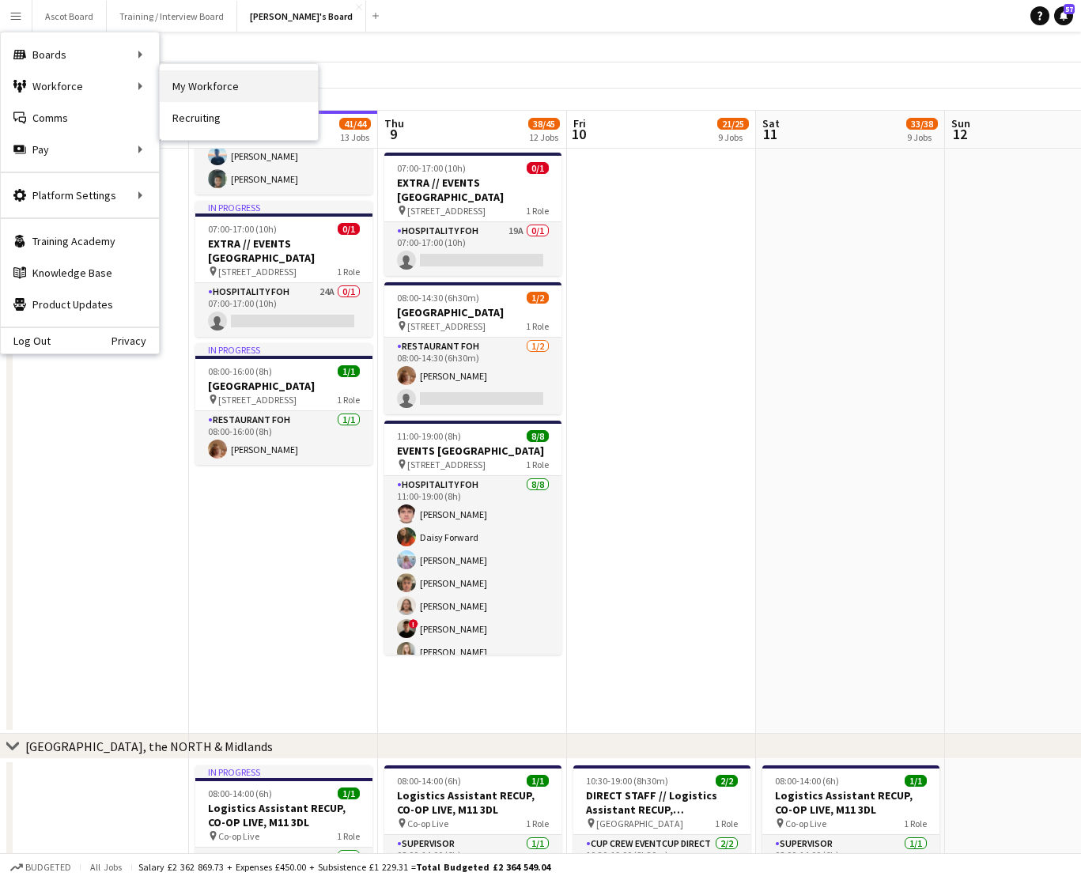
click at [198, 88] on link "My Workforce" at bounding box center [239, 86] width 158 height 32
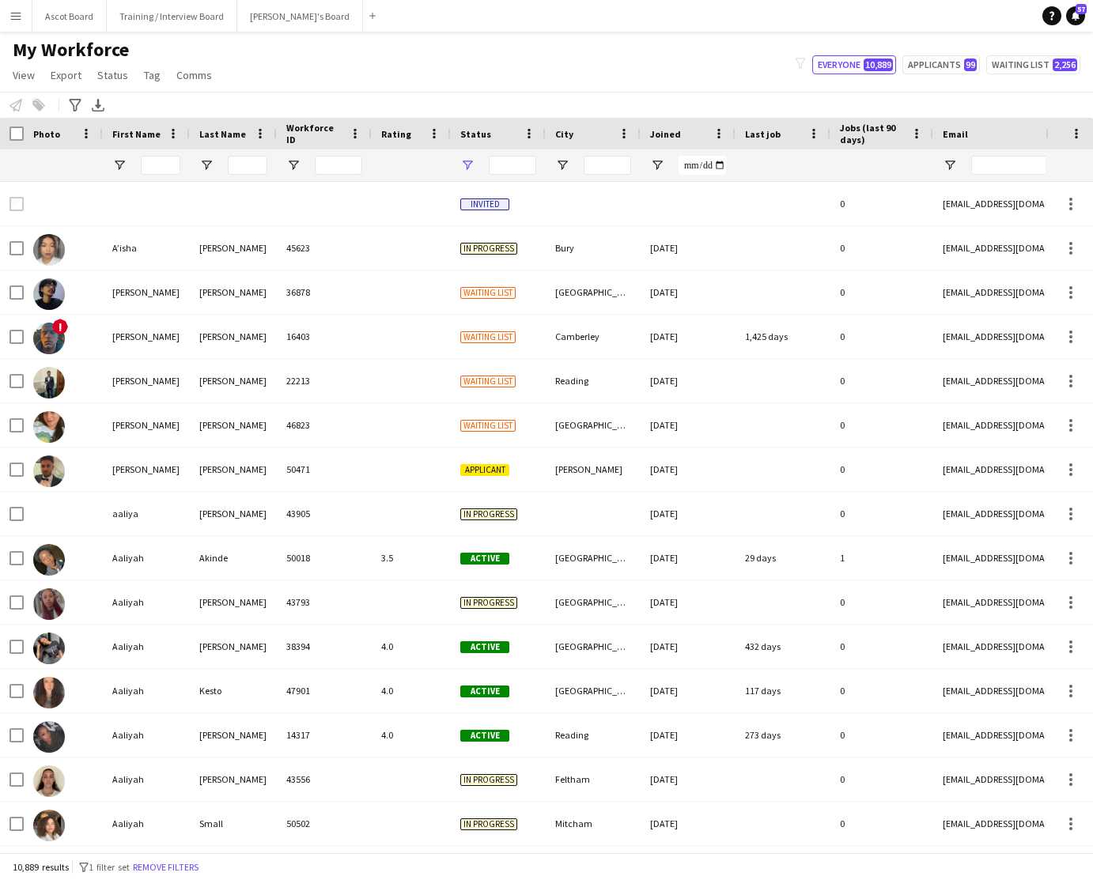
type input "**********"
click at [242, 167] on input "Last Name Filter Input" at bounding box center [248, 165] width 40 height 19
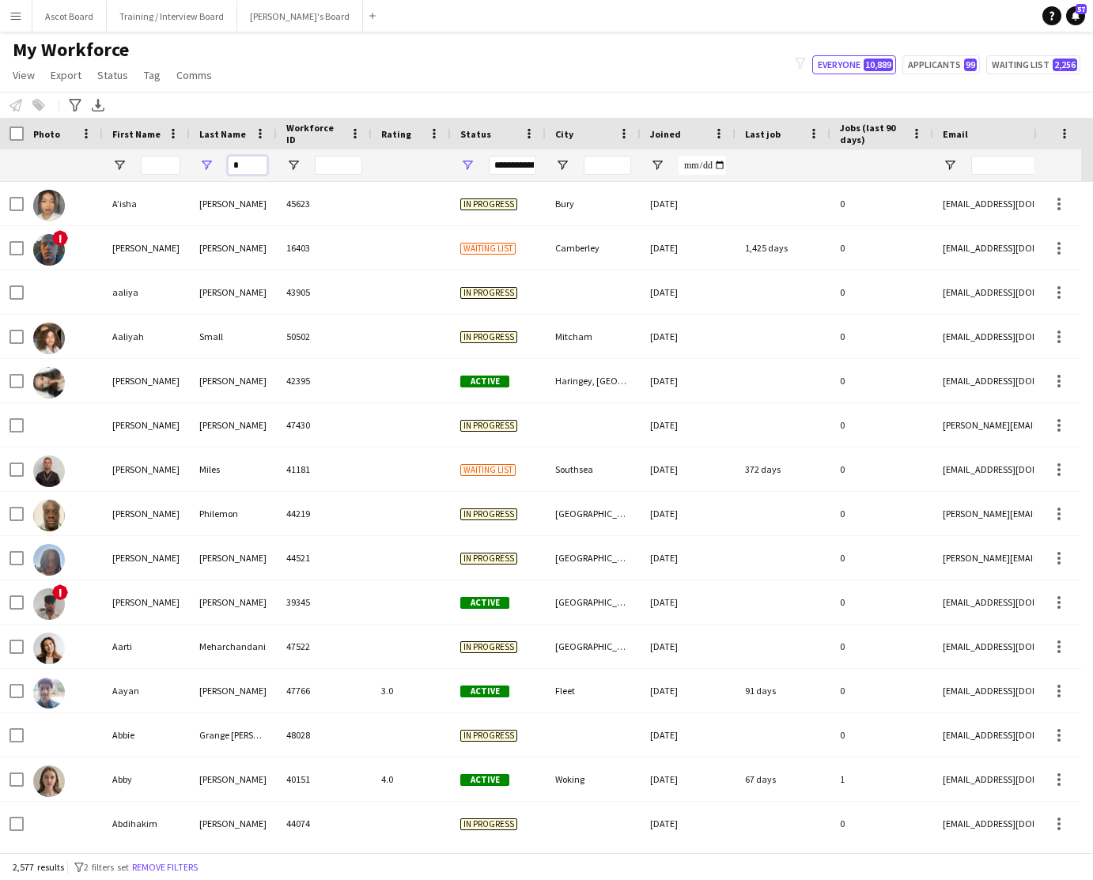
type input "*"
click at [383, 66] on div "My Workforce View Views Default view Compliance RTW Checks MANCHESTER Search UN…" at bounding box center [546, 65] width 1093 height 54
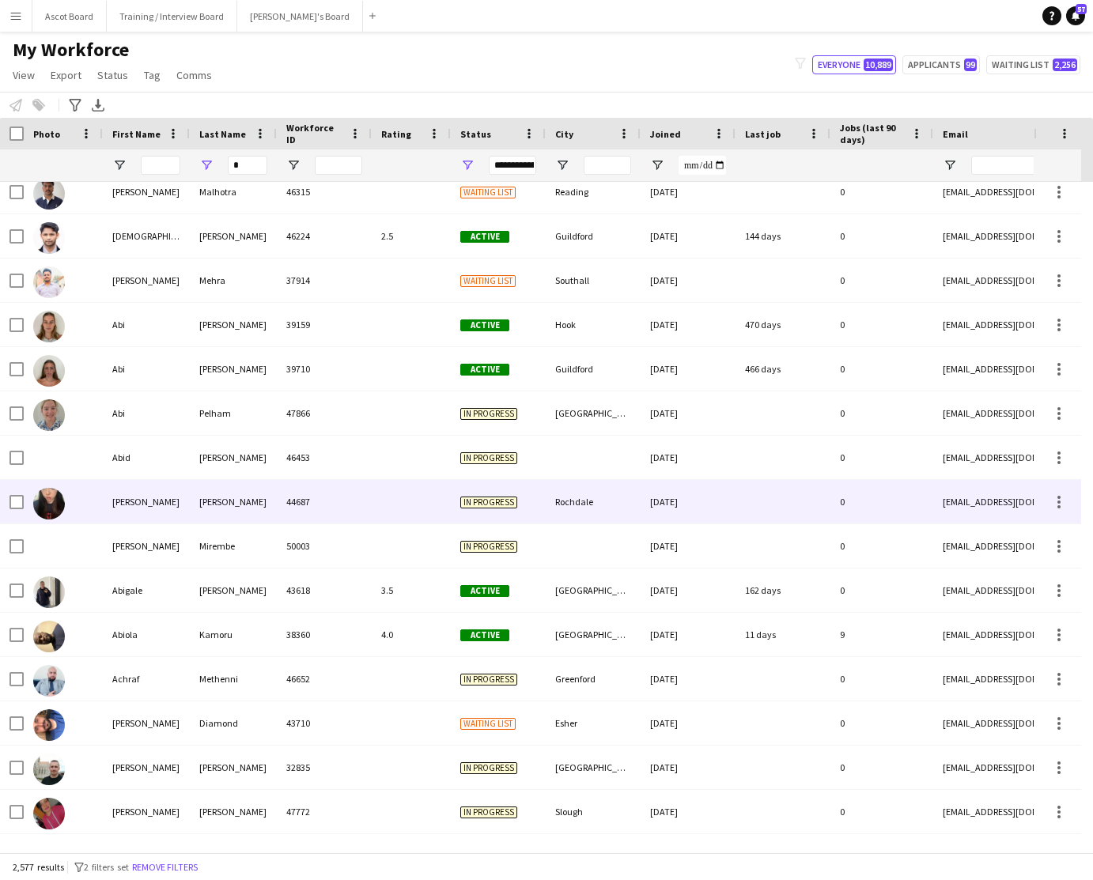
scroll to position [1138, 0]
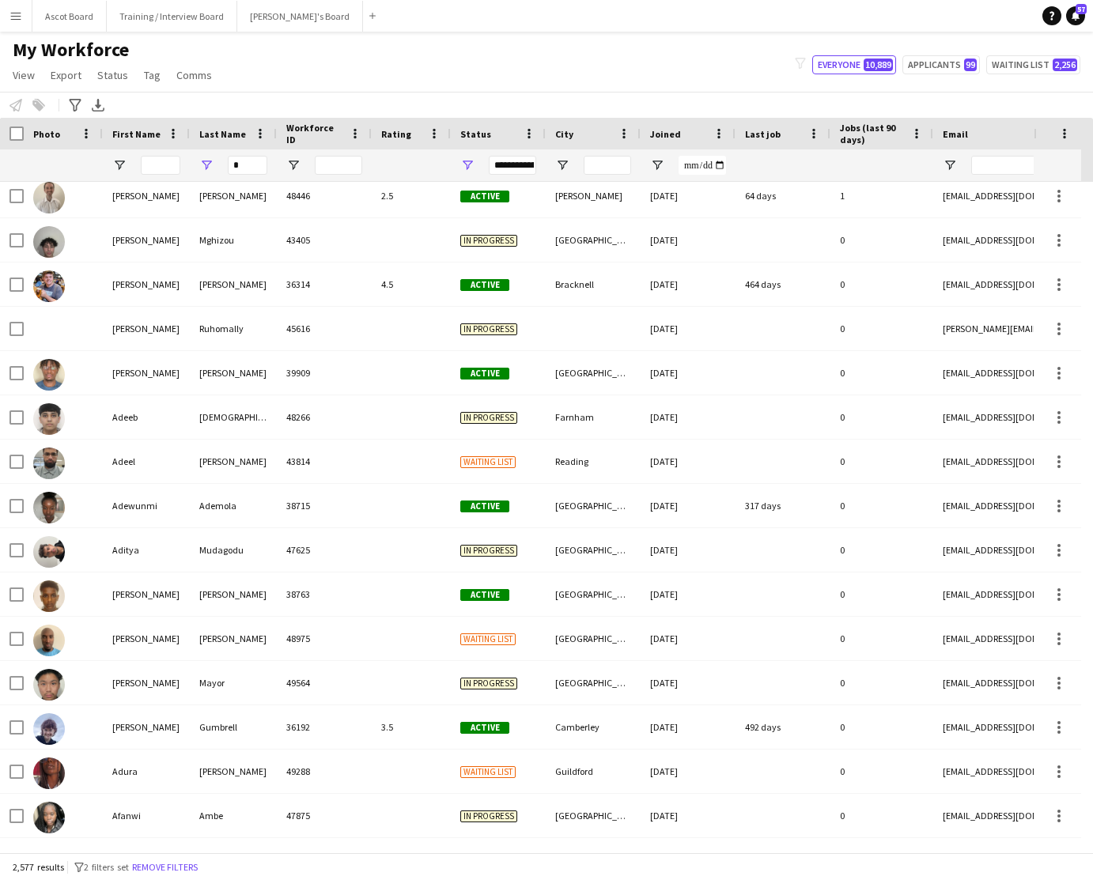
click at [17, 16] on app-icon "Menu" at bounding box center [15, 15] width 13 height 13
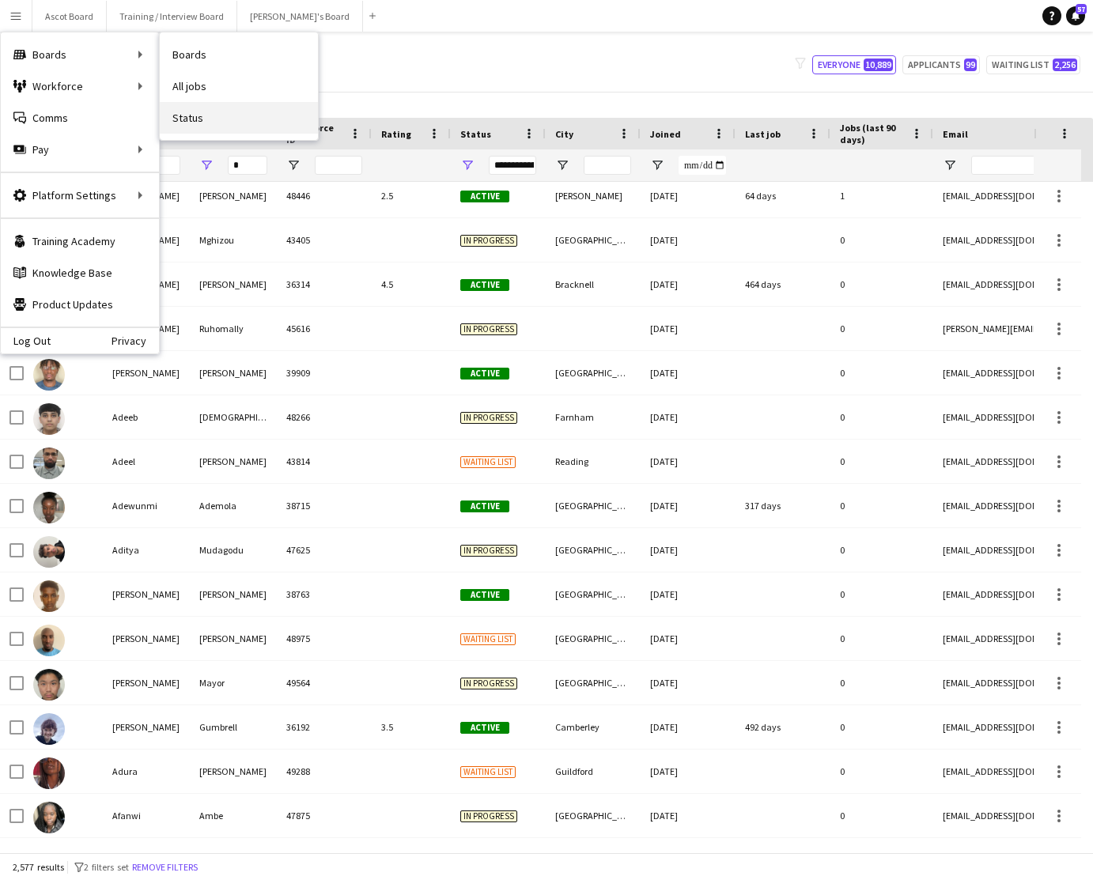
click at [185, 122] on link "Status" at bounding box center [239, 118] width 158 height 32
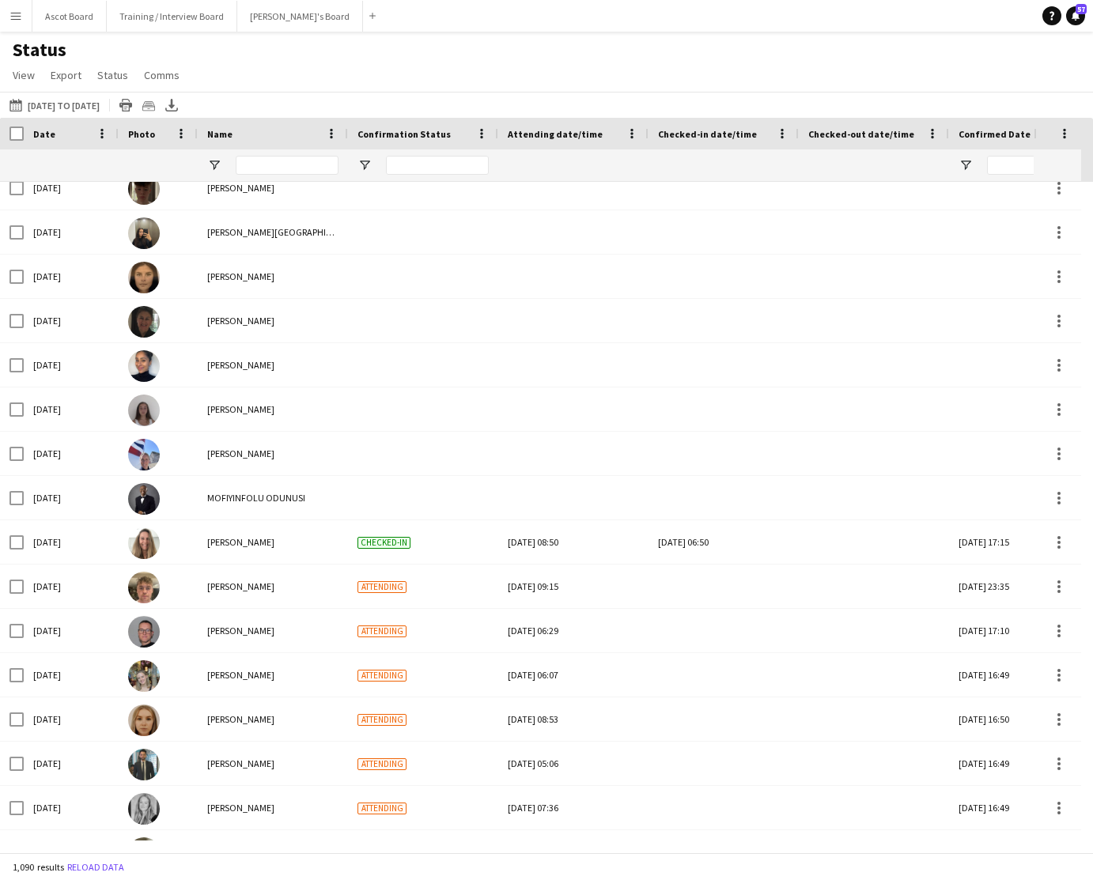
click at [17, 18] on app-icon "Menu" at bounding box center [15, 15] width 13 height 13
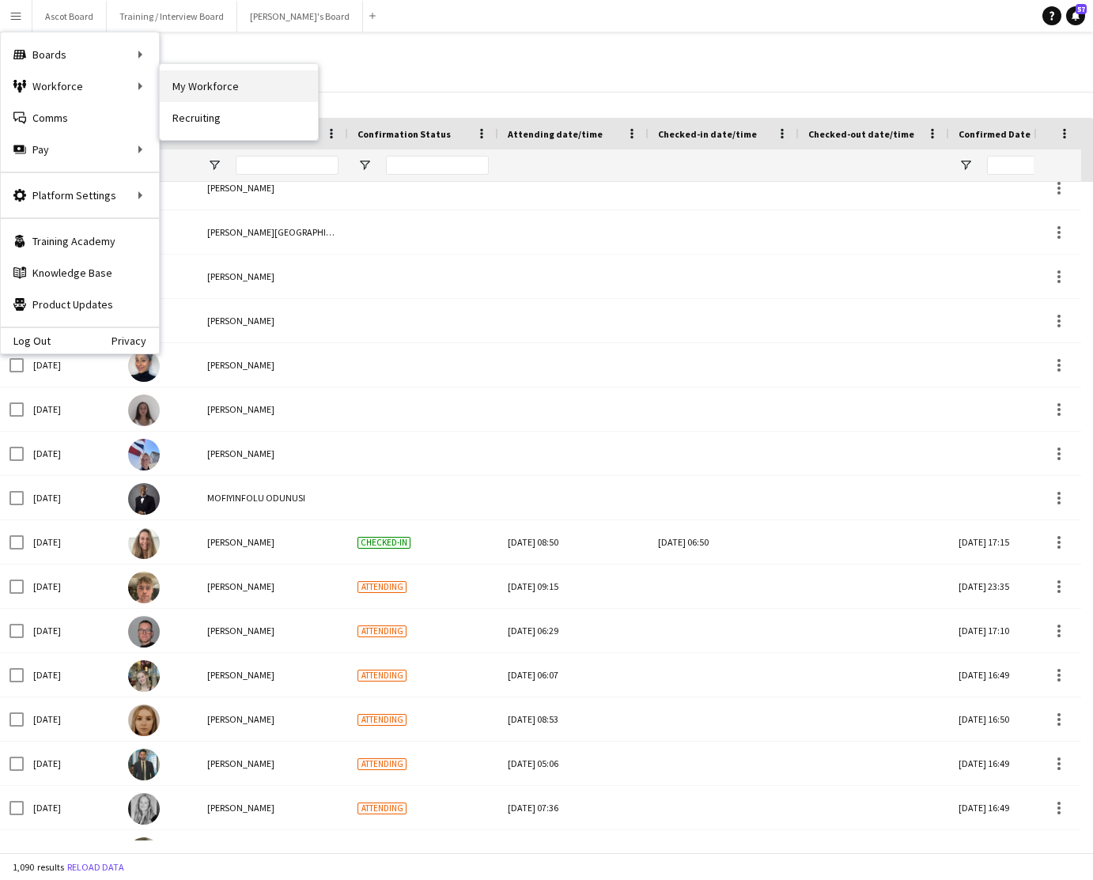
click at [194, 90] on link "My Workforce" at bounding box center [239, 86] width 158 height 32
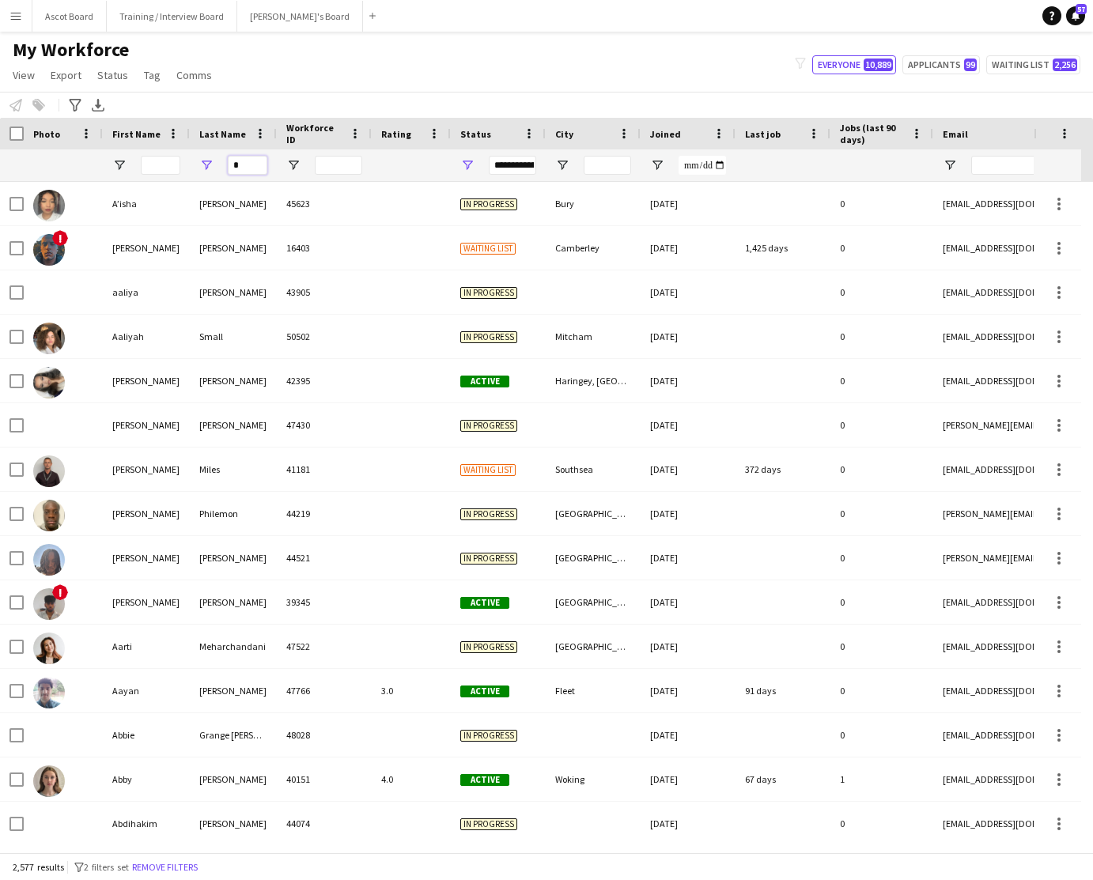
drag, startPoint x: 244, startPoint y: 162, endPoint x: 232, endPoint y: 162, distance: 11.9
click at [232, 162] on input "*" at bounding box center [248, 165] width 40 height 19
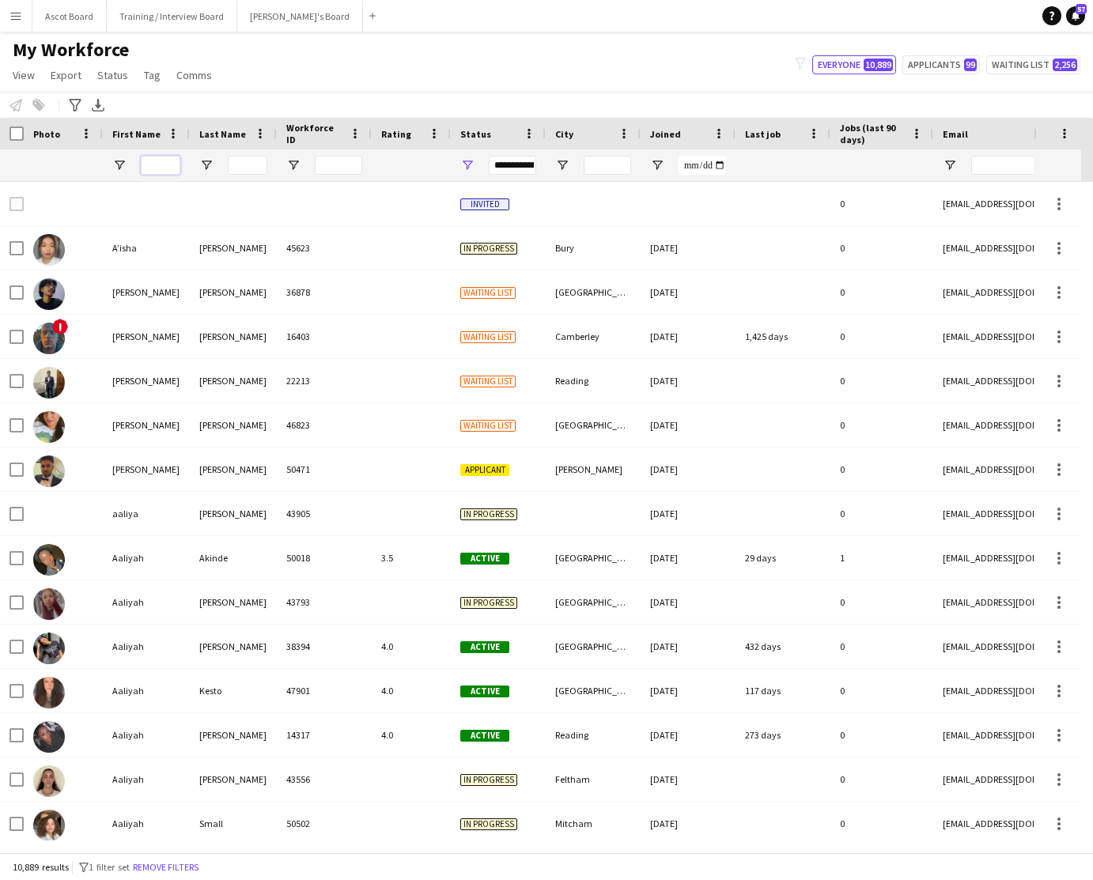
click at [161, 162] on input "First Name Filter Input" at bounding box center [161, 165] width 40 height 19
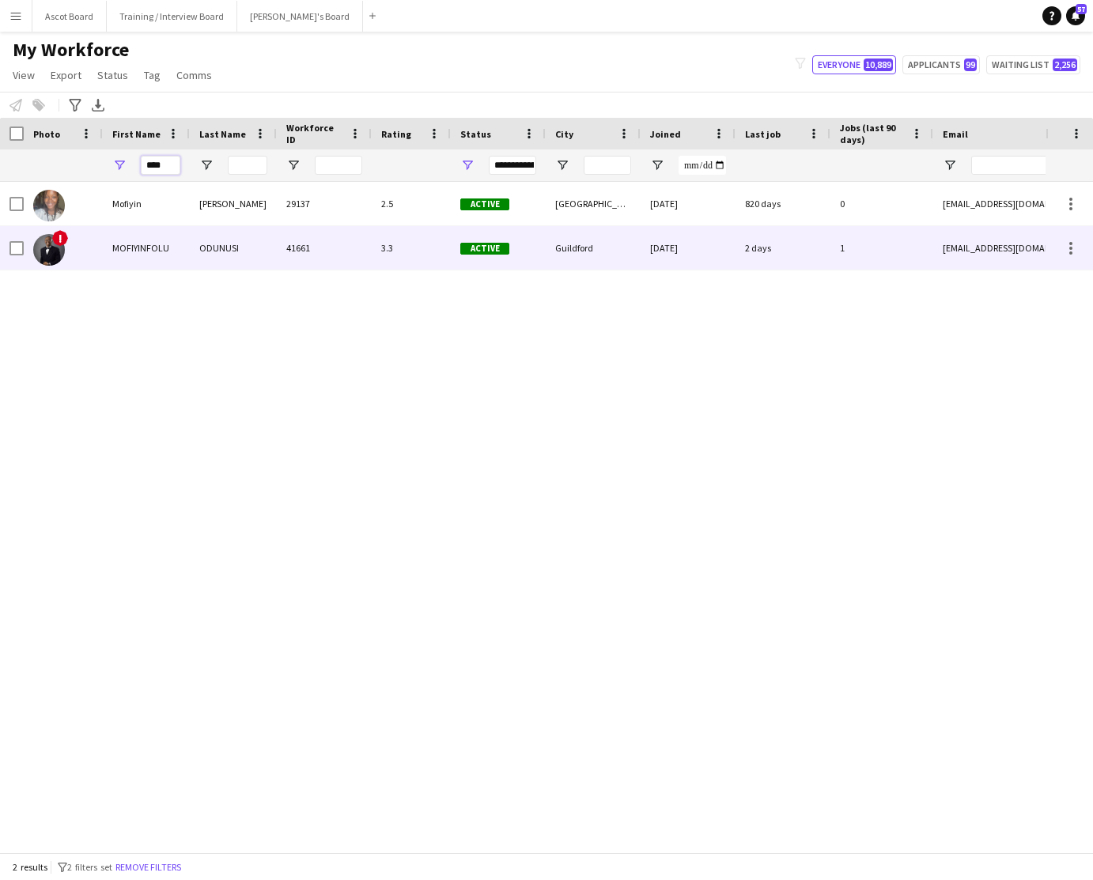
type input "****"
click at [801, 245] on div "2 days" at bounding box center [782, 247] width 95 height 43
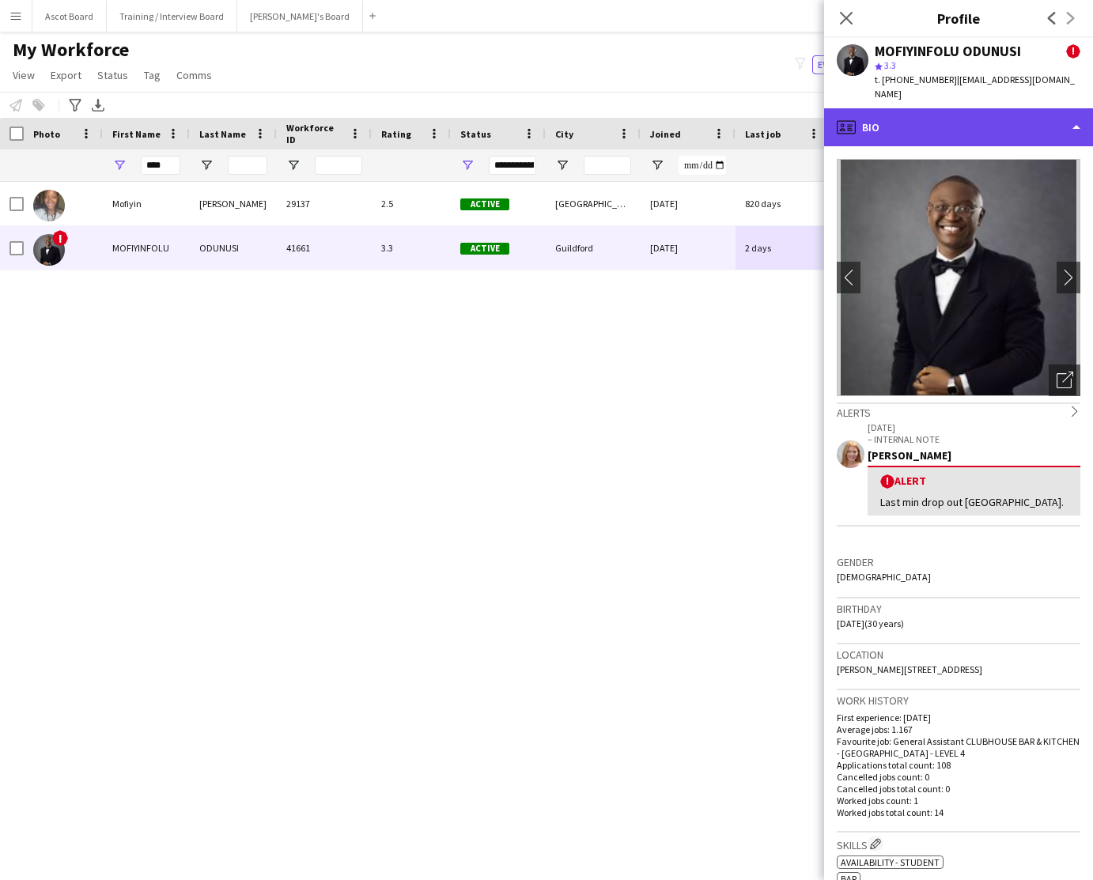
click at [1001, 118] on div "profile Bio" at bounding box center [958, 127] width 269 height 38
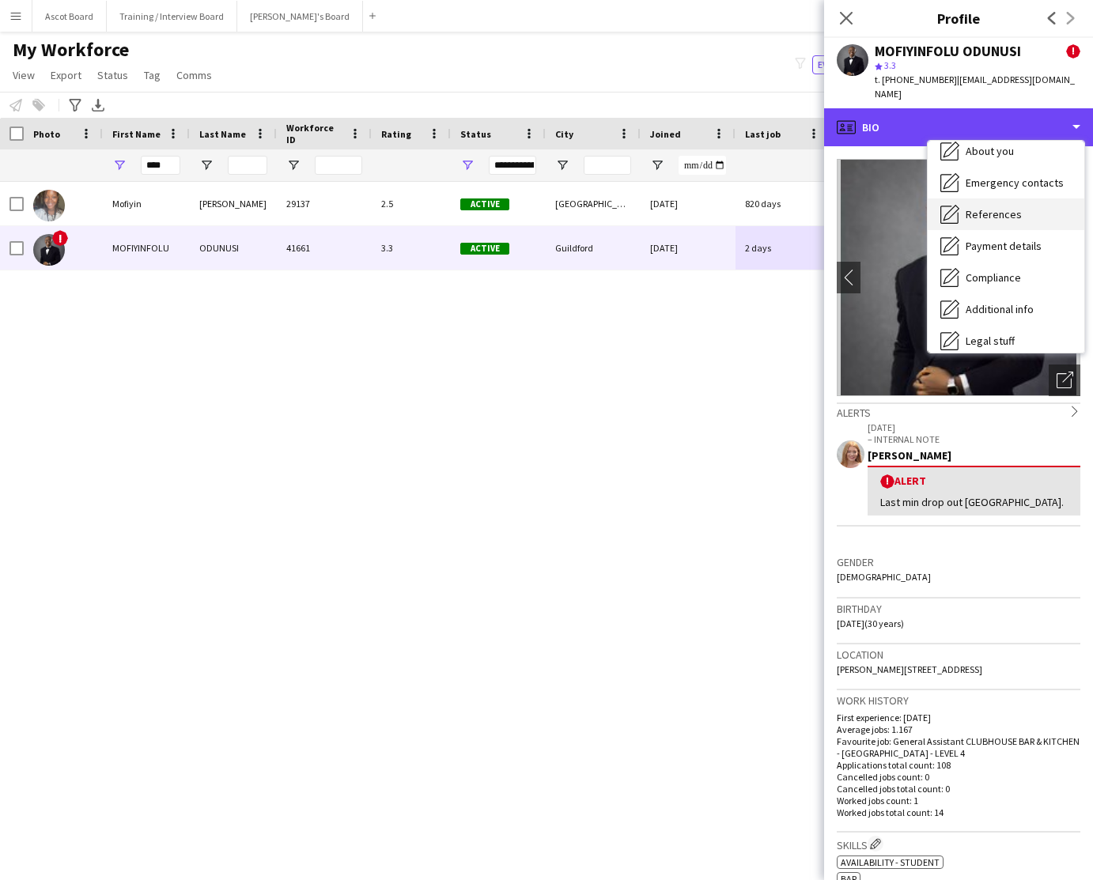
scroll to position [212, 0]
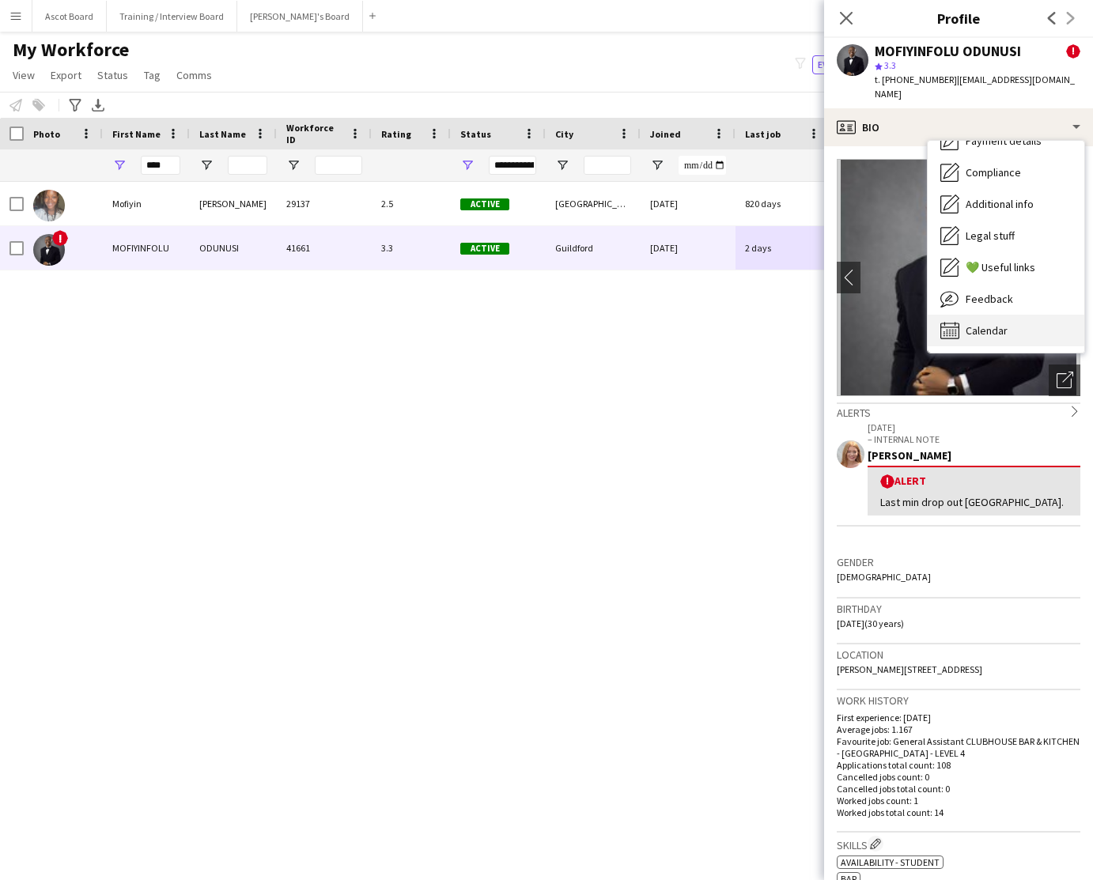
click at [1009, 315] on div "Calendar Calendar" at bounding box center [1005, 331] width 157 height 32
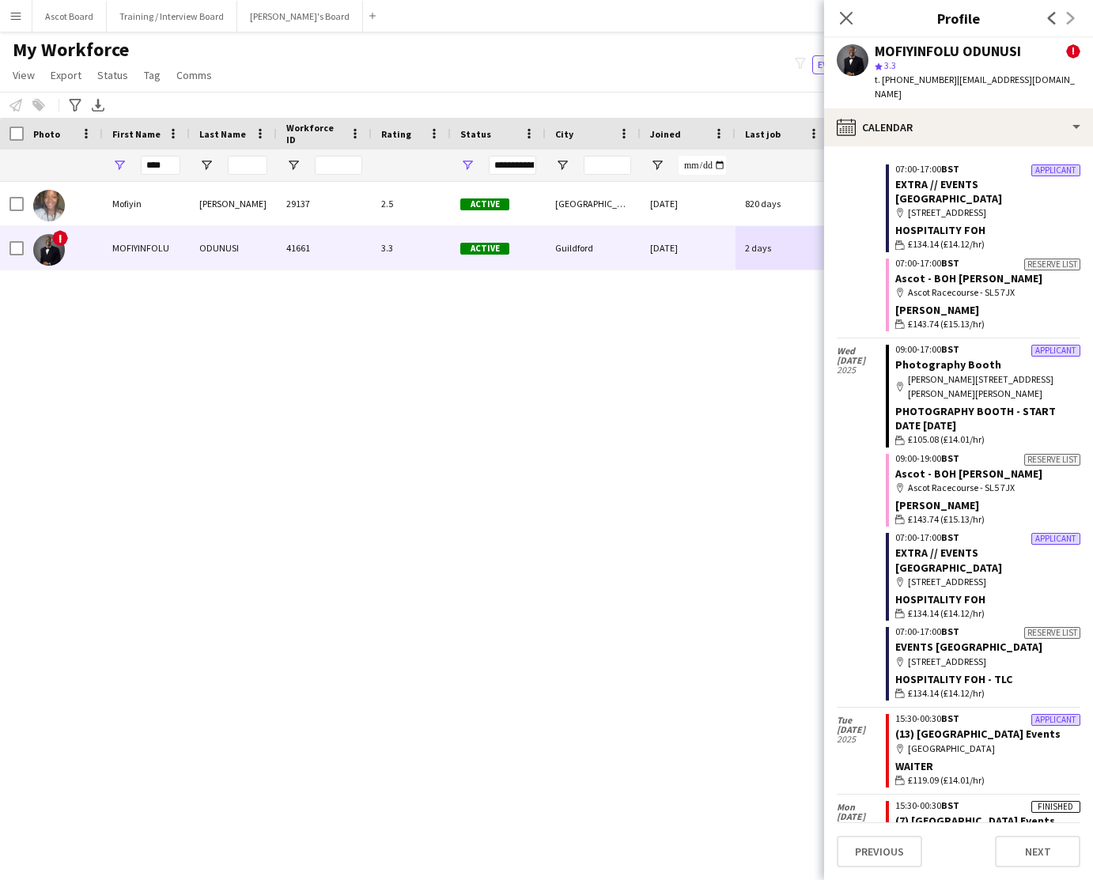
scroll to position [3752, 0]
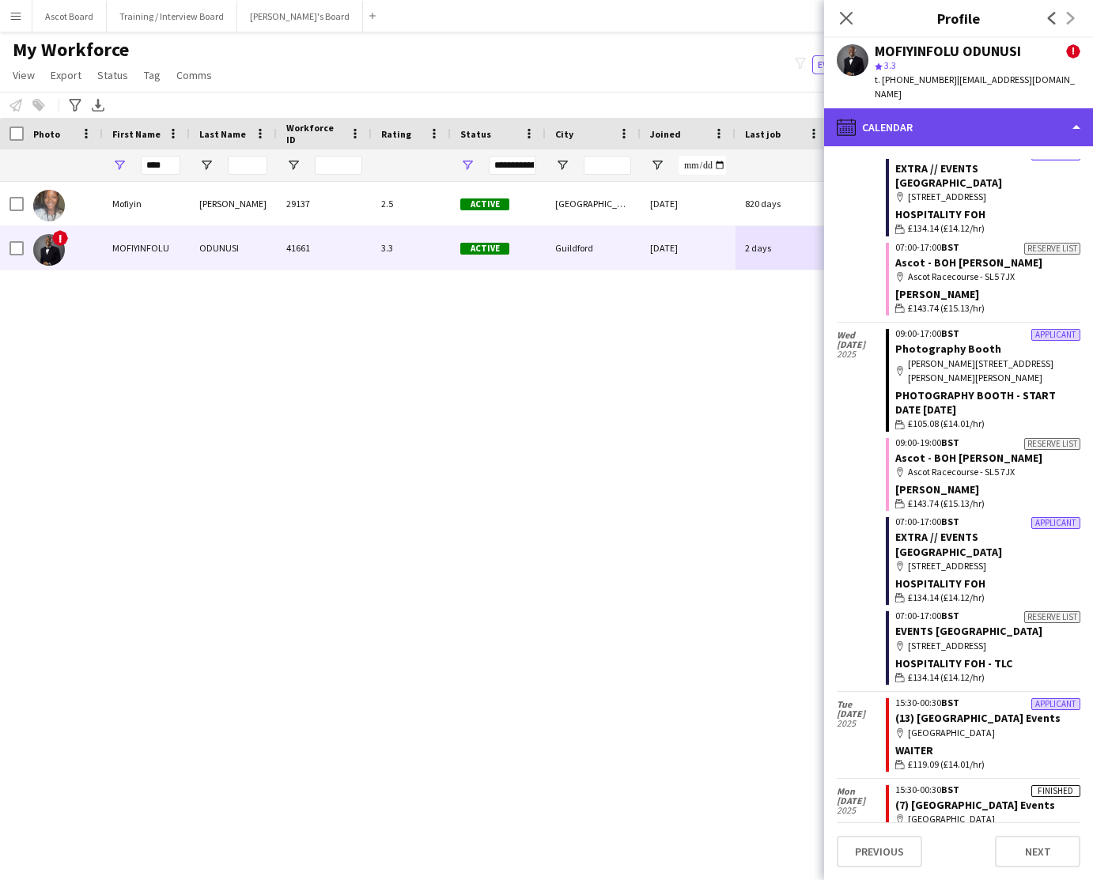
click at [971, 115] on div "calendar-full Calendar" at bounding box center [958, 127] width 269 height 38
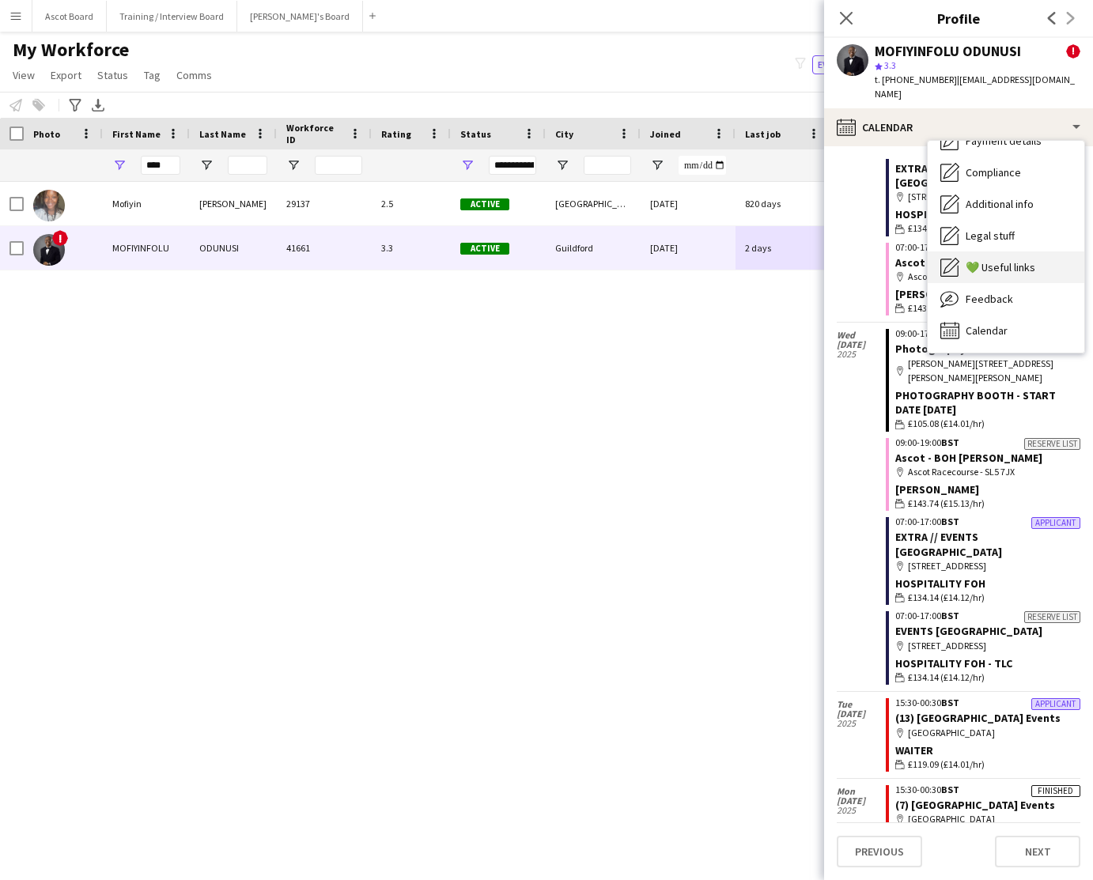
click at [1017, 260] on span "💚 Useful links" at bounding box center [1000, 267] width 70 height 14
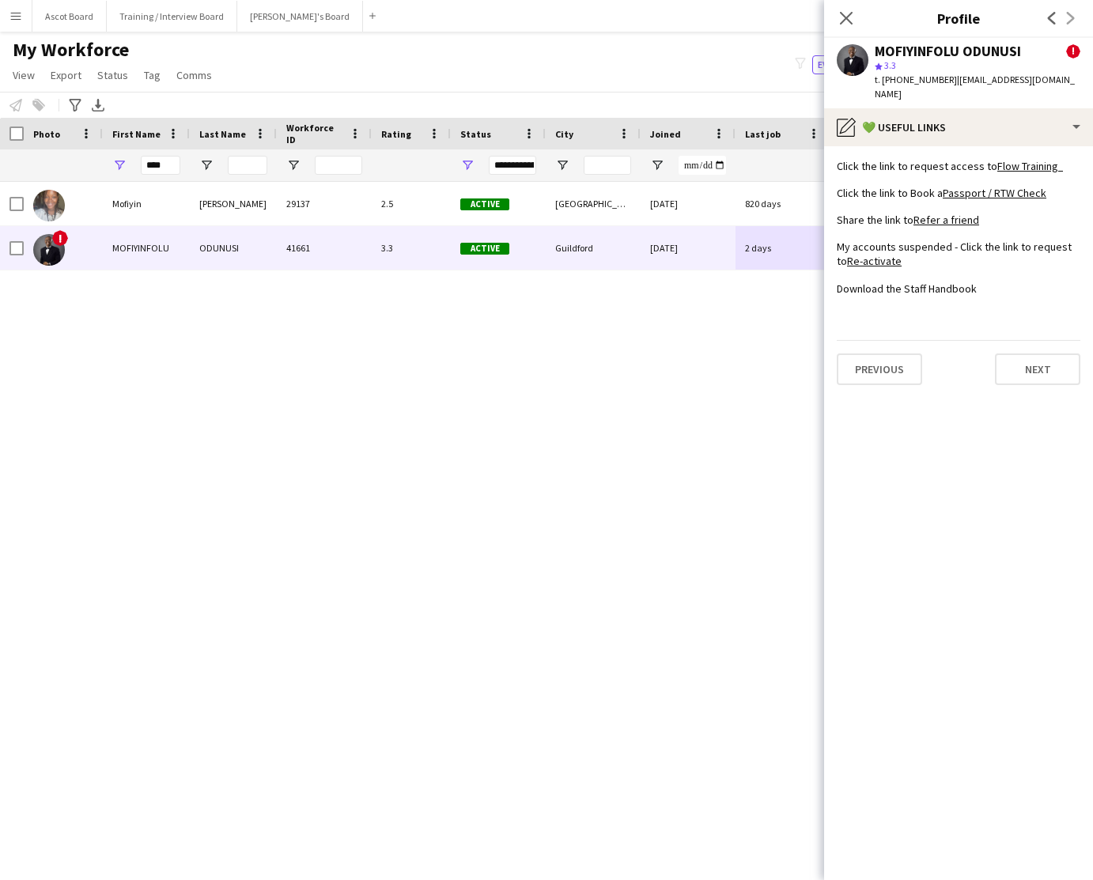
click at [11, 19] on app-icon "Menu" at bounding box center [15, 15] width 13 height 13
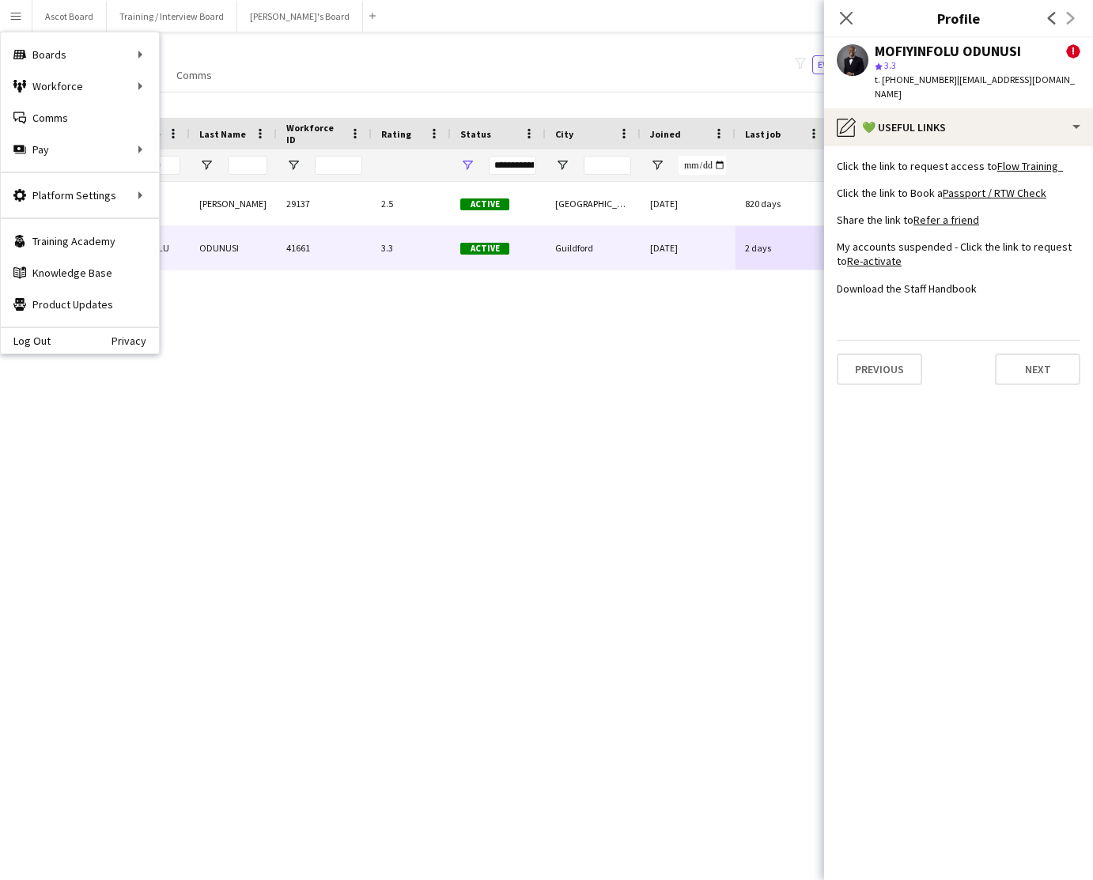
click at [452, 56] on div "My Workforce View Views Default view Compliance RTW Checks MANCHESTER Search UN…" at bounding box center [546, 65] width 1093 height 54
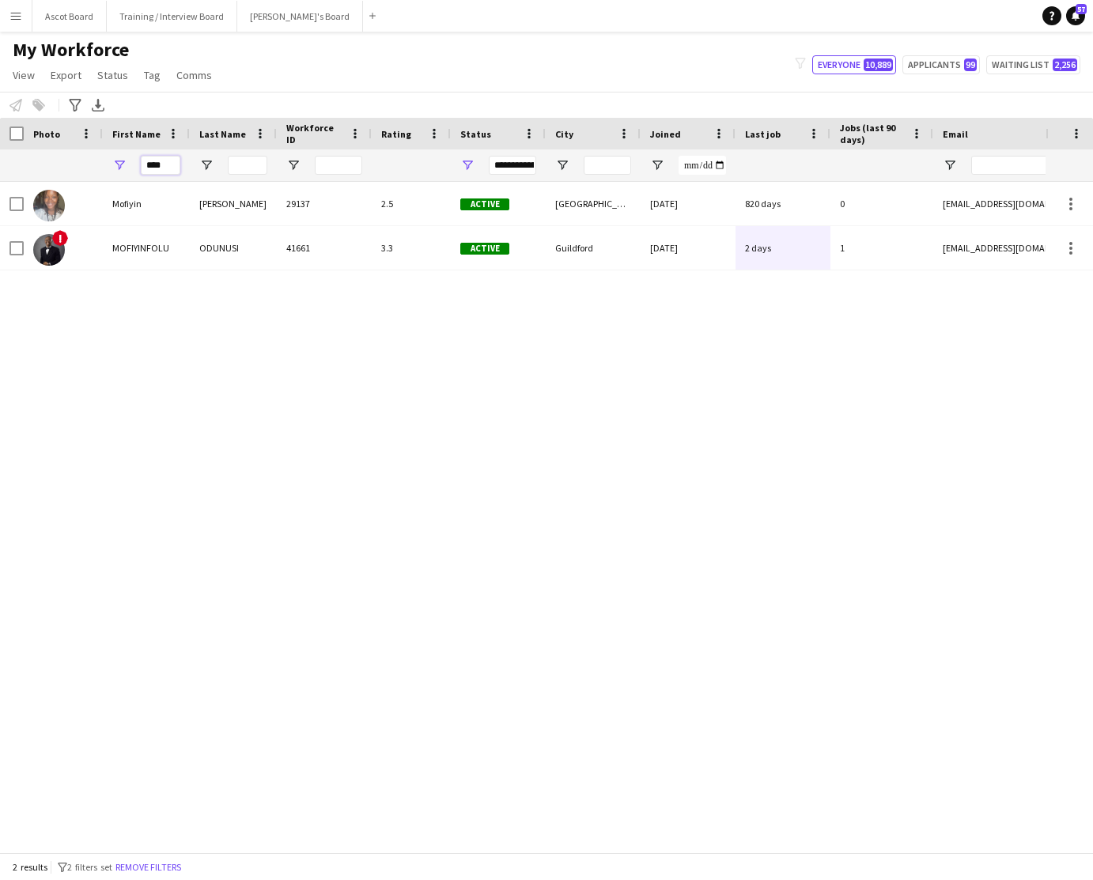
drag, startPoint x: 172, startPoint y: 165, endPoint x: 138, endPoint y: 168, distance: 33.3
click at [138, 168] on div "****" at bounding box center [146, 165] width 87 height 32
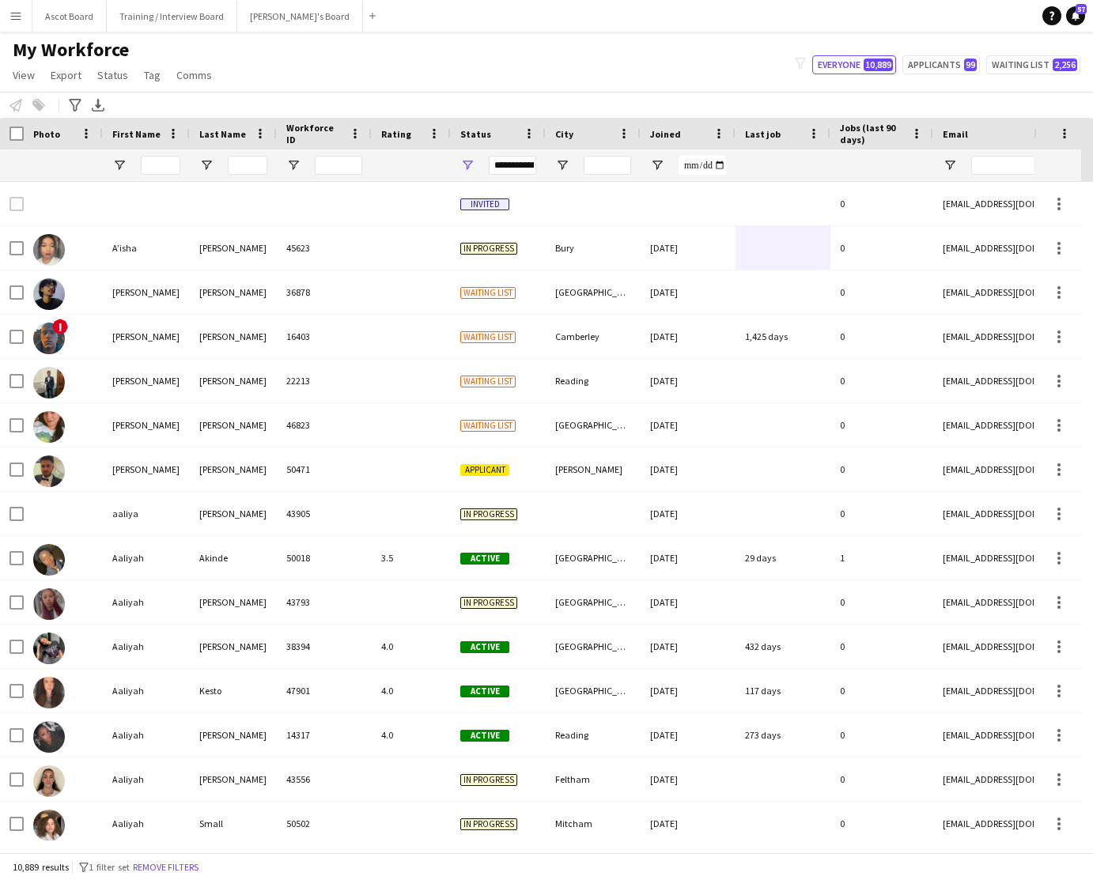
click at [18, 20] on app-icon "Menu" at bounding box center [15, 15] width 13 height 13
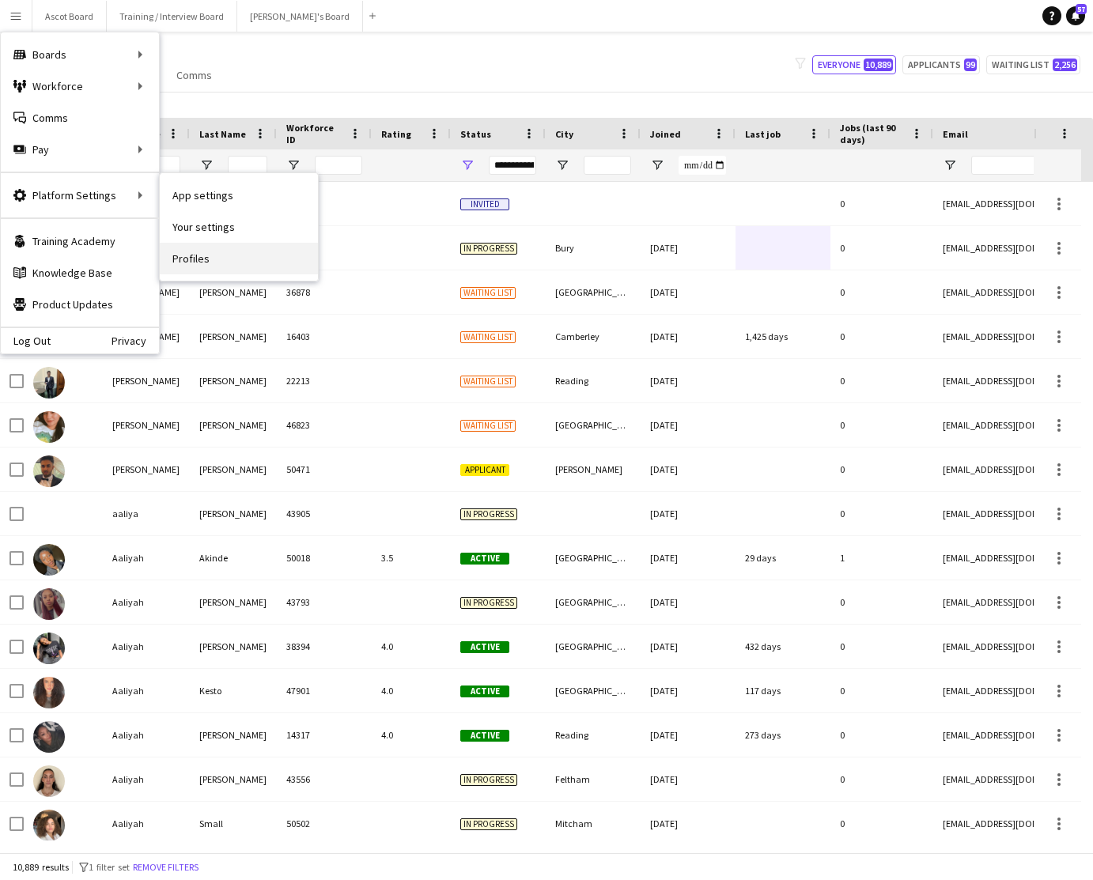
click at [191, 260] on link "Profiles" at bounding box center [239, 259] width 158 height 32
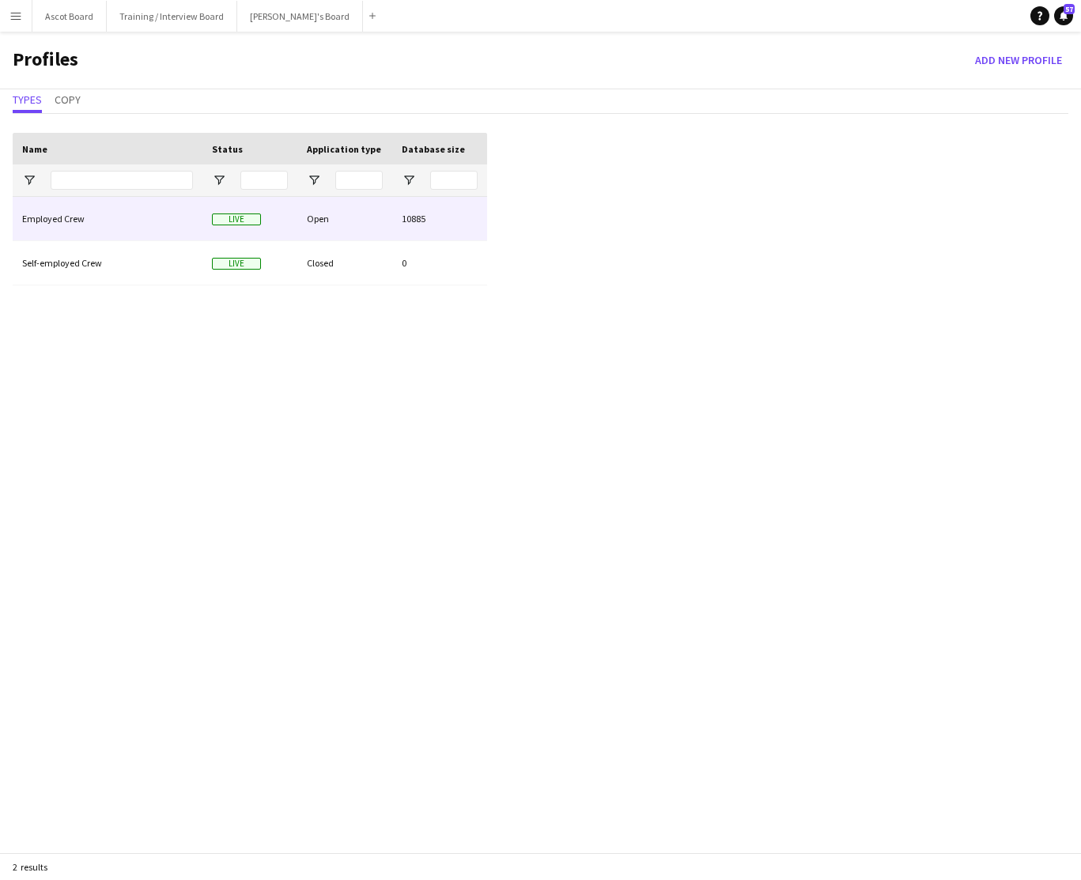
click at [360, 216] on div "Open" at bounding box center [344, 218] width 95 height 43
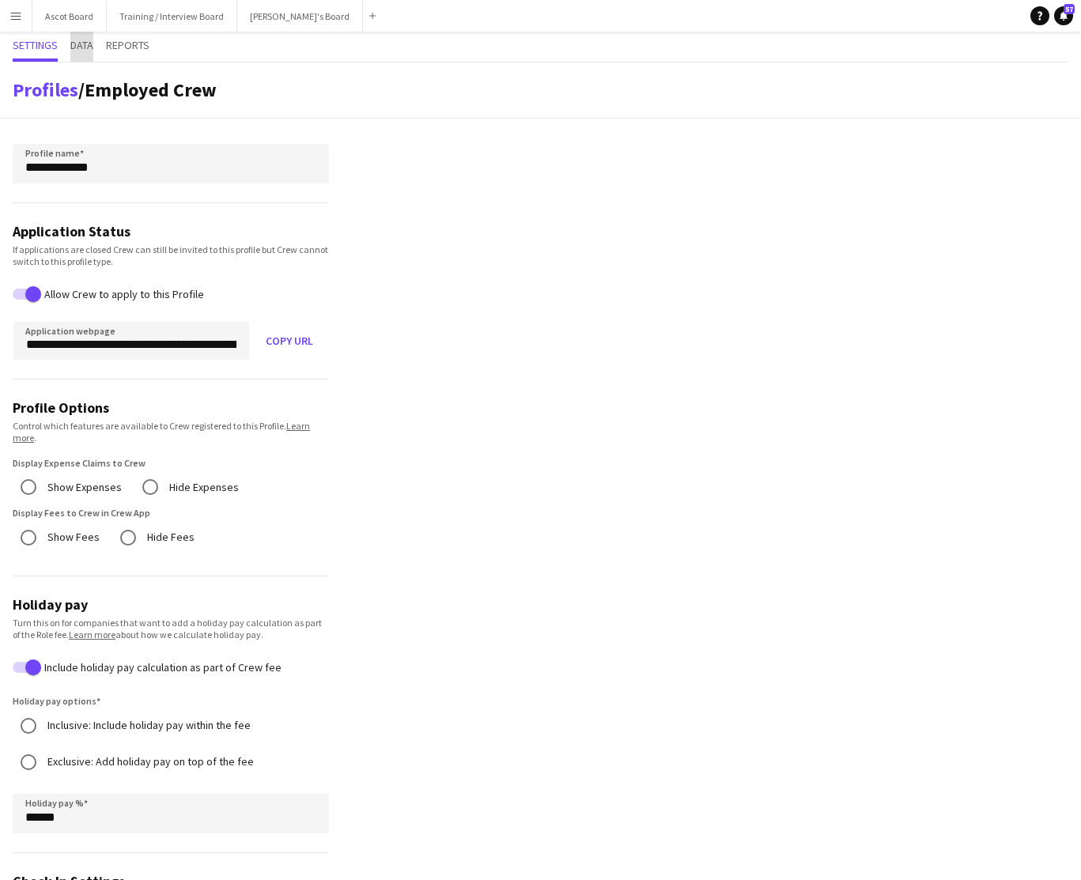
click at [85, 47] on span "Data" at bounding box center [81, 45] width 23 height 11
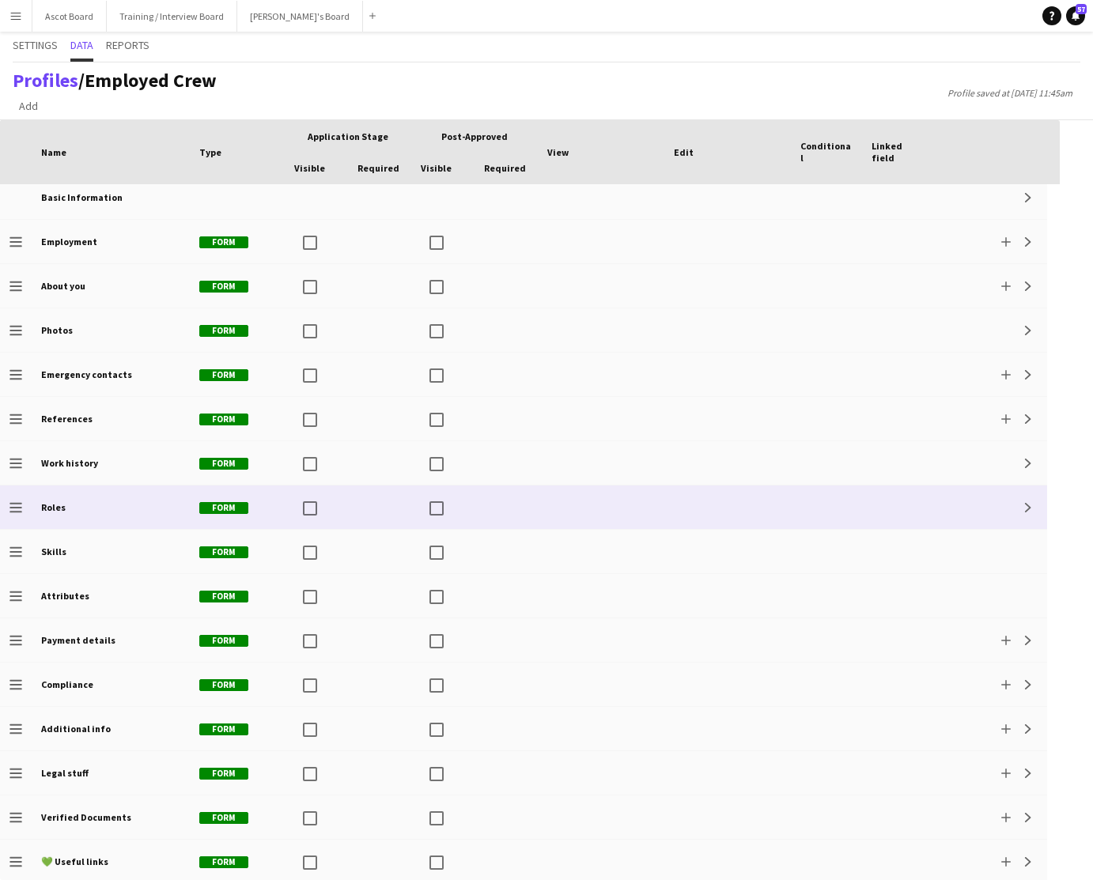
scroll to position [13, 0]
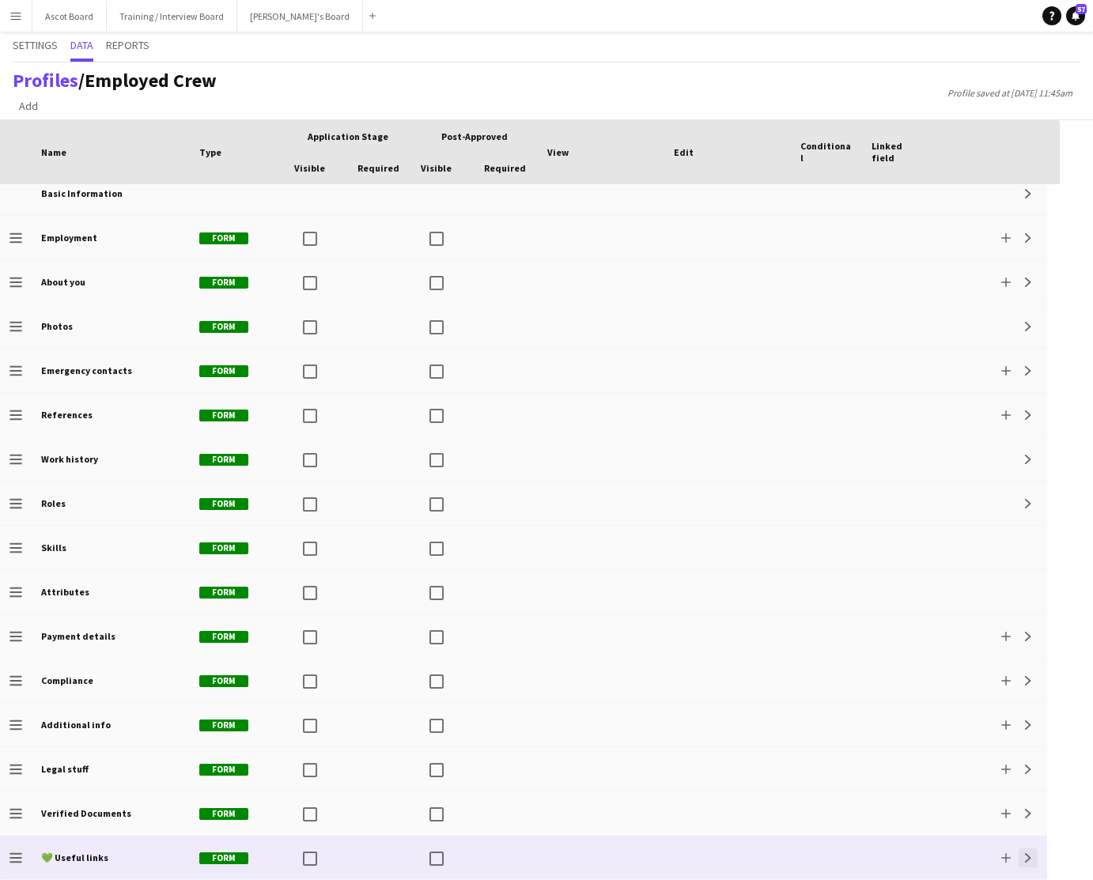
click at [1025, 859] on app-icon "Expand" at bounding box center [1027, 857] width 9 height 9
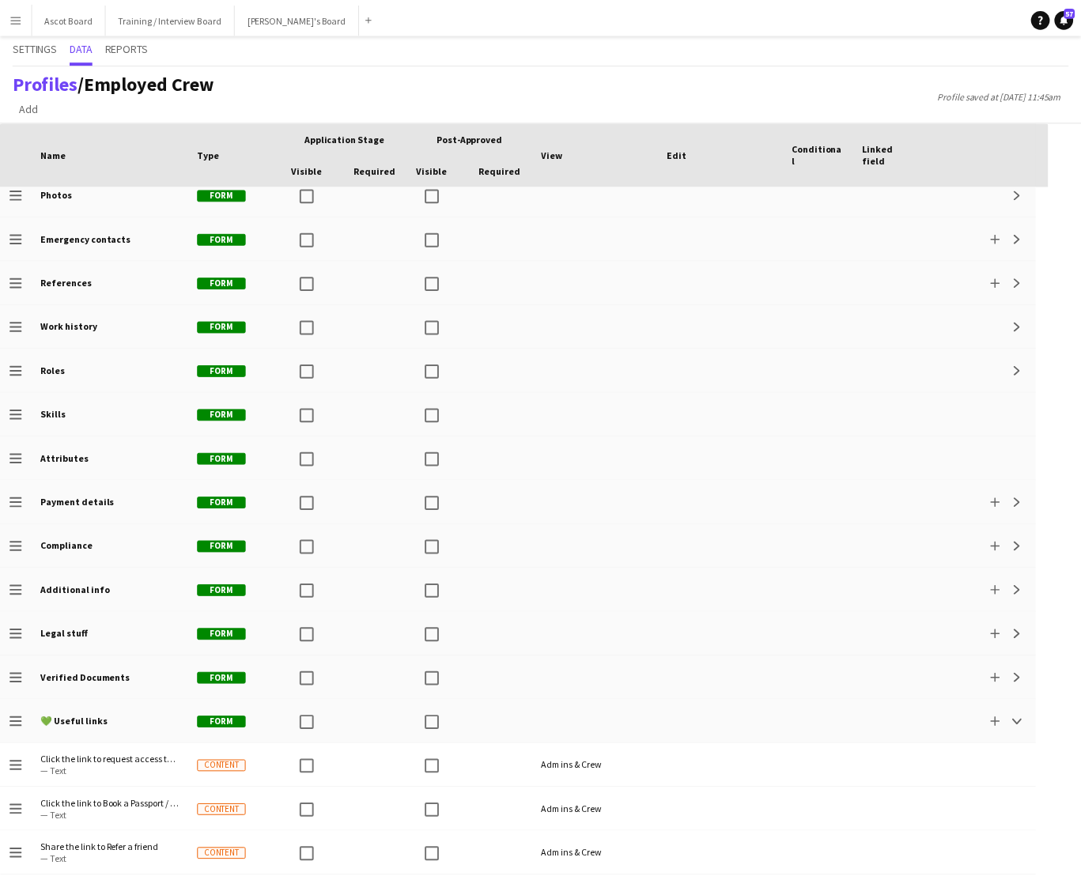
scroll to position [278, 0]
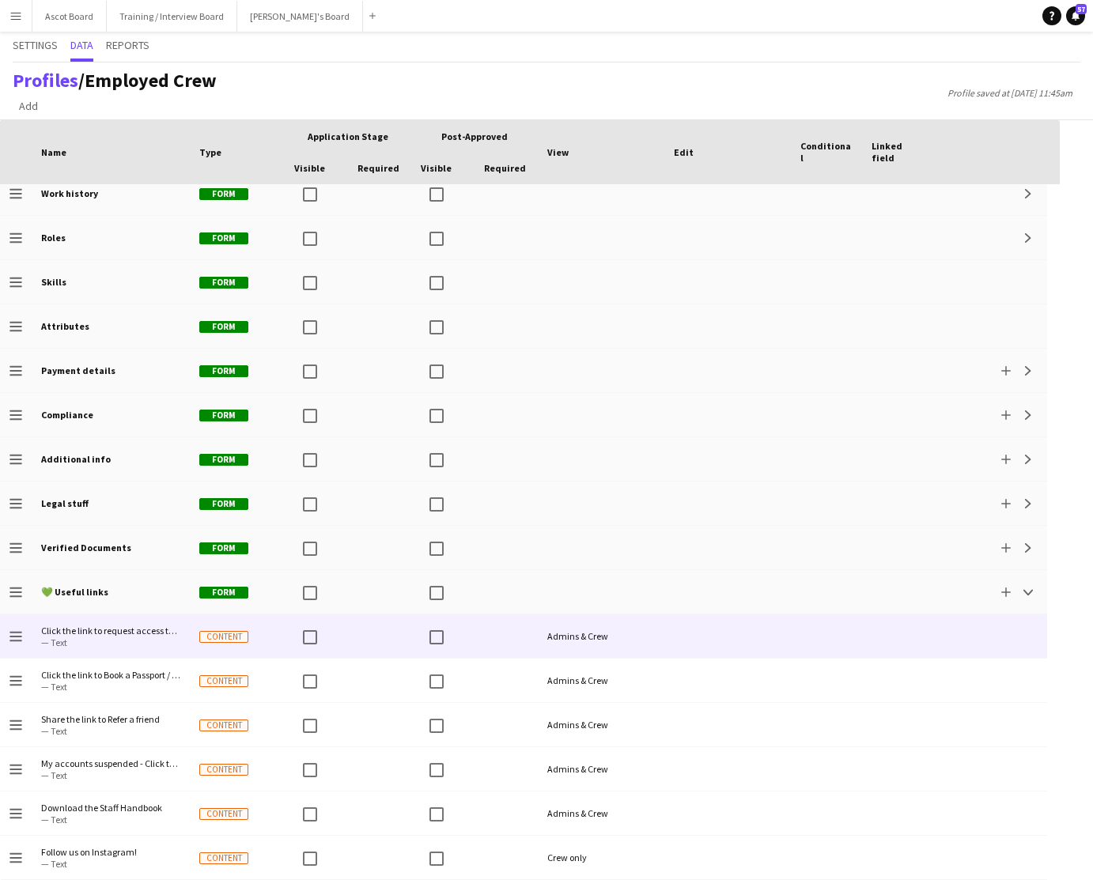
click at [799, 638] on div at bounding box center [826, 635] width 71 height 43
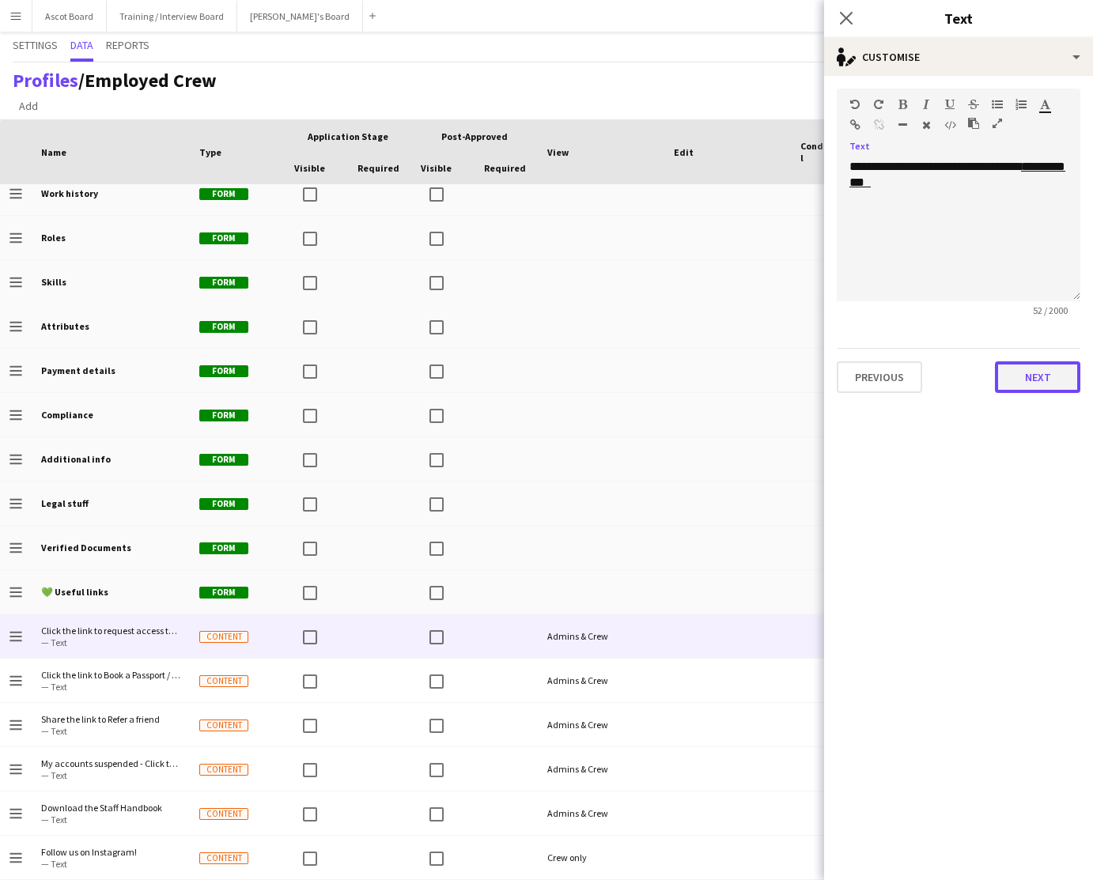
click at [1040, 379] on button "Next" at bounding box center [1037, 377] width 85 height 32
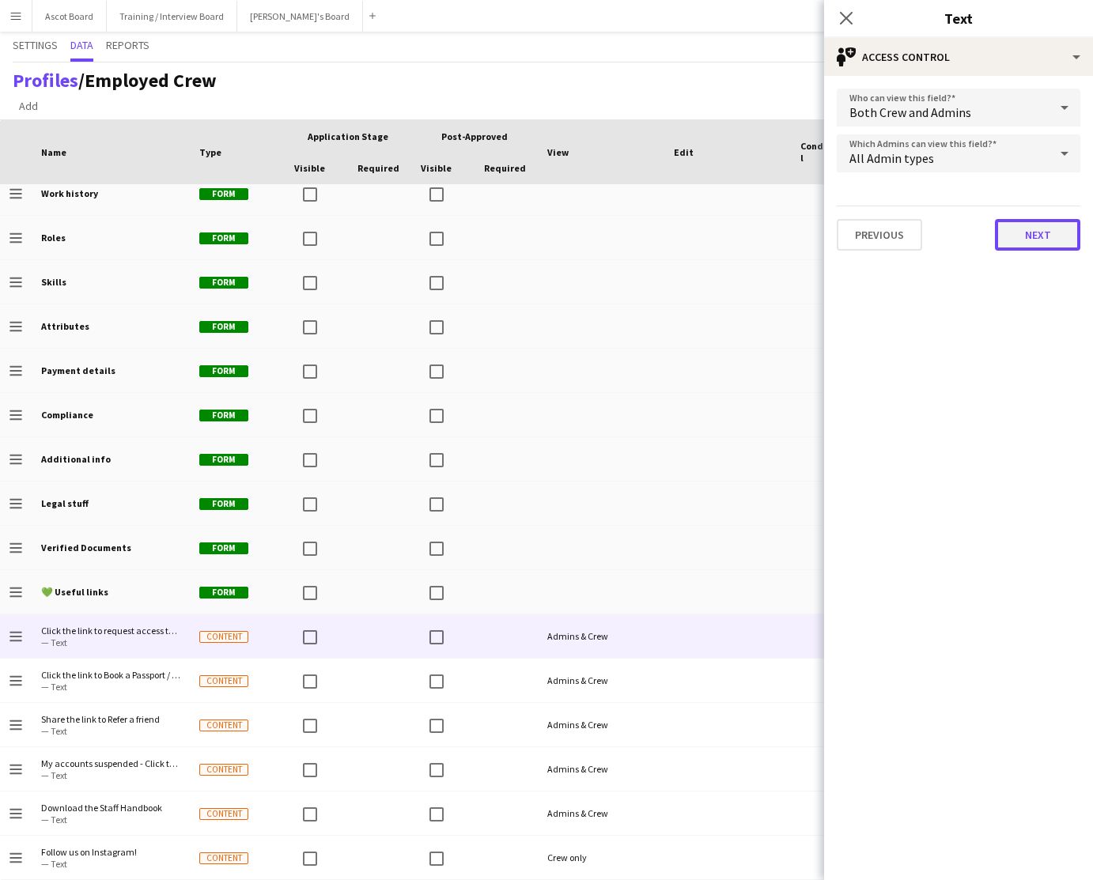
click at [1025, 239] on button "Next" at bounding box center [1037, 235] width 85 height 32
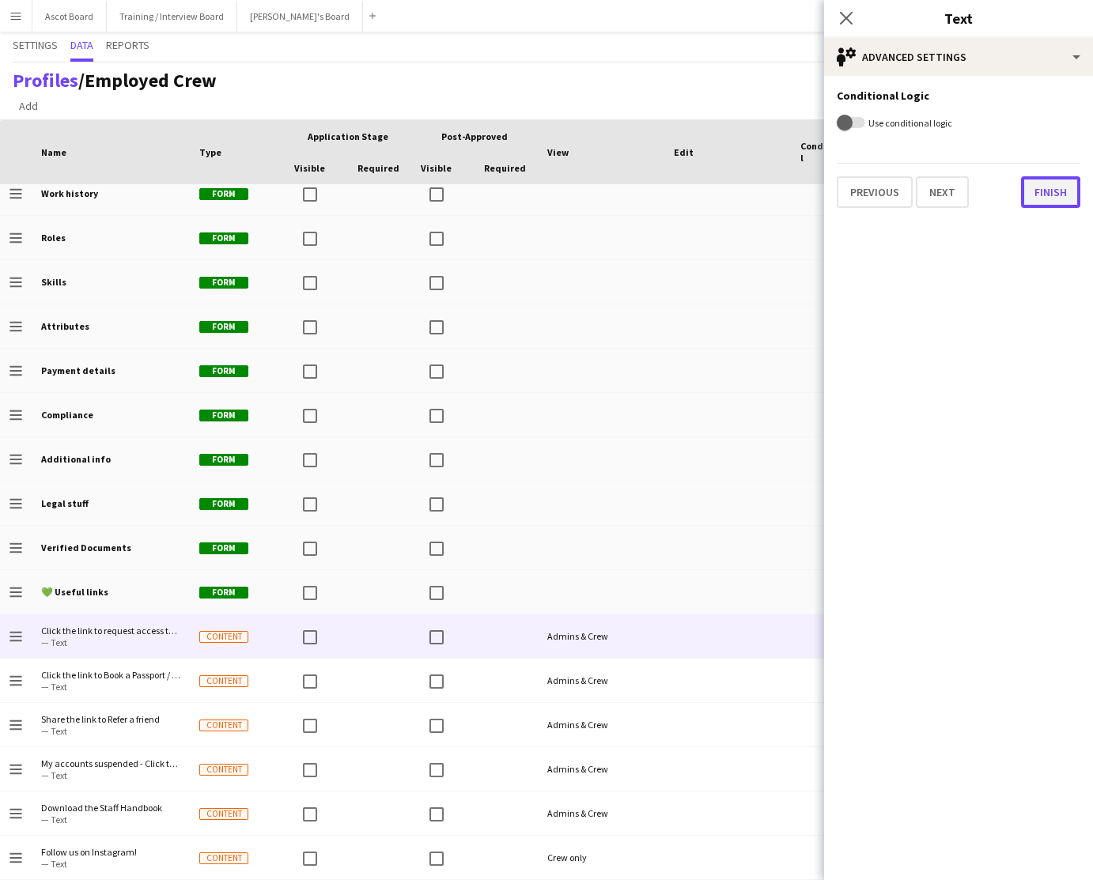
click at [1047, 192] on button "Finish" at bounding box center [1050, 192] width 59 height 32
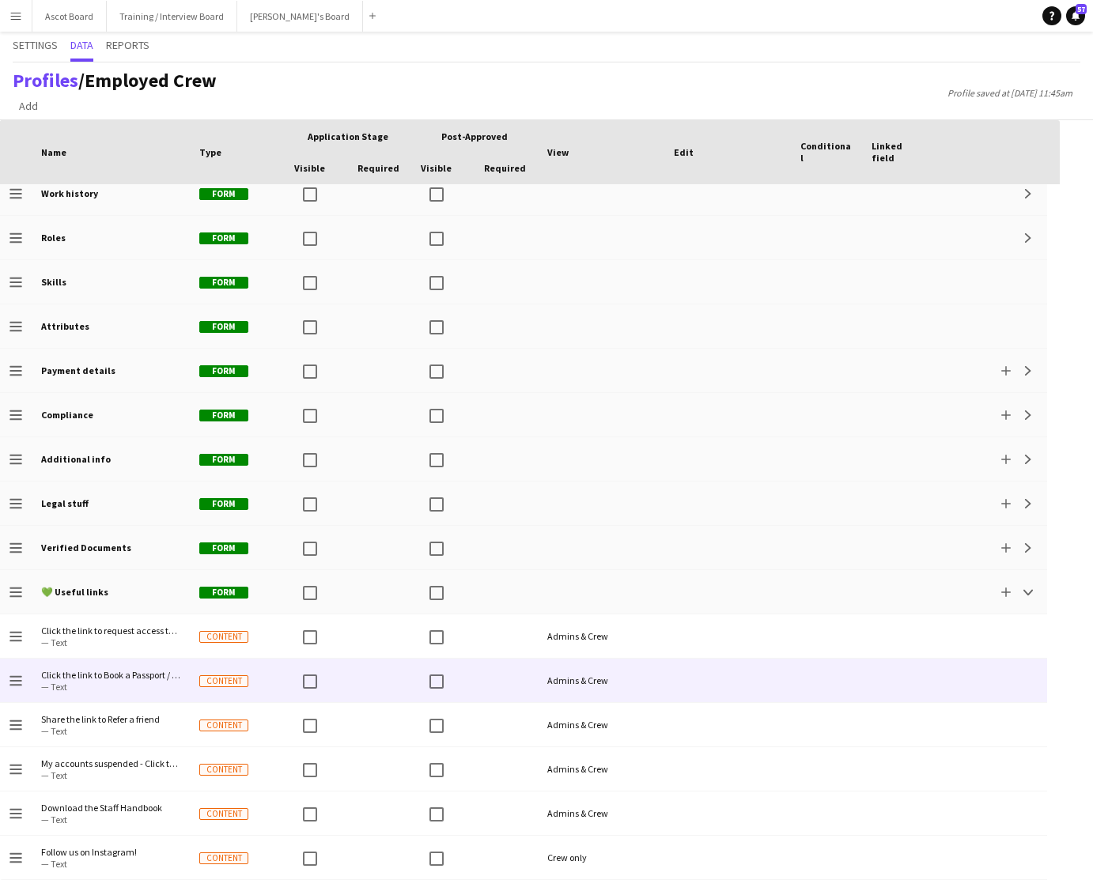
click at [882, 674] on div at bounding box center [897, 680] width 71 height 43
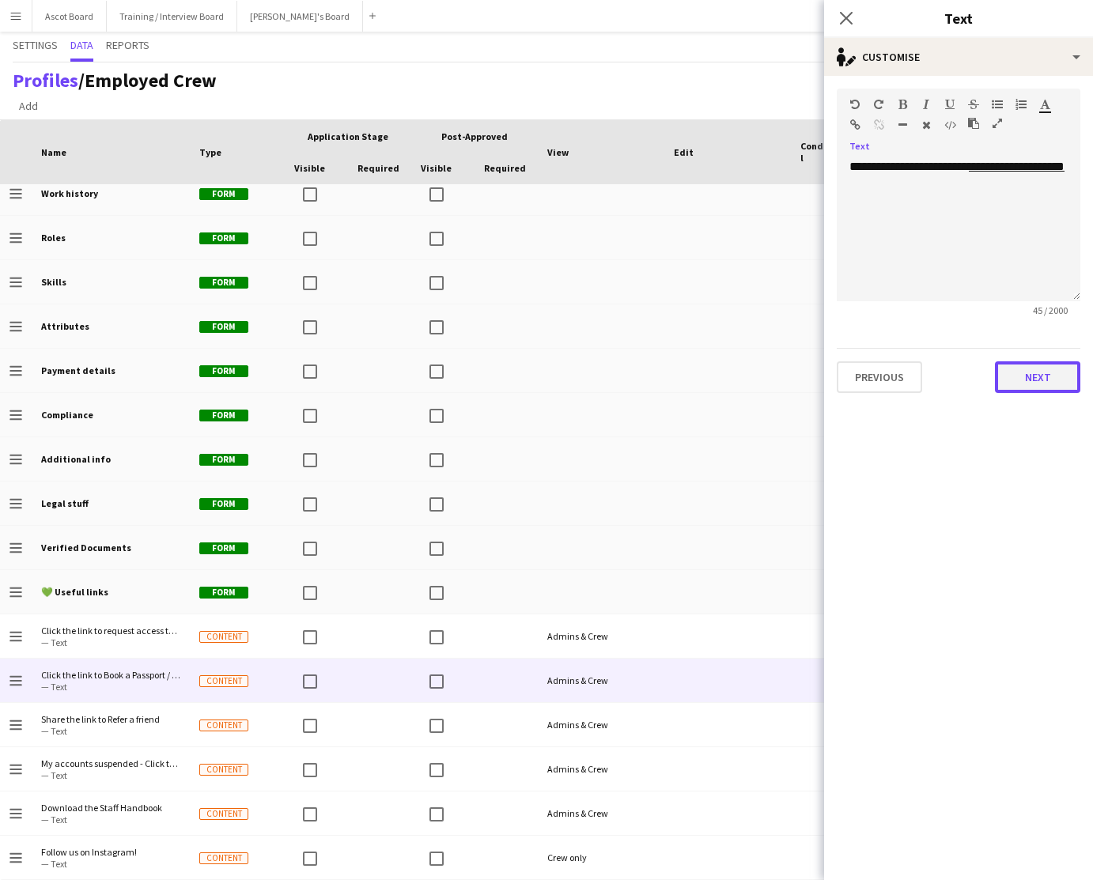
click at [1048, 379] on button "Next" at bounding box center [1037, 377] width 85 height 32
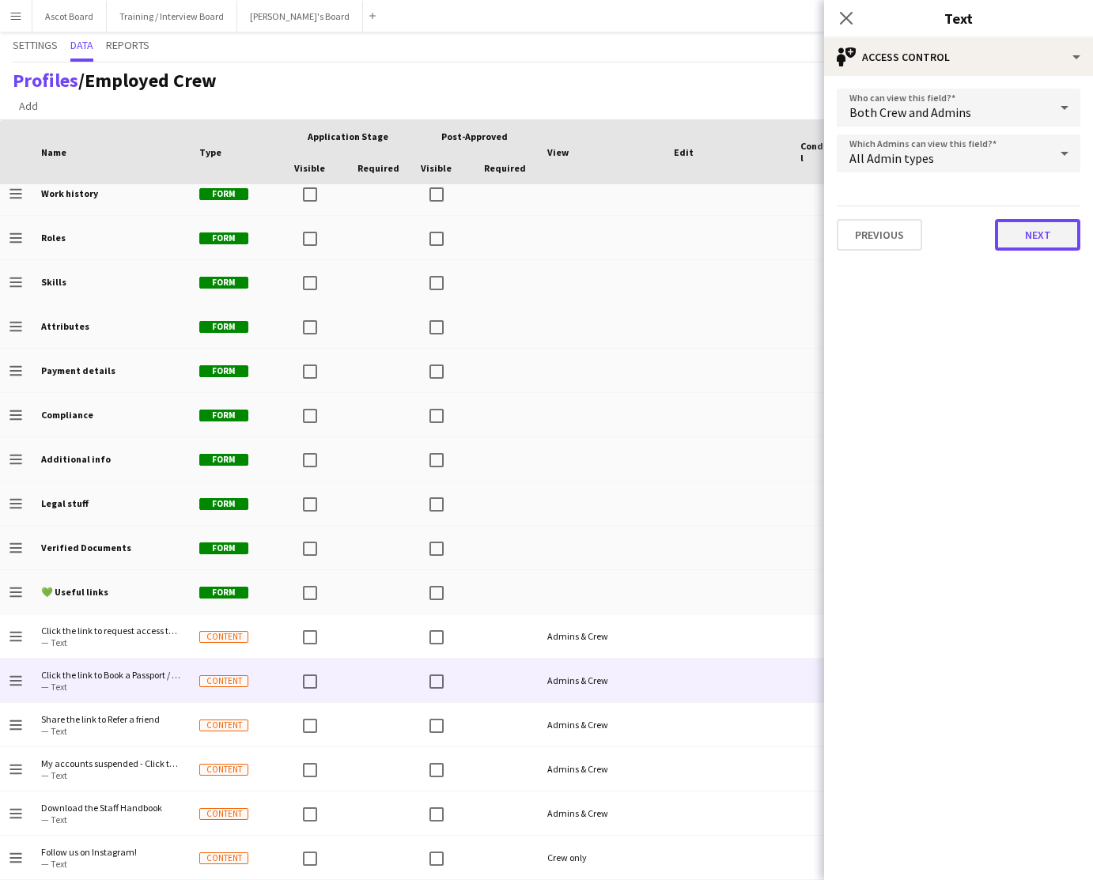
click at [1057, 234] on button "Next" at bounding box center [1037, 235] width 85 height 32
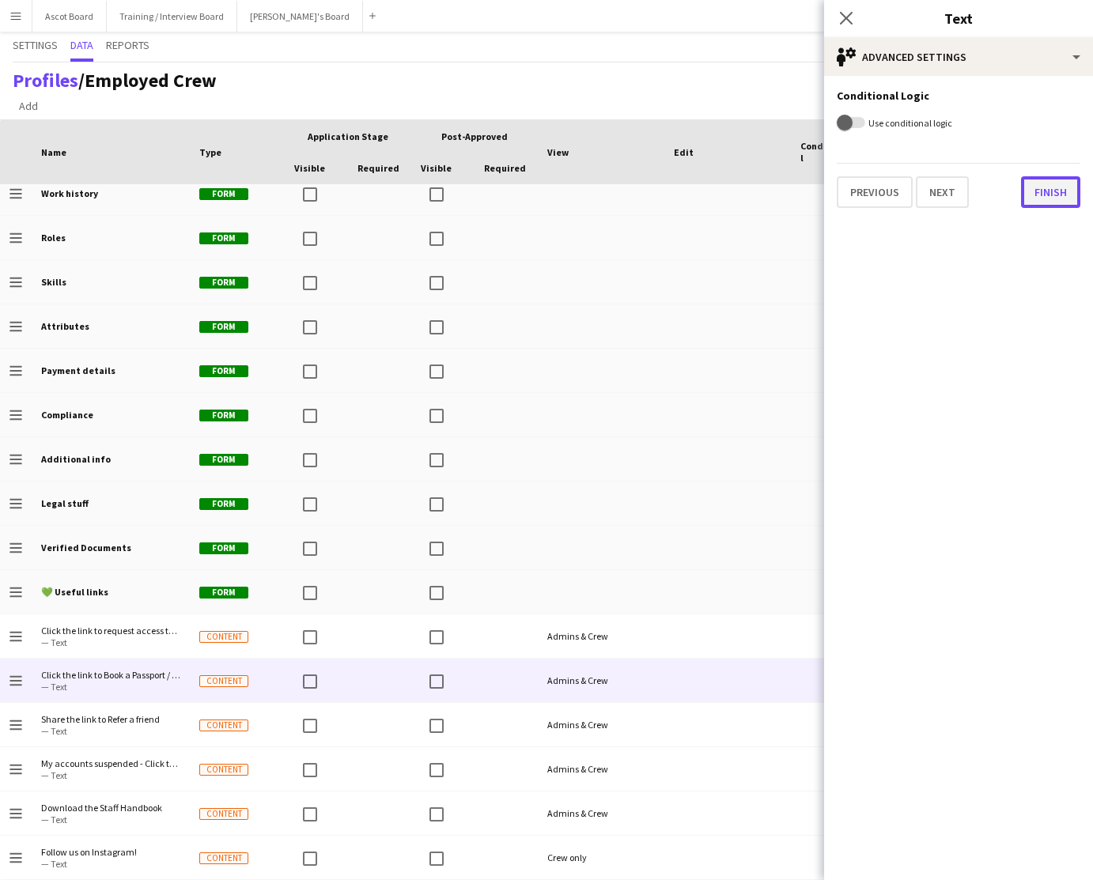
click at [1055, 194] on button "Finish" at bounding box center [1050, 192] width 59 height 32
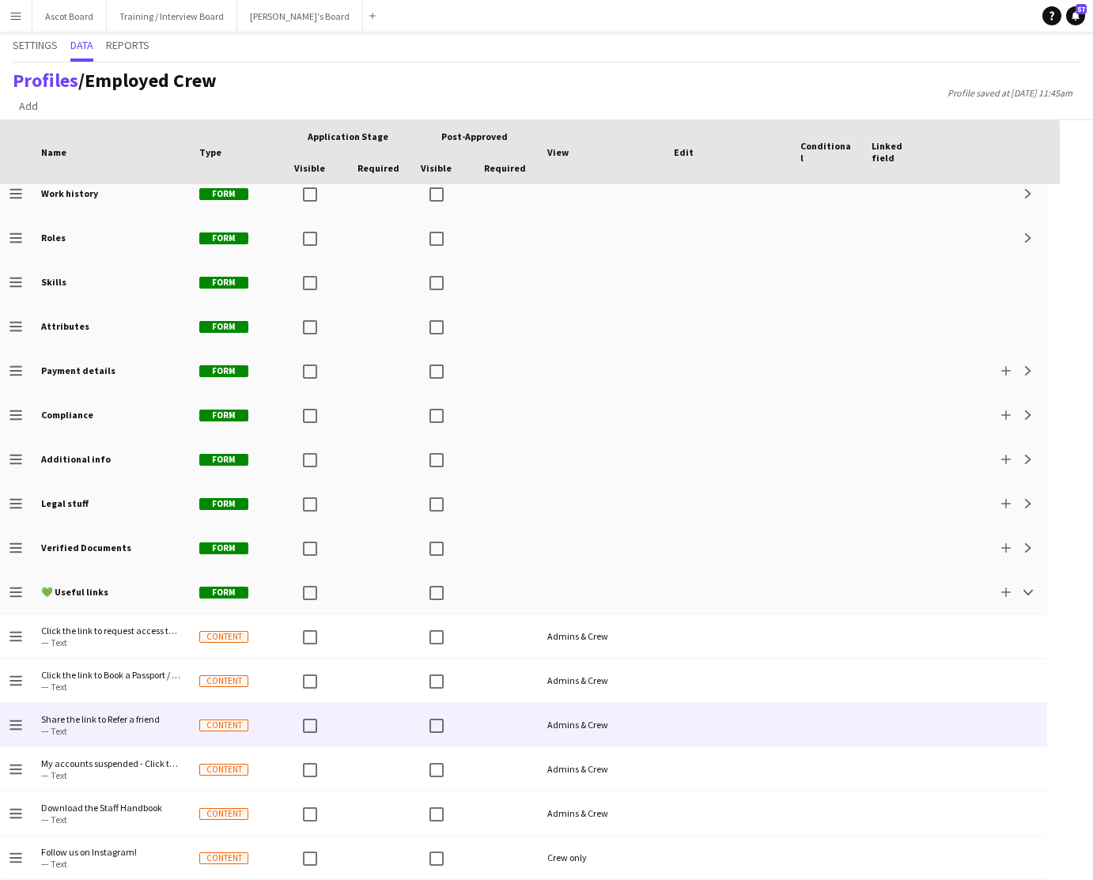
click at [781, 719] on div at bounding box center [727, 724] width 127 height 43
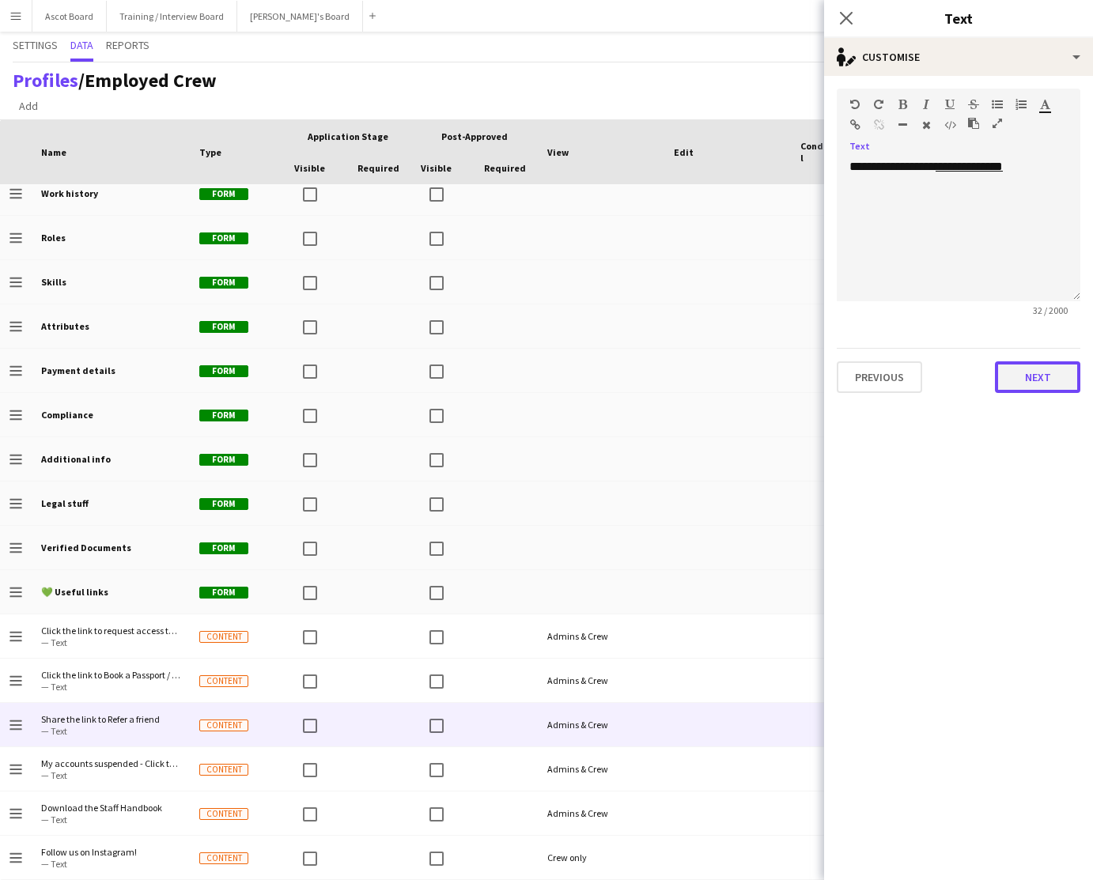
click at [1043, 373] on button "Next" at bounding box center [1037, 377] width 85 height 32
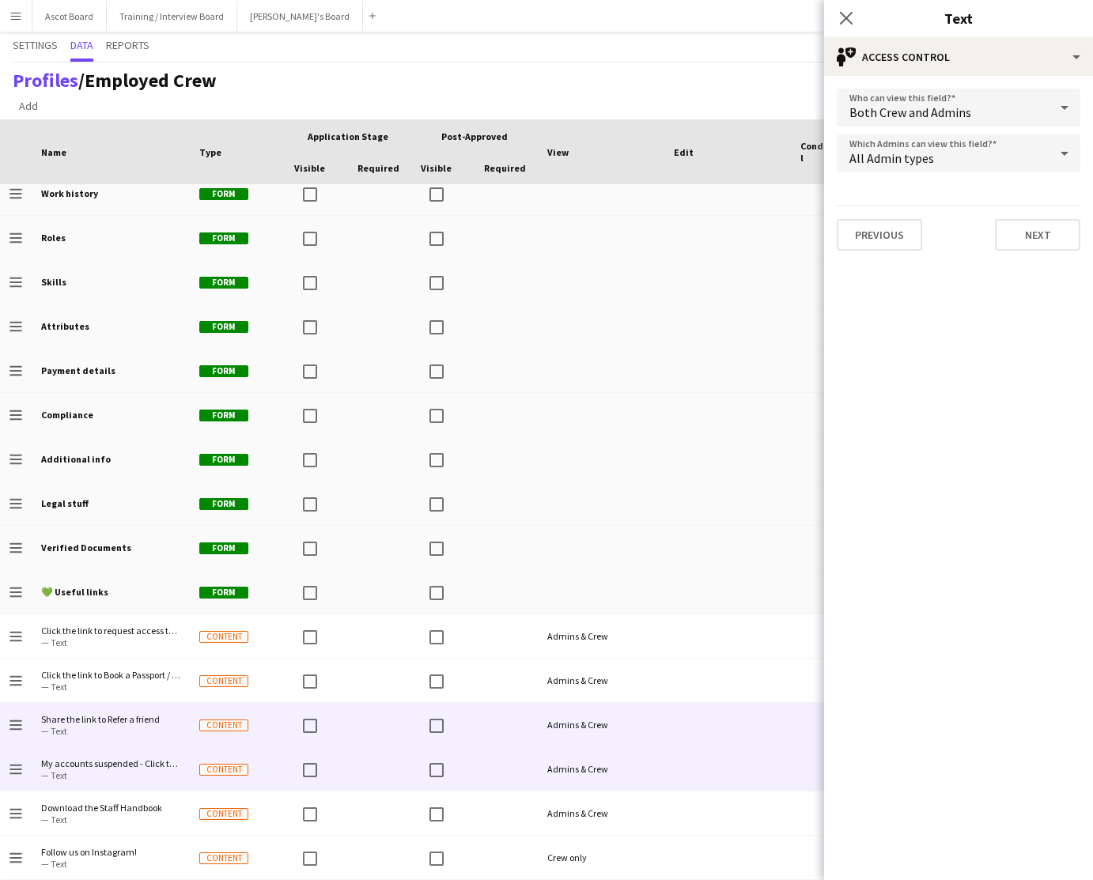
click at [661, 770] on div "Admins & Crew" at bounding box center [601, 768] width 127 height 43
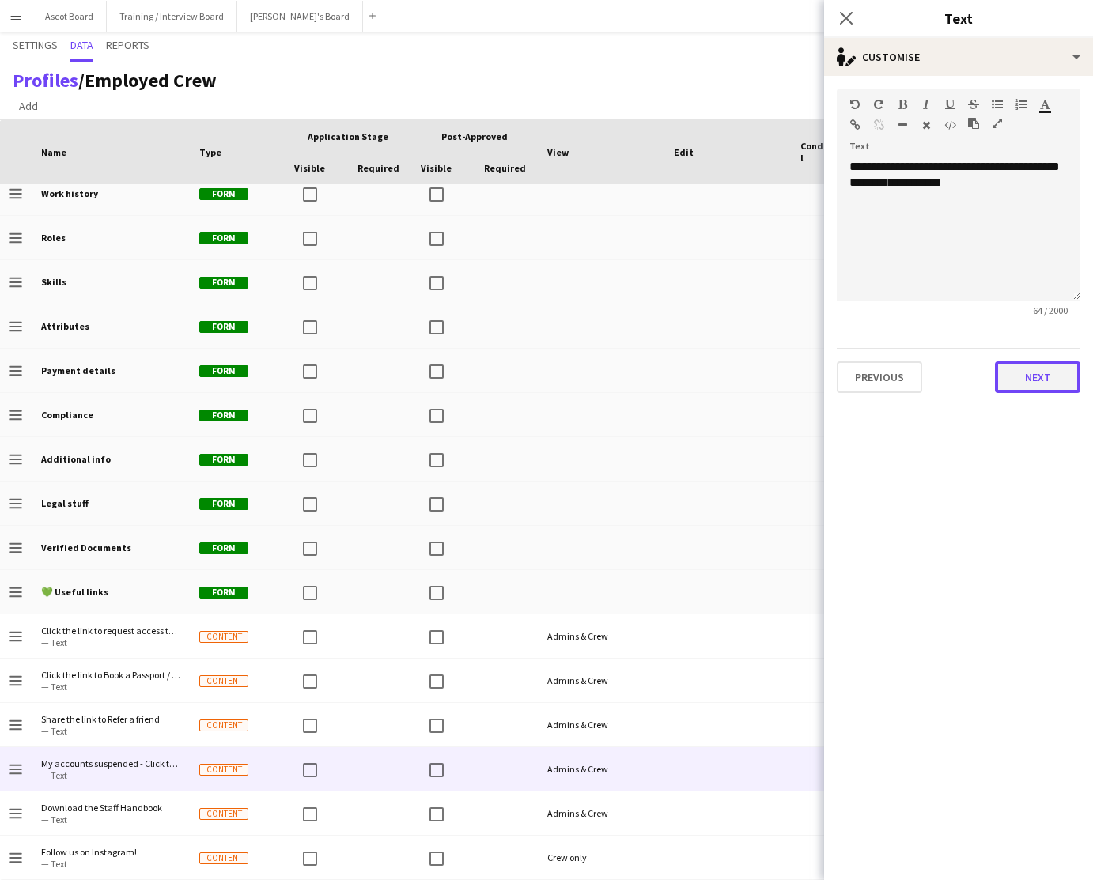
click at [1037, 377] on button "Next" at bounding box center [1037, 377] width 85 height 32
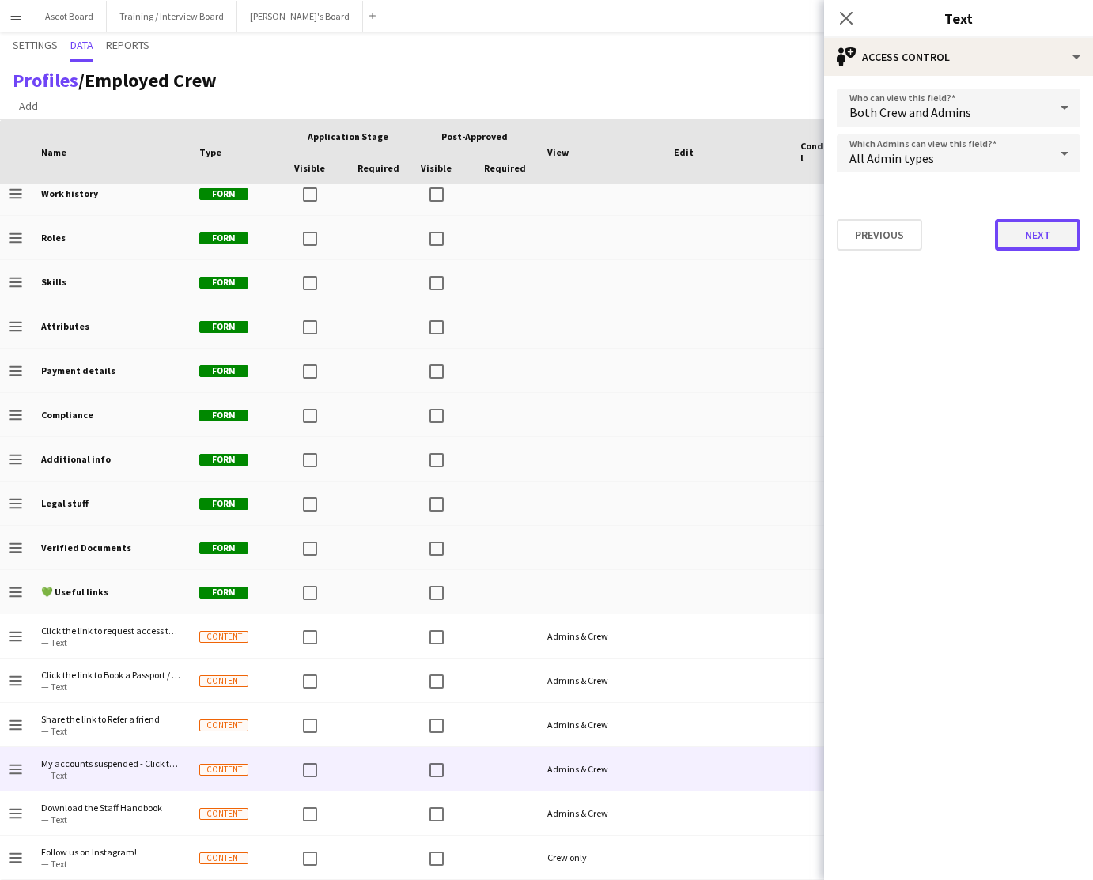
click at [1032, 238] on button "Next" at bounding box center [1037, 235] width 85 height 32
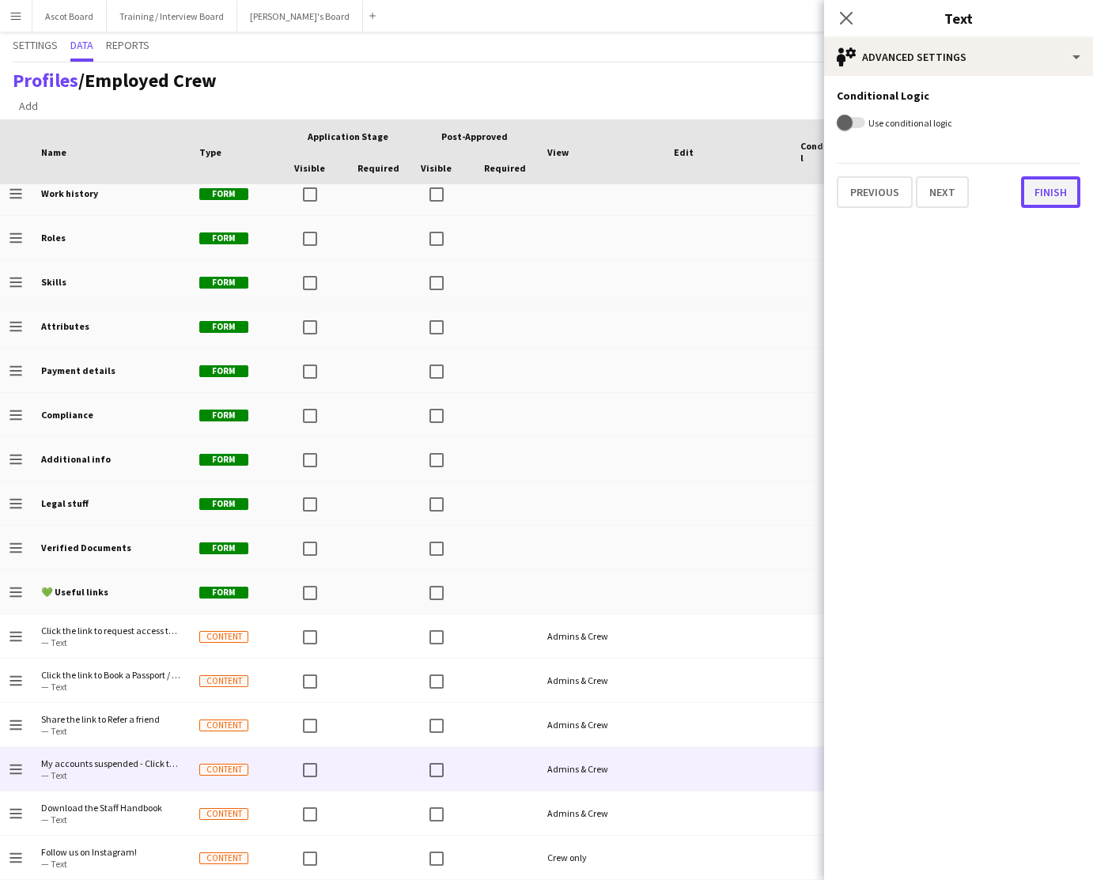
click at [1051, 194] on button "Finish" at bounding box center [1050, 192] width 59 height 32
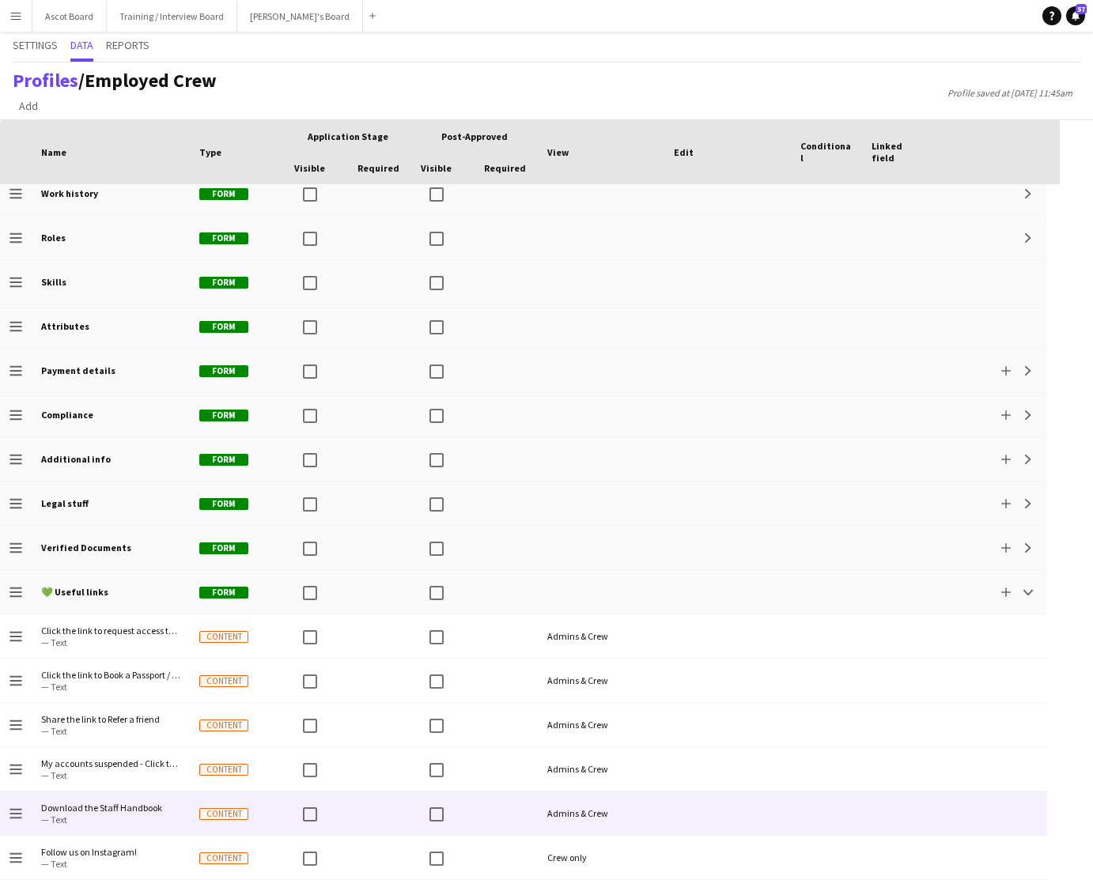
click at [791, 818] on div at bounding box center [826, 812] width 71 height 43
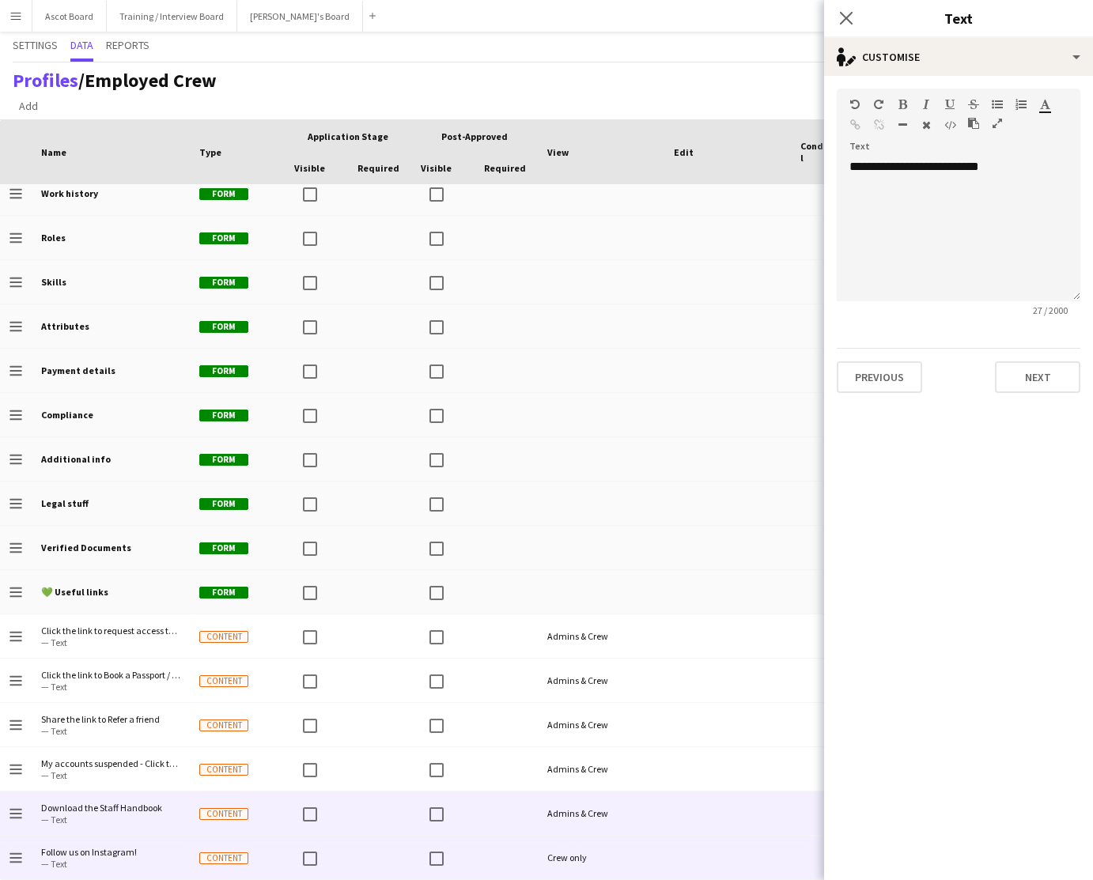
click at [643, 860] on div "Crew only" at bounding box center [601, 857] width 127 height 43
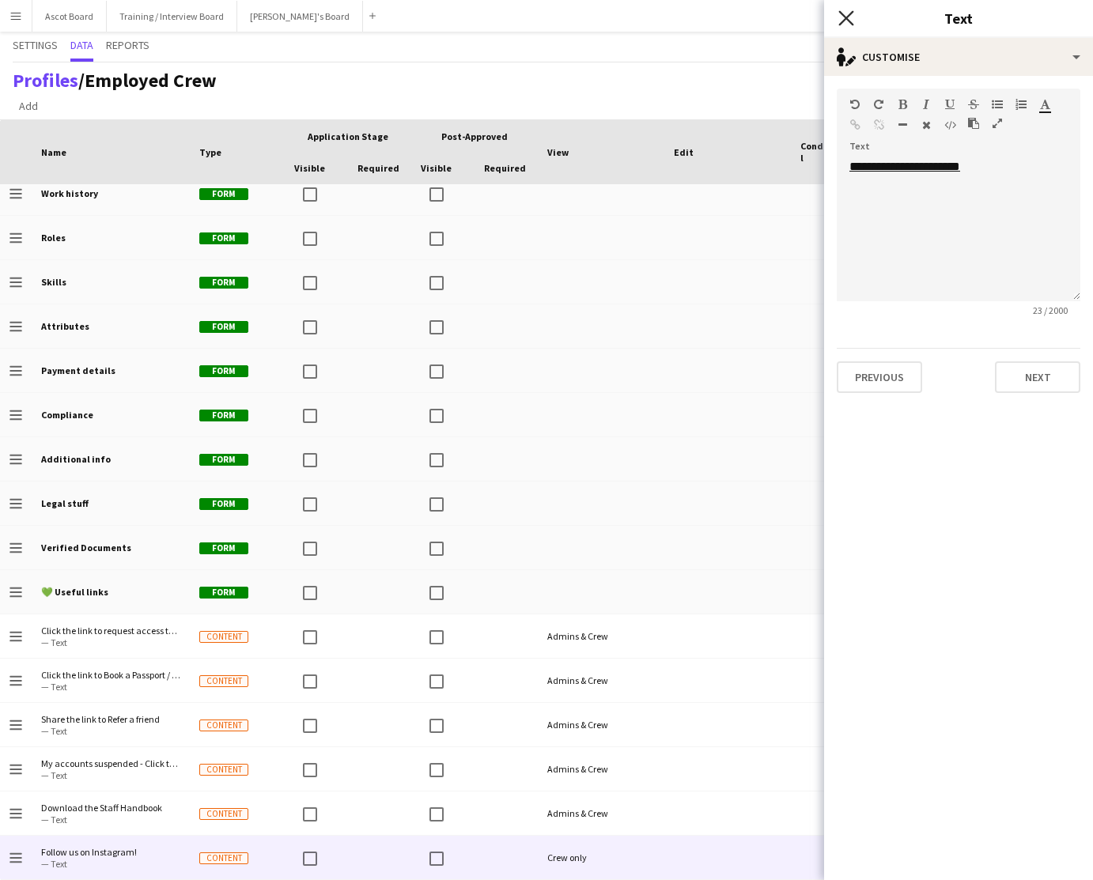
click at [844, 18] on icon at bounding box center [845, 17] width 15 height 15
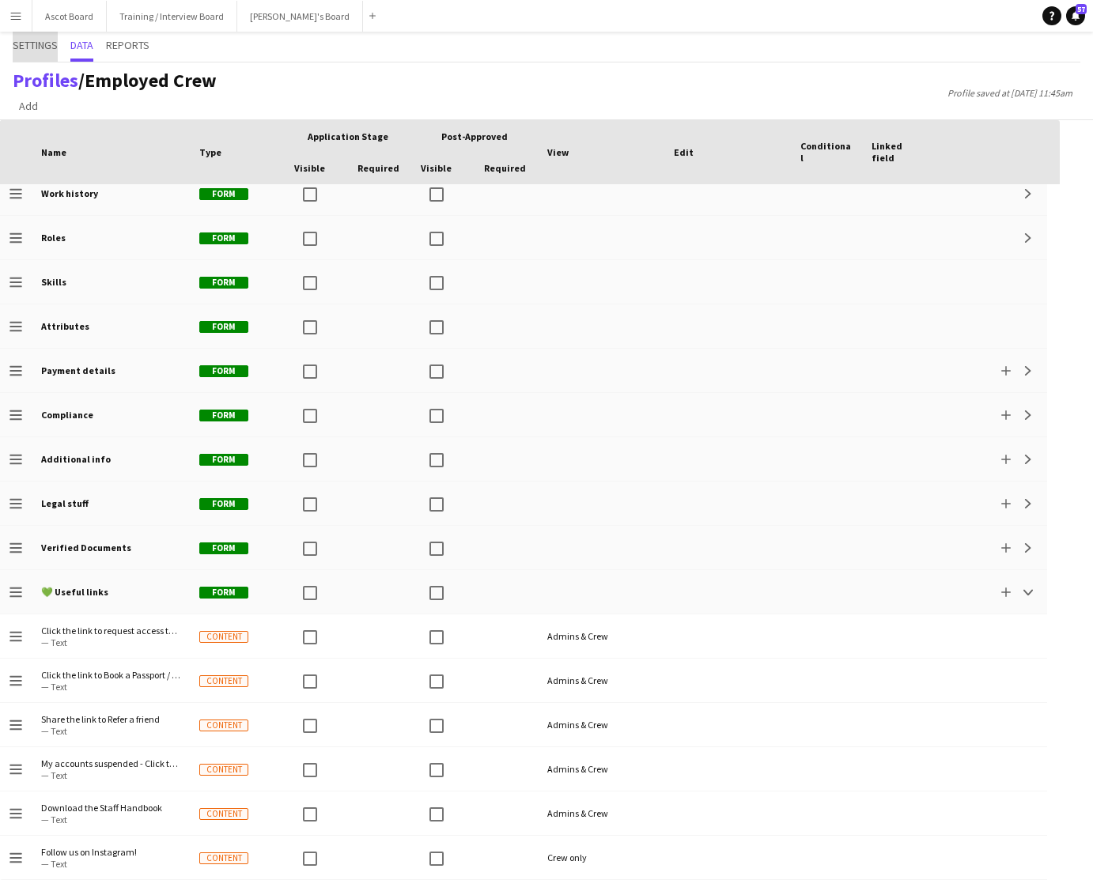
click at [36, 50] on span "Settings" at bounding box center [35, 45] width 45 height 11
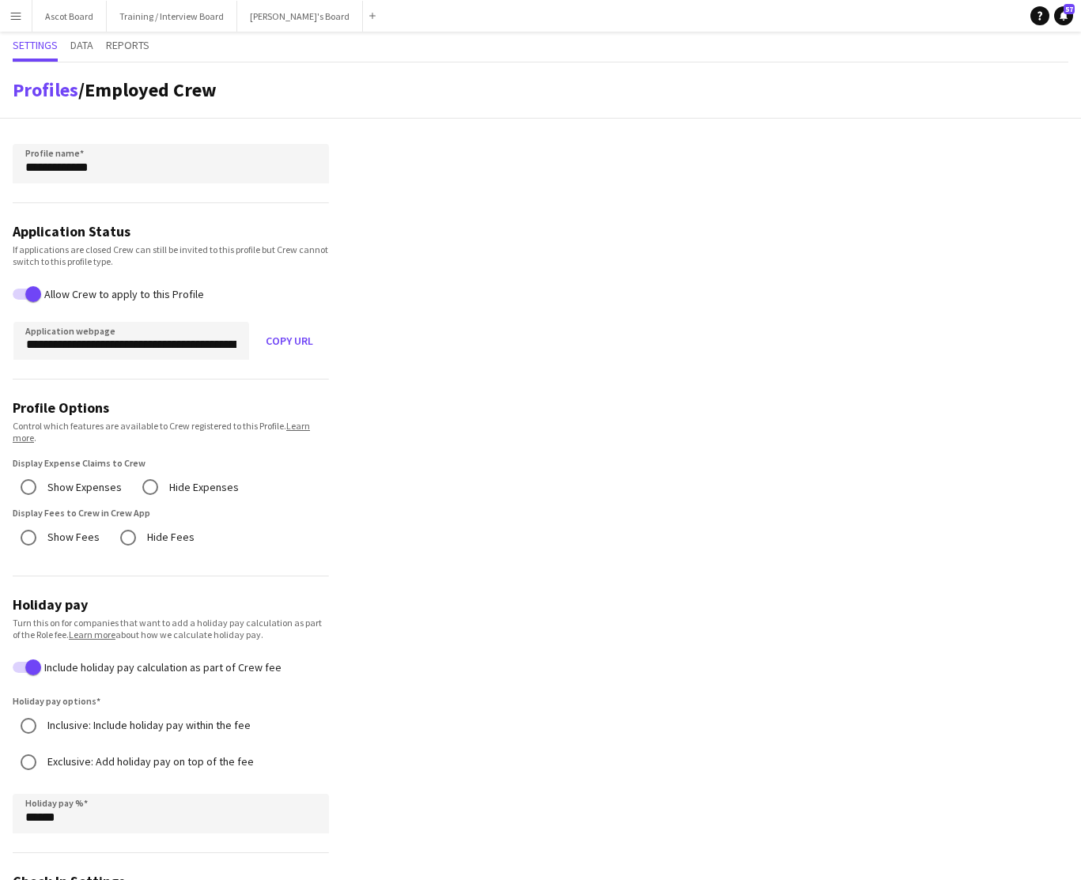
click at [18, 22] on button "Menu" at bounding box center [16, 16] width 32 height 32
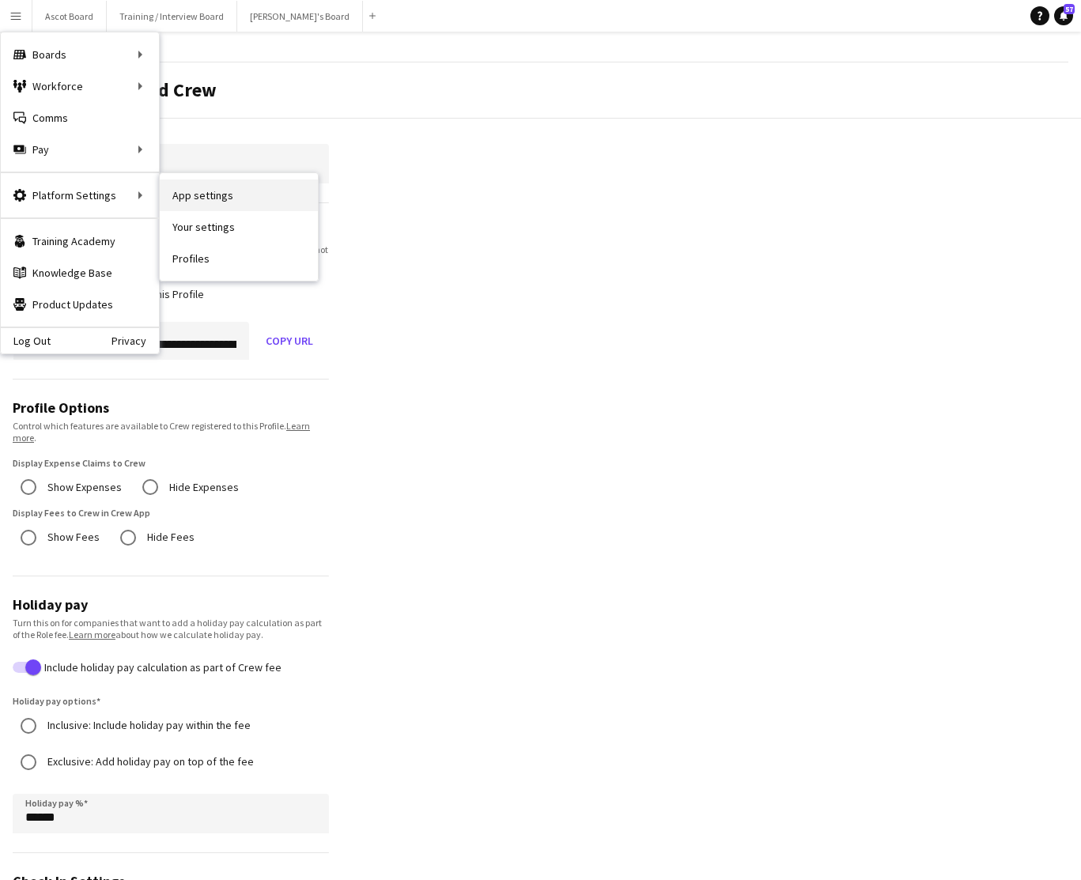
click at [201, 189] on link "App settings" at bounding box center [239, 195] width 158 height 32
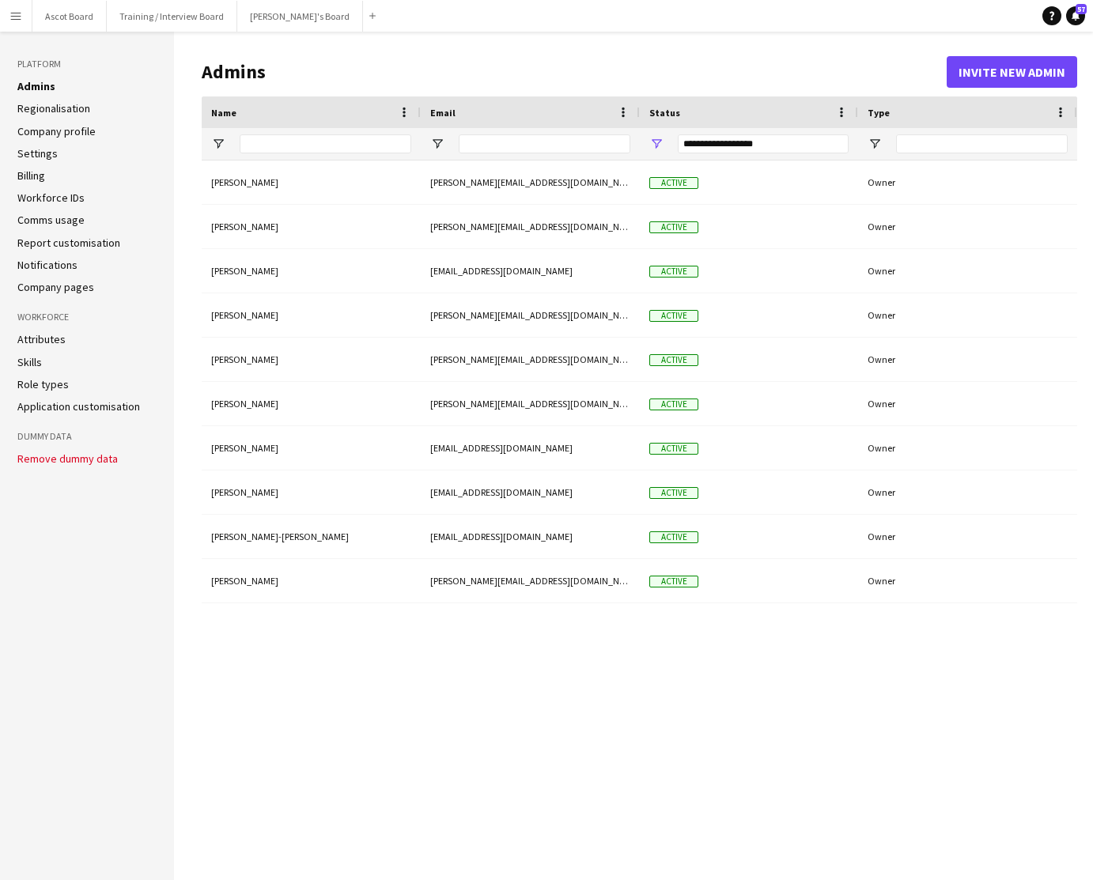
click at [75, 108] on link "Regionalisation" at bounding box center [53, 108] width 73 height 14
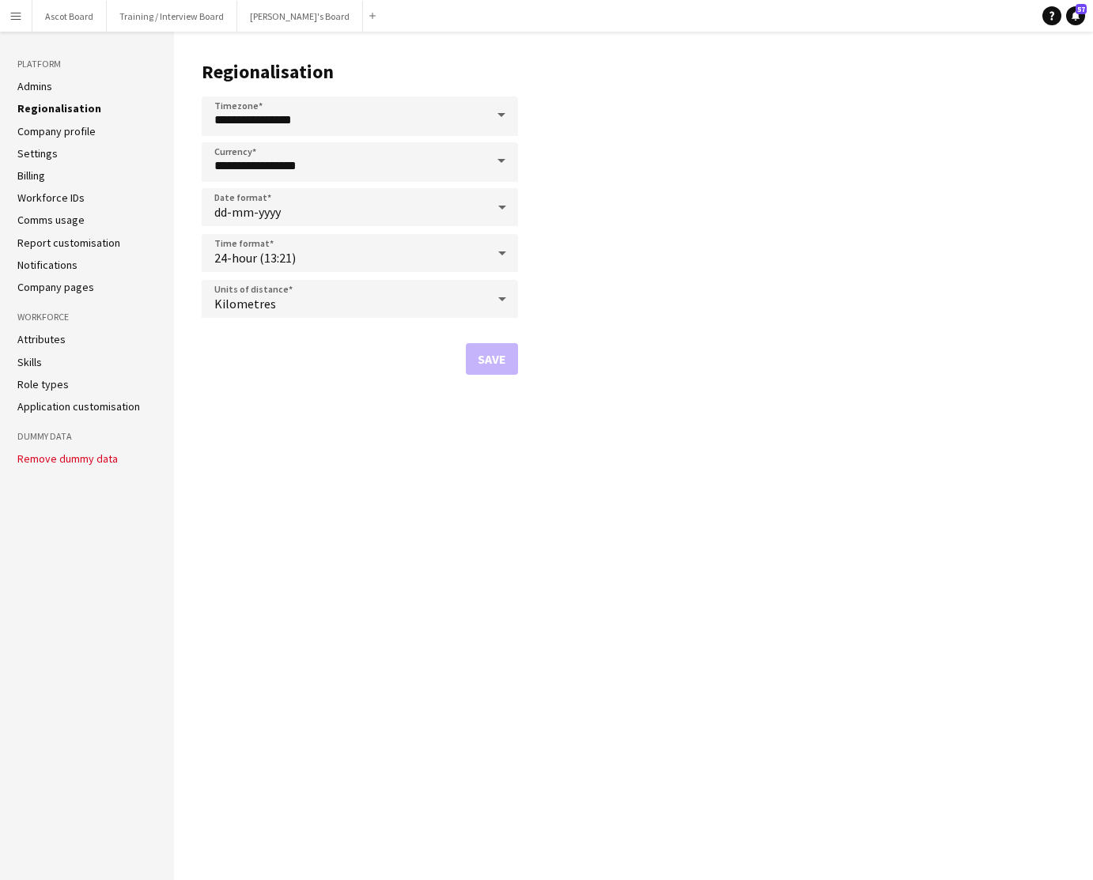
click at [66, 132] on link "Company profile" at bounding box center [56, 131] width 78 height 14
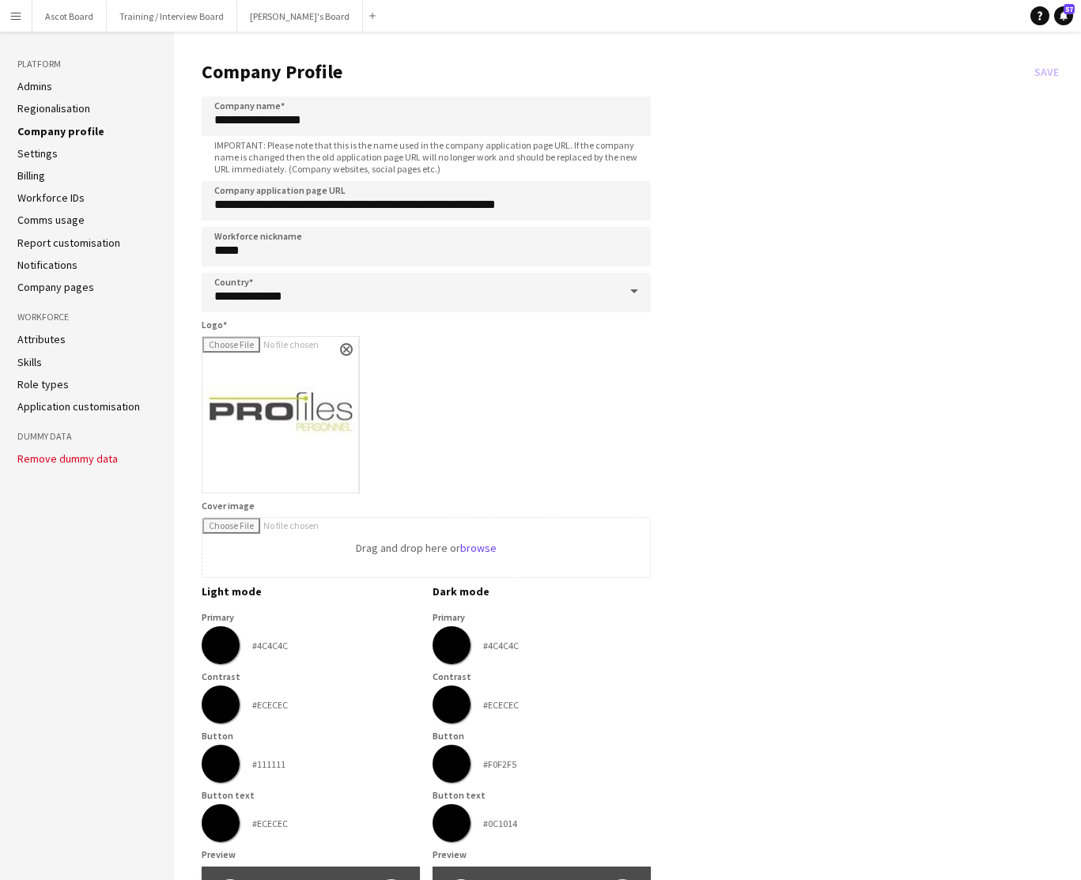
click at [38, 154] on link "Settings" at bounding box center [37, 153] width 40 height 14
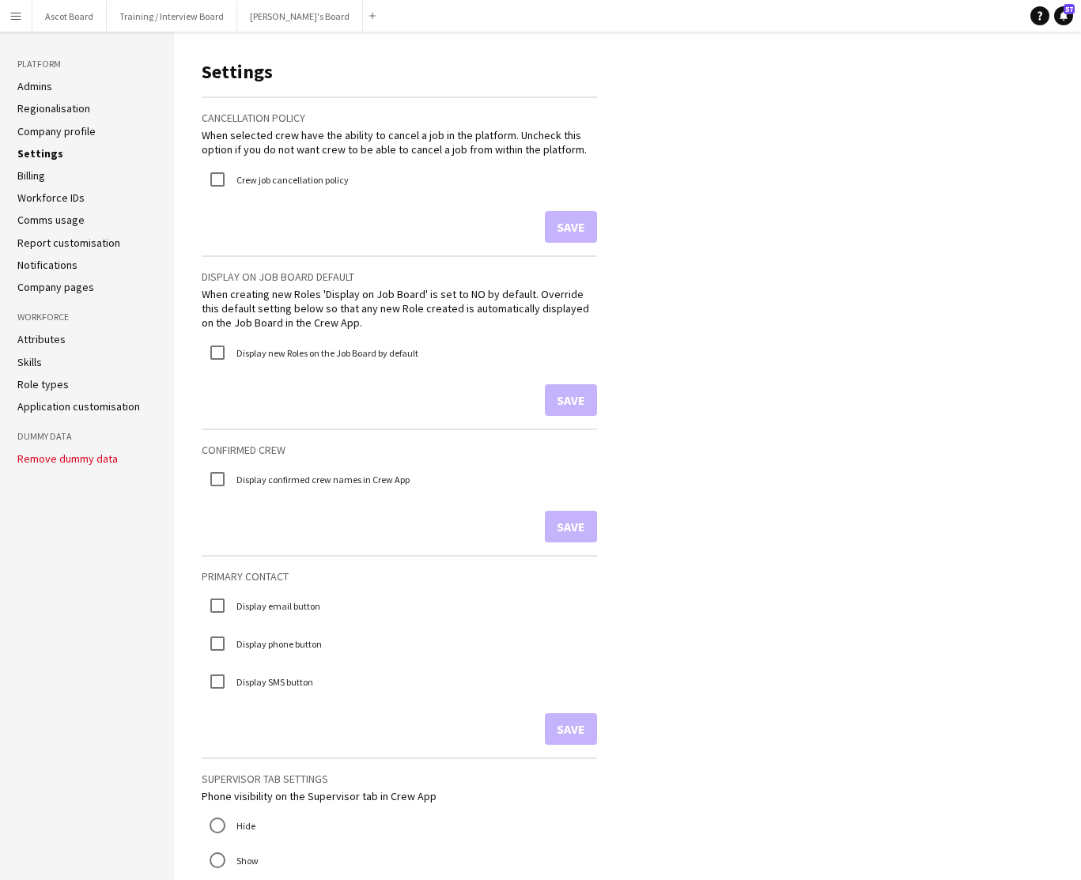
click at [16, 17] on app-icon "Menu" at bounding box center [15, 15] width 13 height 13
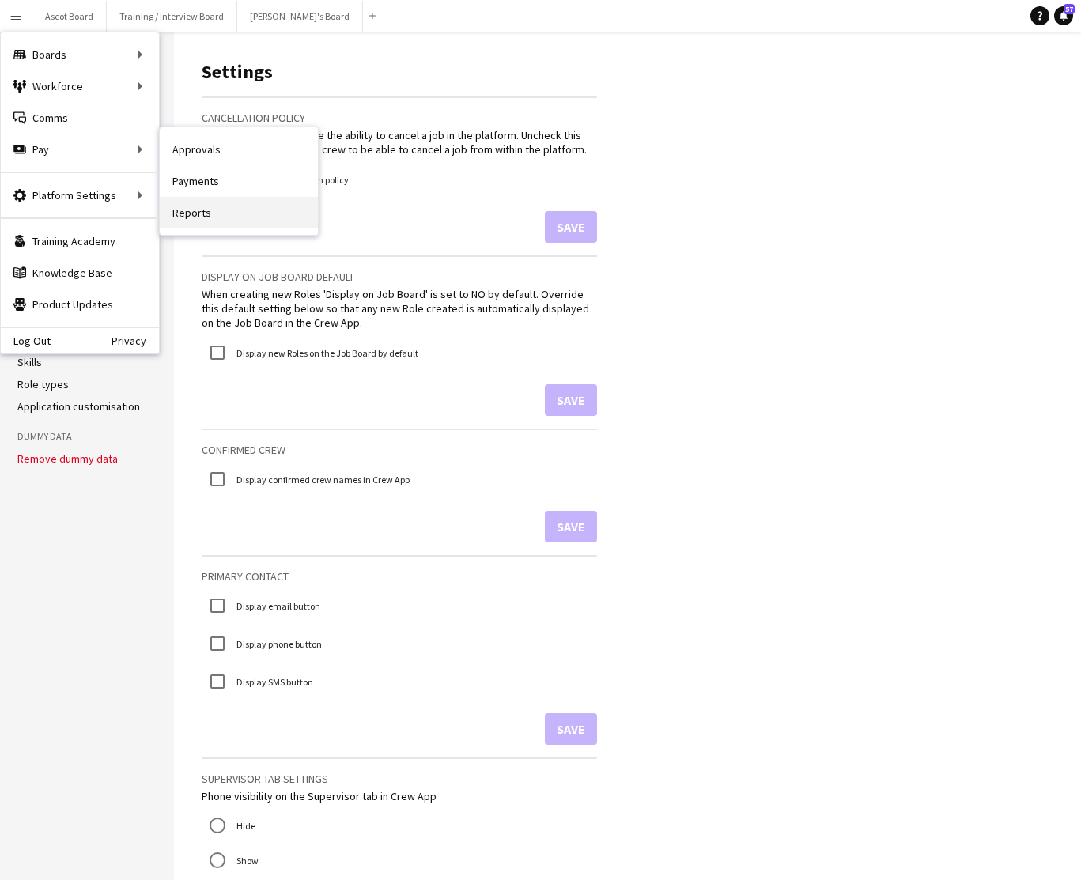
click at [187, 216] on link "Reports" at bounding box center [239, 213] width 158 height 32
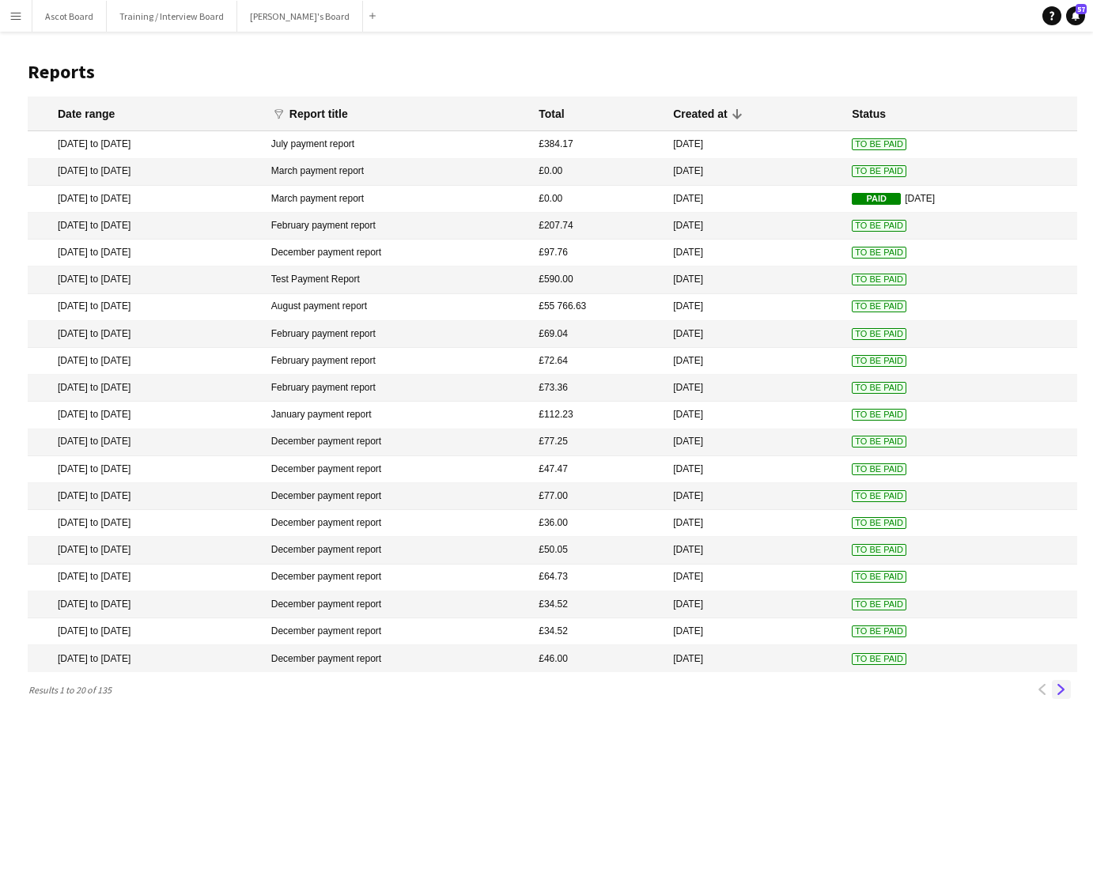
click at [1063, 692] on app-icon "Next" at bounding box center [1061, 689] width 11 height 11
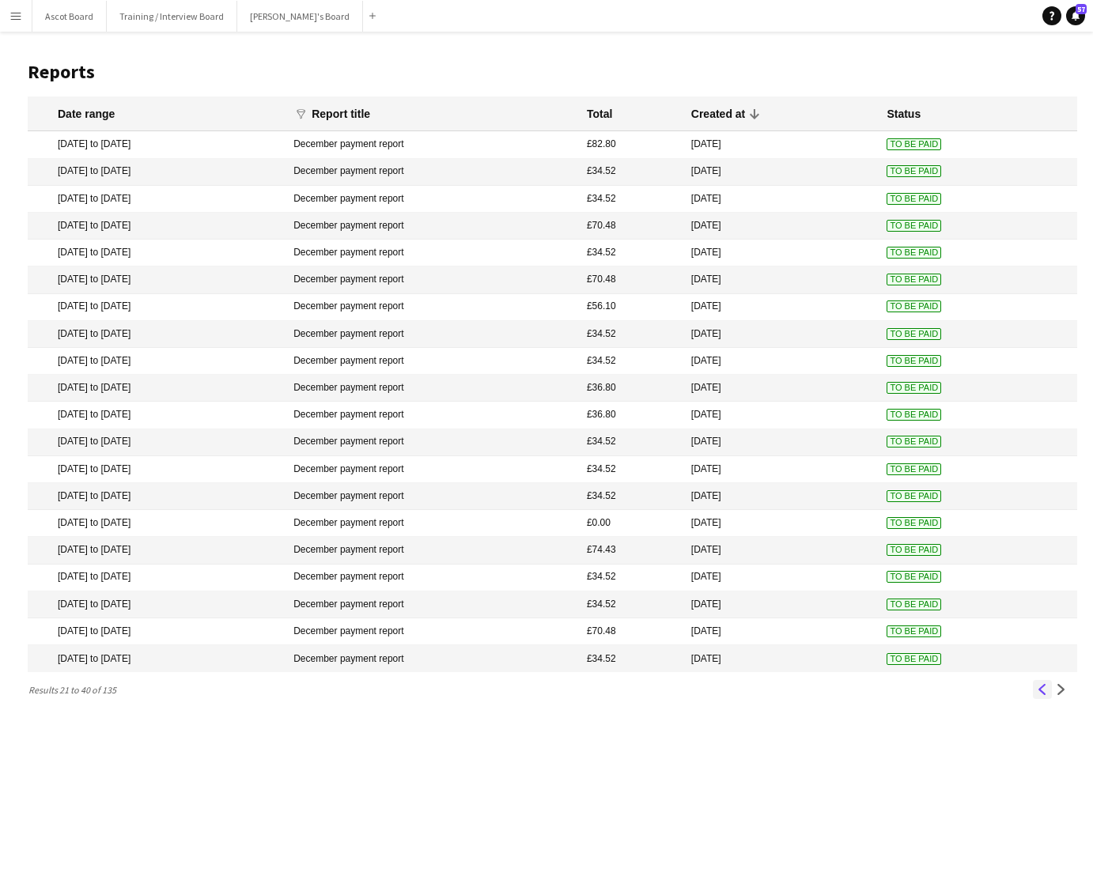
click at [1039, 692] on app-icon "Previous" at bounding box center [1042, 689] width 11 height 11
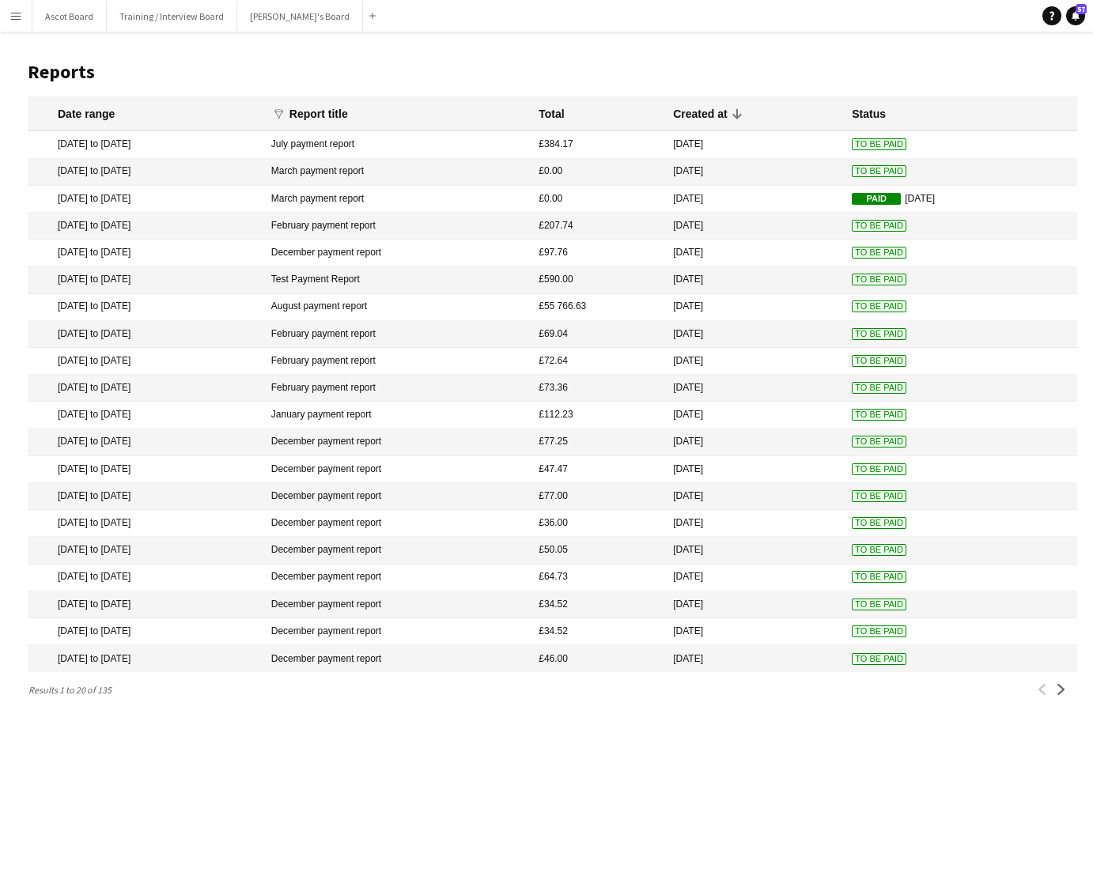
click at [16, 15] on app-icon "Menu" at bounding box center [15, 15] width 13 height 13
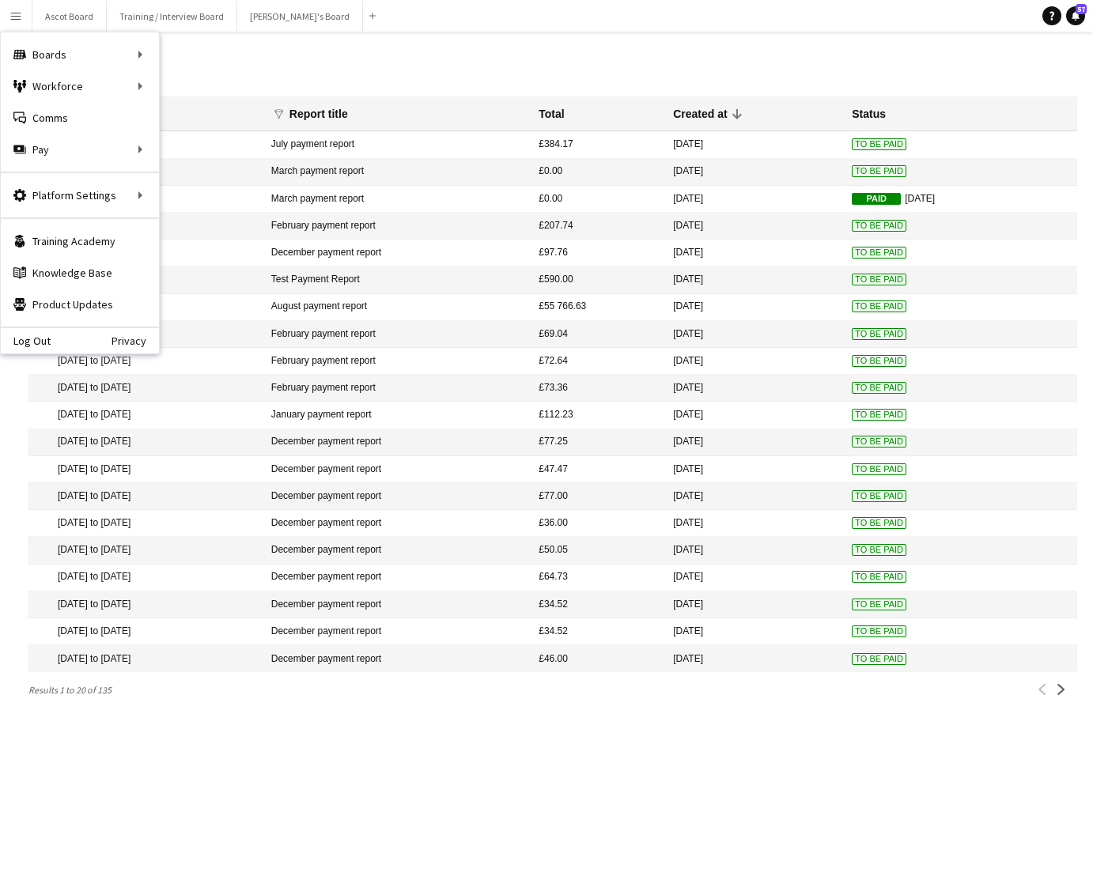
click at [217, 64] on h1 "Reports" at bounding box center [552, 72] width 1049 height 24
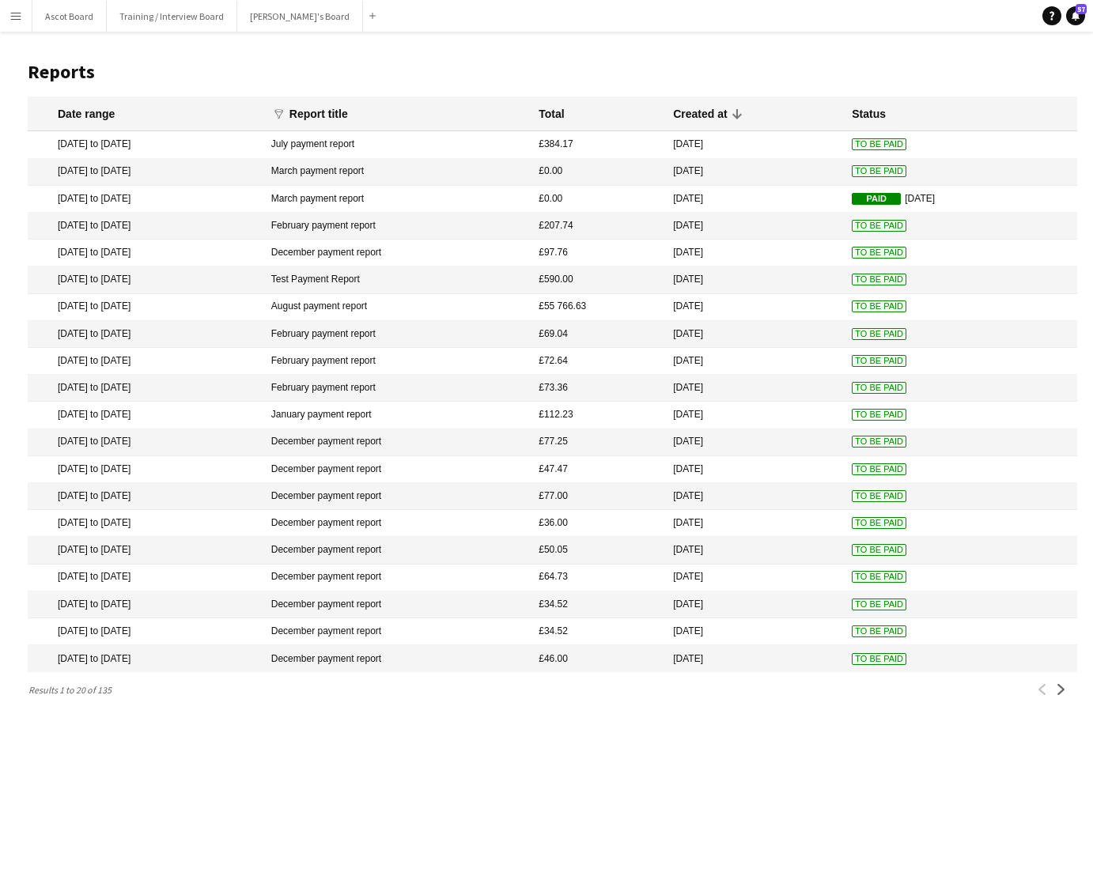
click at [19, 13] on app-icon "Menu" at bounding box center [15, 15] width 13 height 13
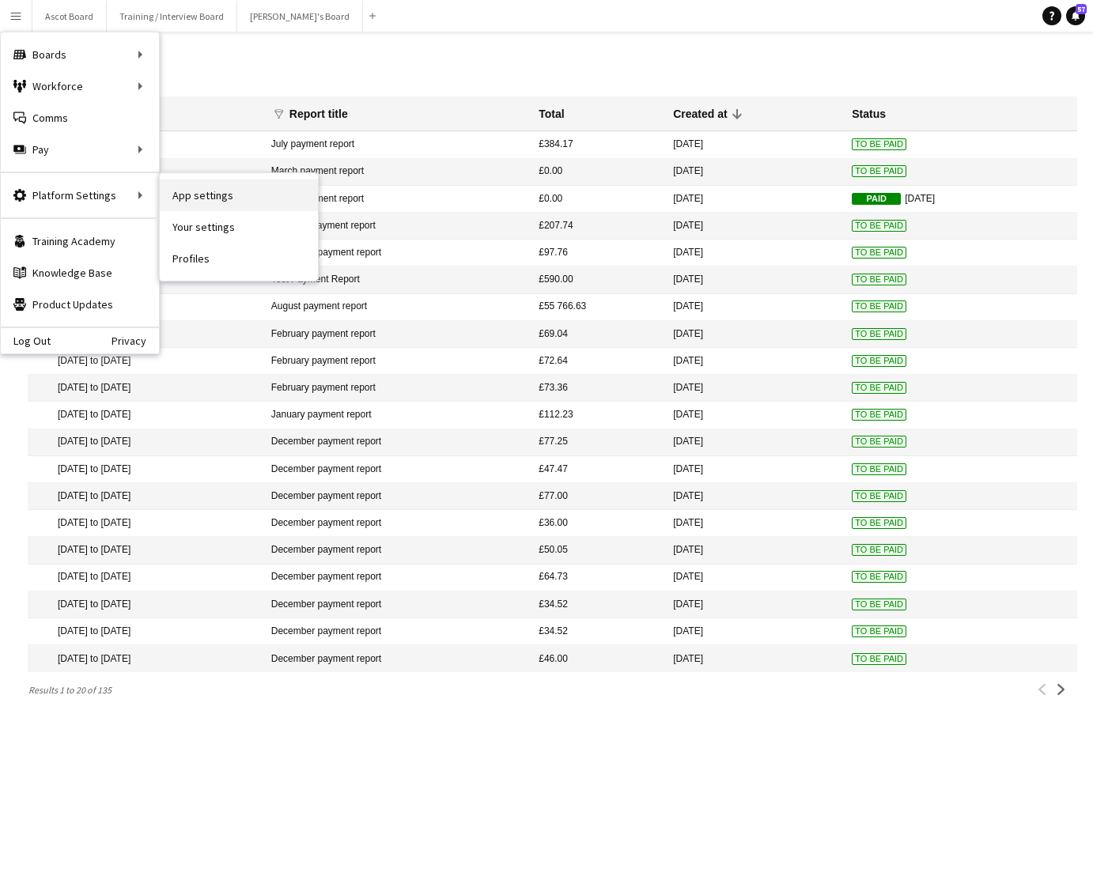
click at [200, 195] on link "App settings" at bounding box center [239, 195] width 158 height 32
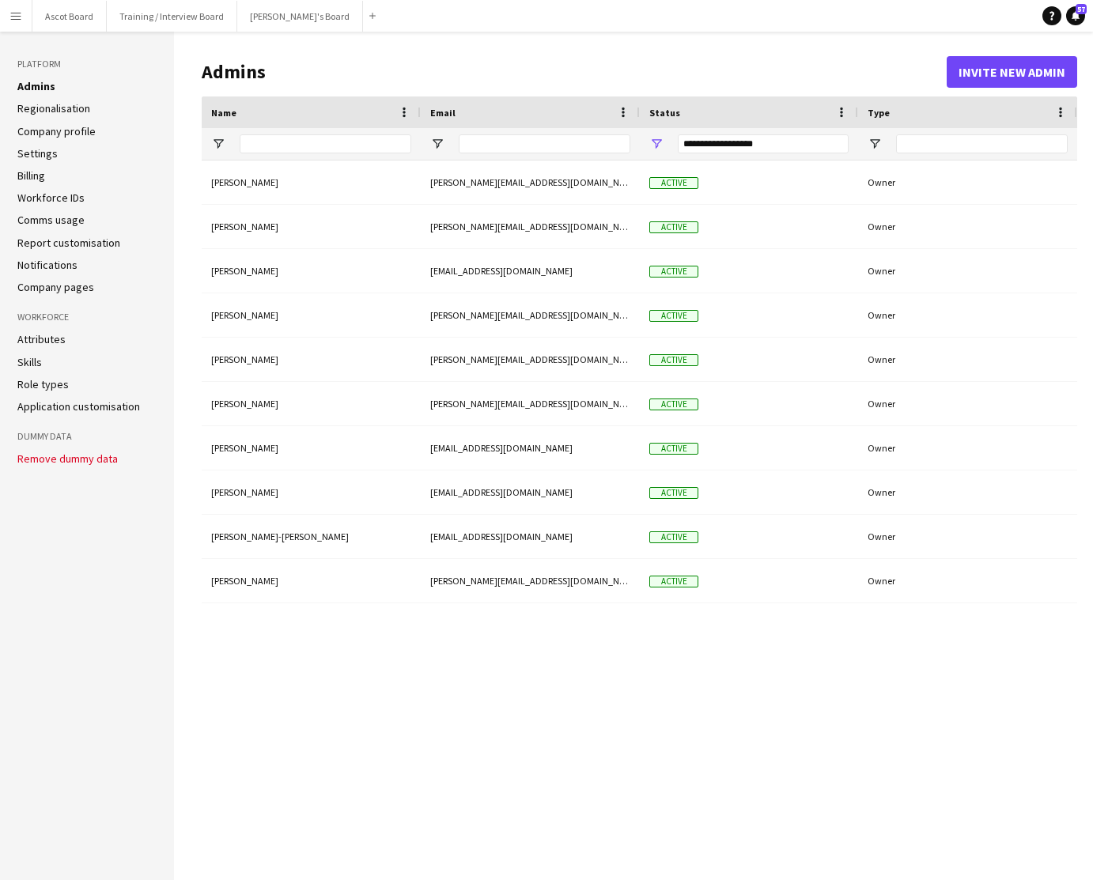
click at [47, 155] on link "Settings" at bounding box center [37, 153] width 40 height 14
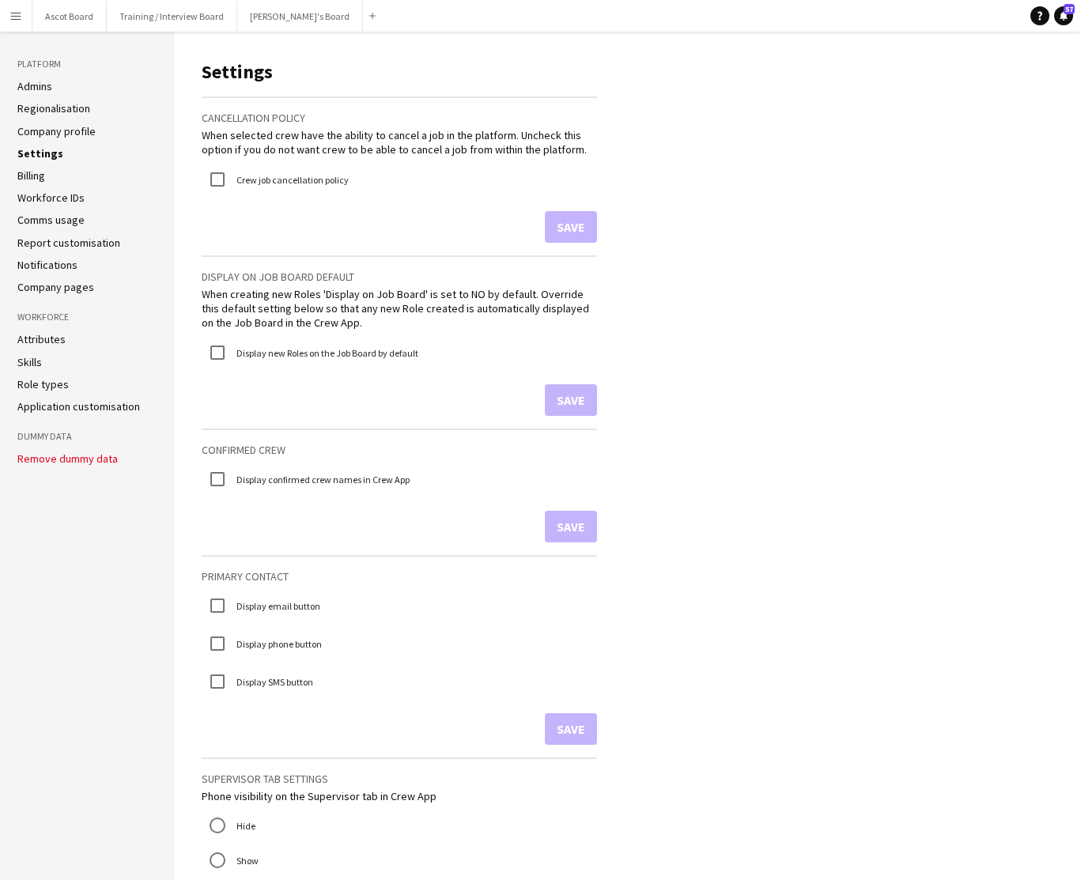
click at [40, 177] on link "Billing" at bounding box center [31, 175] width 28 height 14
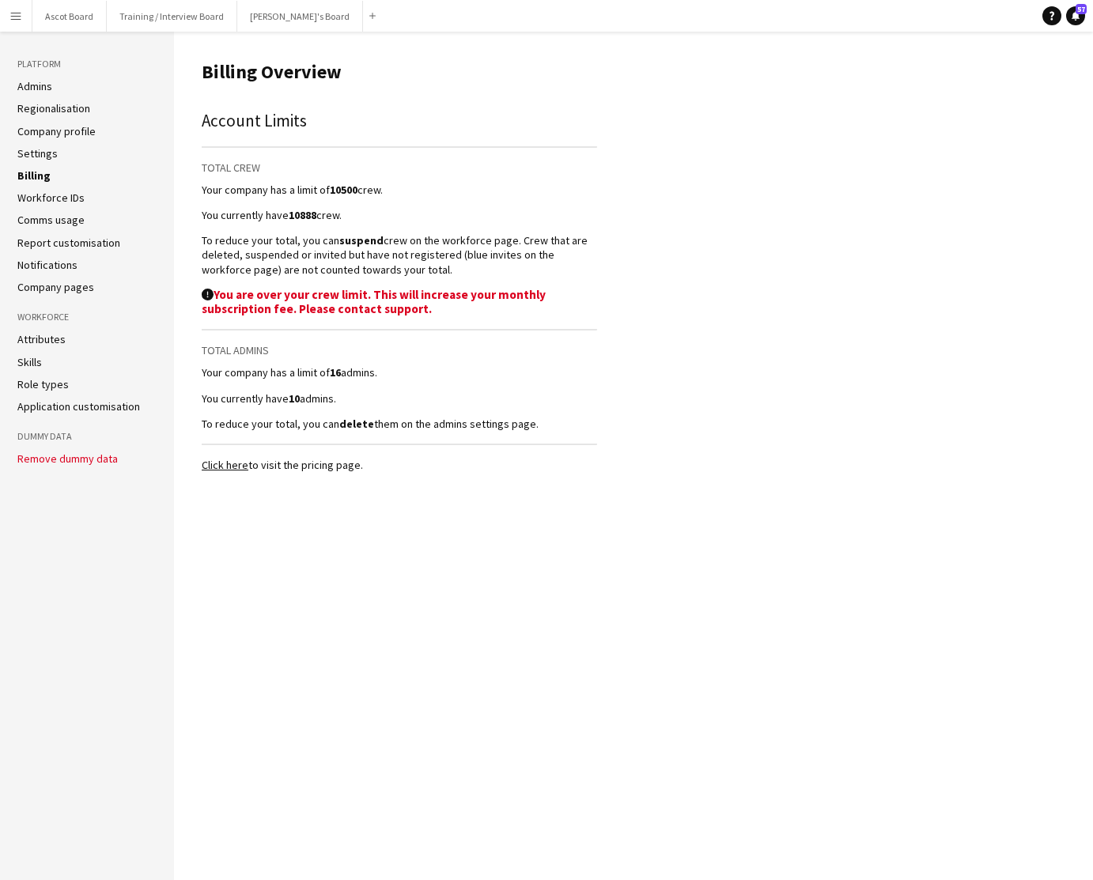
click at [39, 200] on link "Workforce IDs" at bounding box center [50, 198] width 67 height 14
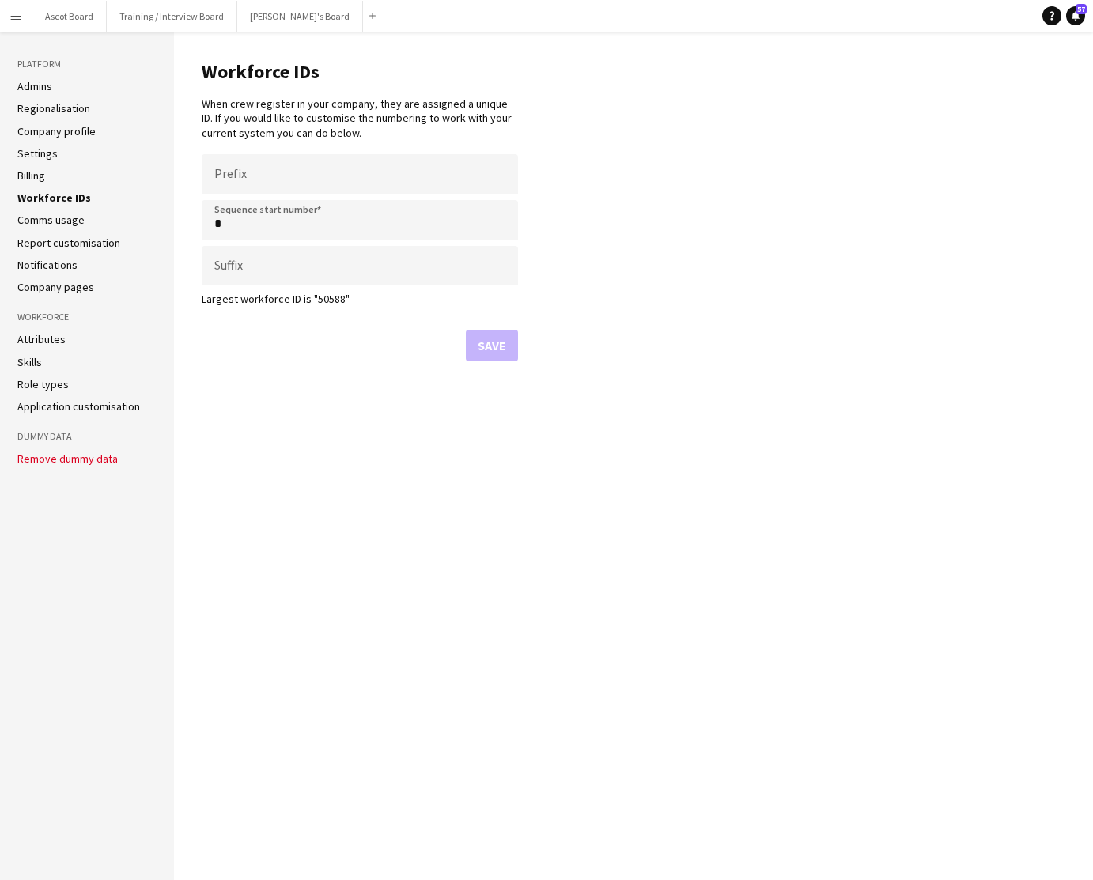
click at [46, 221] on link "Comms usage" at bounding box center [50, 220] width 67 height 14
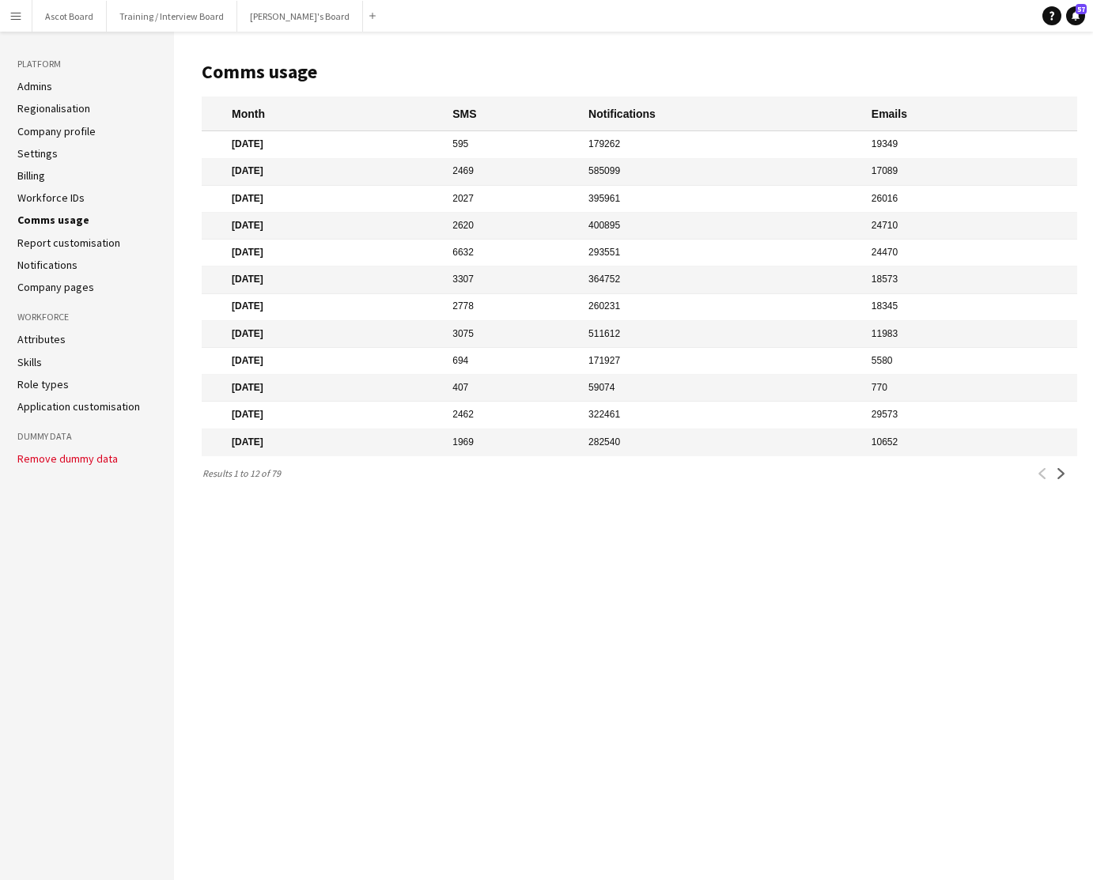
click at [49, 243] on link "Report customisation" at bounding box center [68, 243] width 103 height 14
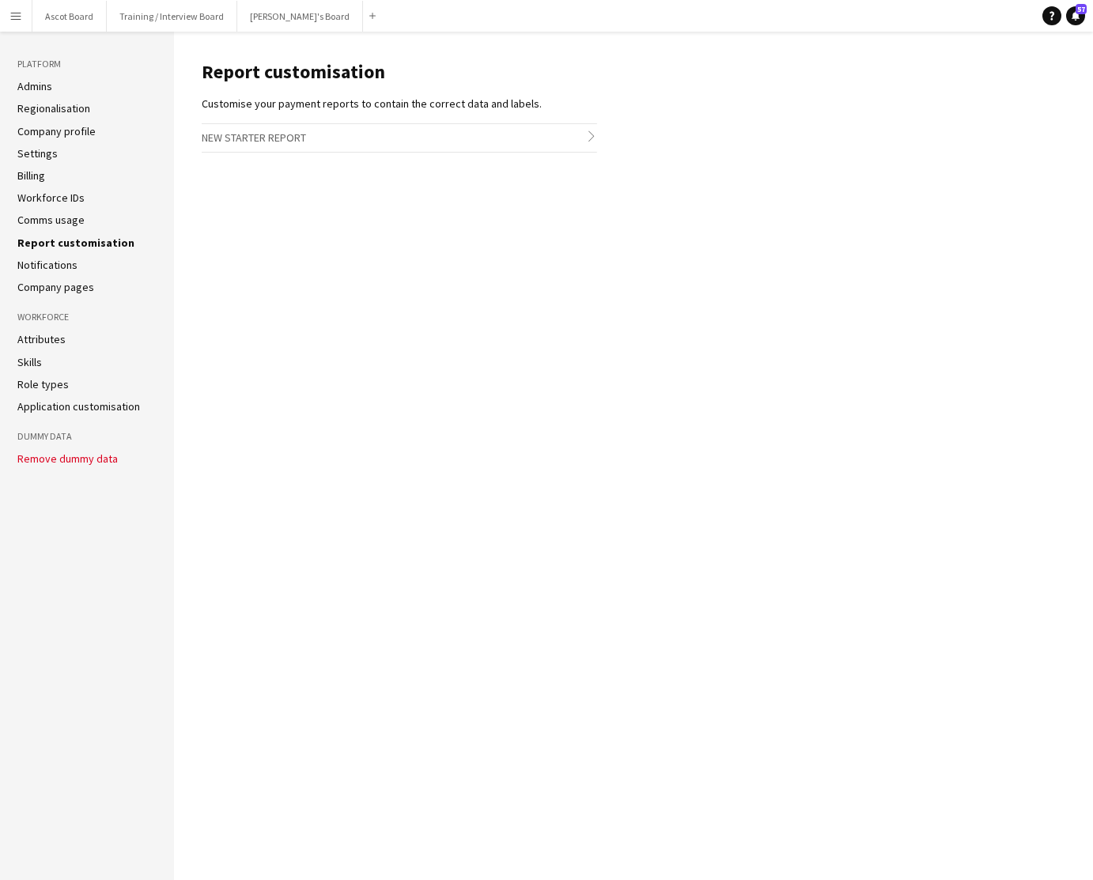
click at [47, 265] on link "Notifications" at bounding box center [47, 265] width 60 height 14
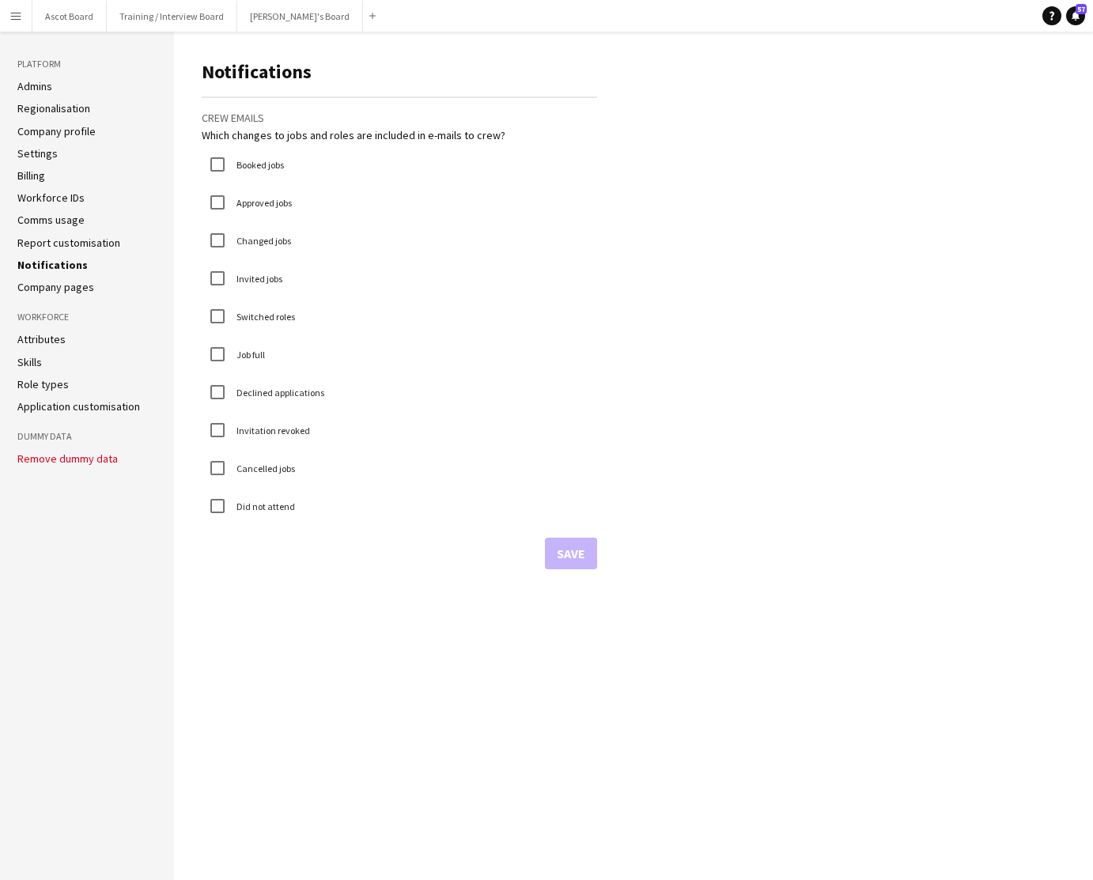
click at [47, 289] on link "Company pages" at bounding box center [55, 287] width 77 height 14
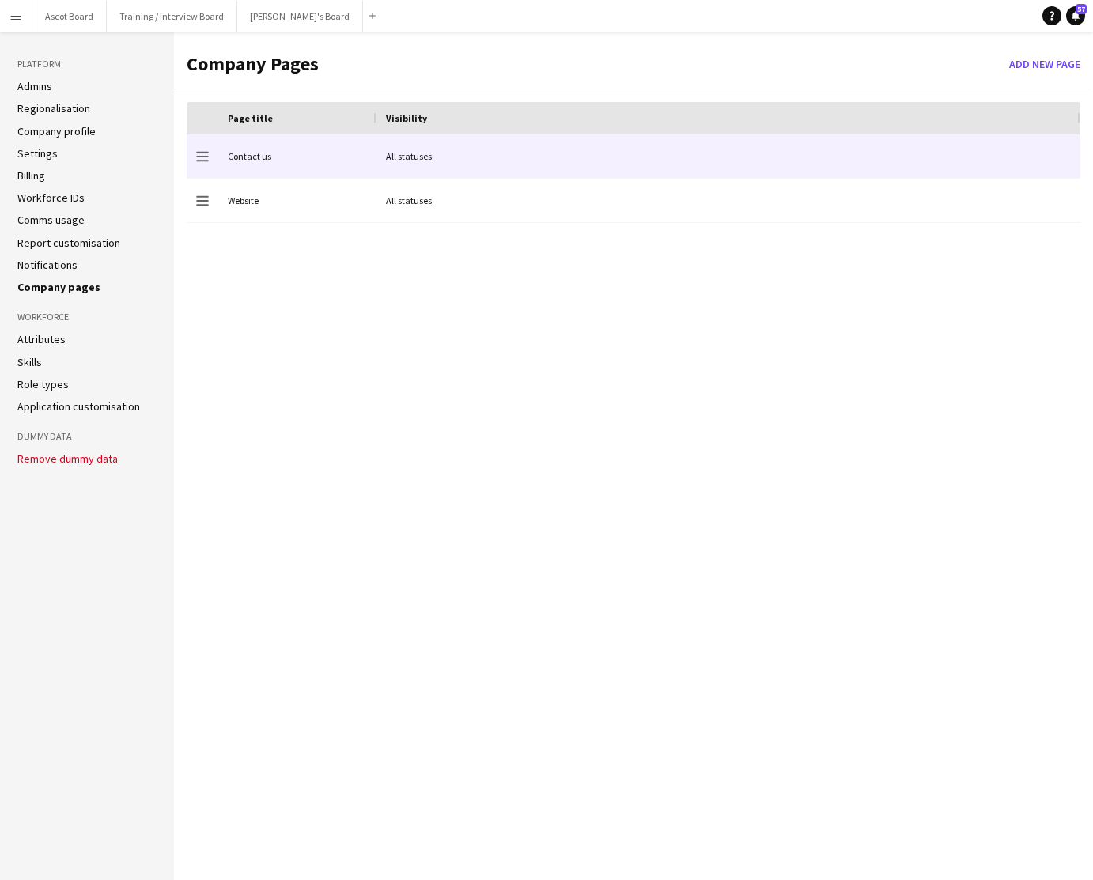
click at [309, 156] on div "Contact us" at bounding box center [297, 155] width 158 height 43
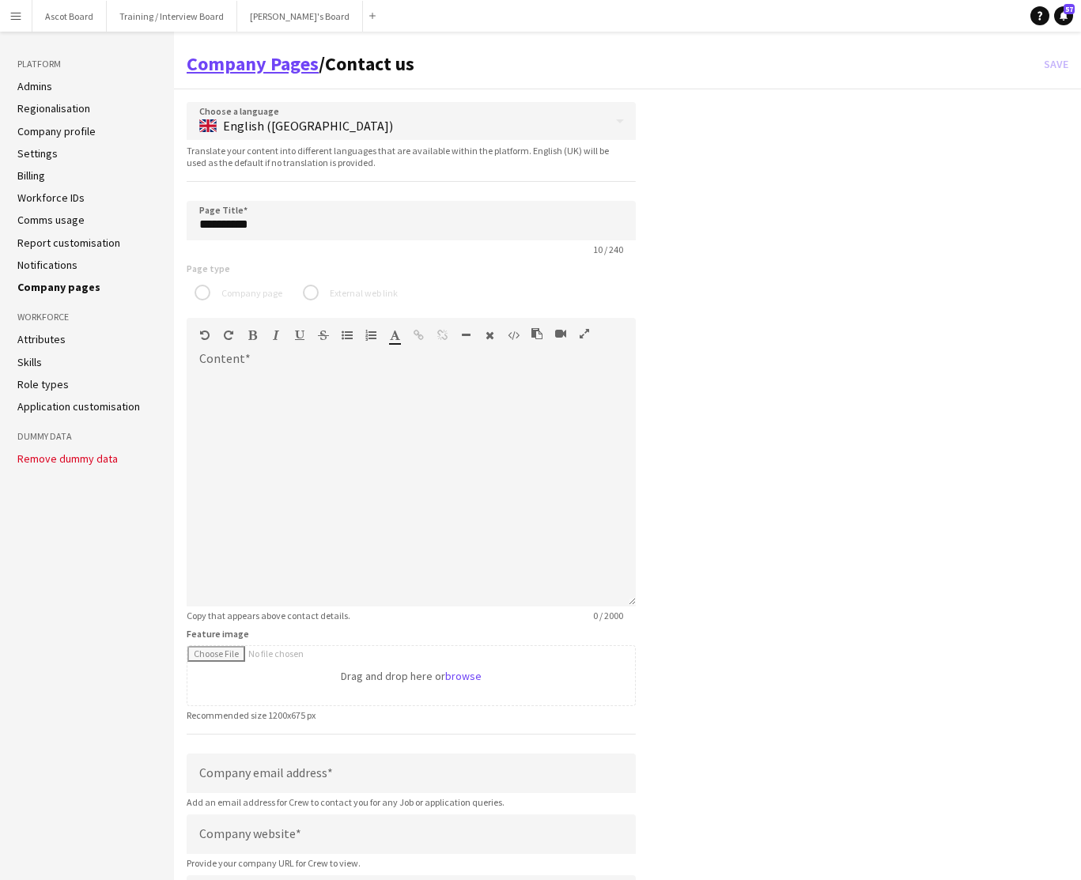
click at [257, 63] on link "Company Pages" at bounding box center [253, 63] width 132 height 25
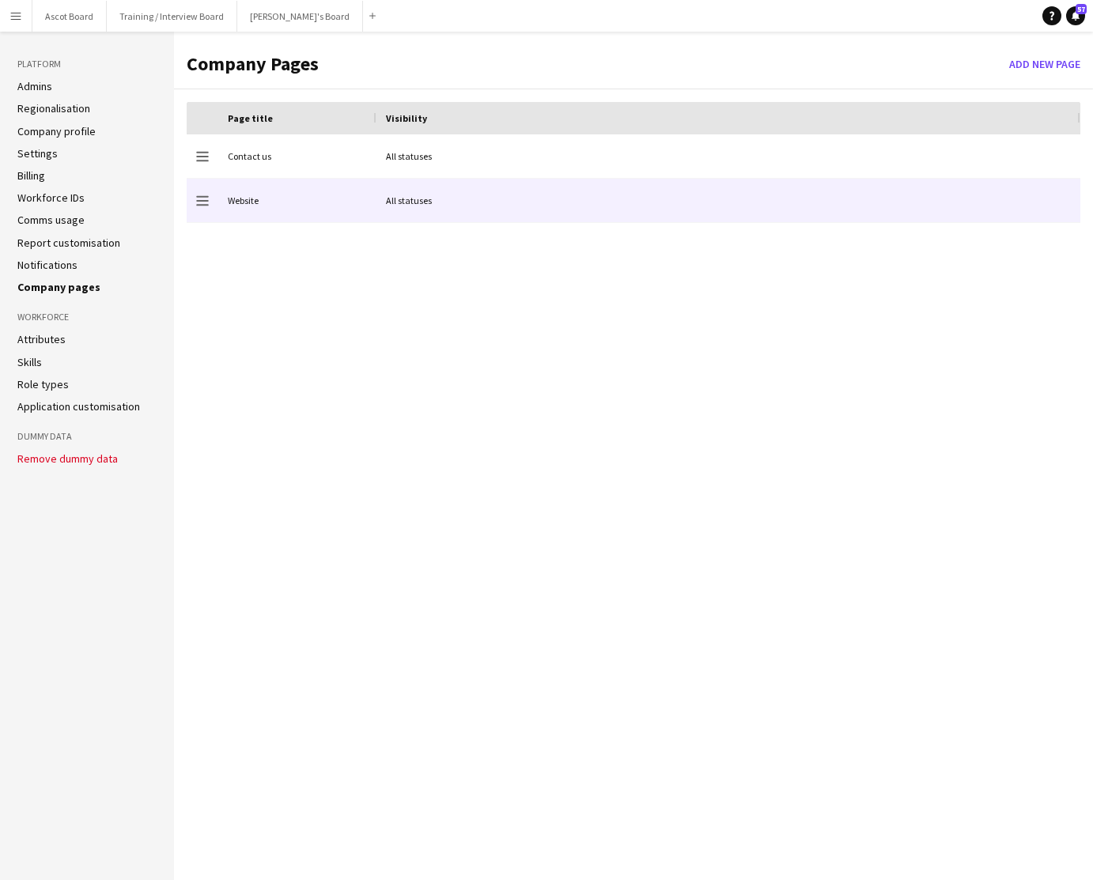
click at [319, 198] on div "Website" at bounding box center [297, 200] width 158 height 43
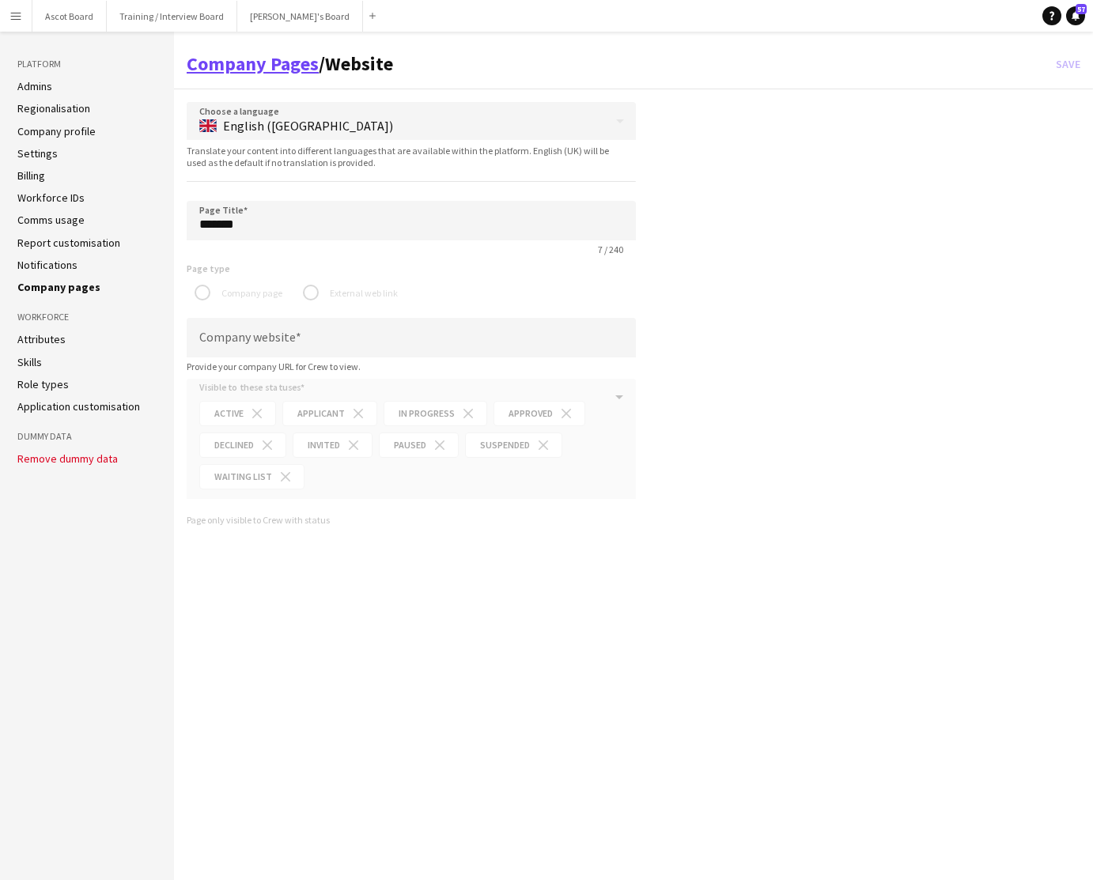
click at [256, 68] on link "Company Pages" at bounding box center [253, 63] width 132 height 25
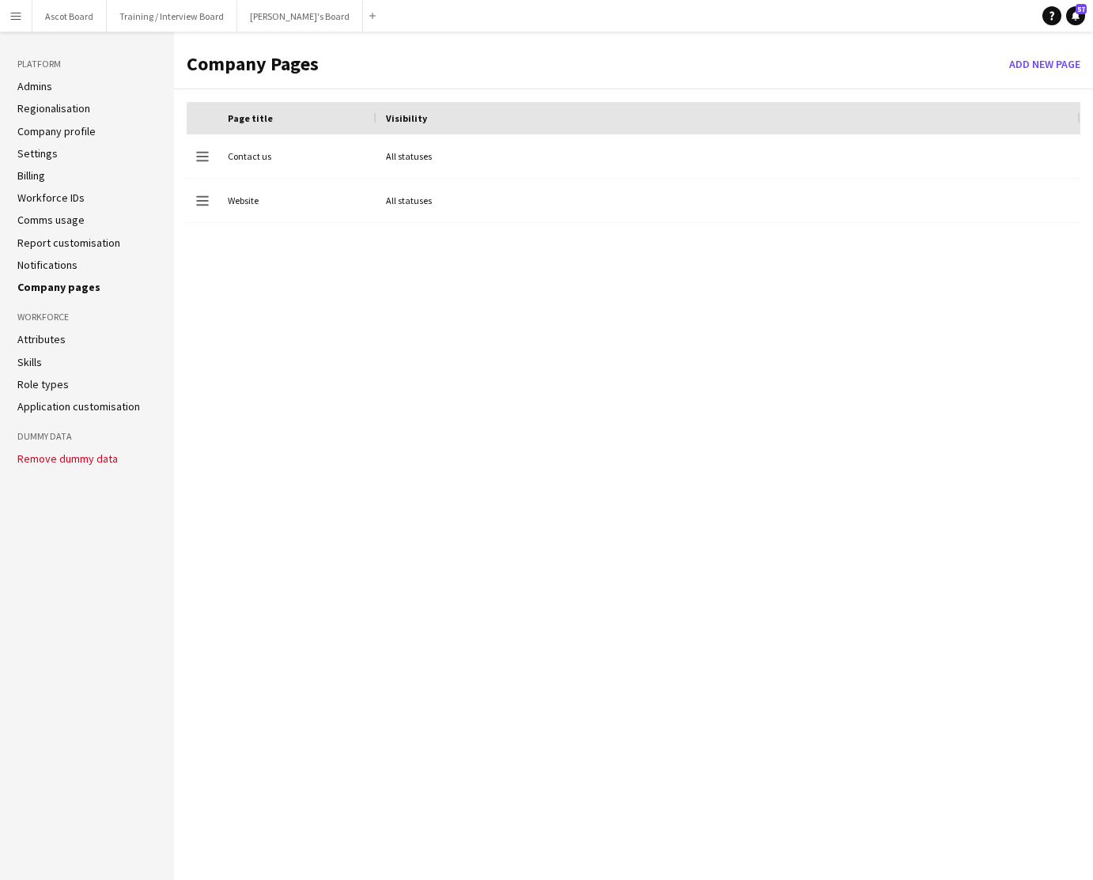
click at [44, 338] on link "Attributes" at bounding box center [41, 339] width 48 height 14
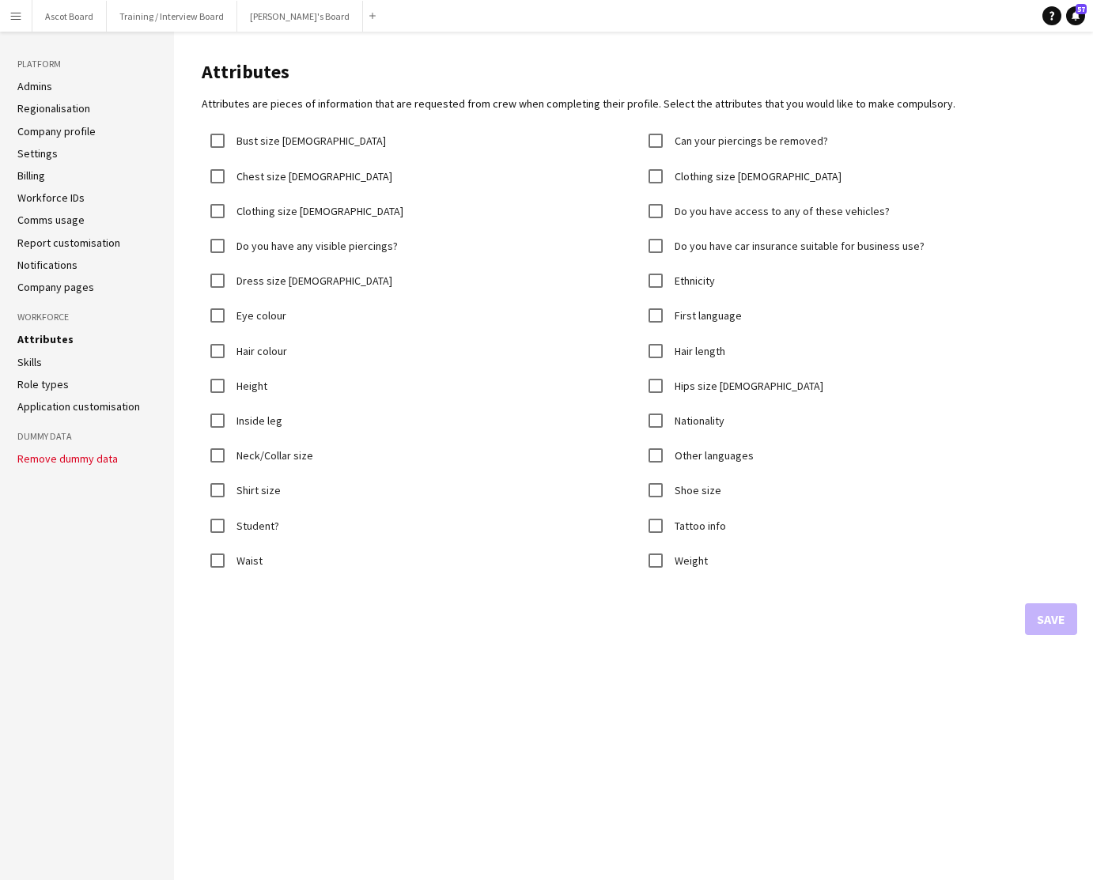
click at [34, 362] on link "Skills" at bounding box center [29, 362] width 25 height 14
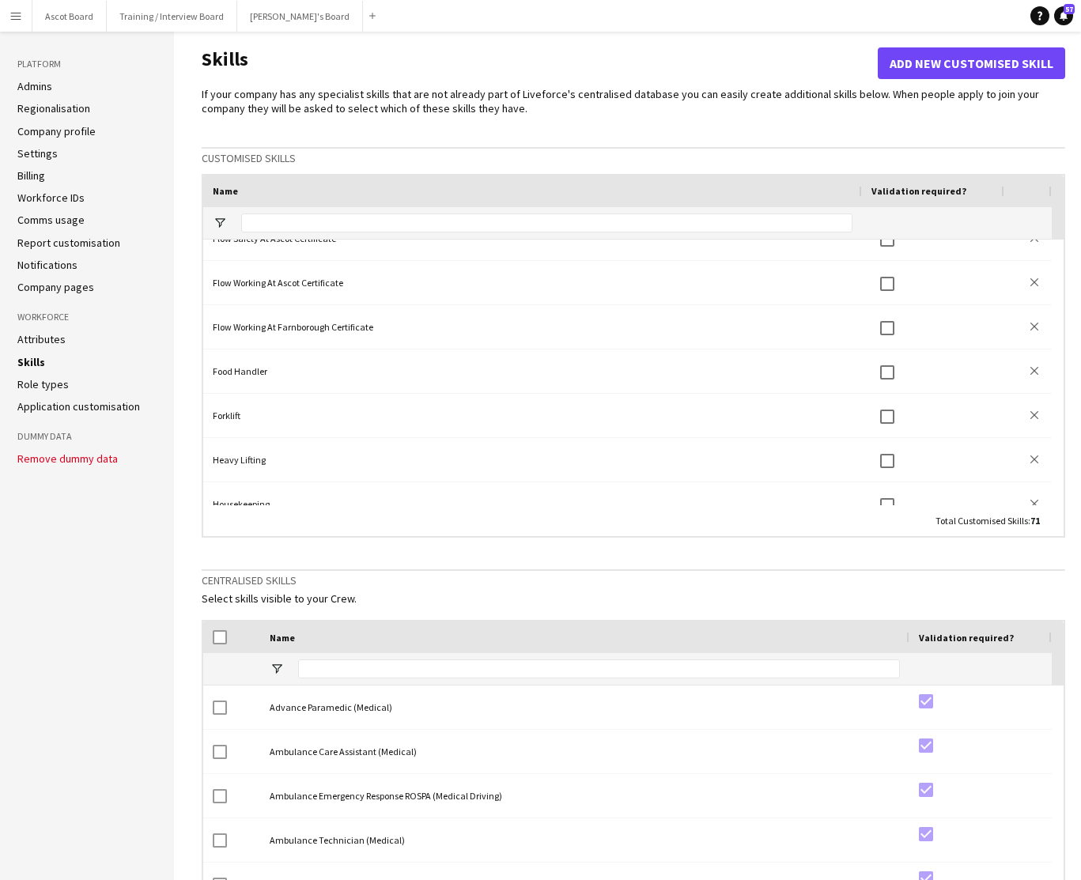
scroll to position [1349, 0]
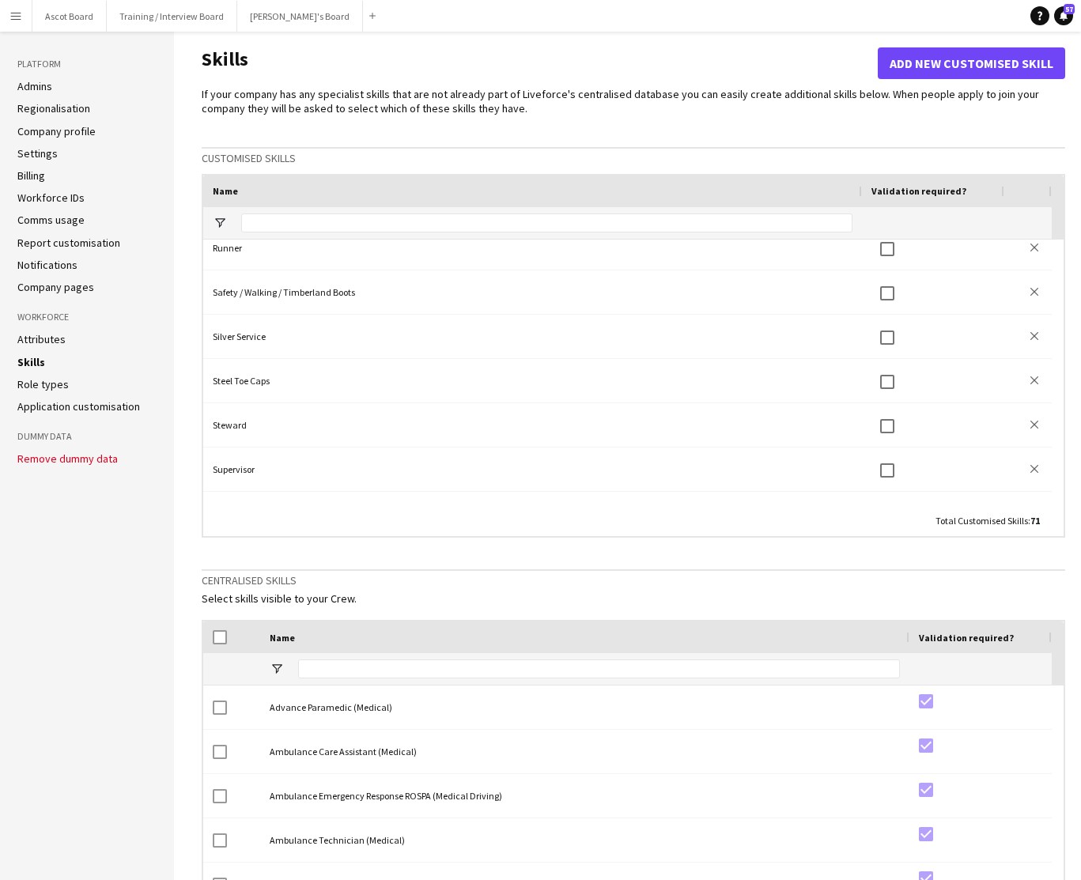
click at [29, 386] on link "Role types" at bounding box center [42, 384] width 51 height 14
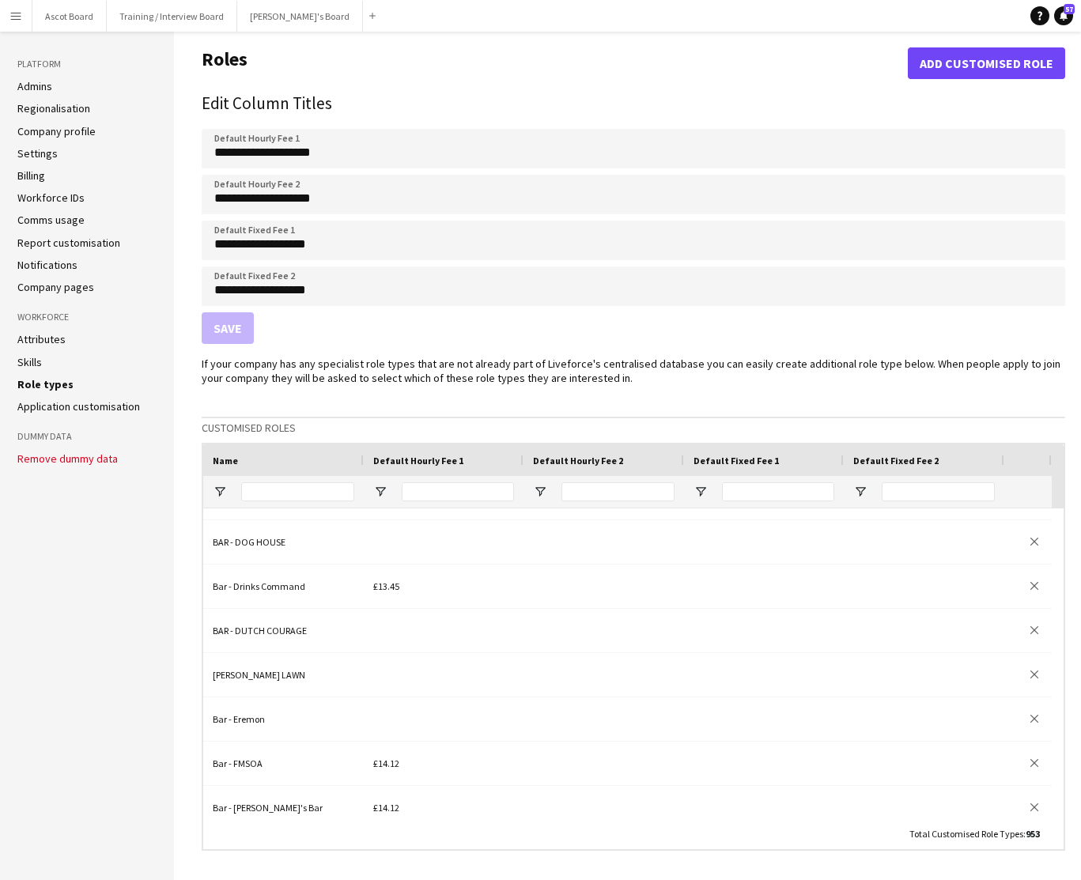
click at [80, 406] on link "Application customisation" at bounding box center [78, 406] width 123 height 14
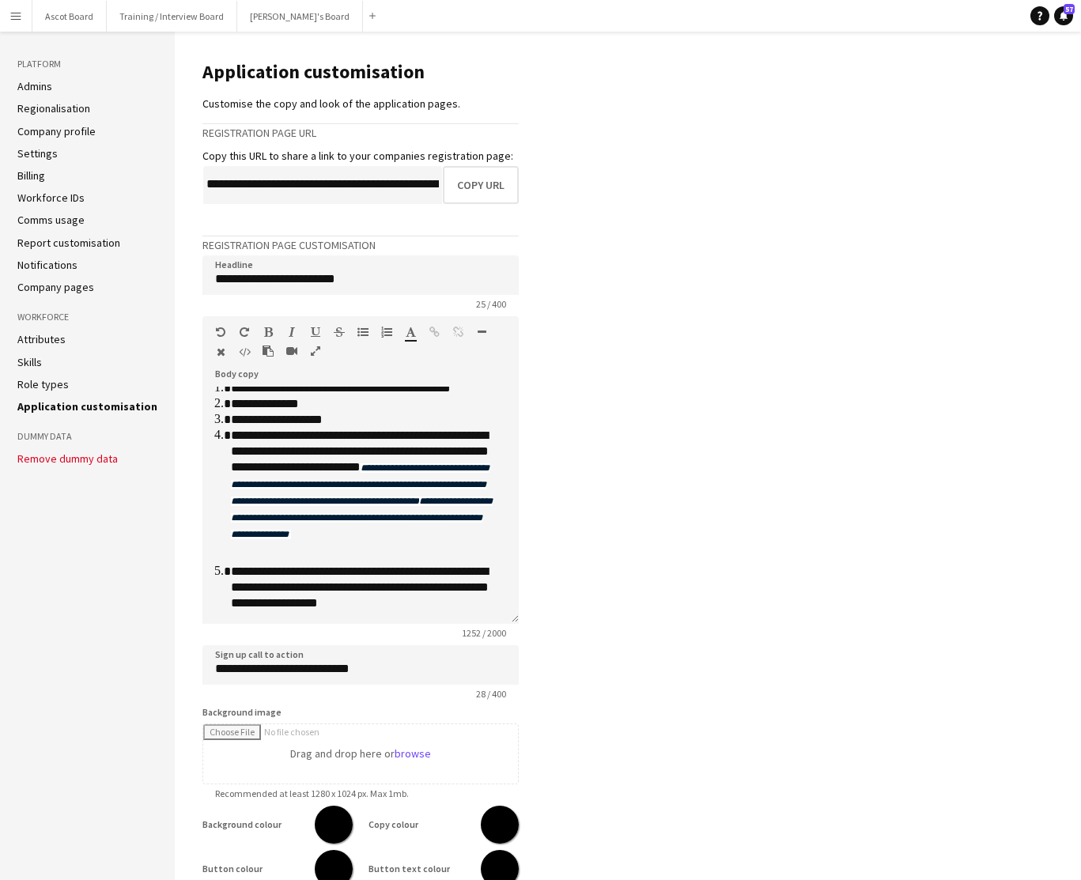
click at [36, 87] on link "Admins" at bounding box center [34, 86] width 35 height 14
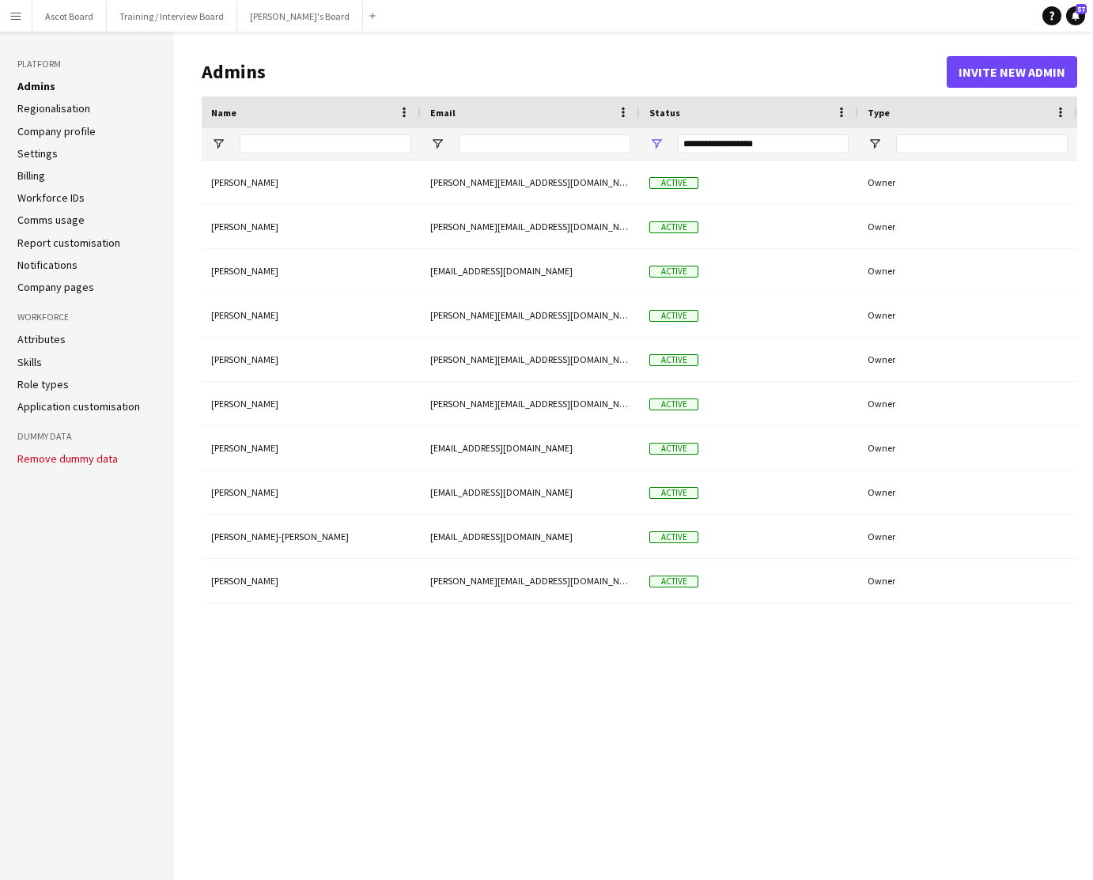
click at [17, 18] on app-icon "Menu" at bounding box center [15, 15] width 13 height 13
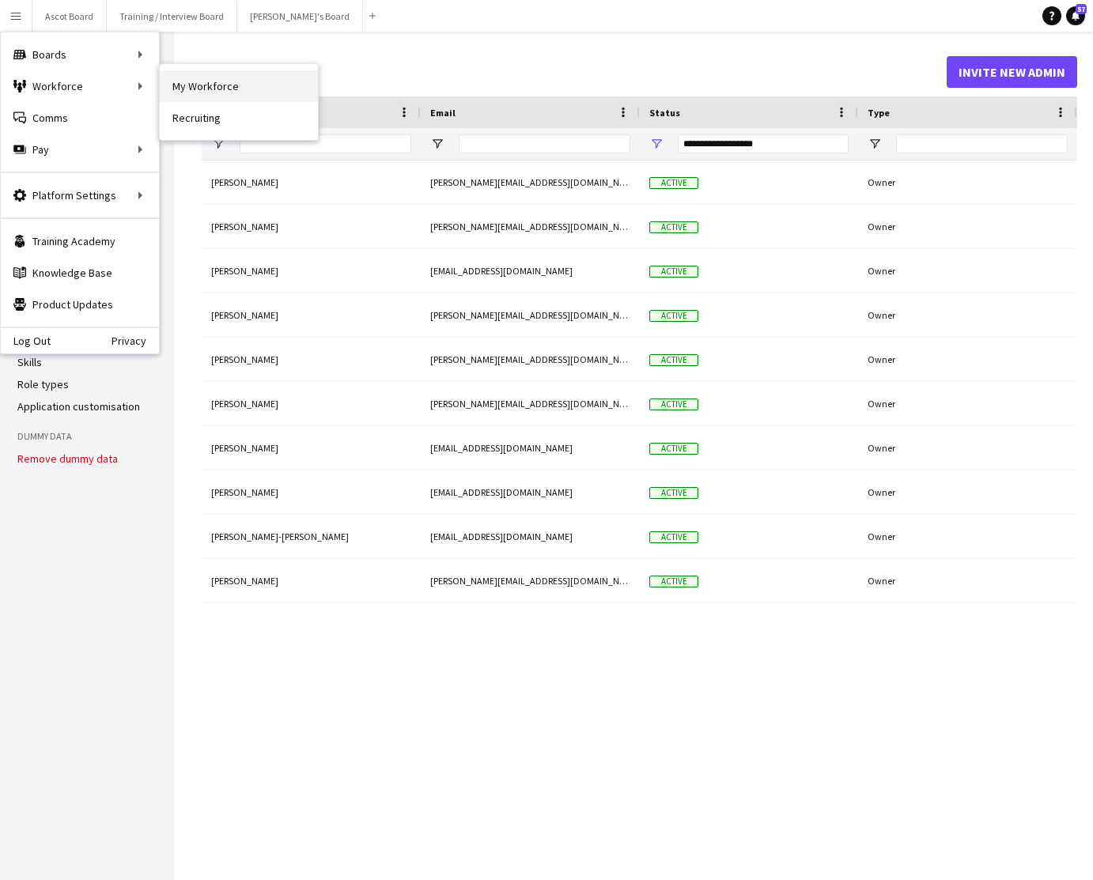
click at [194, 85] on link "My Workforce" at bounding box center [239, 86] width 158 height 32
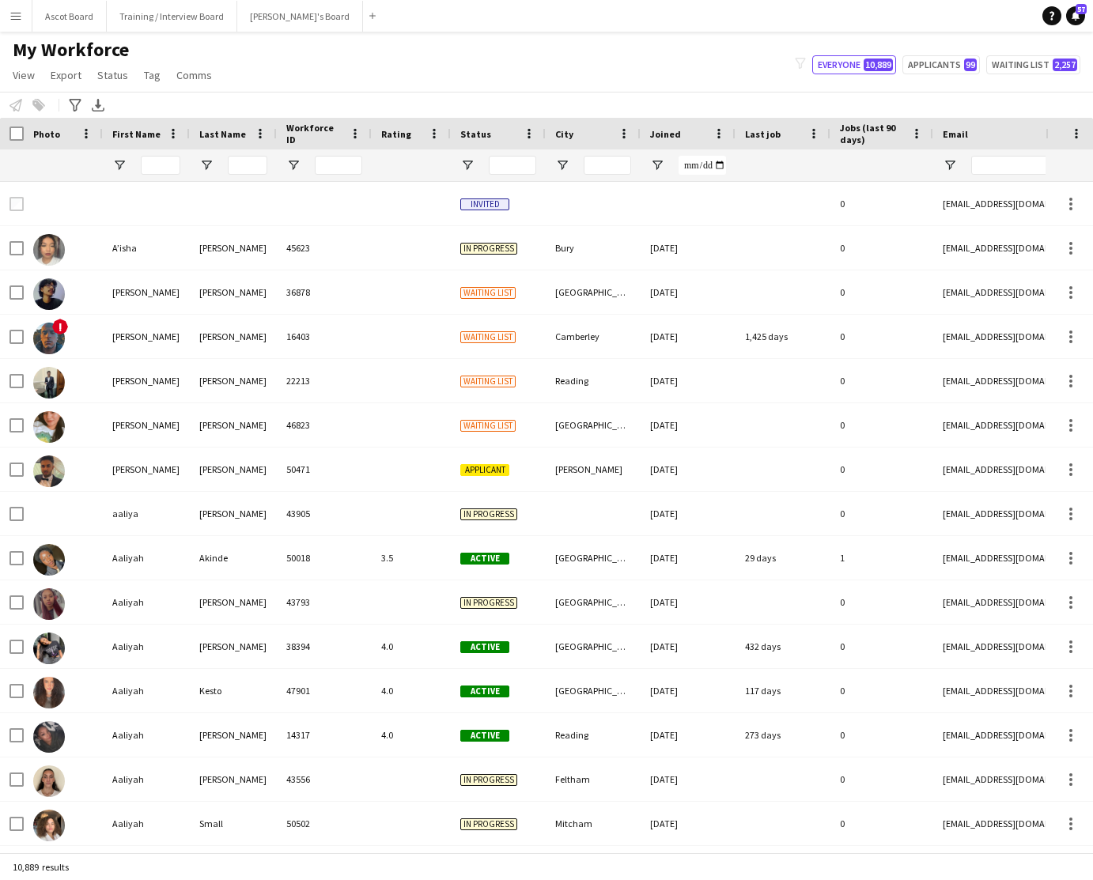
type input "**********"
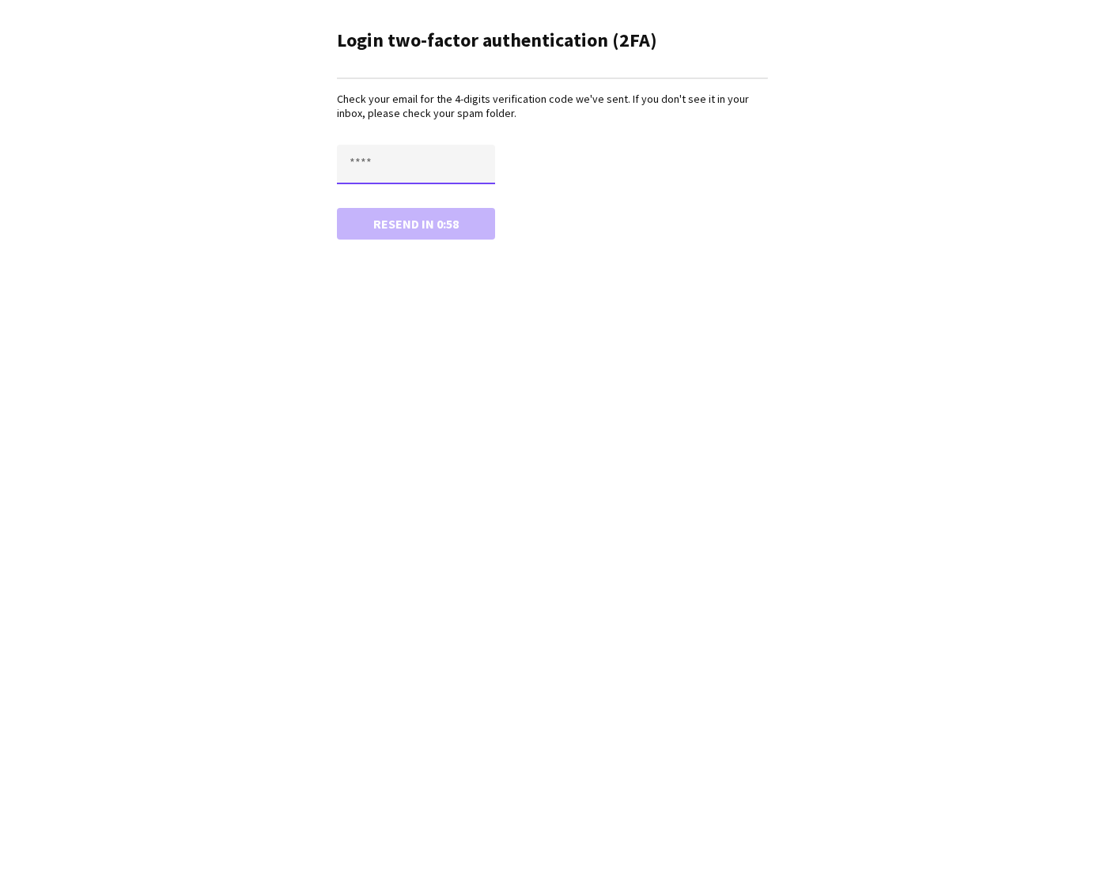
click at [389, 168] on input "text" at bounding box center [416, 165] width 158 height 40
type input "****"
click at [337, 208] on button "Confirm" at bounding box center [416, 224] width 158 height 32
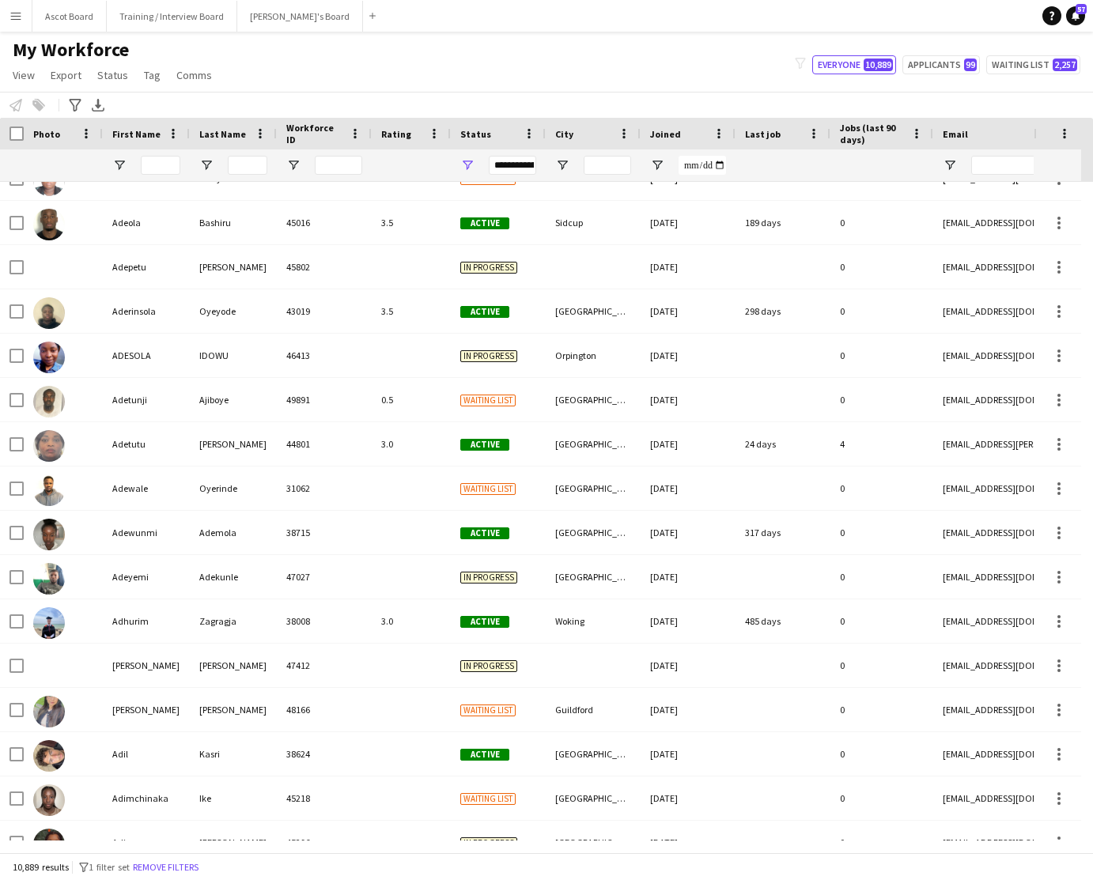
scroll to position [8368, 0]
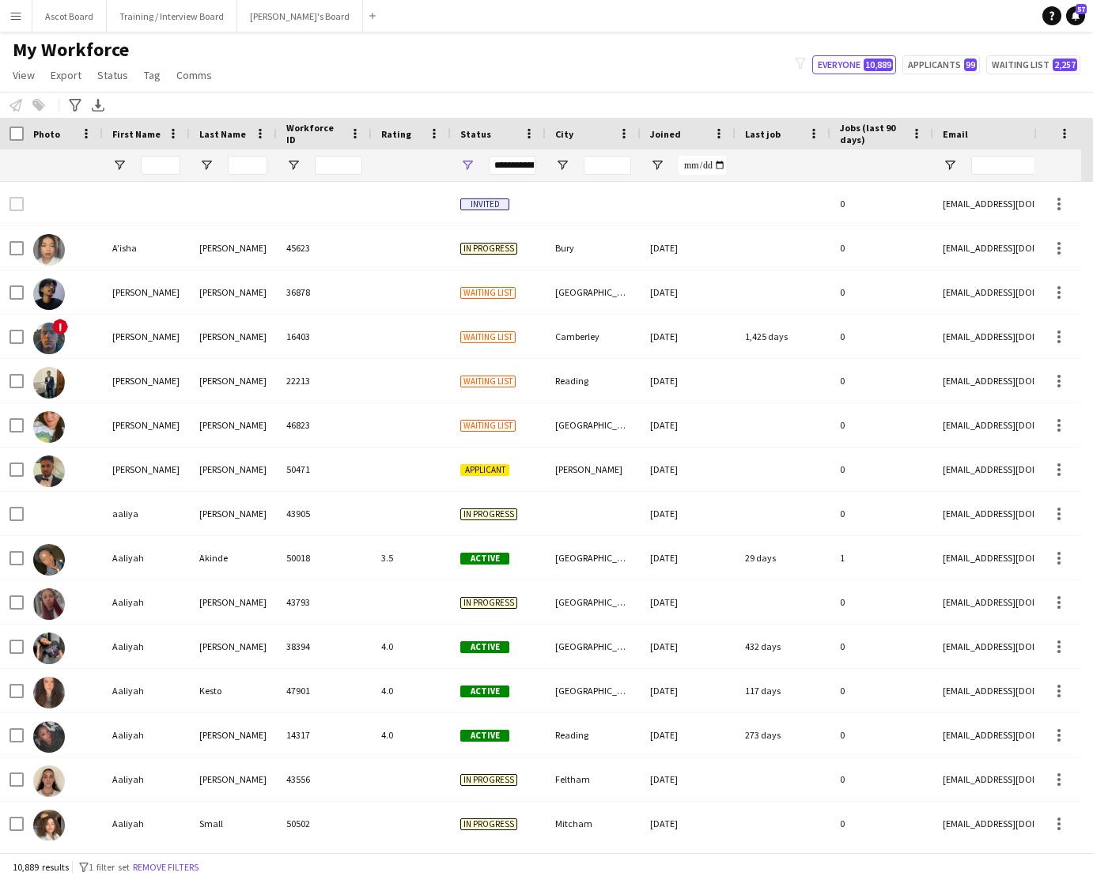
click at [14, 18] on app-icon "Menu" at bounding box center [15, 15] width 13 height 13
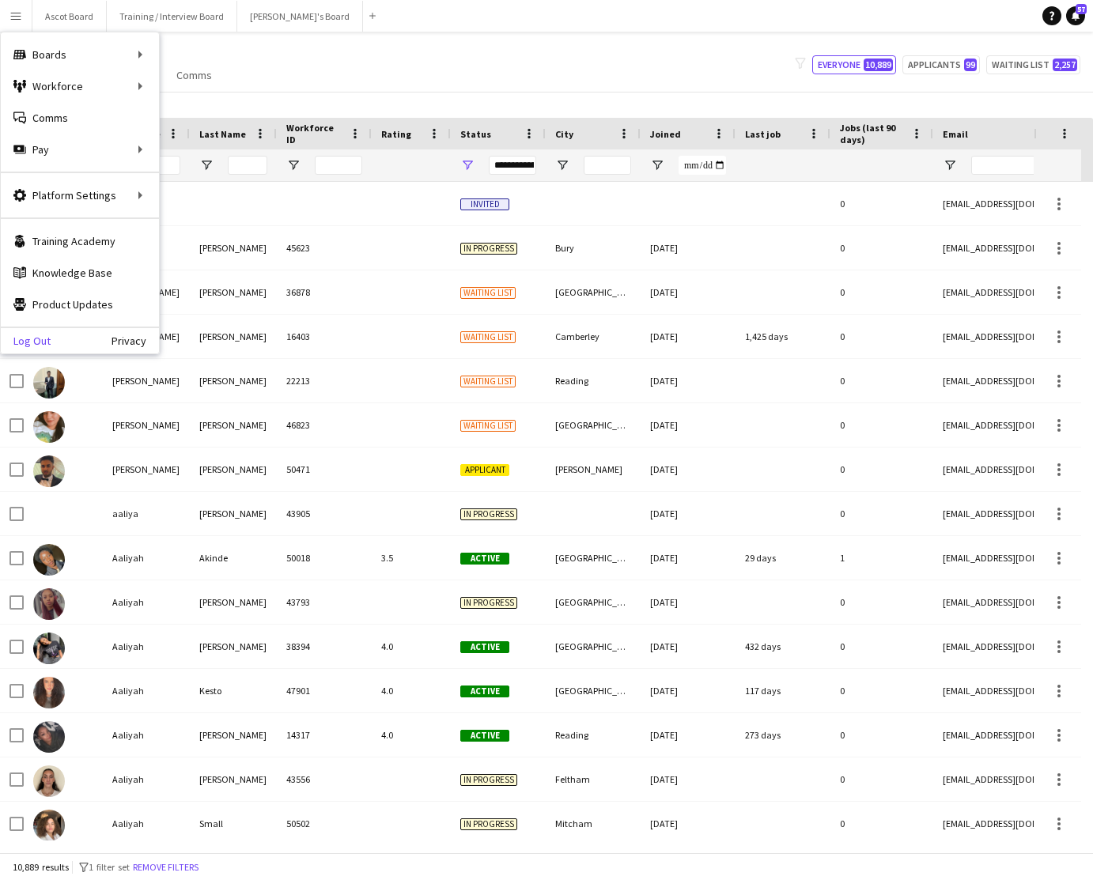
click at [39, 341] on link "Log Out" at bounding box center [26, 340] width 50 height 13
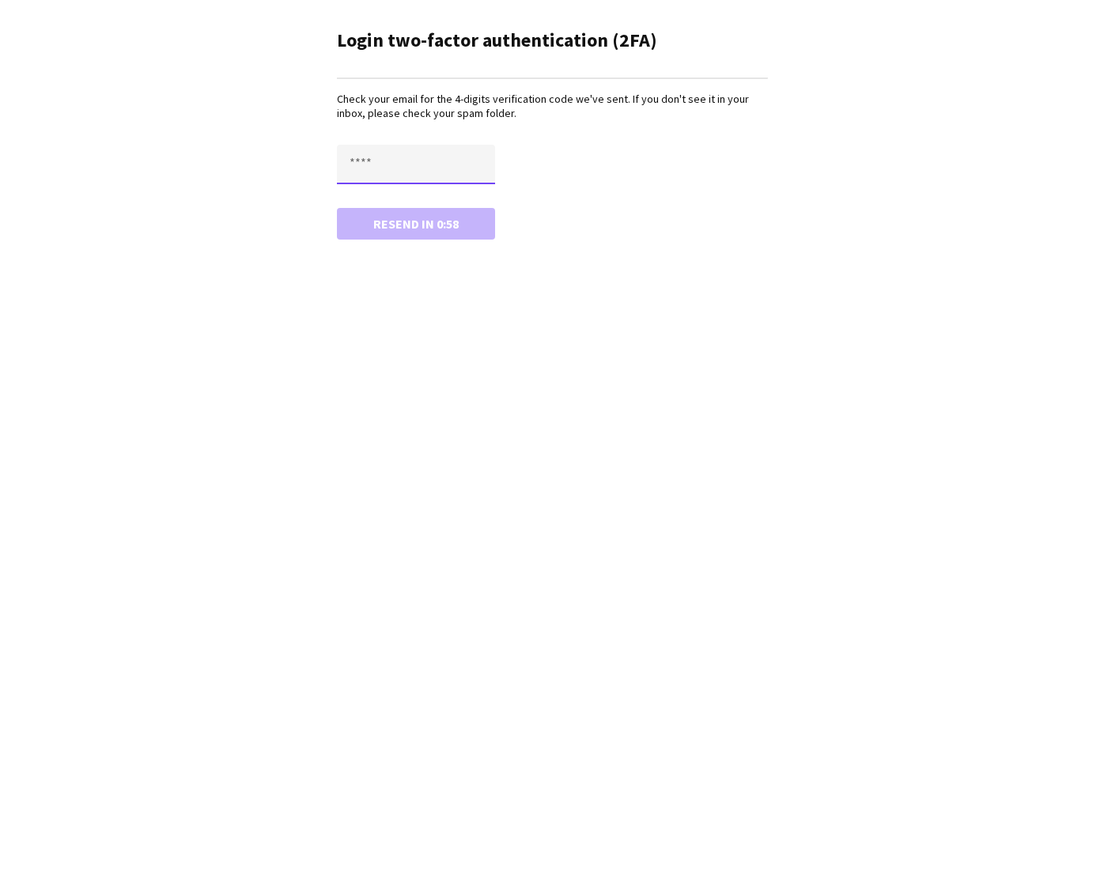
click at [362, 164] on input "text" at bounding box center [416, 165] width 158 height 40
type input "****"
click at [421, 220] on button "Confirm" at bounding box center [416, 224] width 158 height 32
